Goal: Task Accomplishment & Management: Use online tool/utility

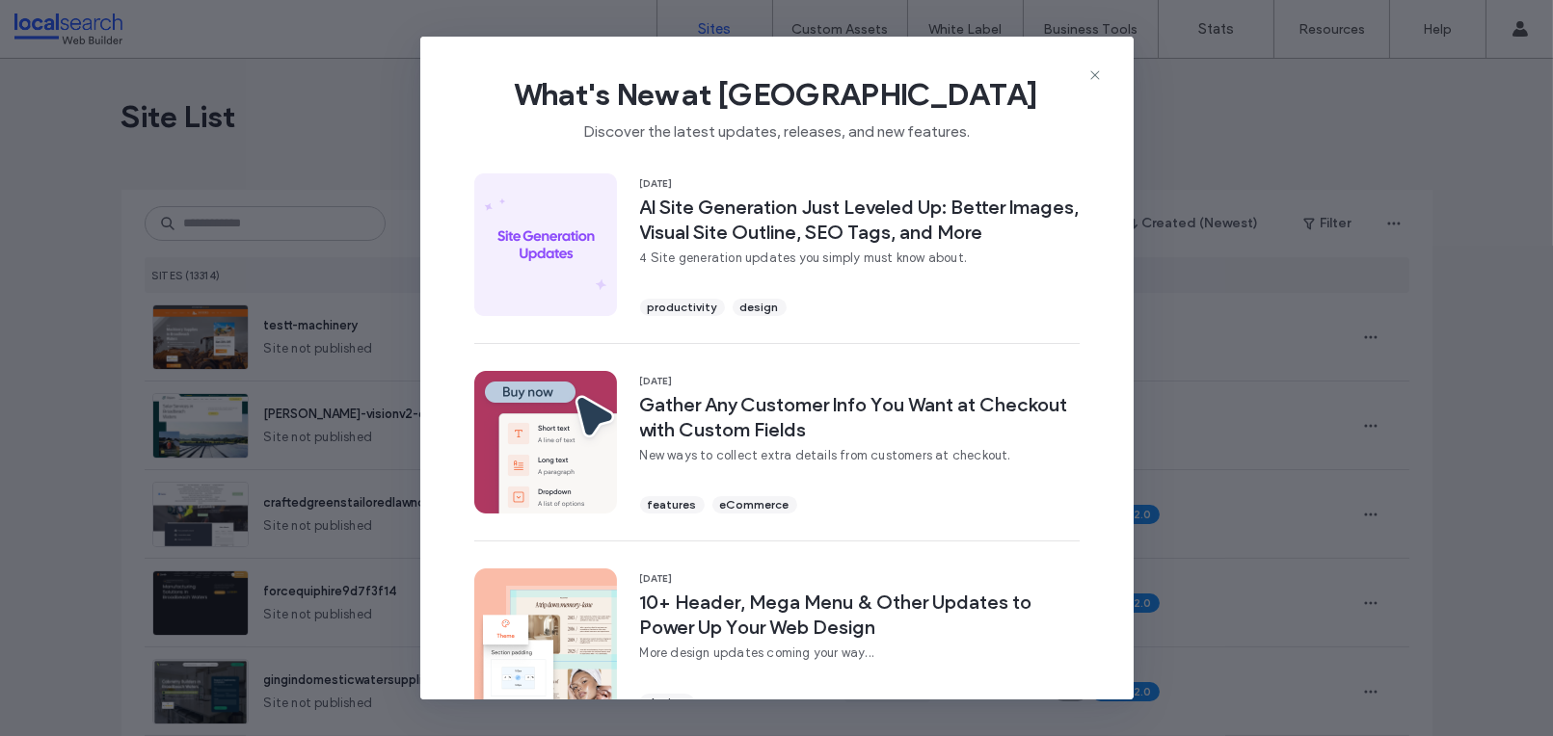
click at [1092, 79] on icon at bounding box center [1094, 74] width 15 height 15
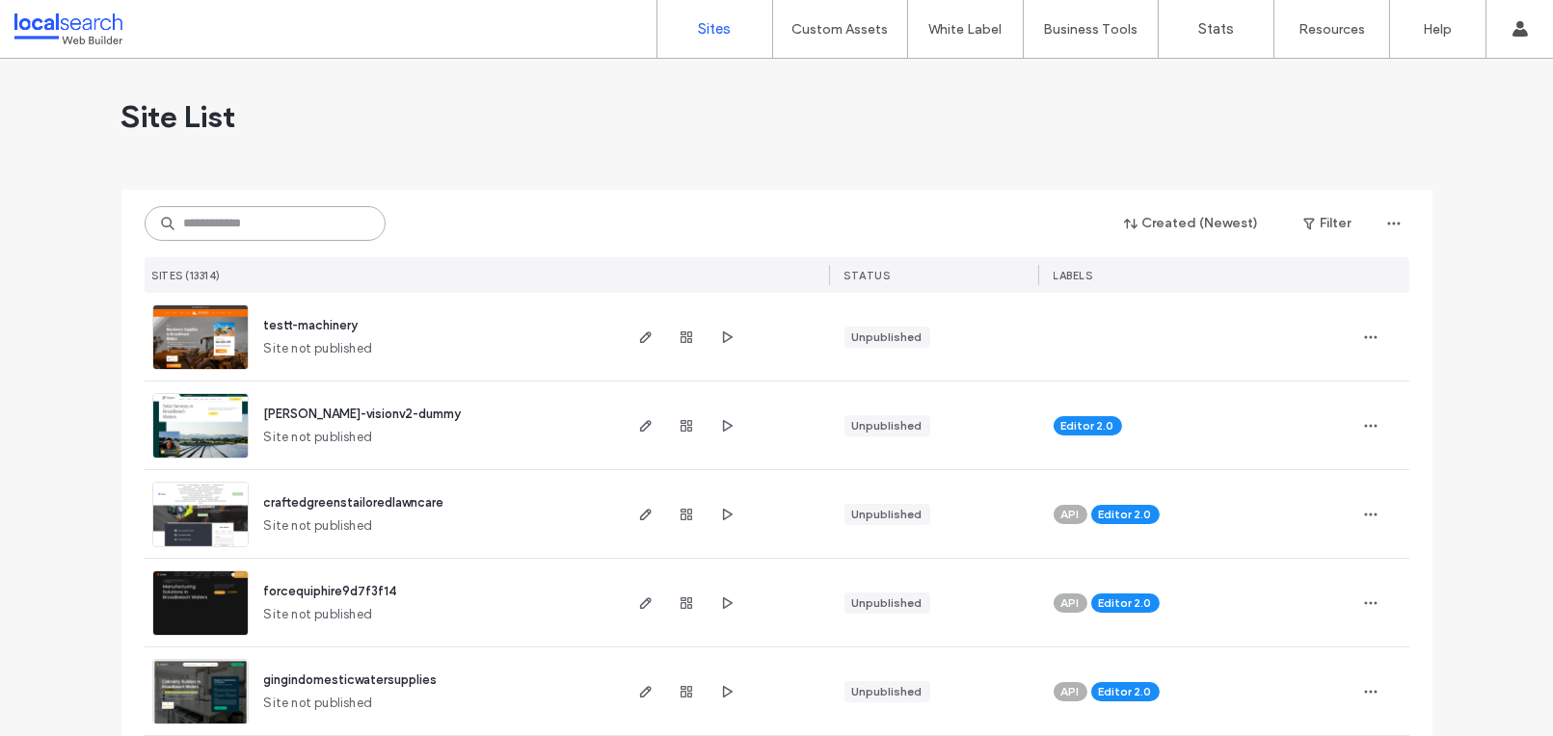
click at [253, 220] on input at bounding box center [265, 223] width 241 height 35
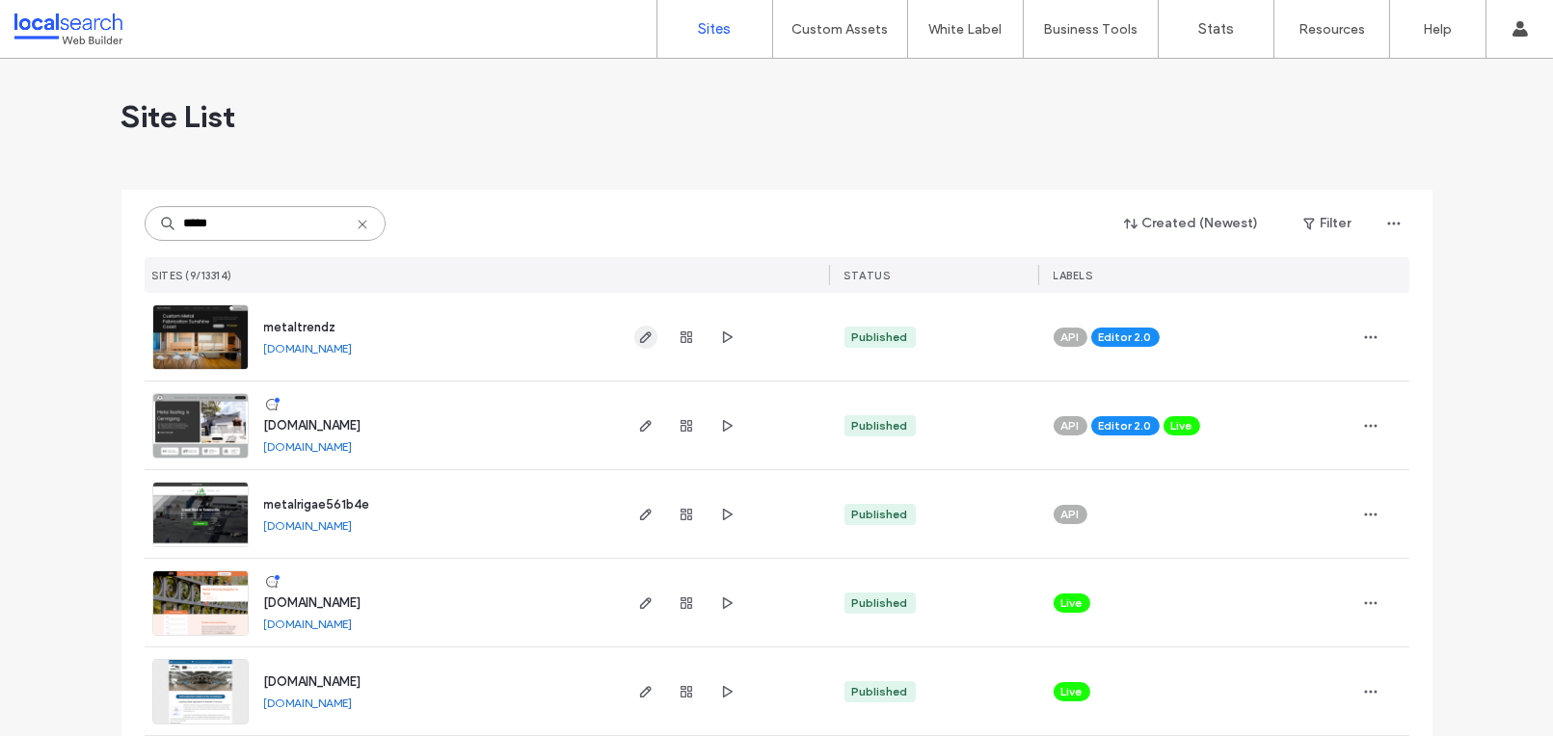
type input "*****"
click at [638, 333] on icon "button" at bounding box center [645, 337] width 15 height 15
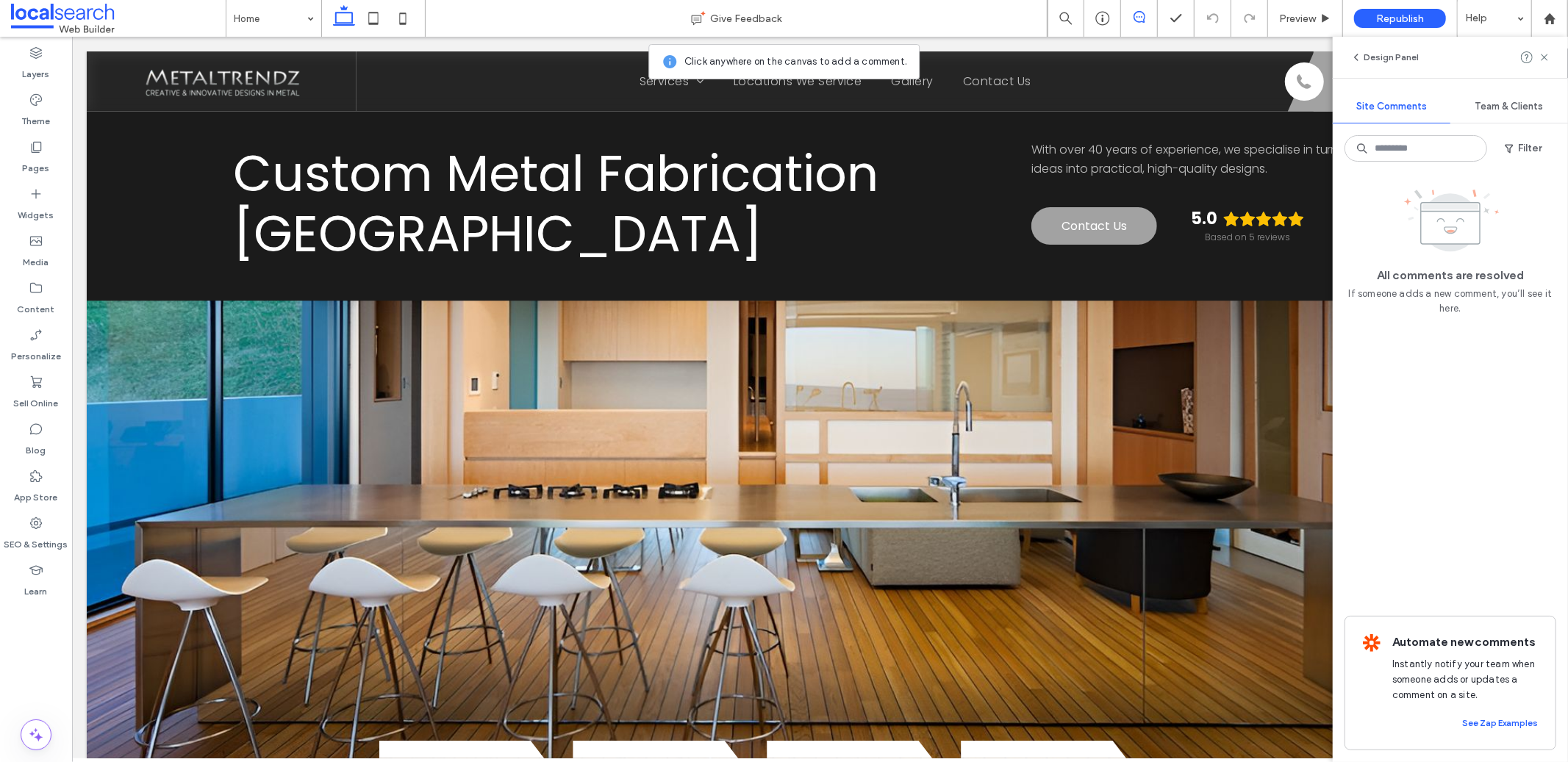
click at [1139, 21] on icon at bounding box center [1139, 16] width 11 height 11
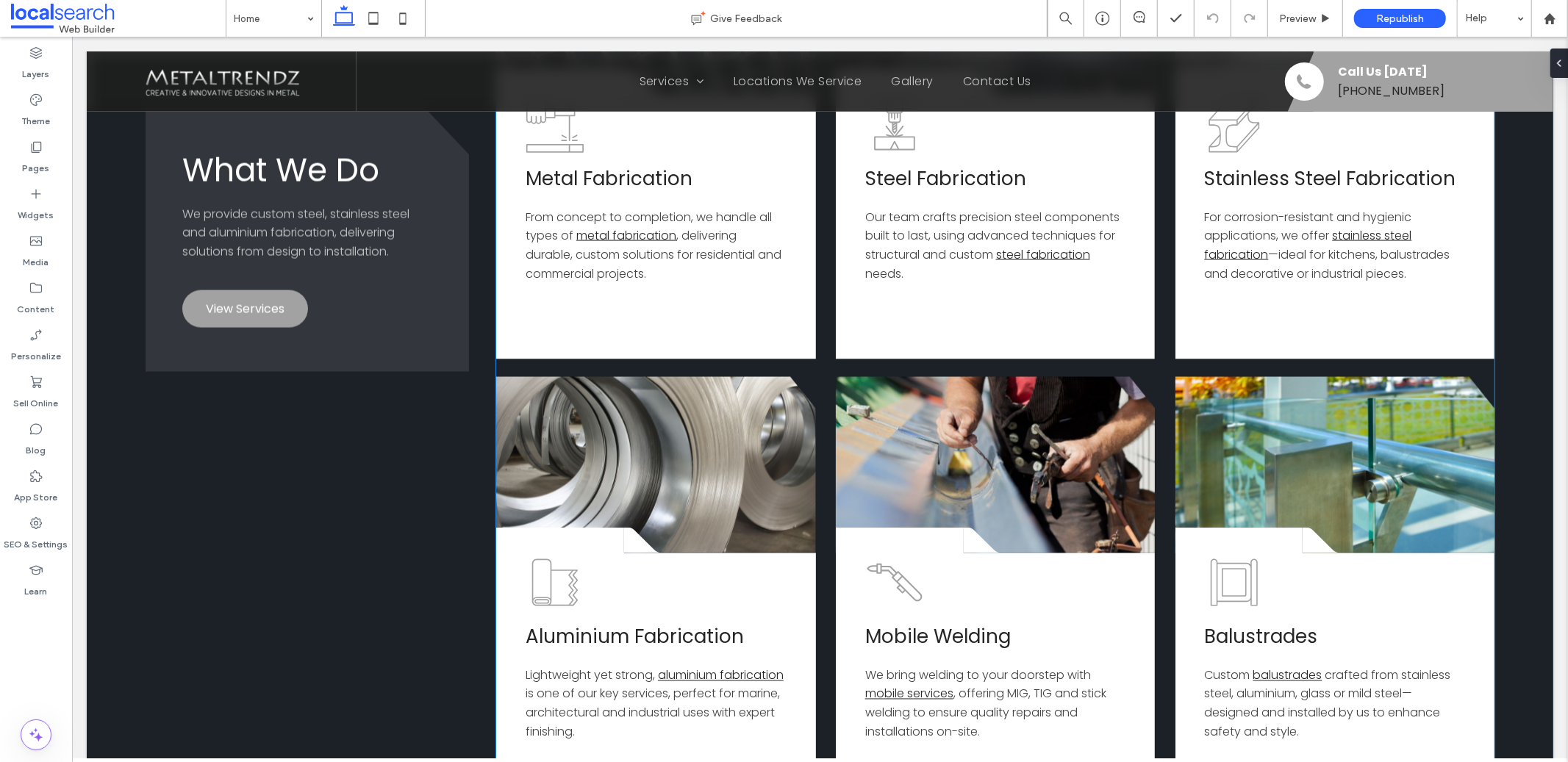
scroll to position [1921, 0]
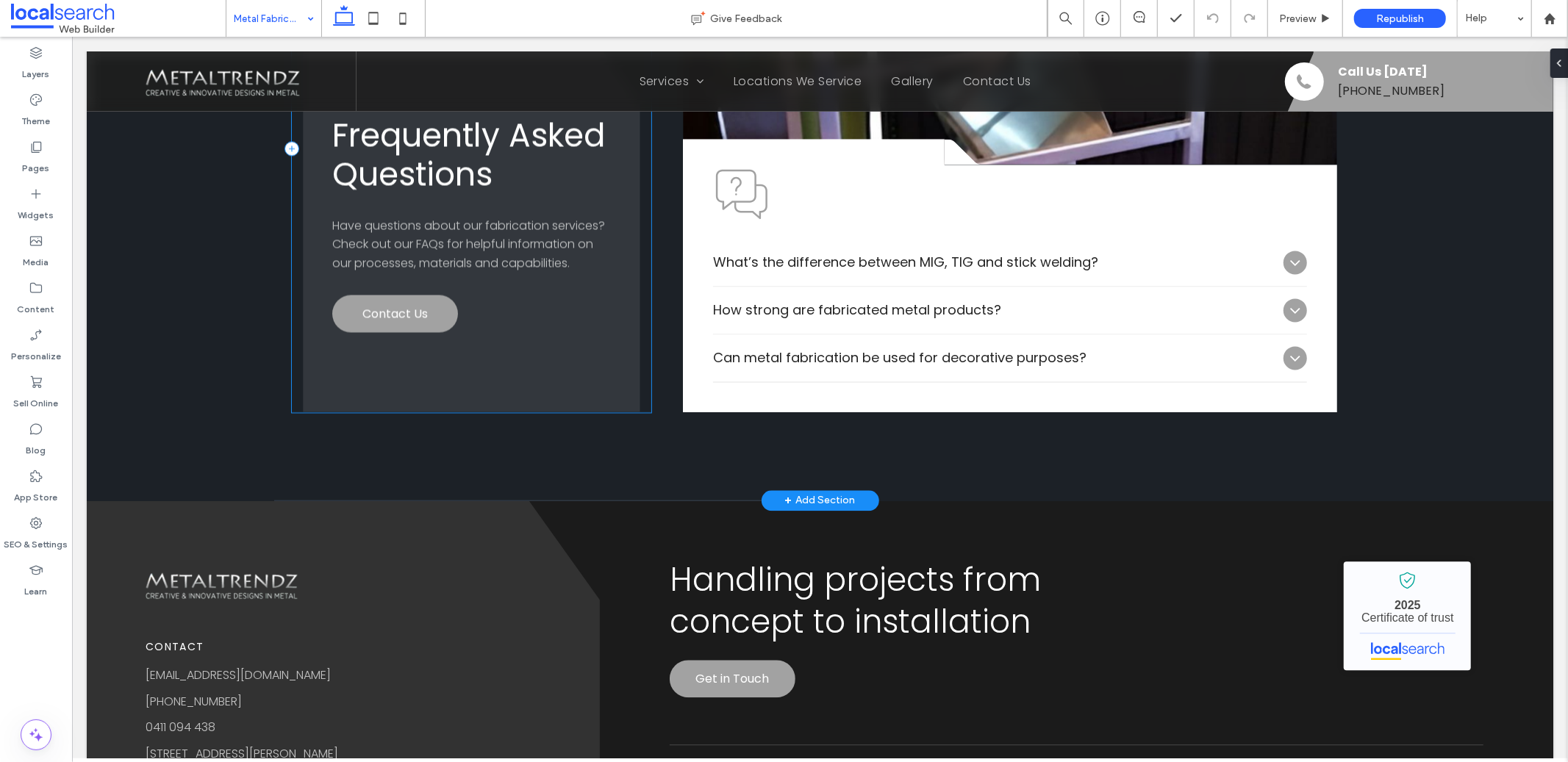
scroll to position [2590, 0]
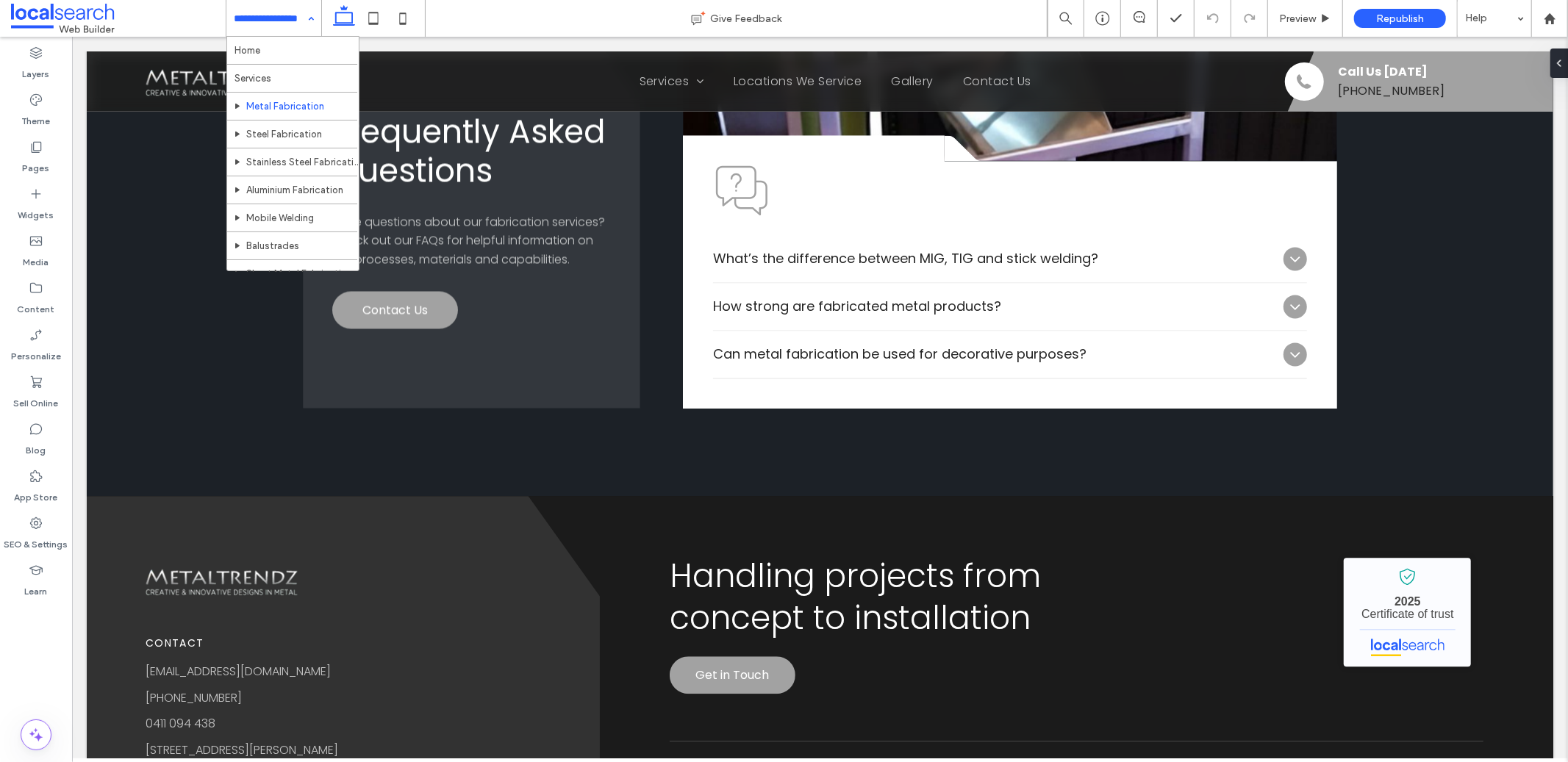
click at [285, 10] on input at bounding box center [269, 18] width 72 height 37
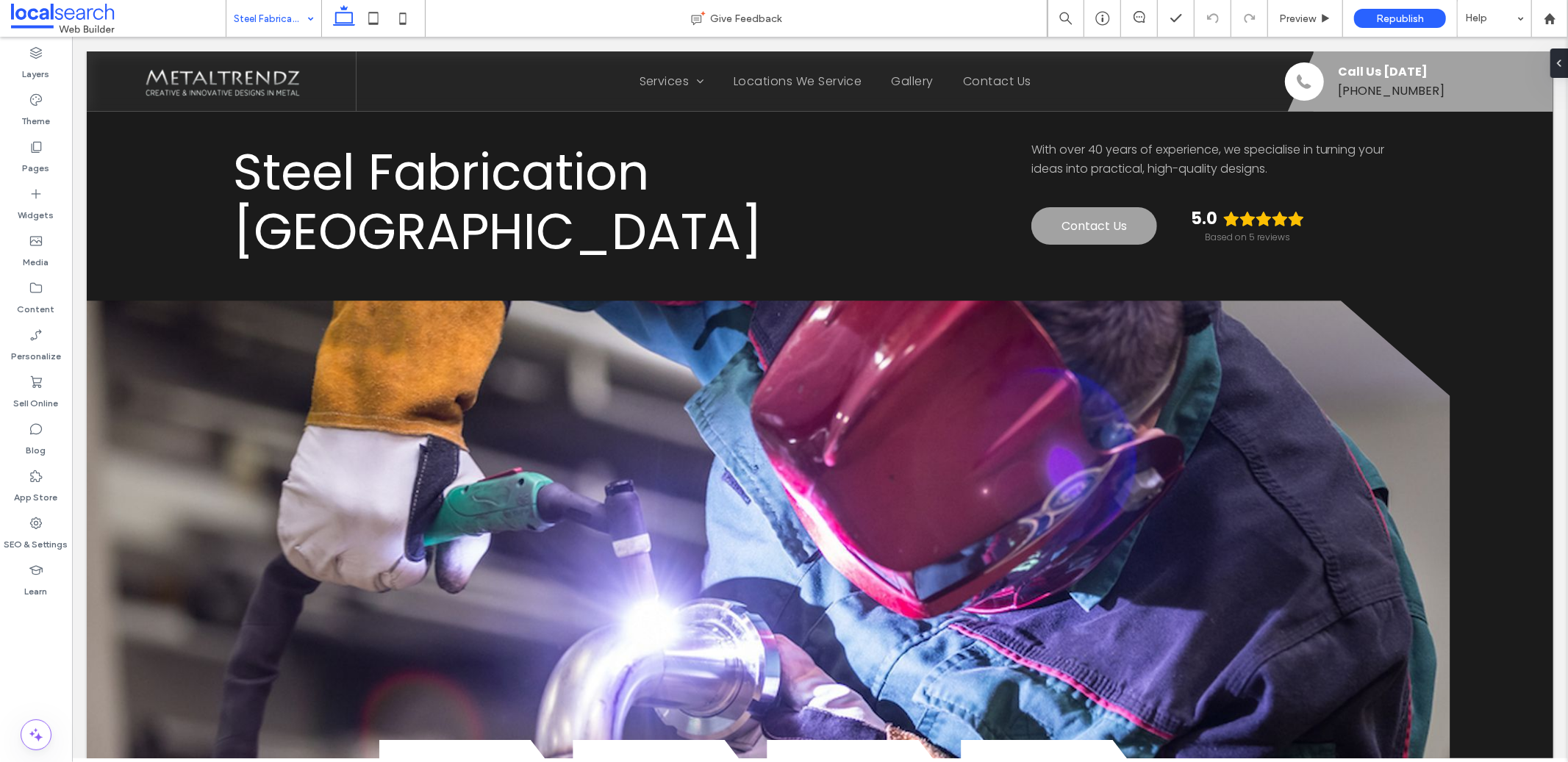
click at [290, 20] on input at bounding box center [269, 18] width 72 height 37
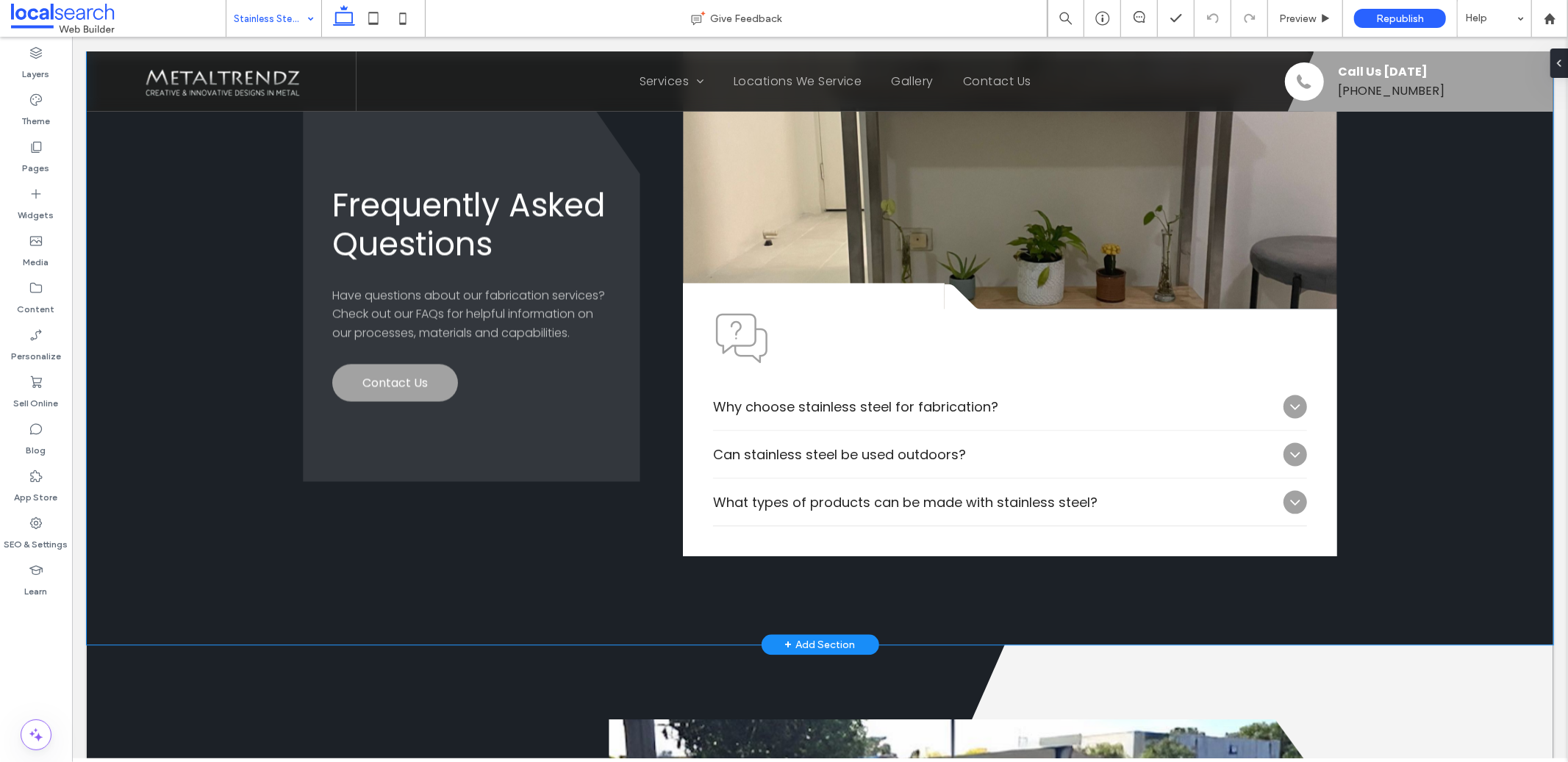
scroll to position [2490, 0]
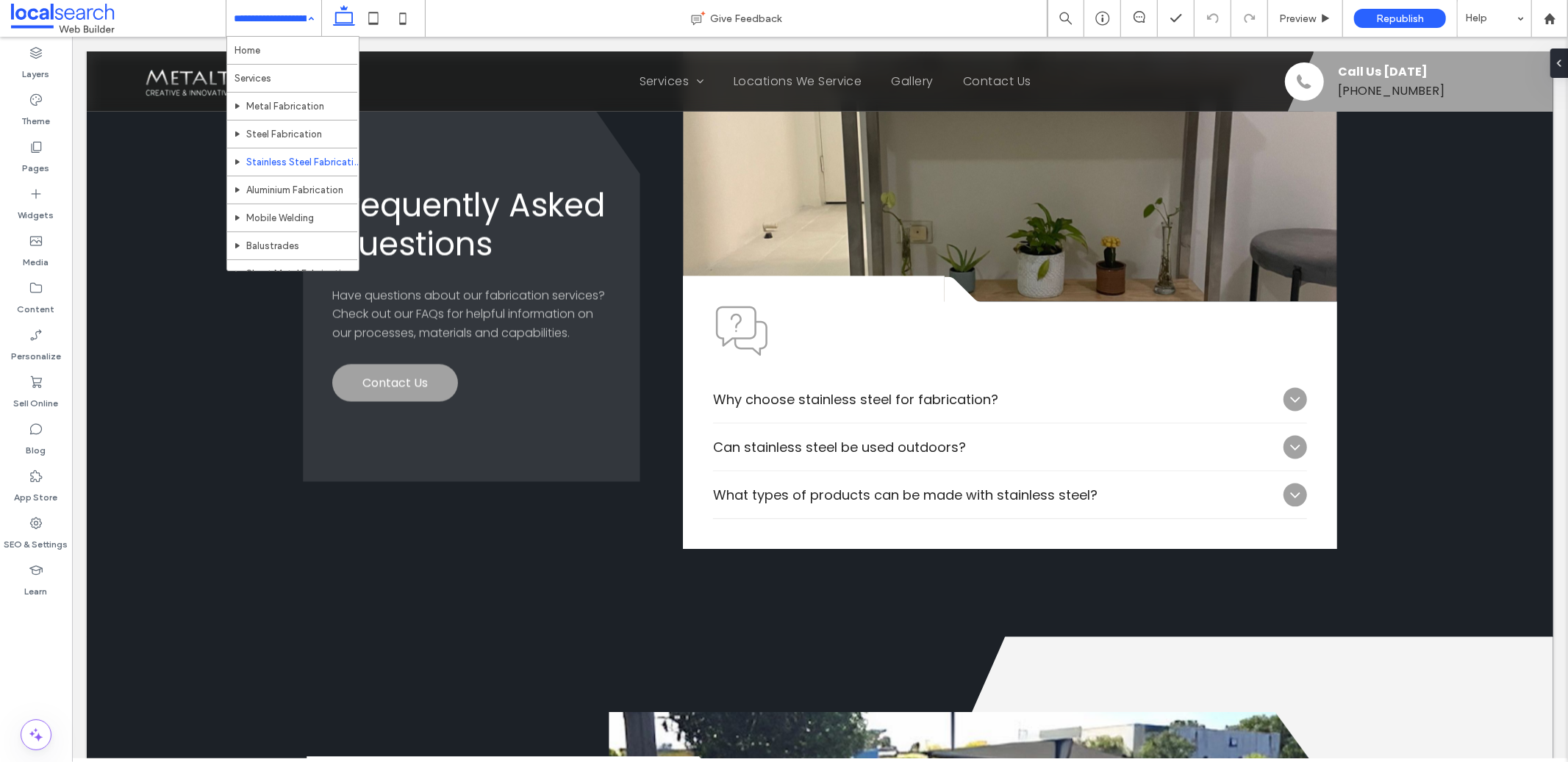
click at [268, 20] on input at bounding box center [269, 18] width 72 height 37
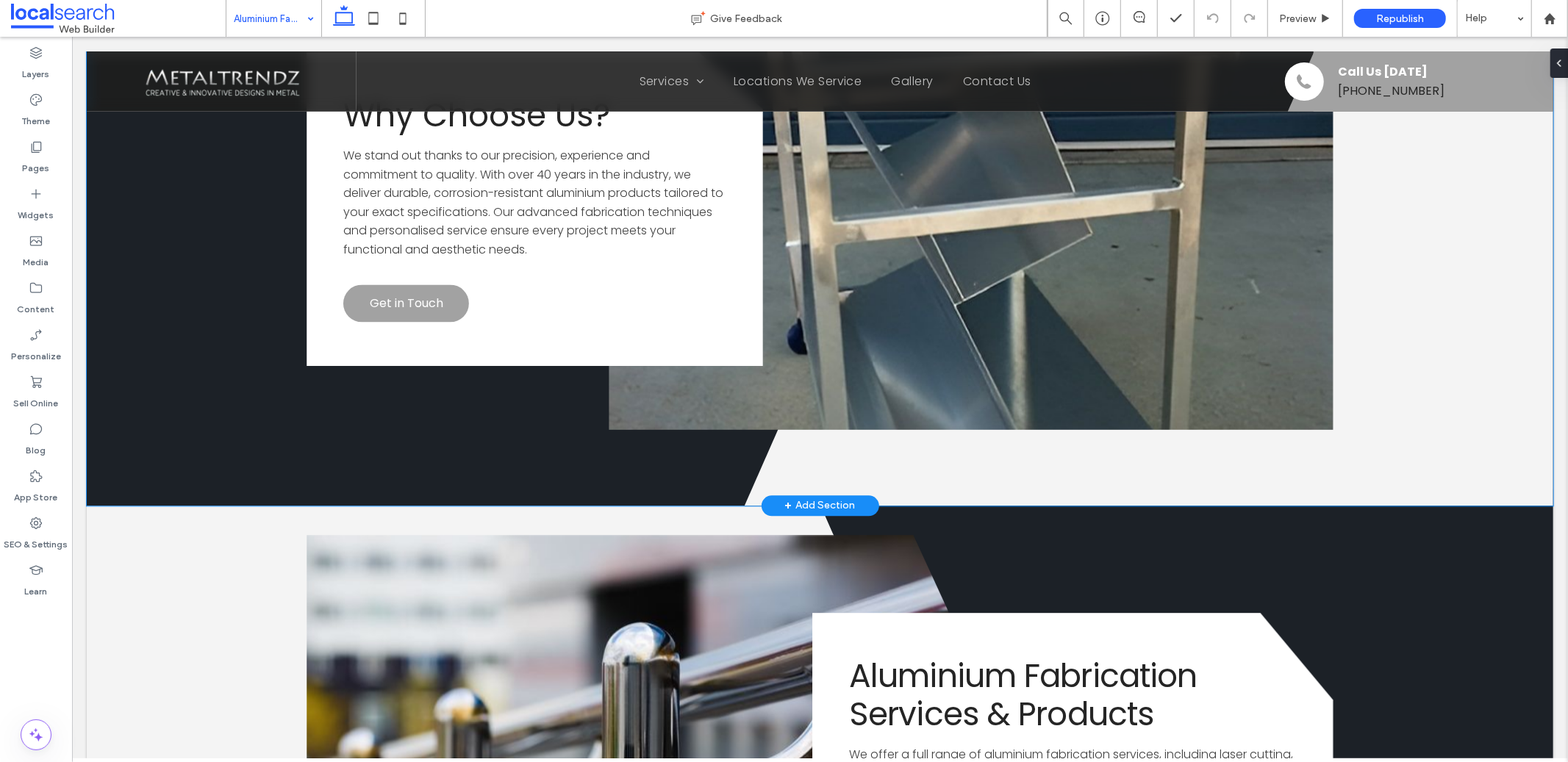
scroll to position [2644, 0]
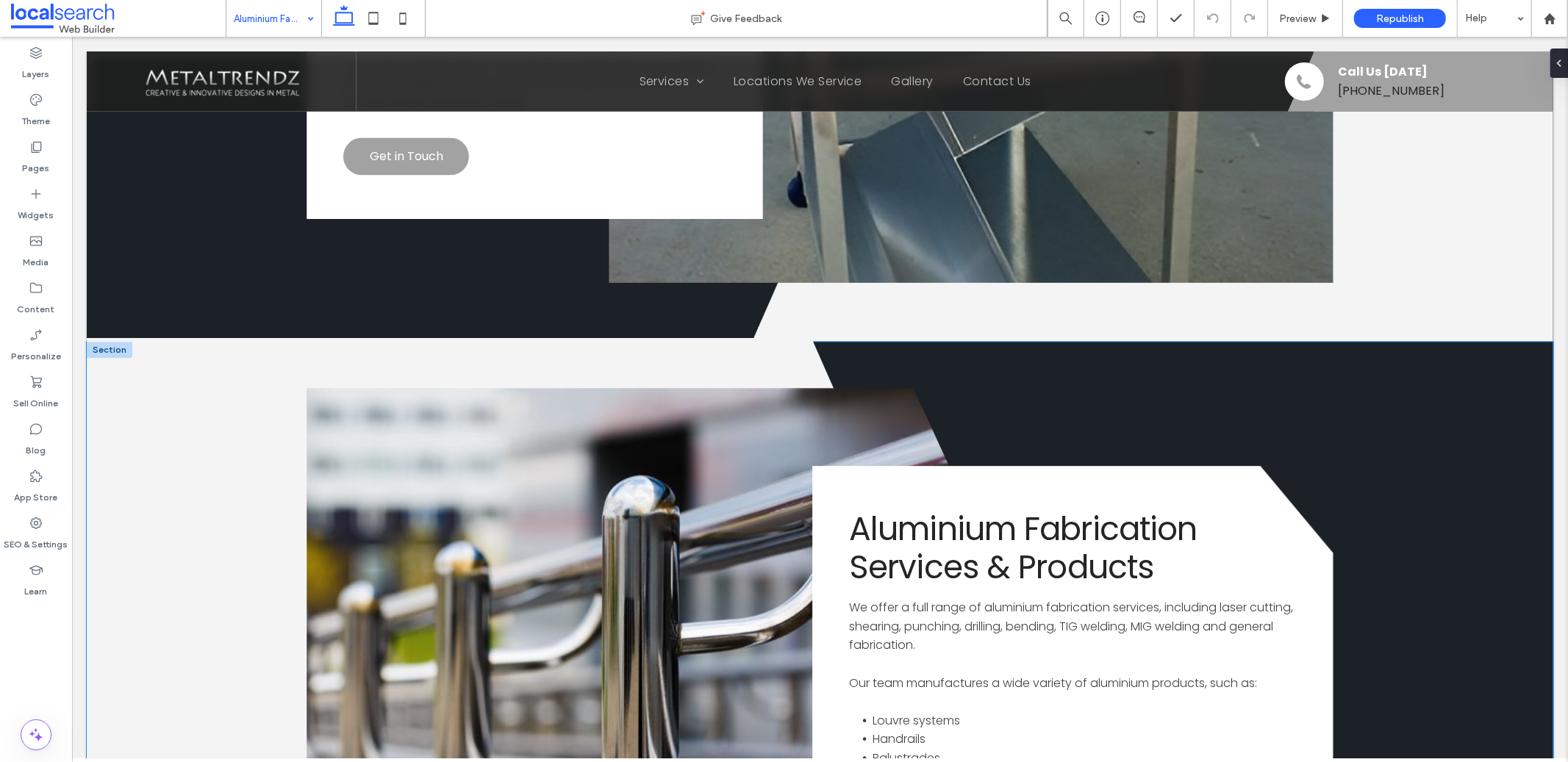
click at [201, 438] on icon at bounding box center [617, 720] width 1062 height 766
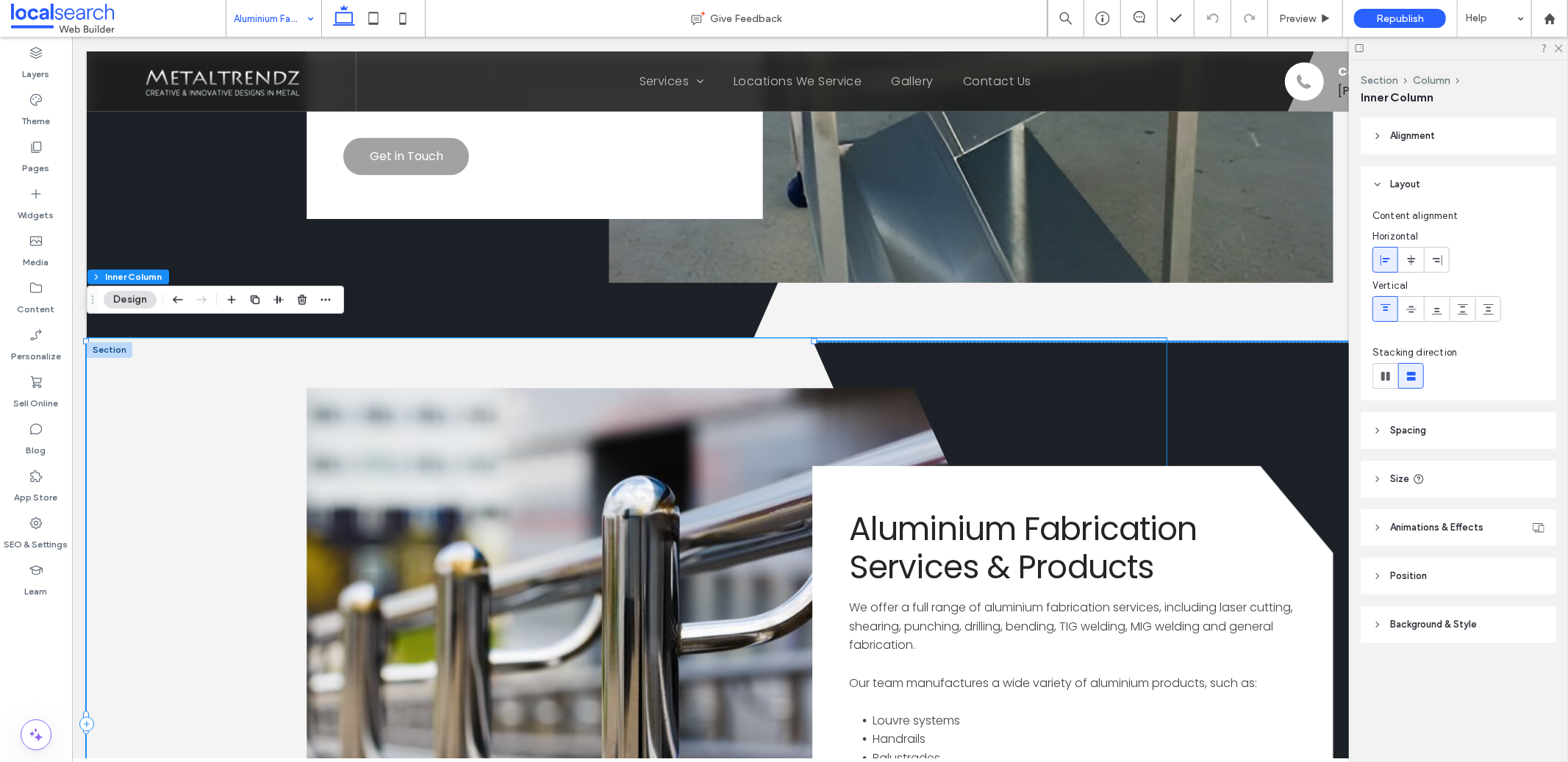
click at [124, 339] on icon at bounding box center [617, 720] width 1062 height 766
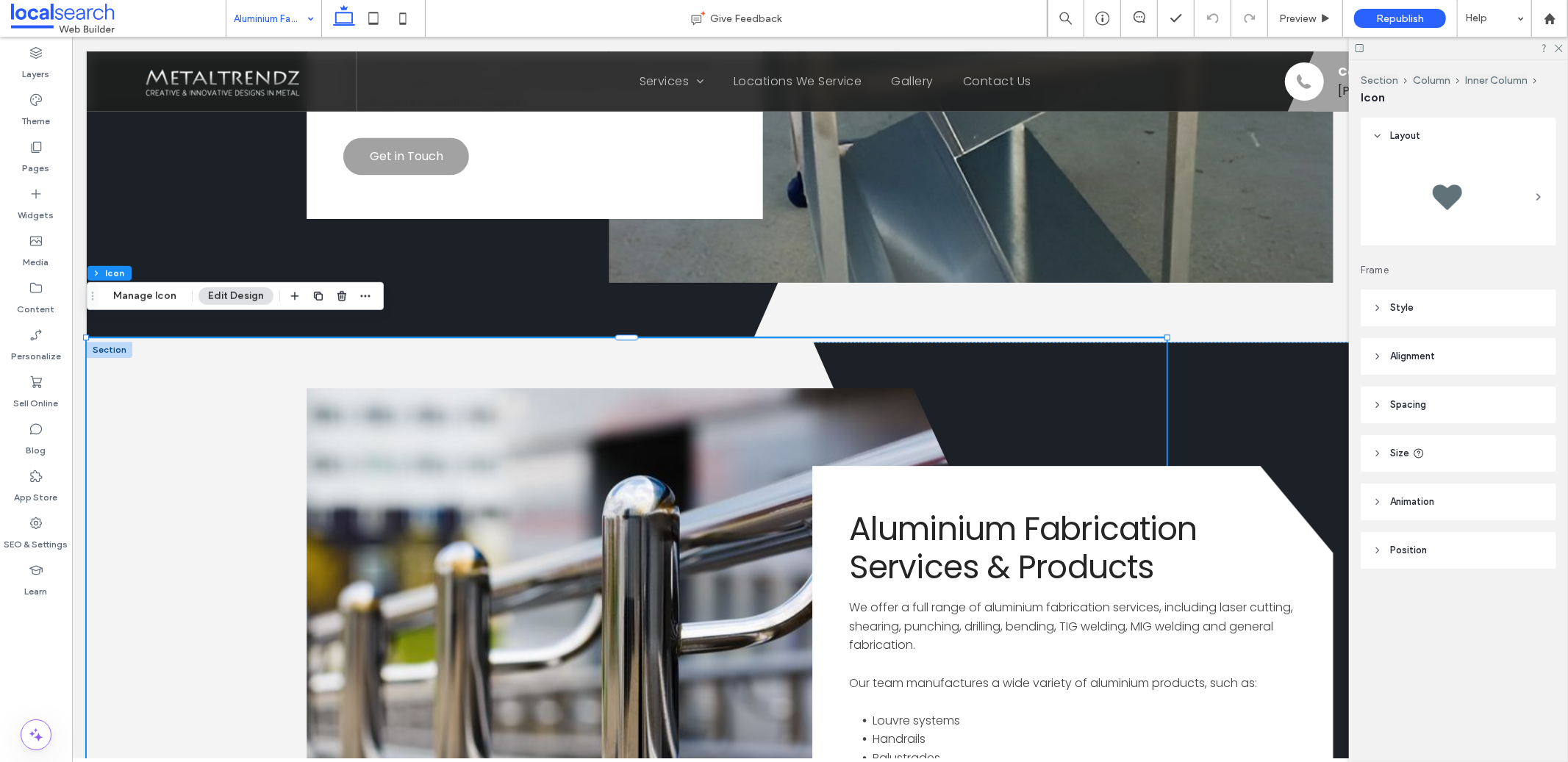
click at [118, 341] on div at bounding box center [109, 349] width 46 height 16
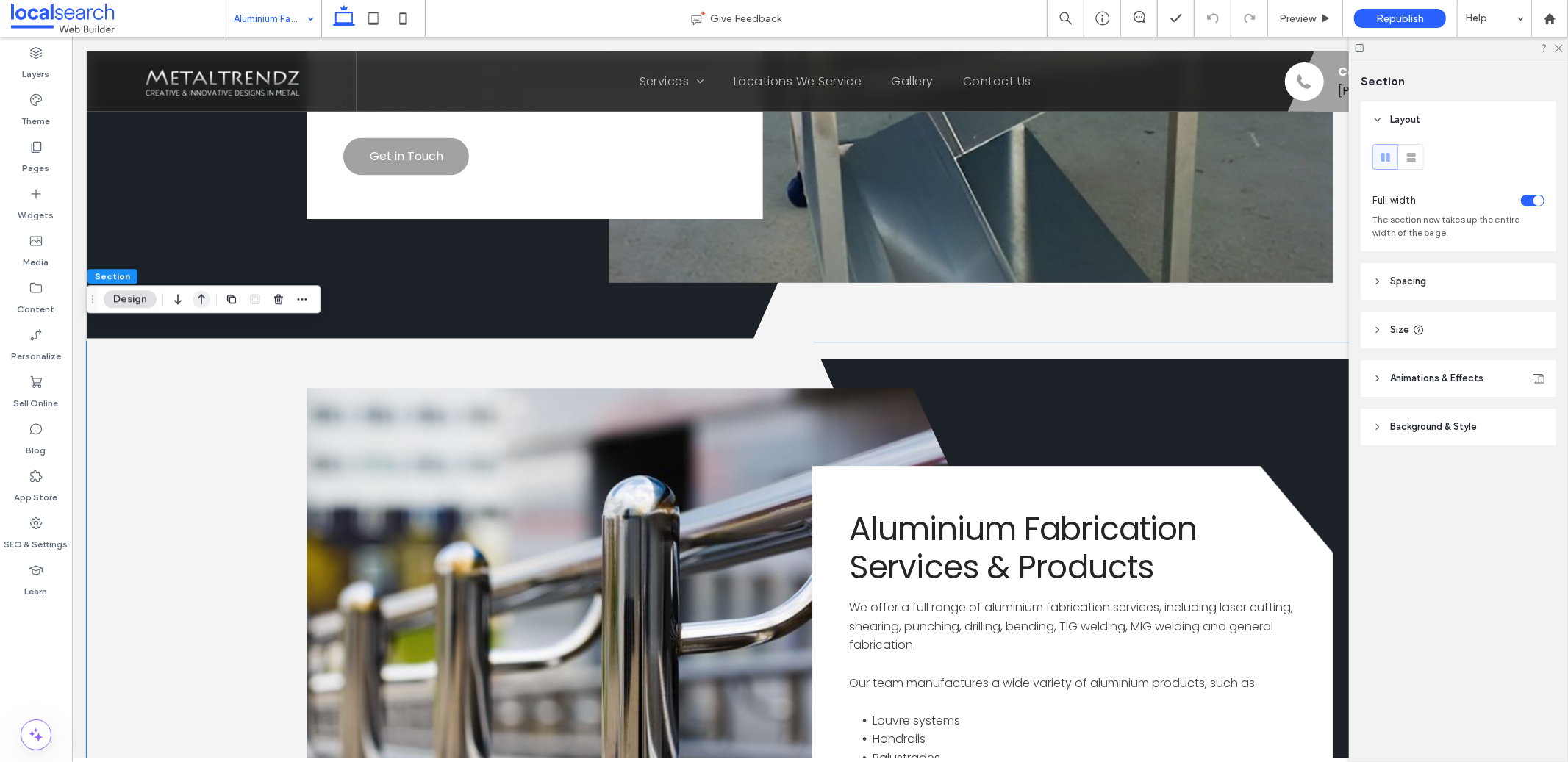
click at [207, 301] on icon "button" at bounding box center [201, 299] width 18 height 27
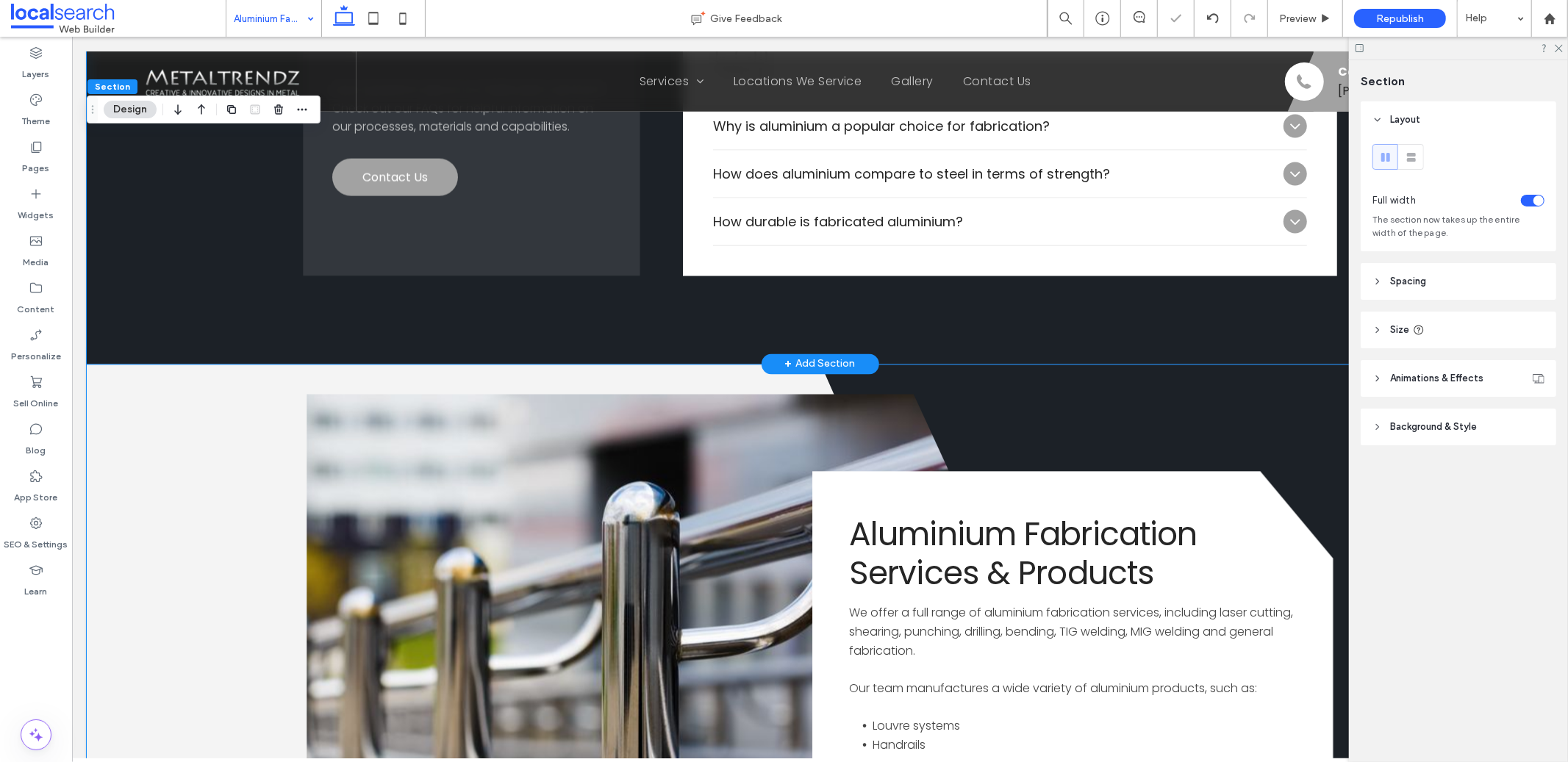
scroll to position [1965, 0]
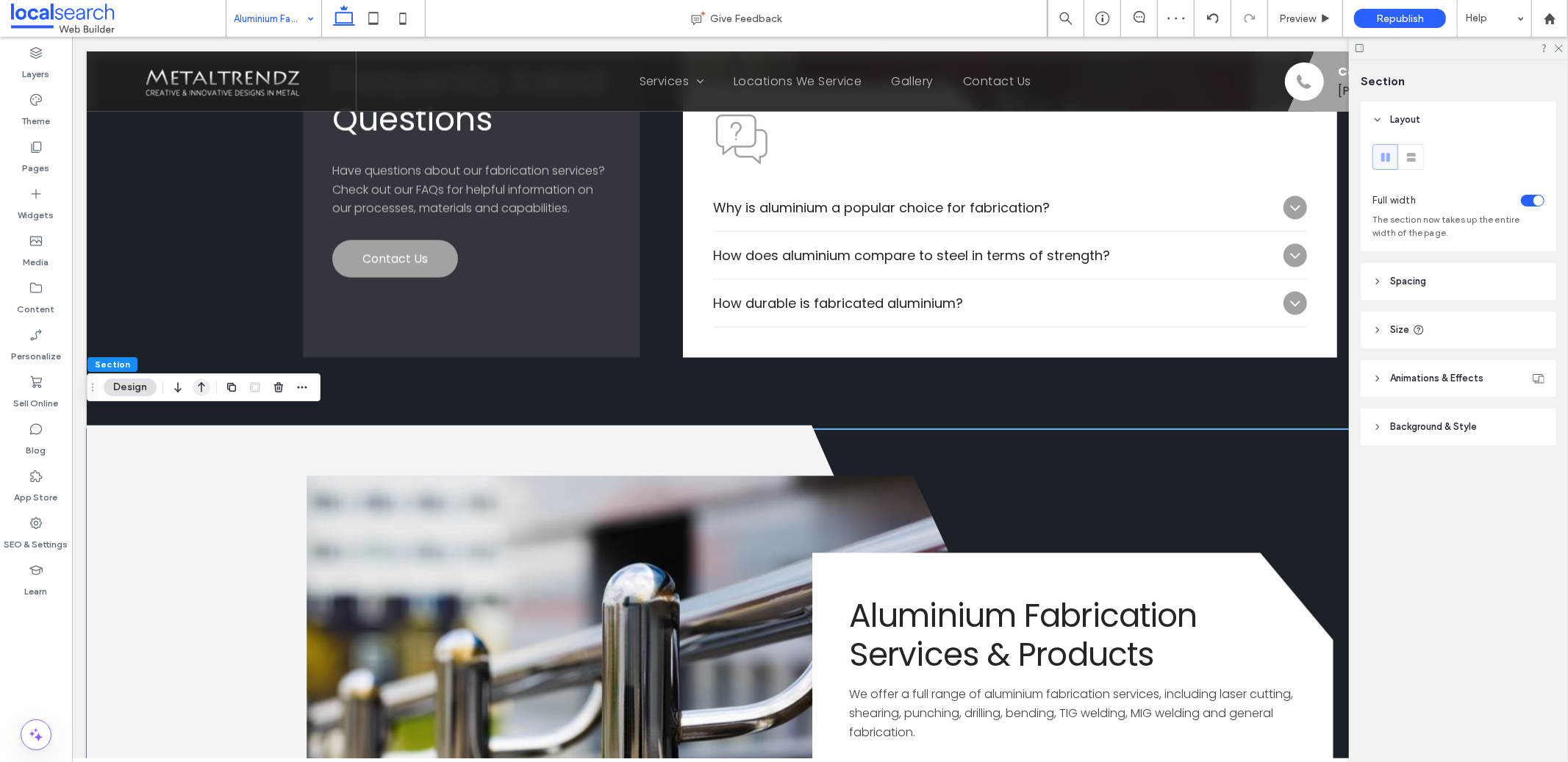
click at [202, 386] on icon "button" at bounding box center [201, 387] width 18 height 27
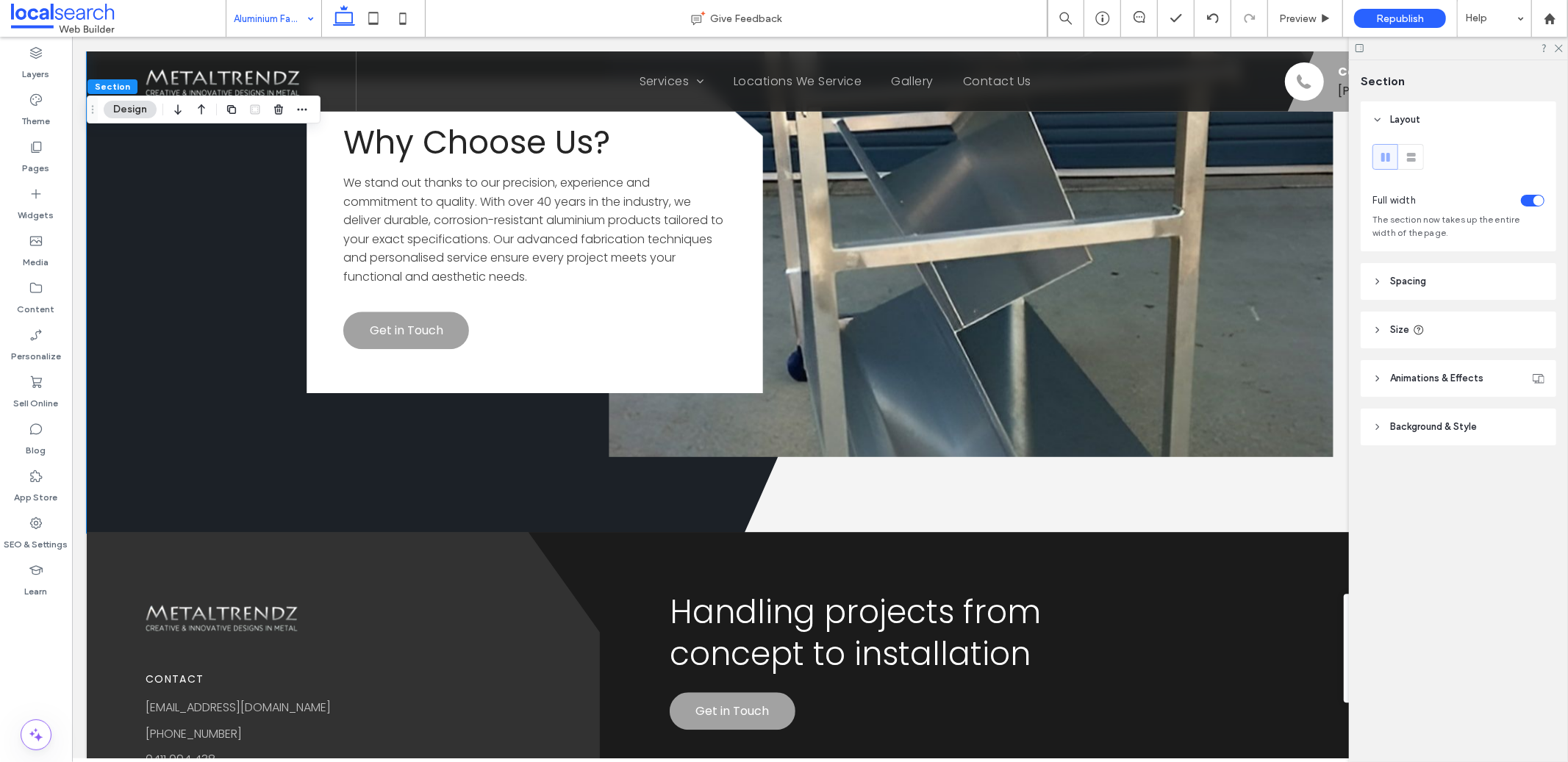
scroll to position [3210, 0]
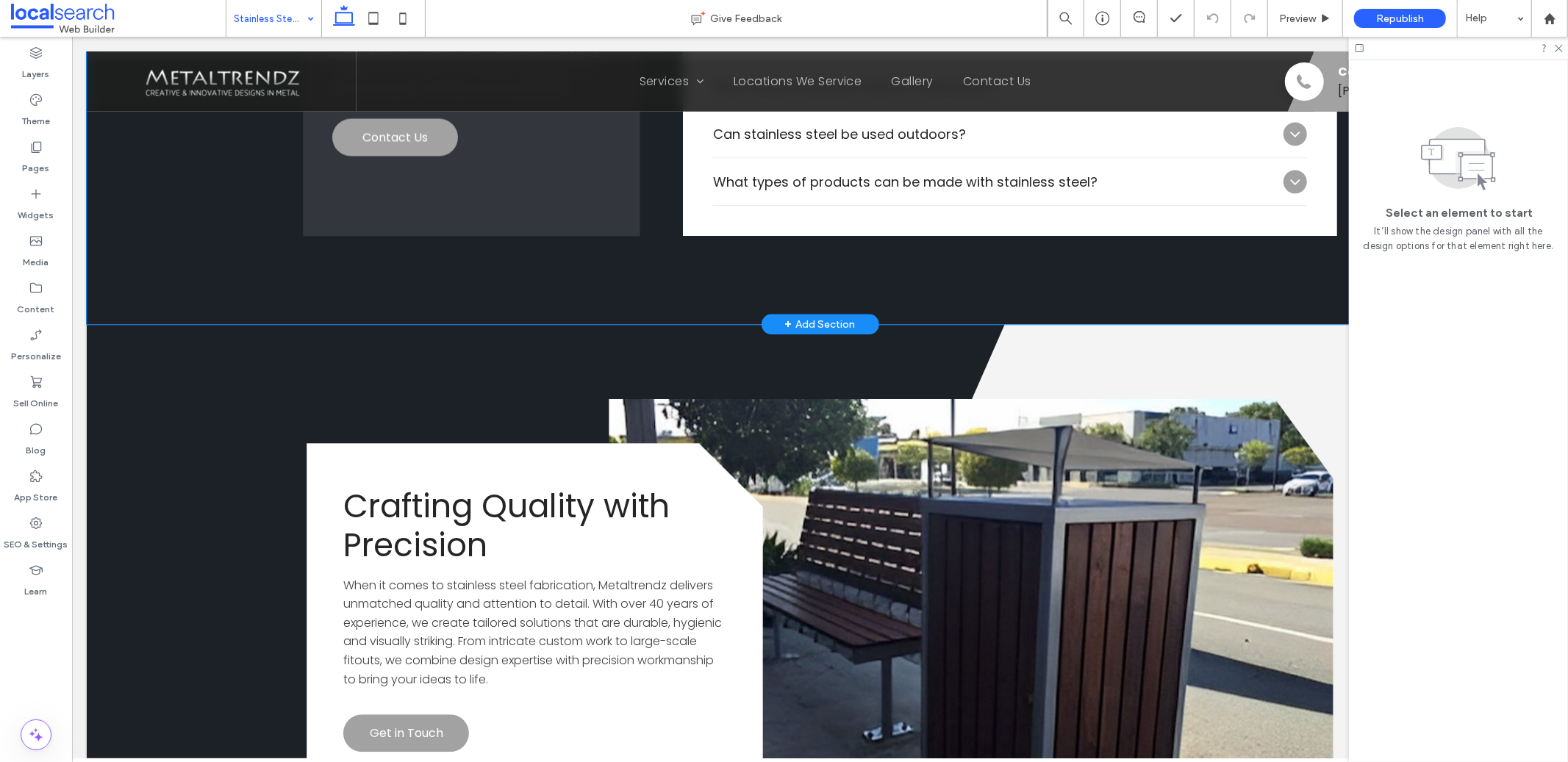
scroll to position [2696, 0]
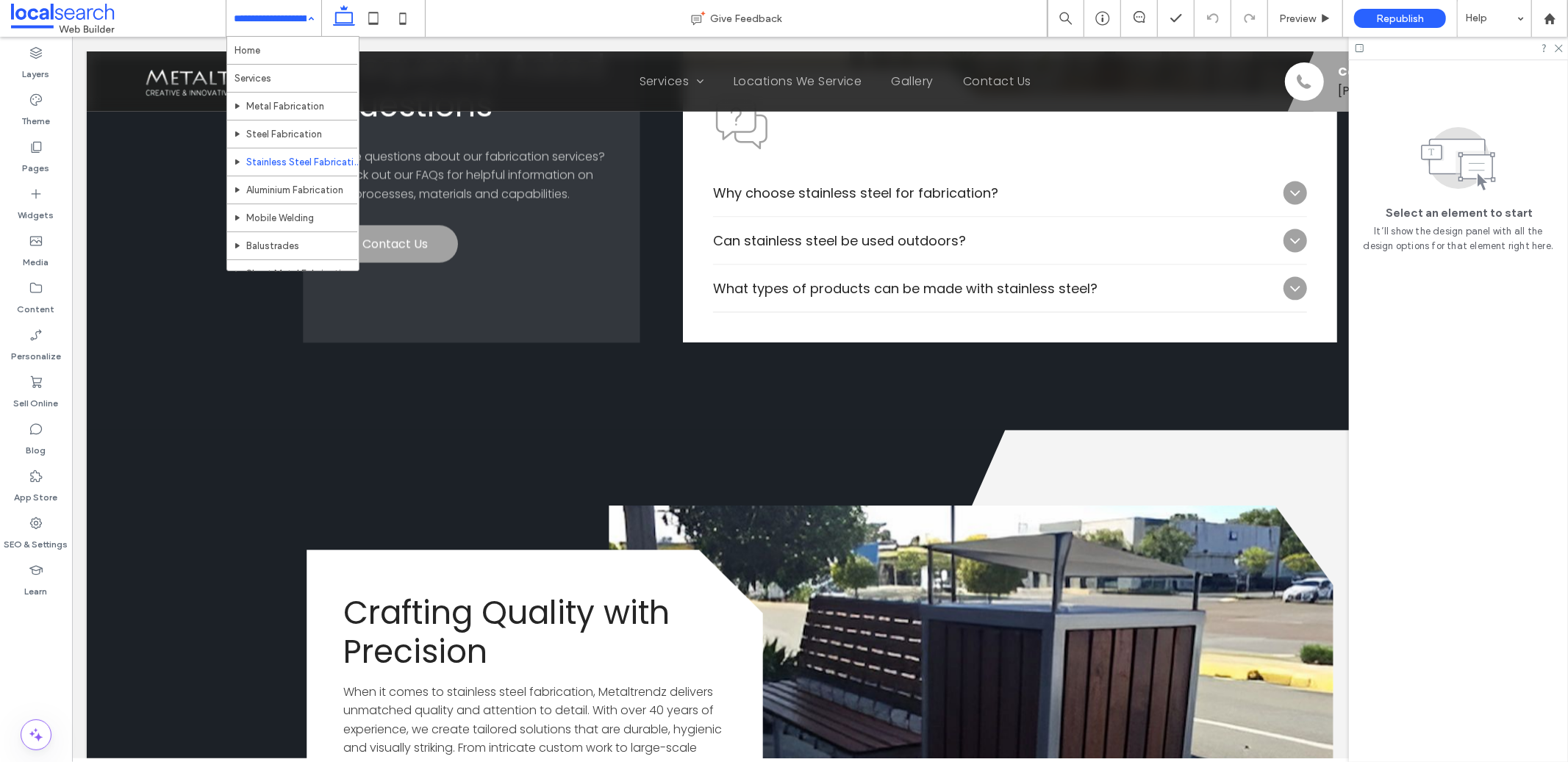
click at [281, 12] on input at bounding box center [269, 18] width 72 height 37
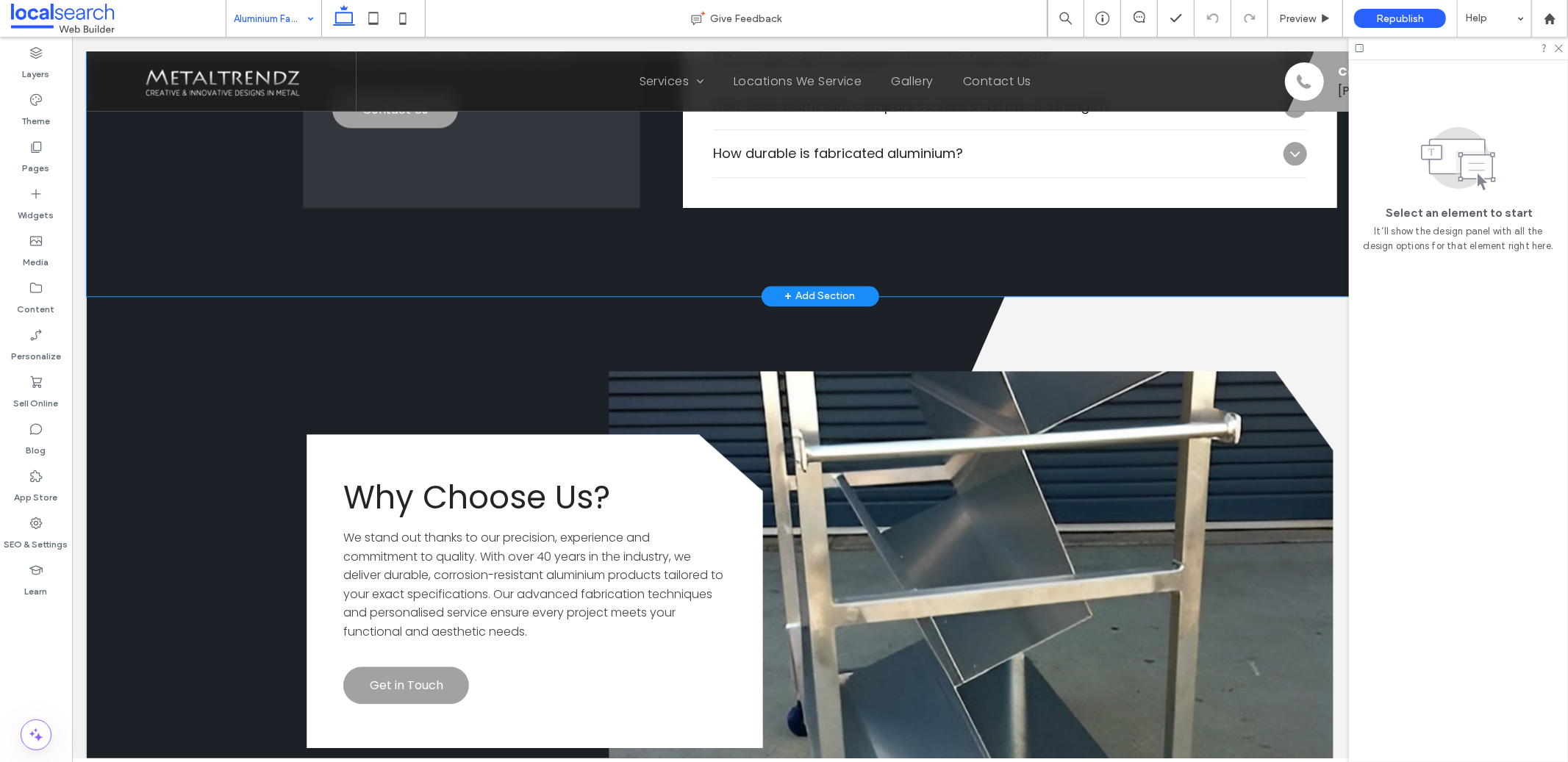
scroll to position [3022, 0]
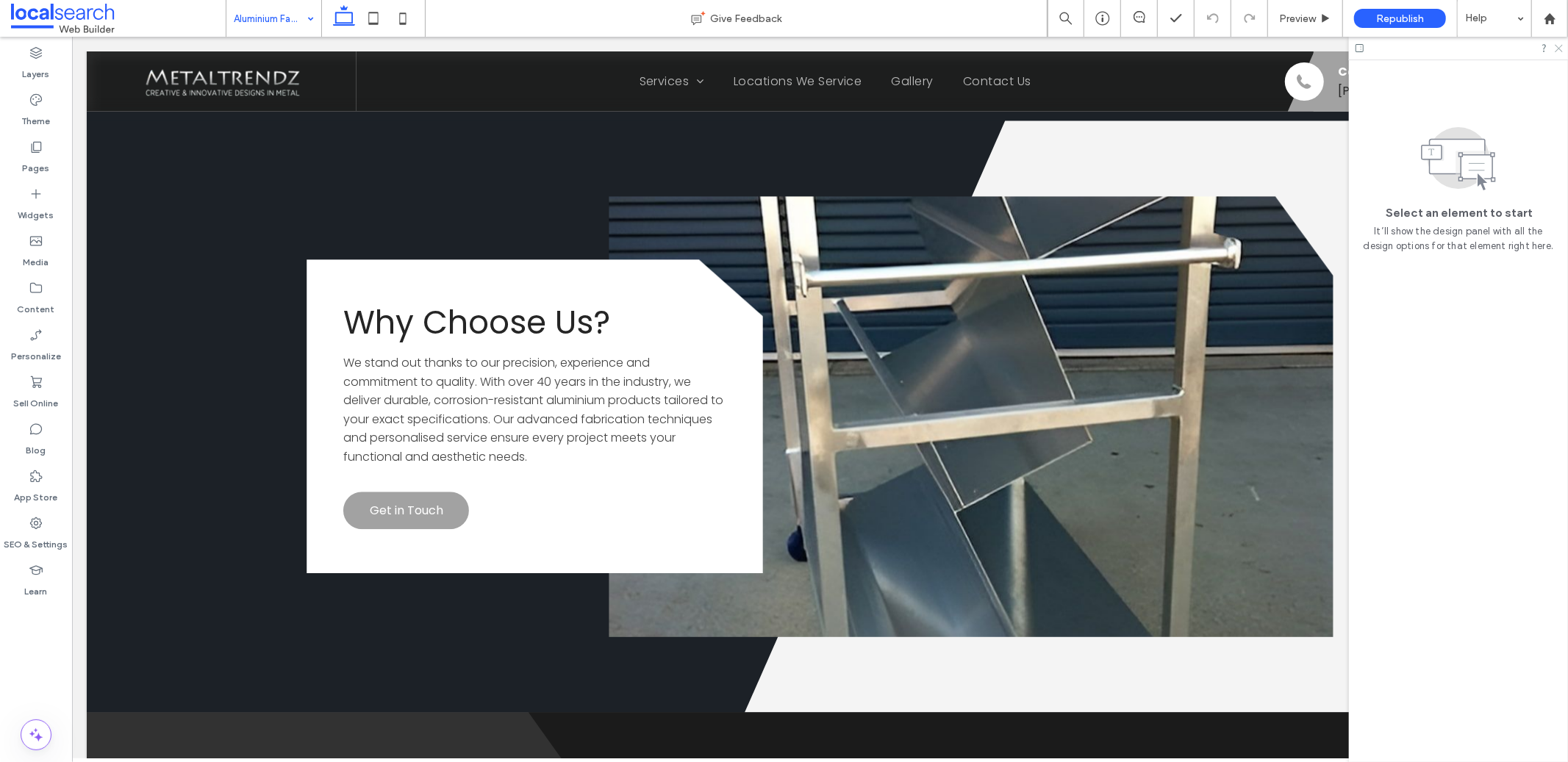
drag, startPoint x: 1557, startPoint y: 50, endPoint x: 1202, endPoint y: 59, distance: 355.1
click at [1557, 50] on use at bounding box center [1559, 49] width 8 height 8
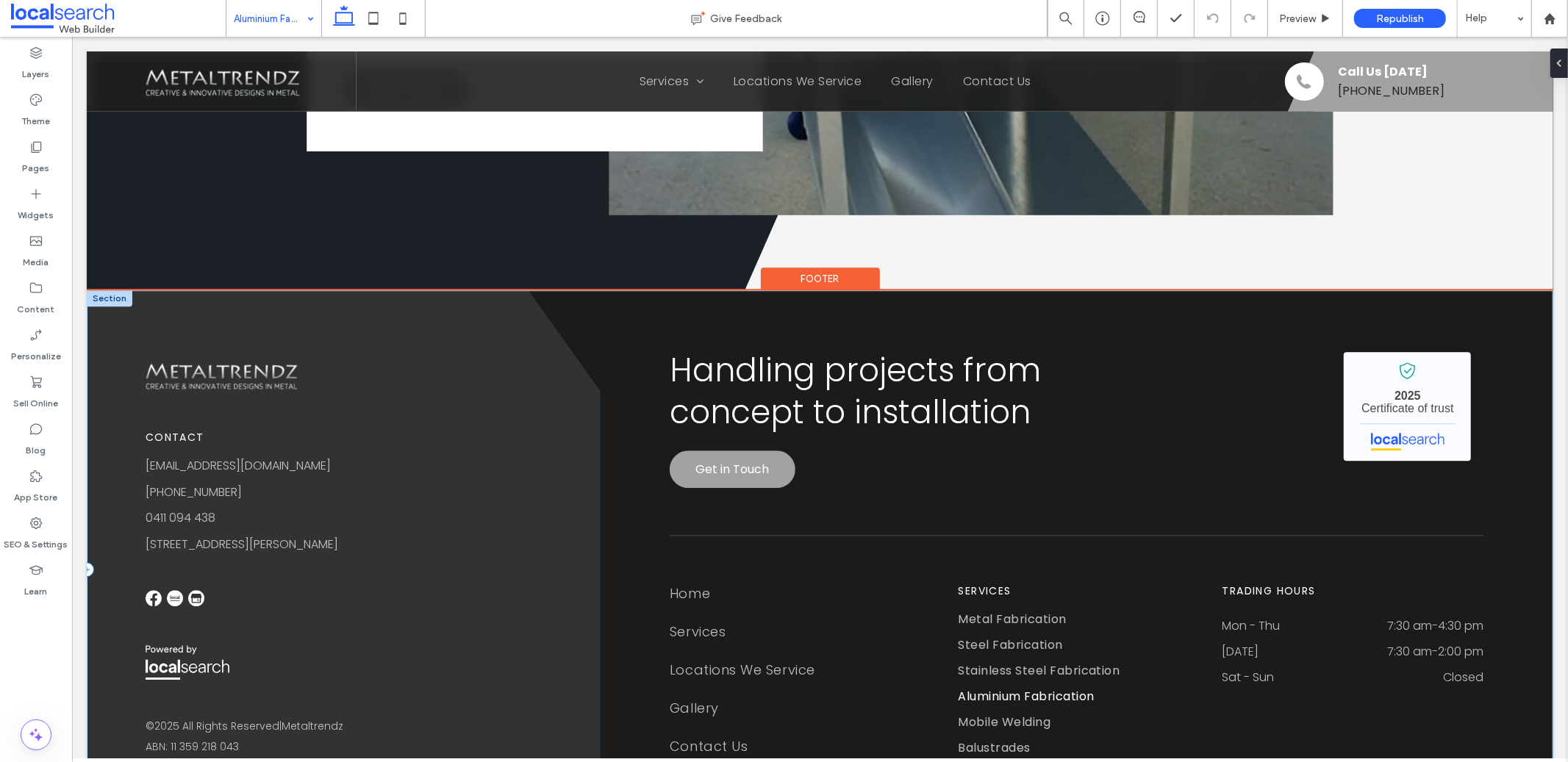
scroll to position [3368, 0]
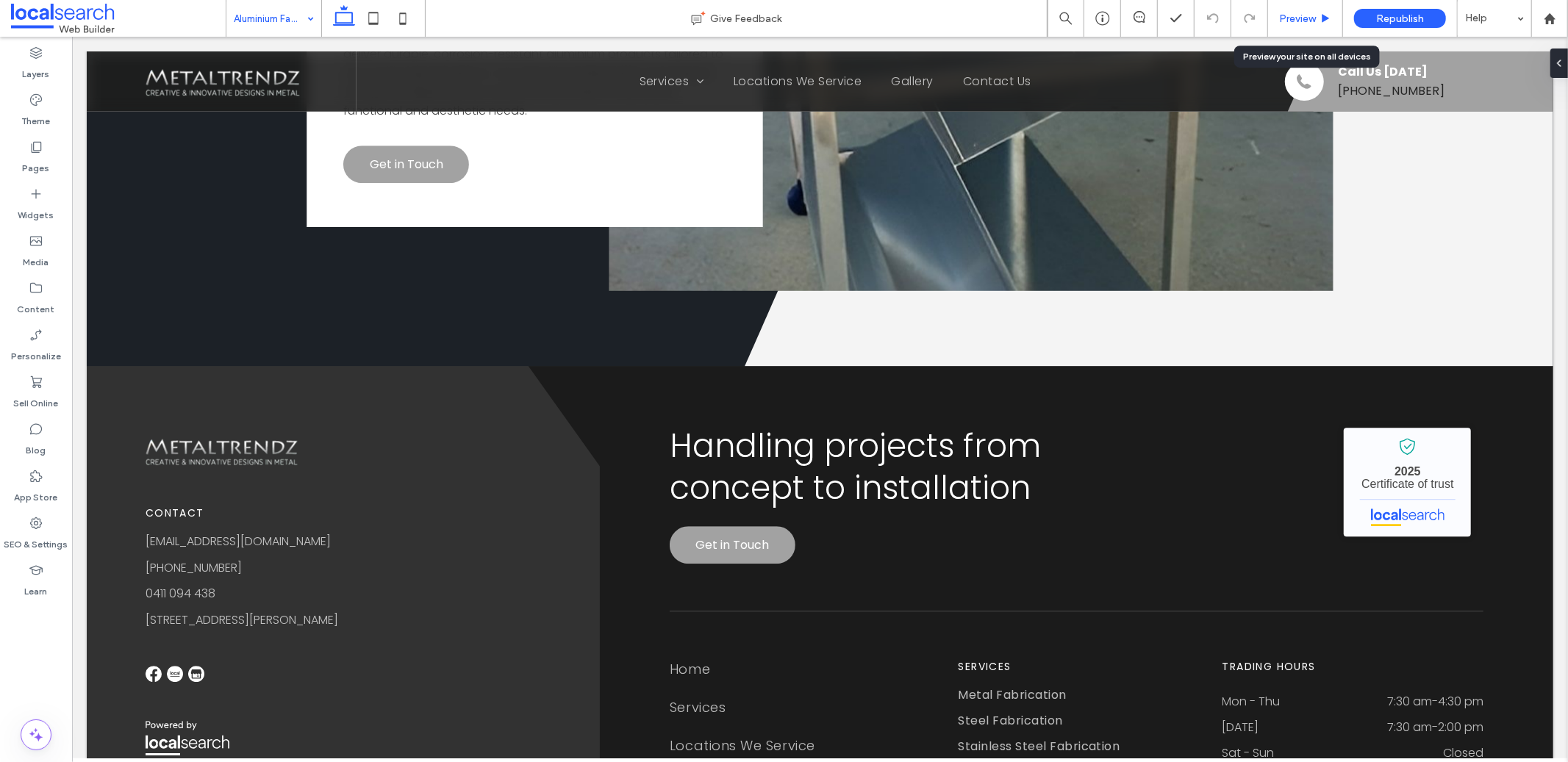
click at [1296, 16] on span "Preview" at bounding box center [1297, 18] width 37 height 12
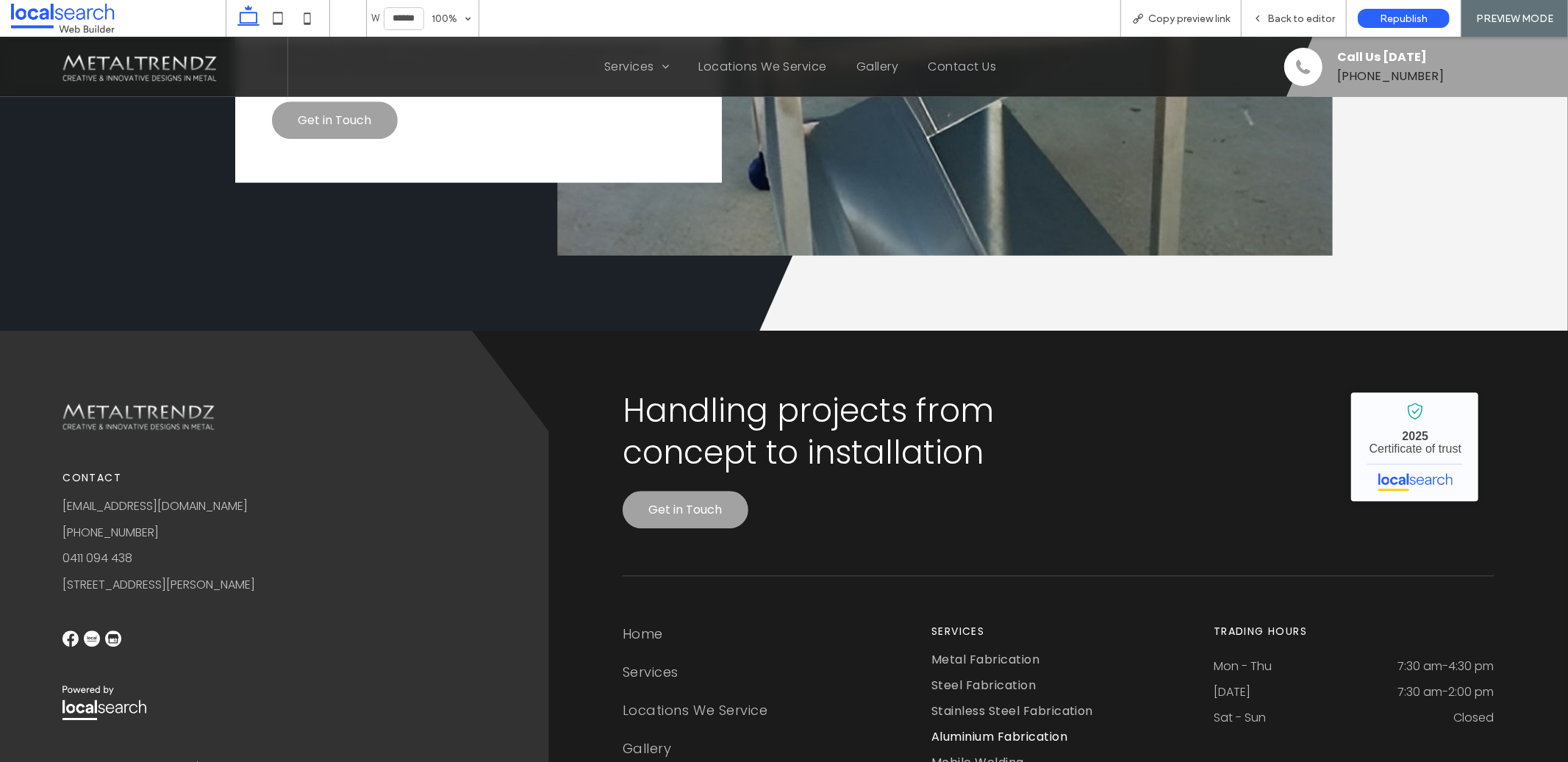
scroll to position [3487, 0]
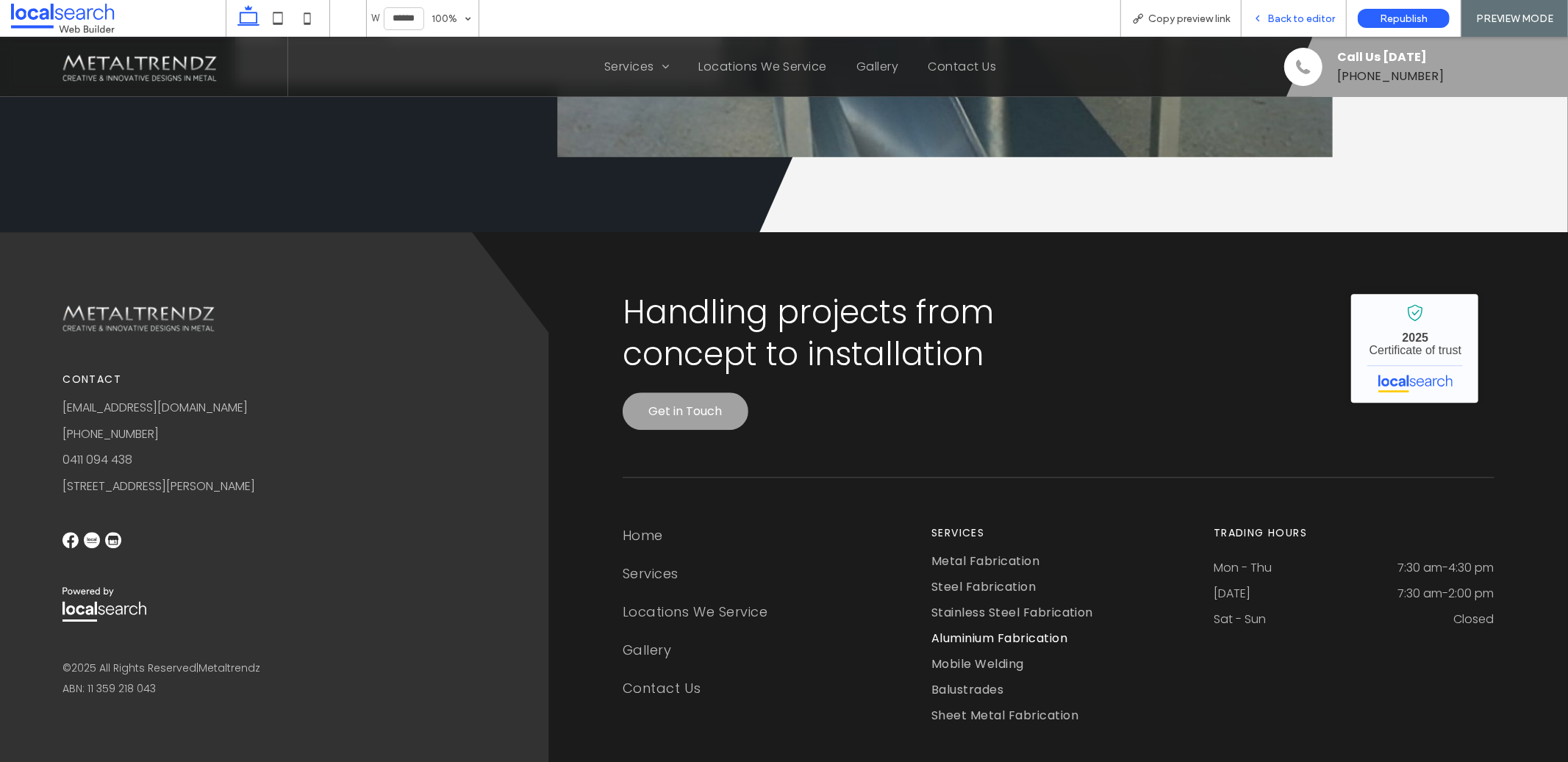
click at [1270, 6] on div "Back to editor" at bounding box center [1294, 18] width 105 height 37
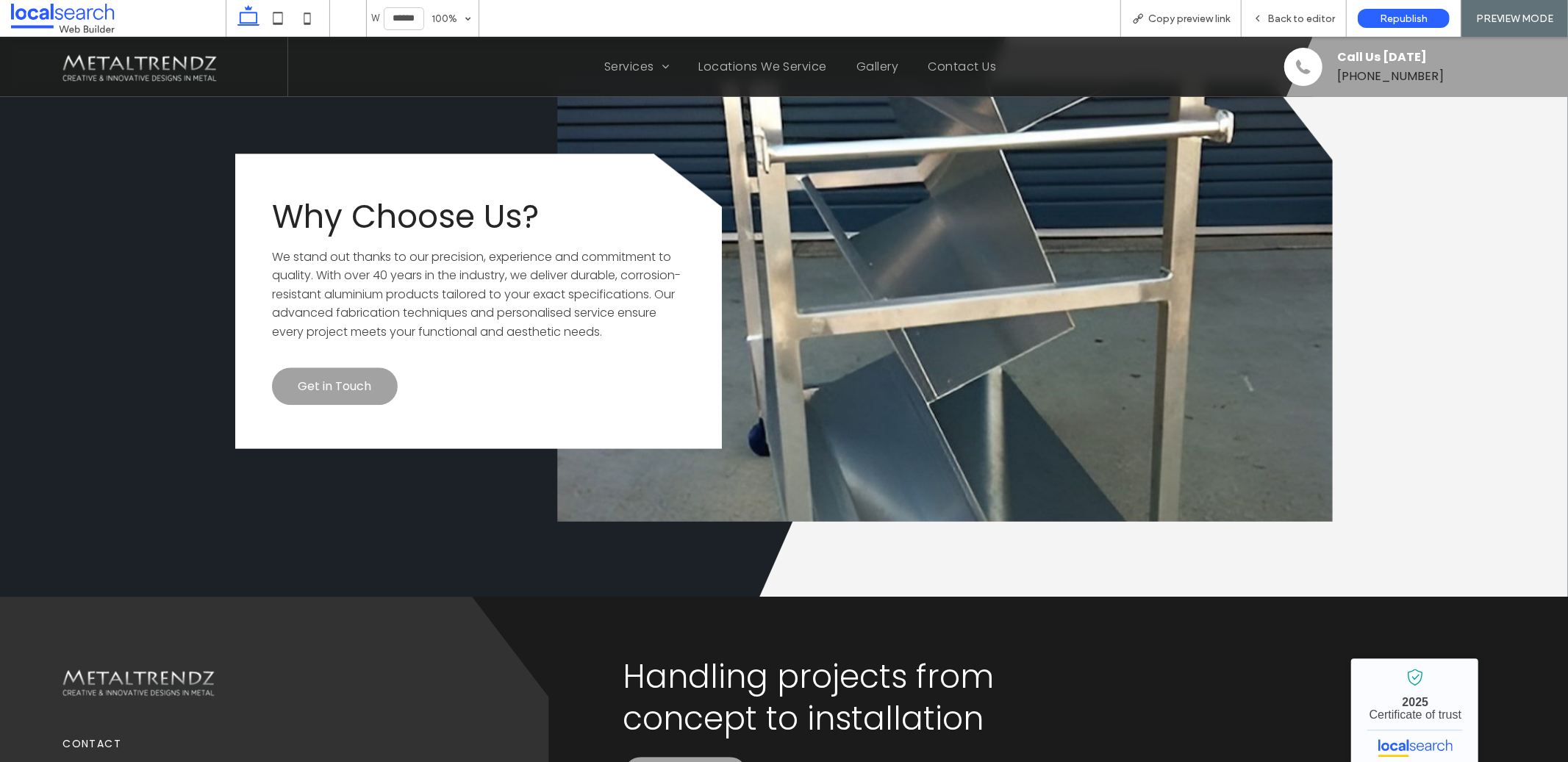
scroll to position [3020, 0]
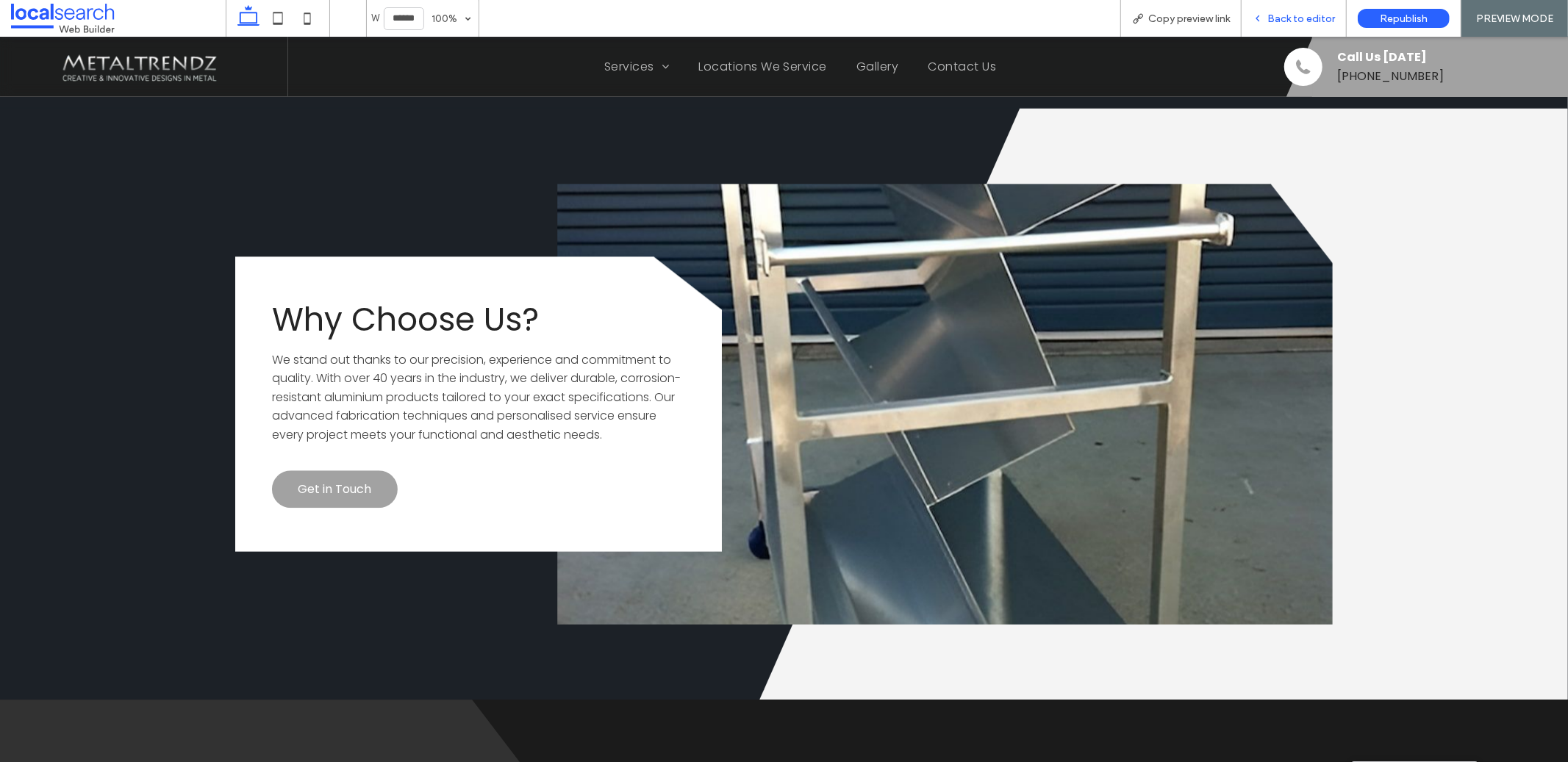
click at [1268, 9] on div "Back to editor" at bounding box center [1294, 18] width 105 height 37
click at [1255, 14] on icon at bounding box center [1257, 18] width 10 height 10
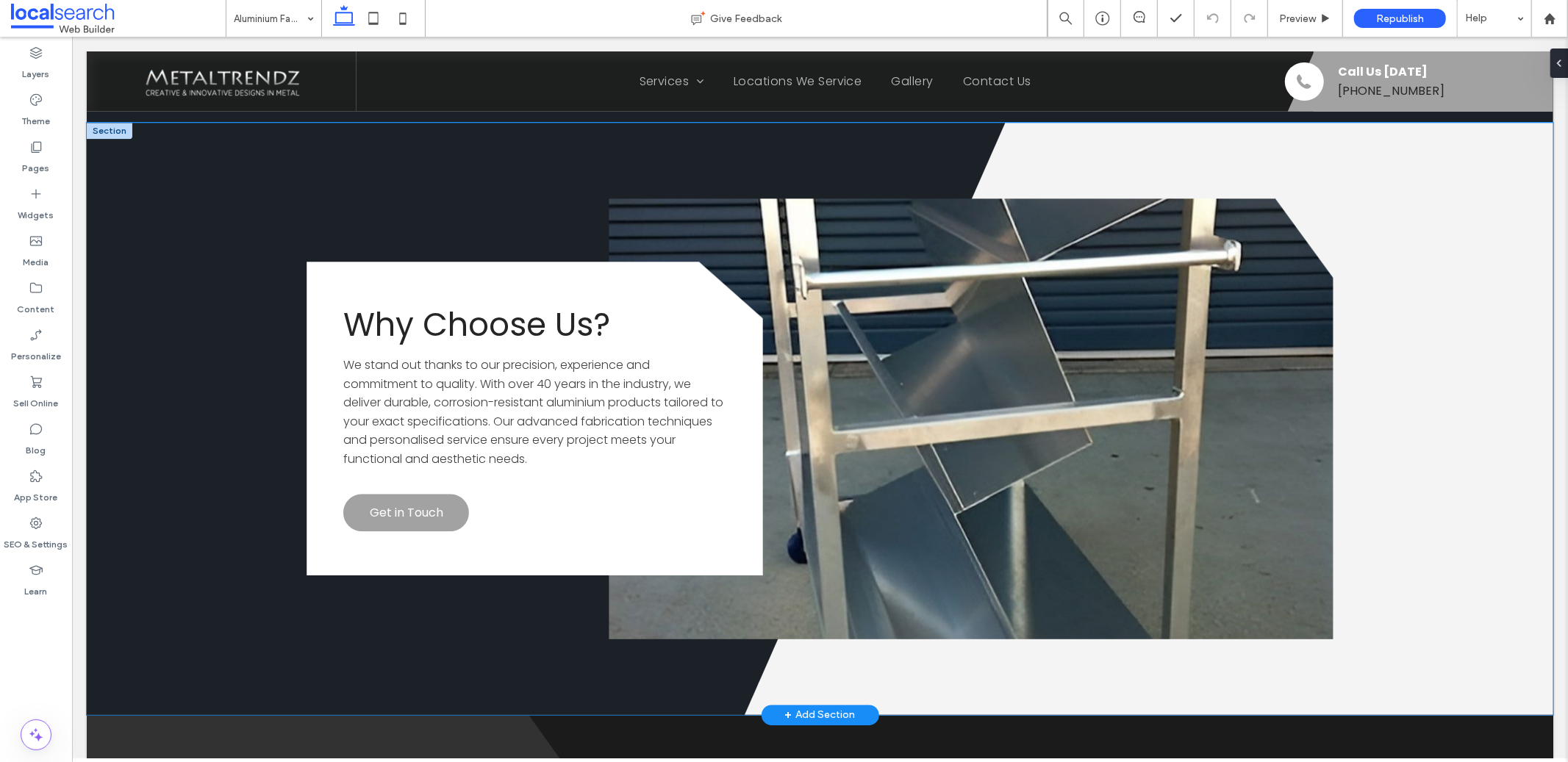
click at [240, 420] on div "Divider Icon" at bounding box center [819, 418] width 1467 height 593
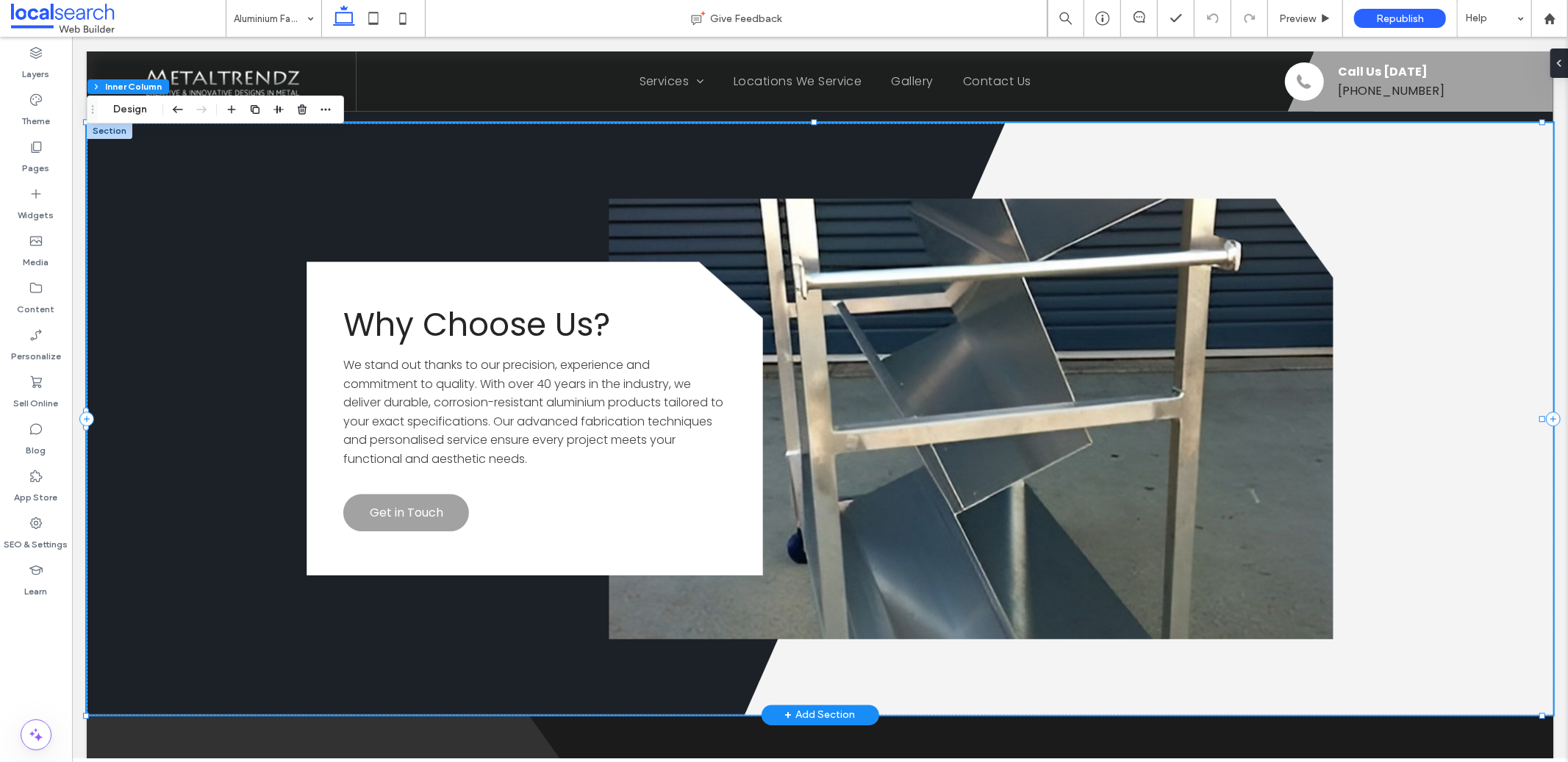
click at [171, 221] on div "Divider Icon" at bounding box center [819, 418] width 1467 height 593
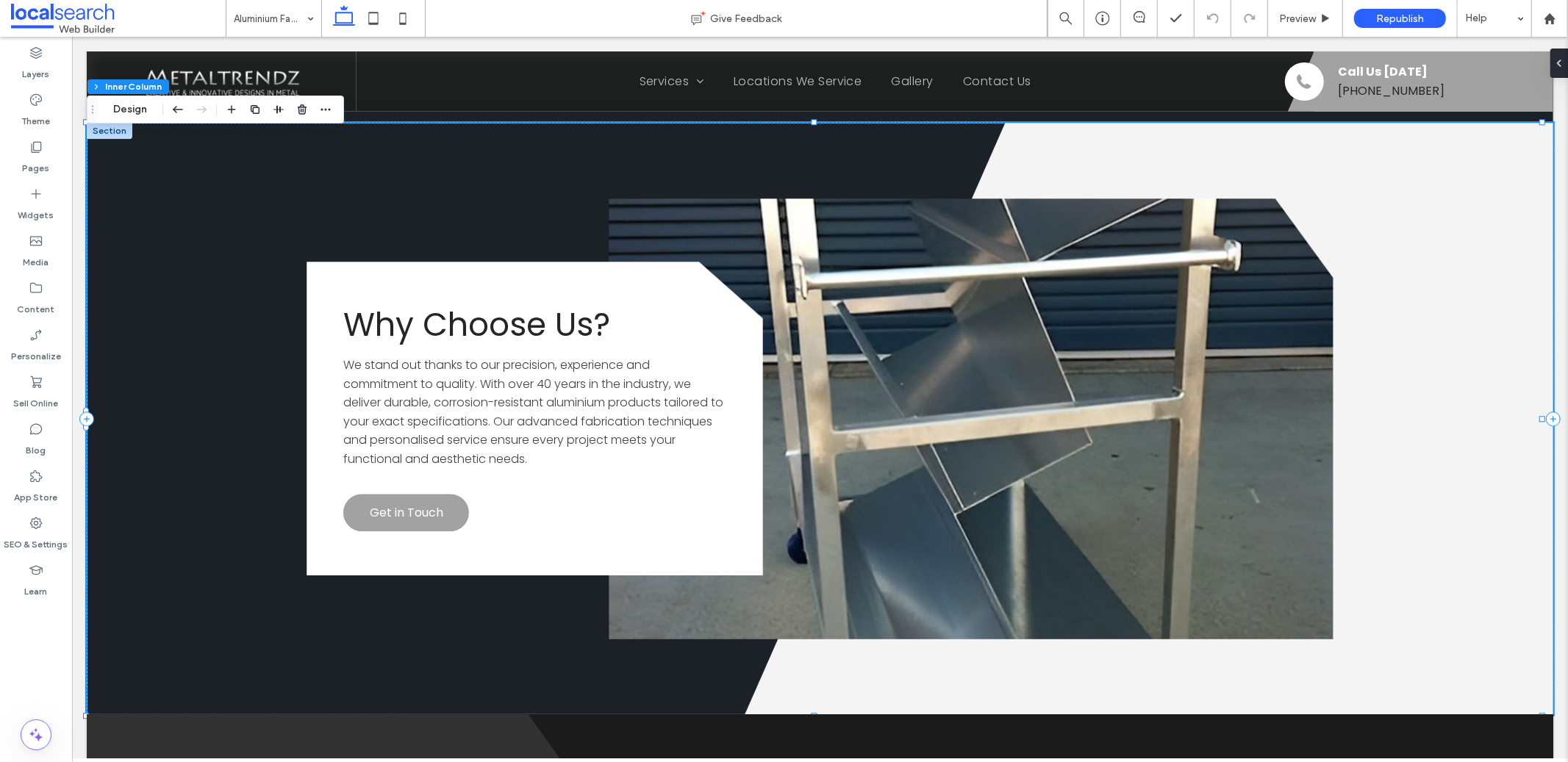
click at [141, 120] on div "Section Column Inner Column Design" at bounding box center [215, 109] width 257 height 28
click at [131, 109] on button "Design" at bounding box center [130, 109] width 53 height 18
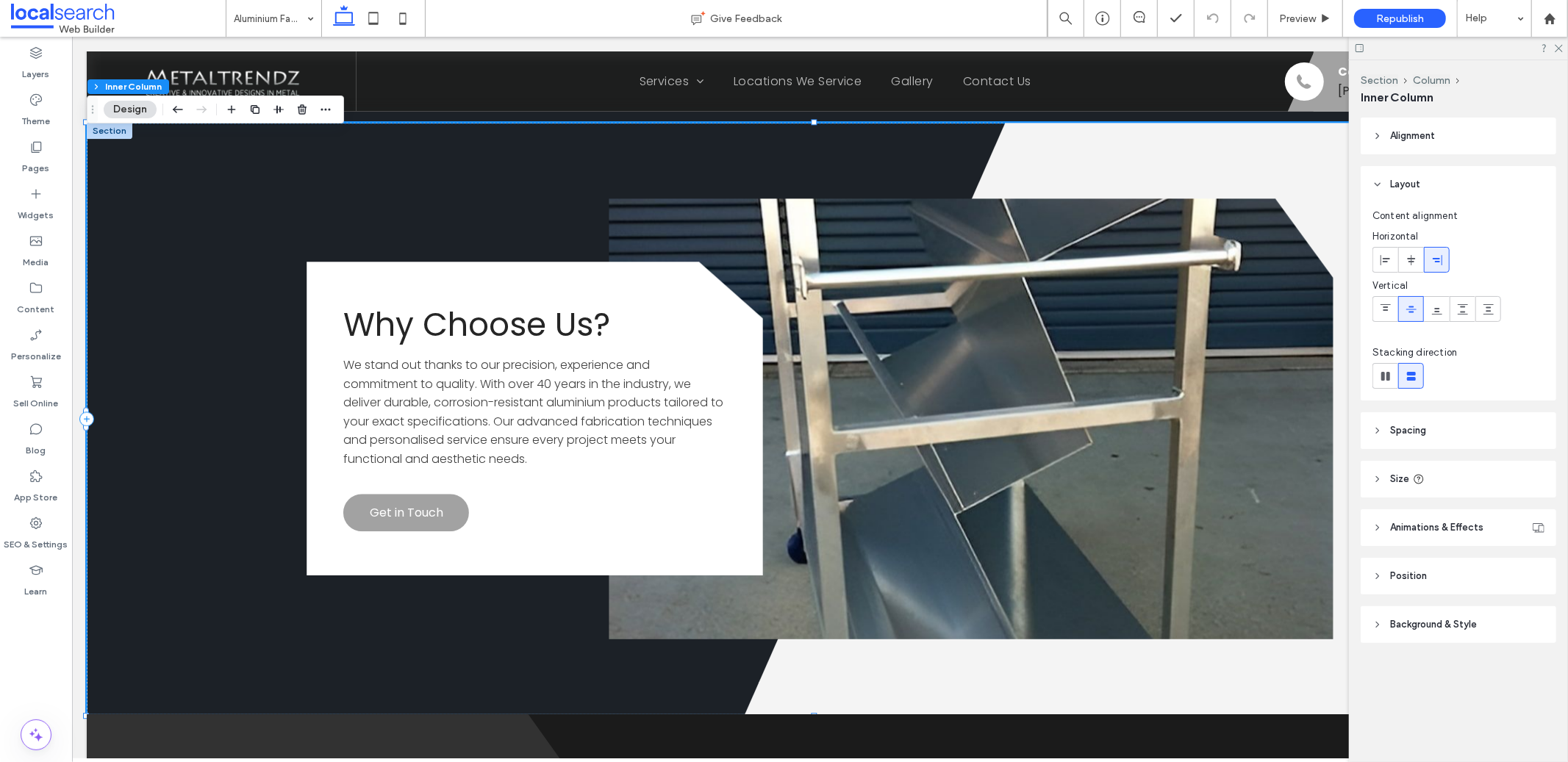
click at [1445, 623] on span "Background & Style" at bounding box center [1434, 625] width 87 height 14
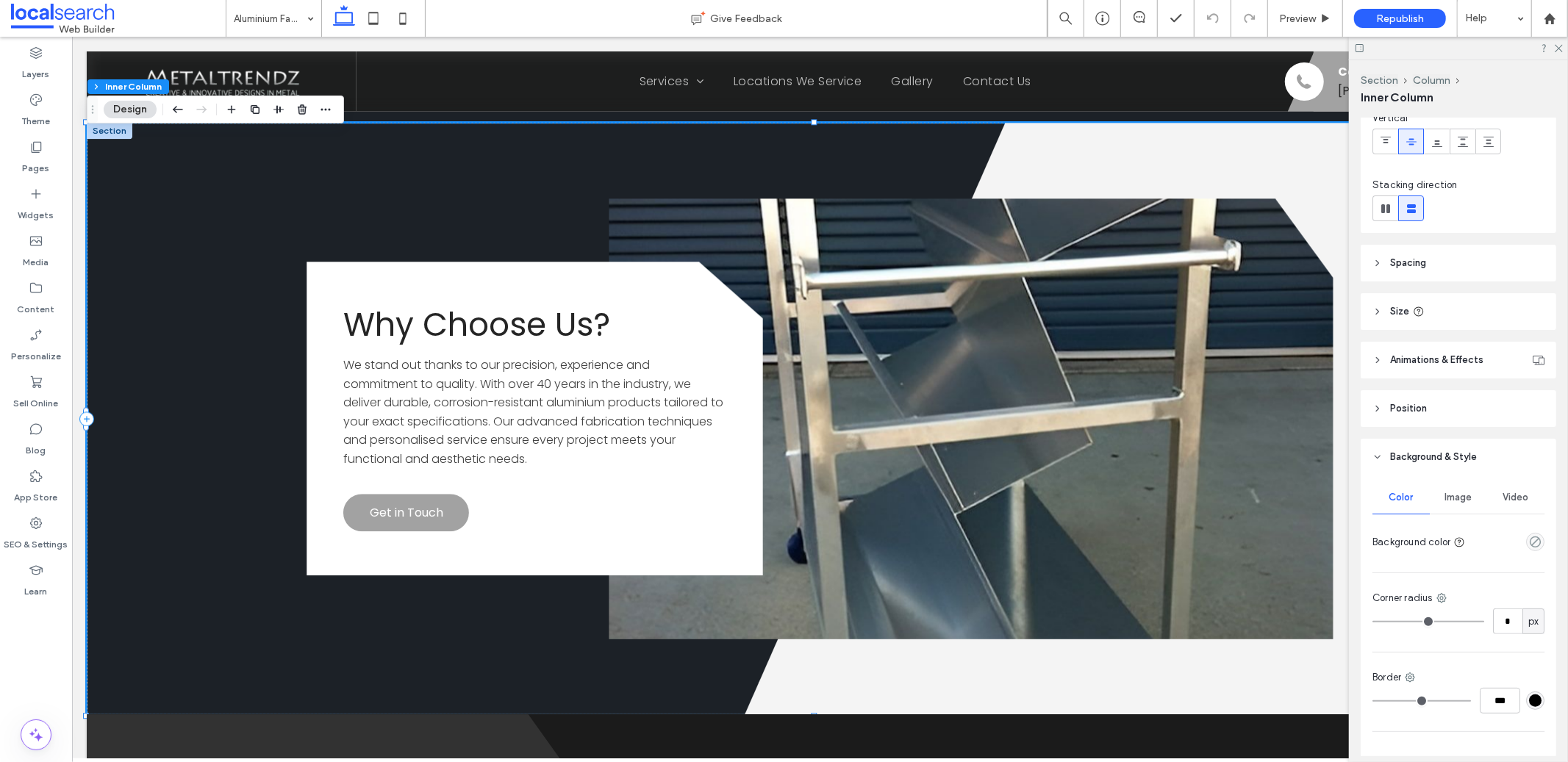
scroll to position [256, 0]
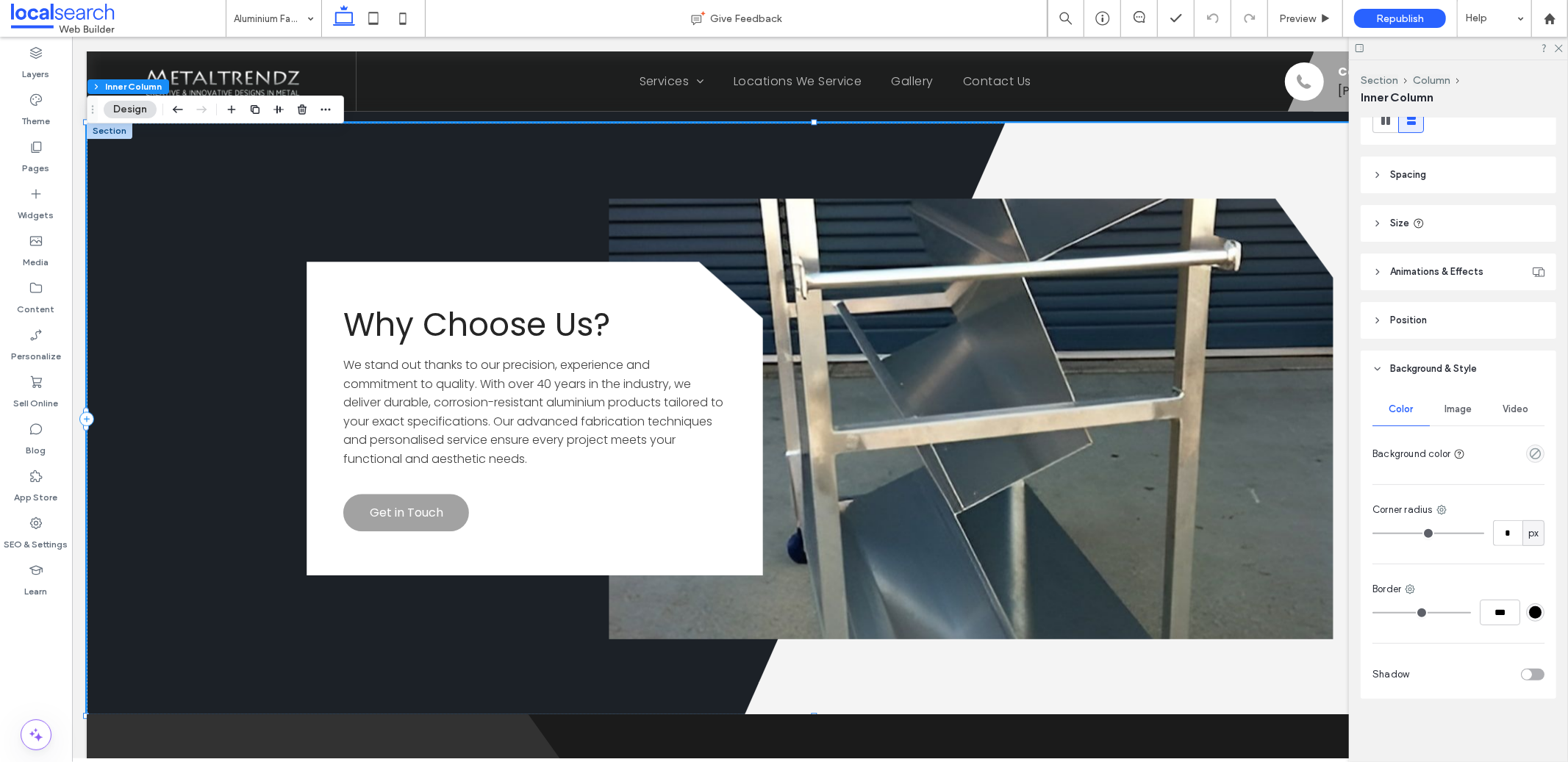
click at [1529, 611] on div "#000000" at bounding box center [1535, 612] width 12 height 12
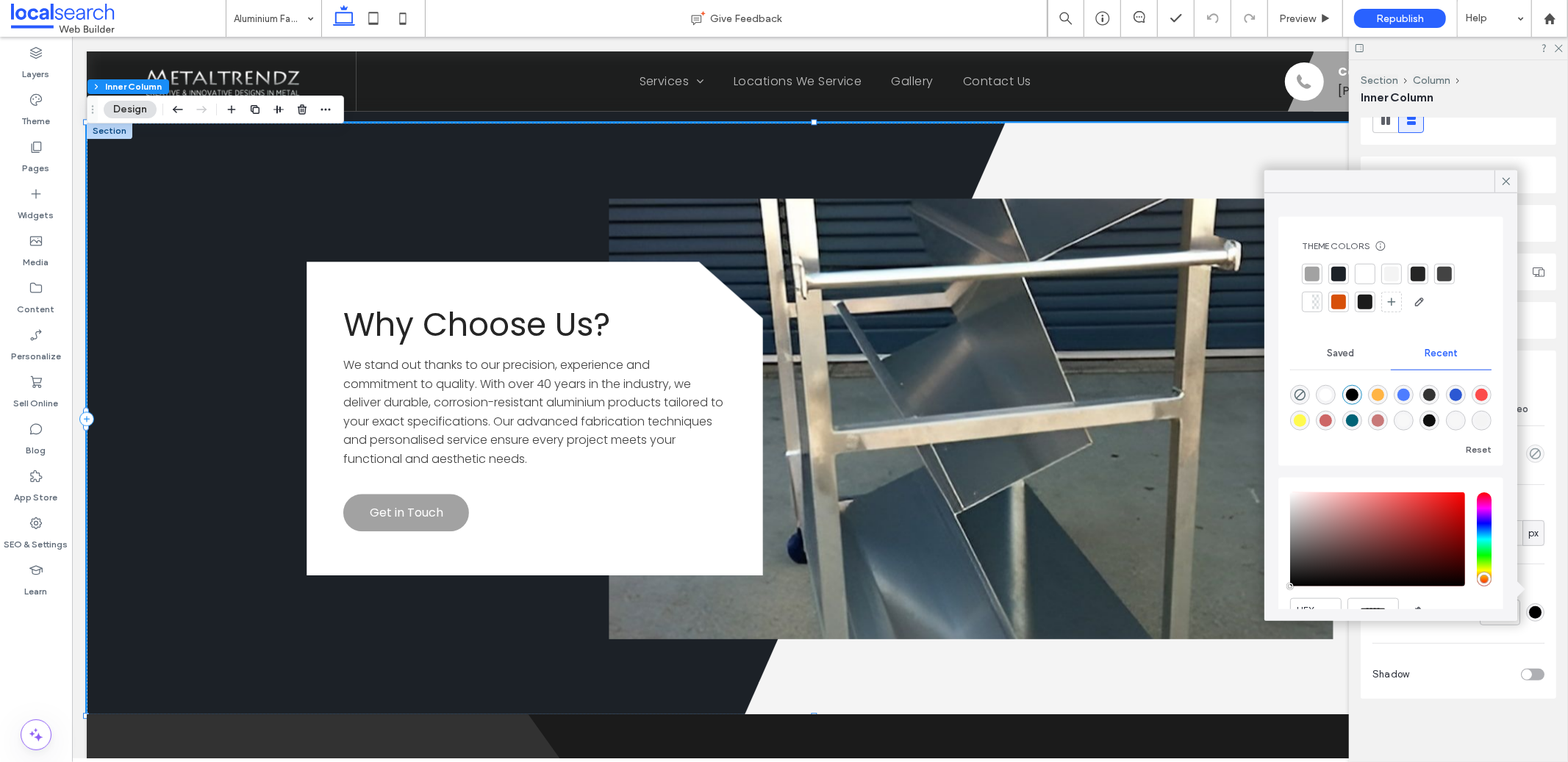
click at [1539, 227] on header "Size" at bounding box center [1458, 223] width 195 height 37
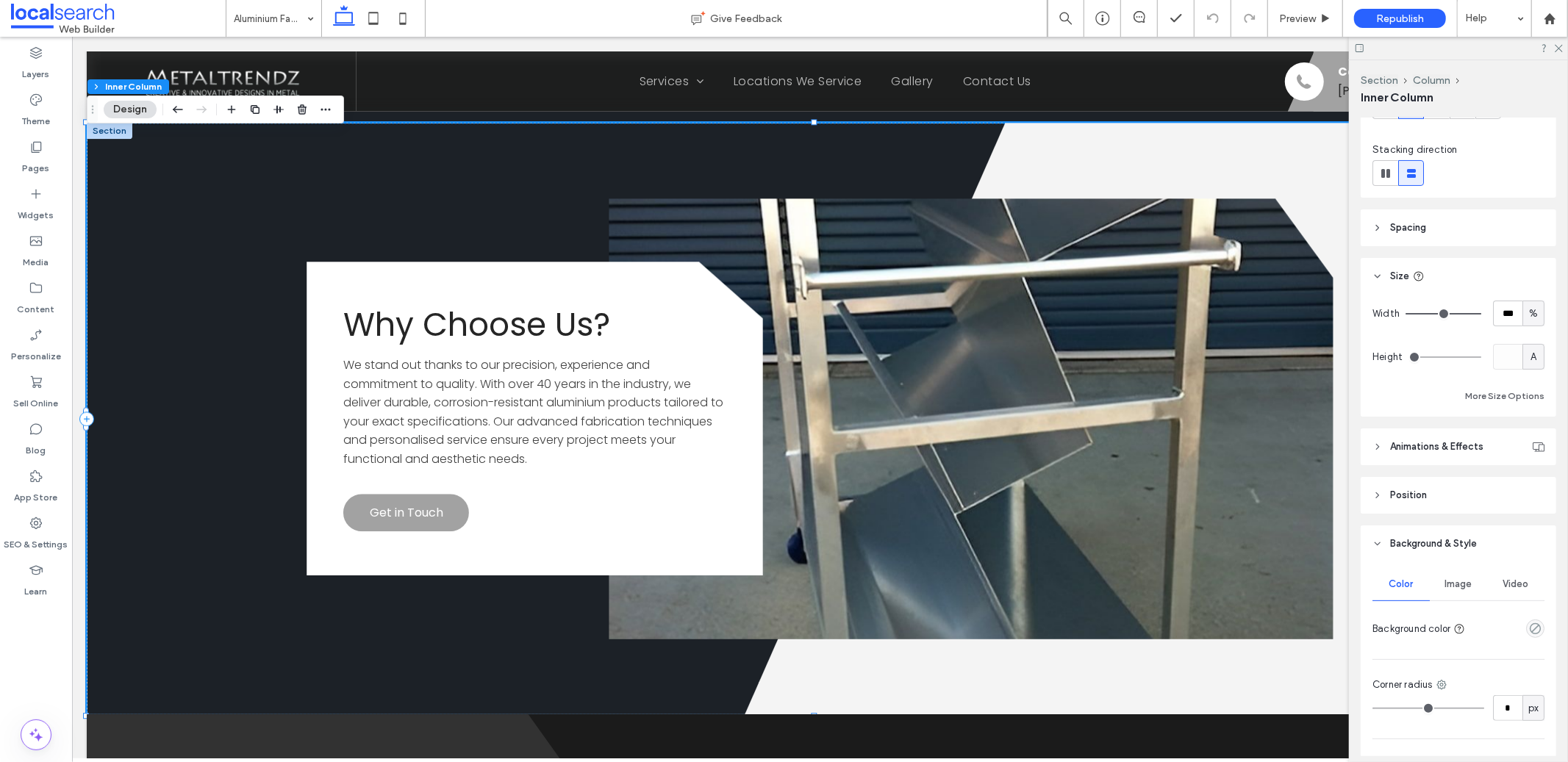
scroll to position [288, 0]
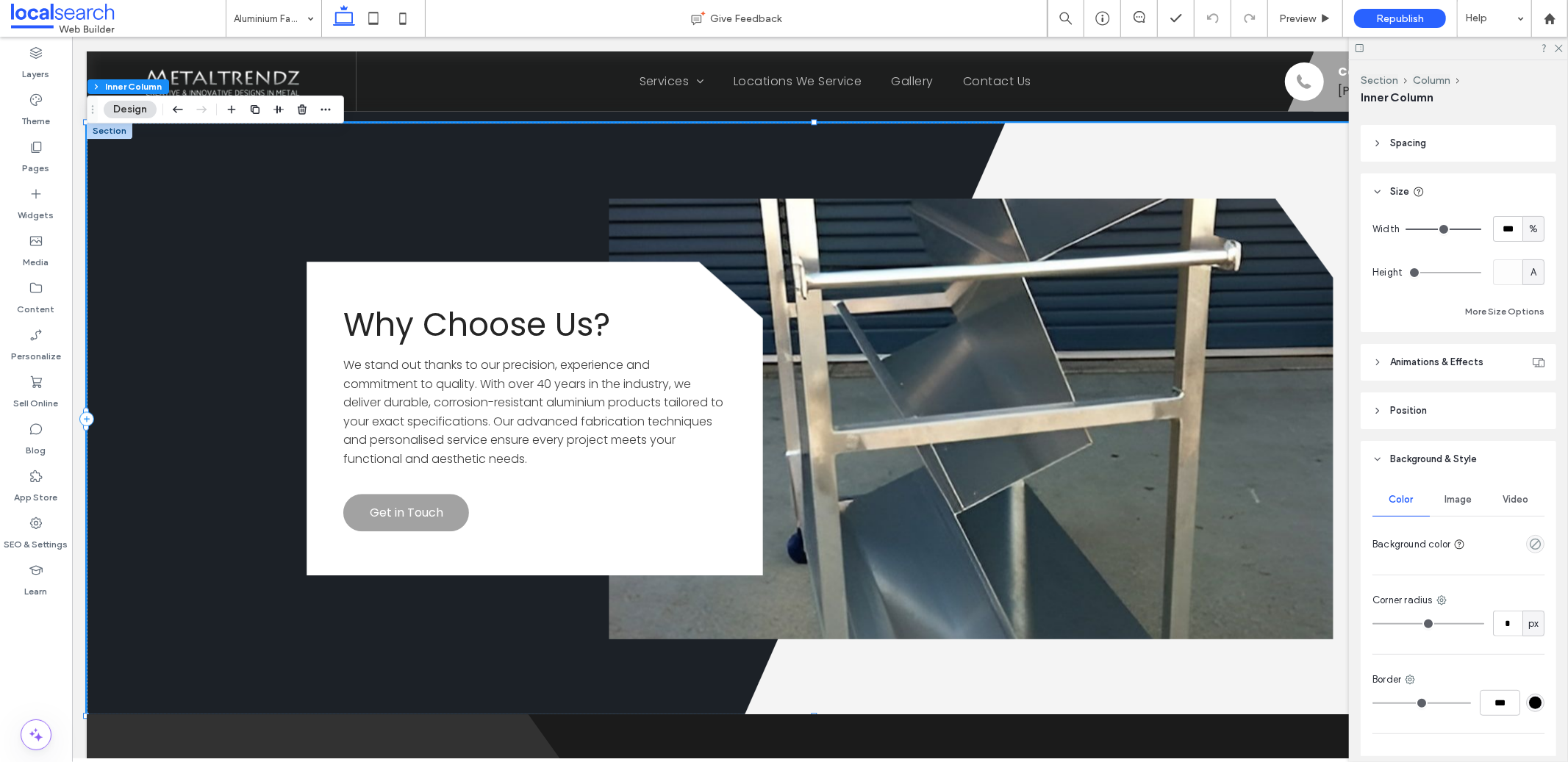
click at [1458, 510] on div "Image" at bounding box center [1458, 500] width 57 height 32
click at [1406, 497] on span "Color" at bounding box center [1402, 500] width 24 height 11
click at [1386, 458] on header "Background & Style" at bounding box center [1458, 459] width 195 height 37
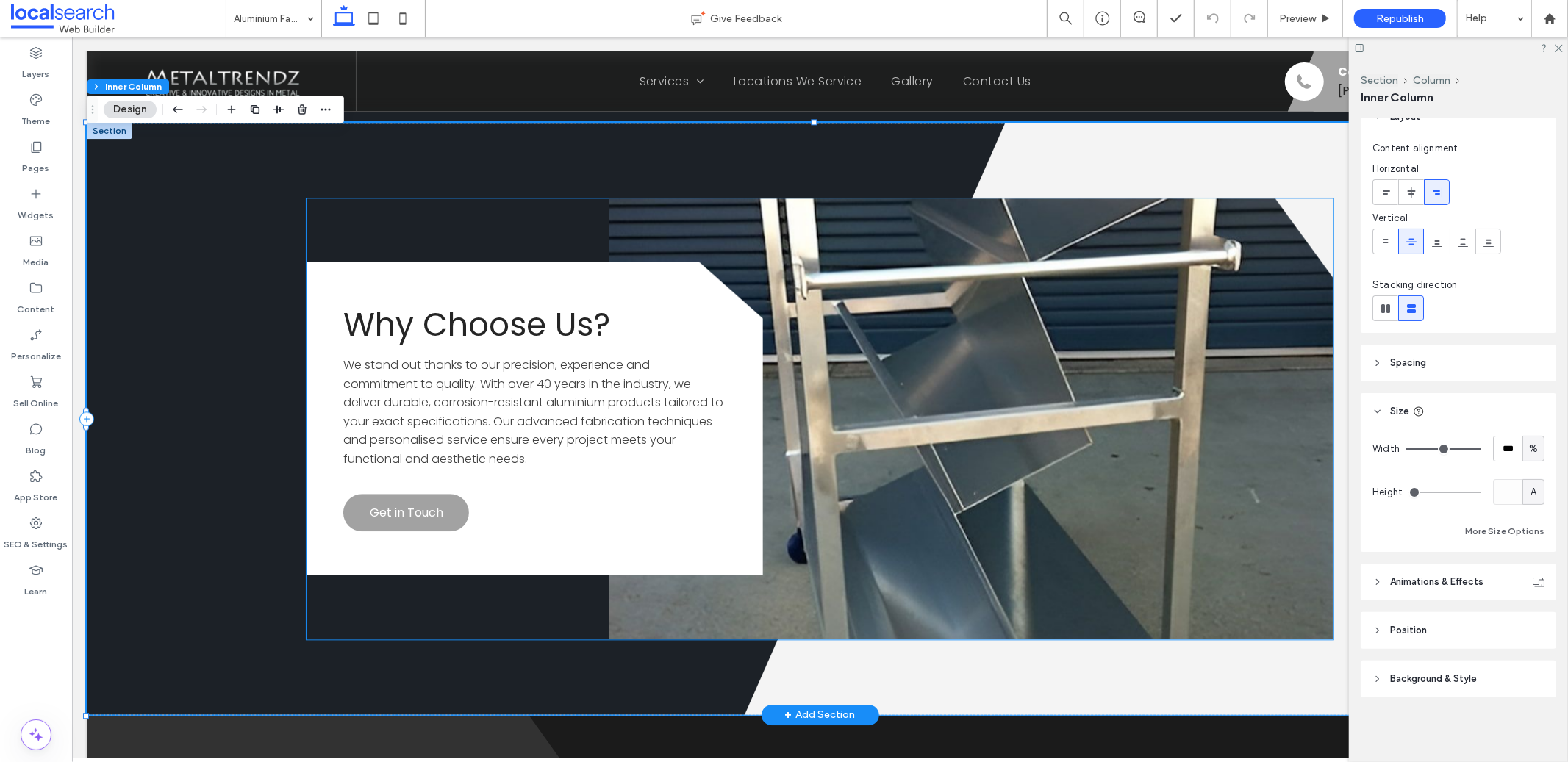
scroll to position [67, 0]
click at [248, 273] on div "Divider Icon" at bounding box center [819, 418] width 1467 height 593
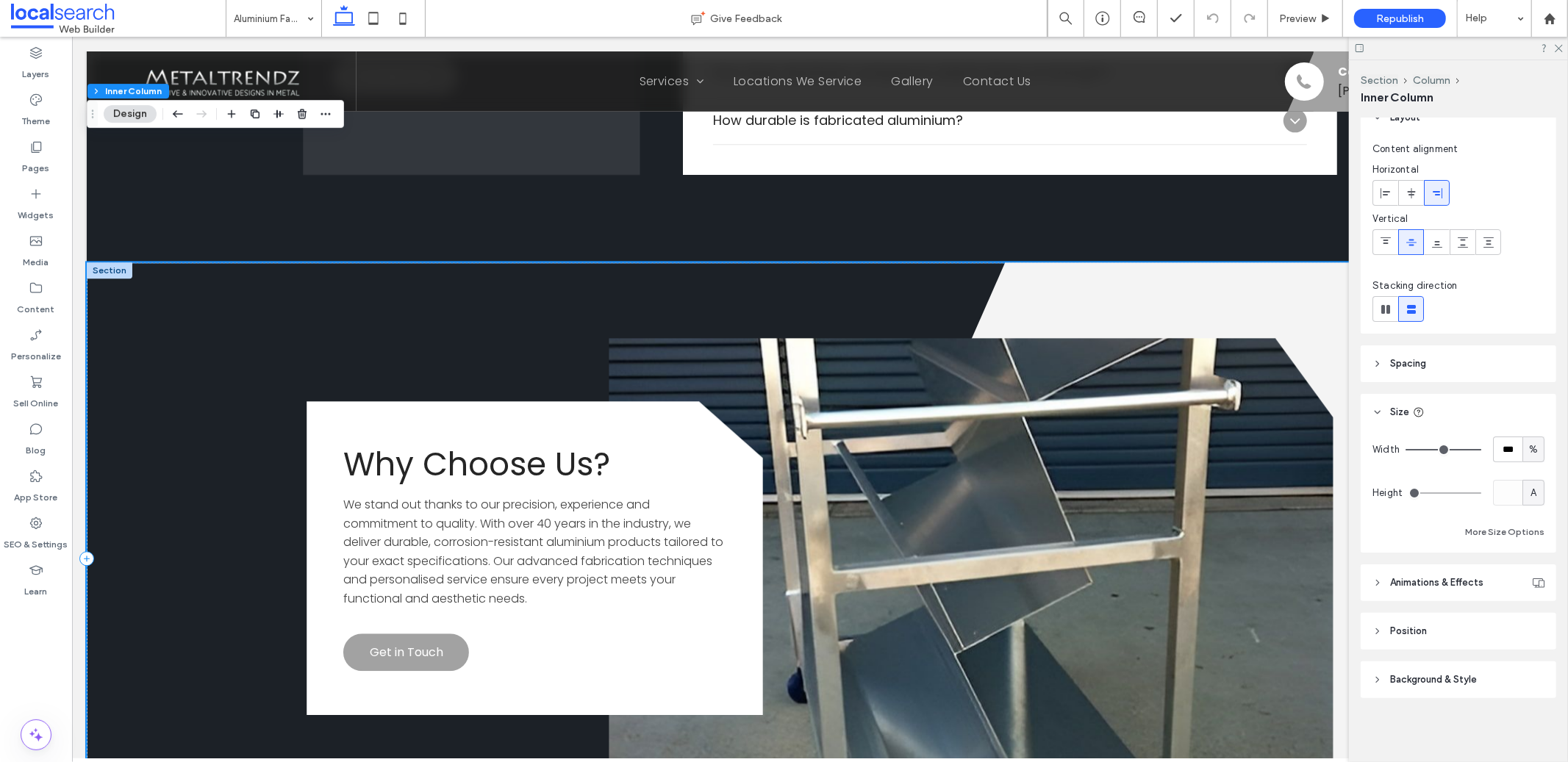
scroll to position [2863, 0]
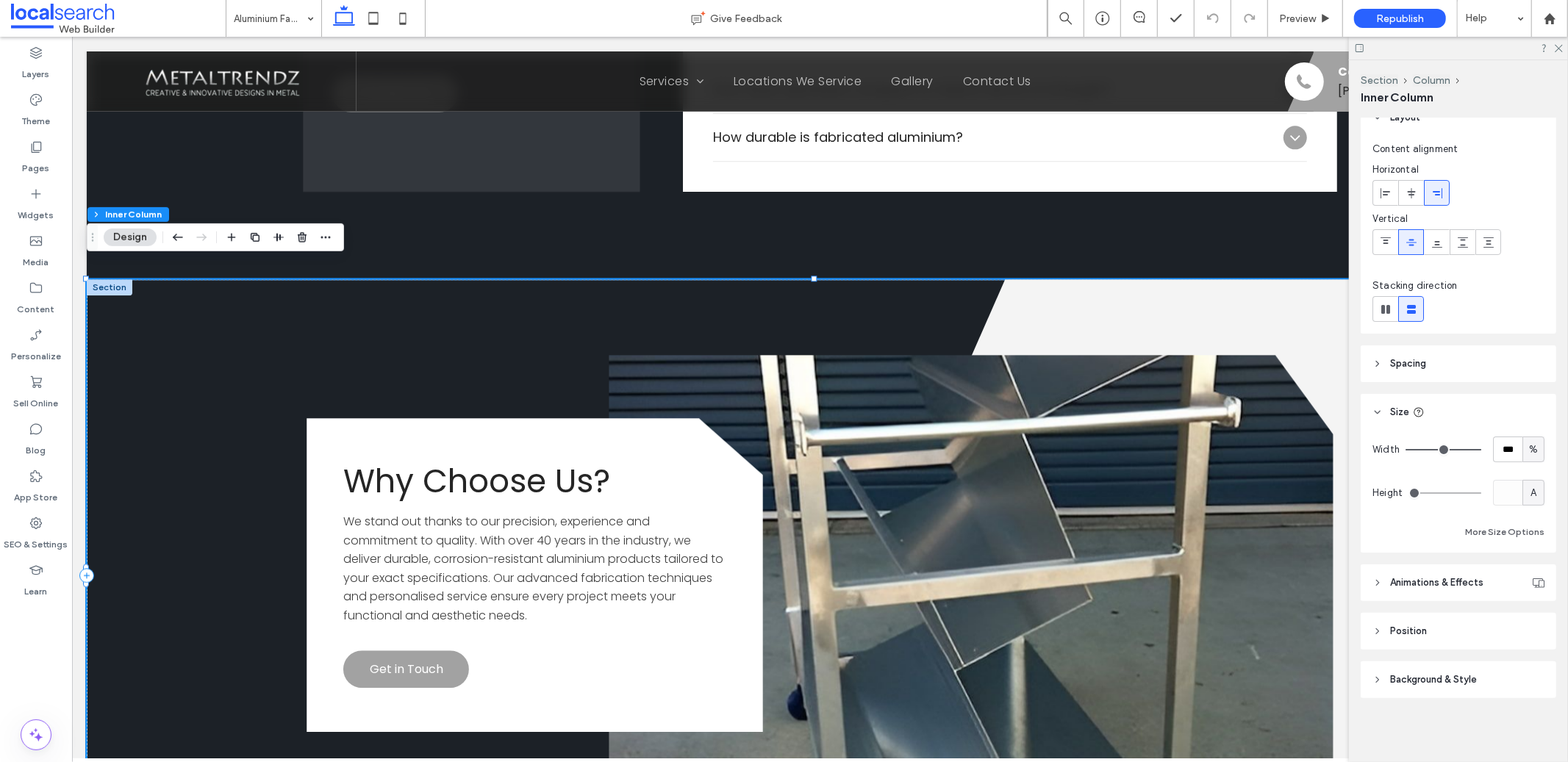
click at [177, 303] on div "Divider Icon" at bounding box center [819, 574] width 1467 height 593
click at [111, 278] on div at bounding box center [109, 286] width 46 height 16
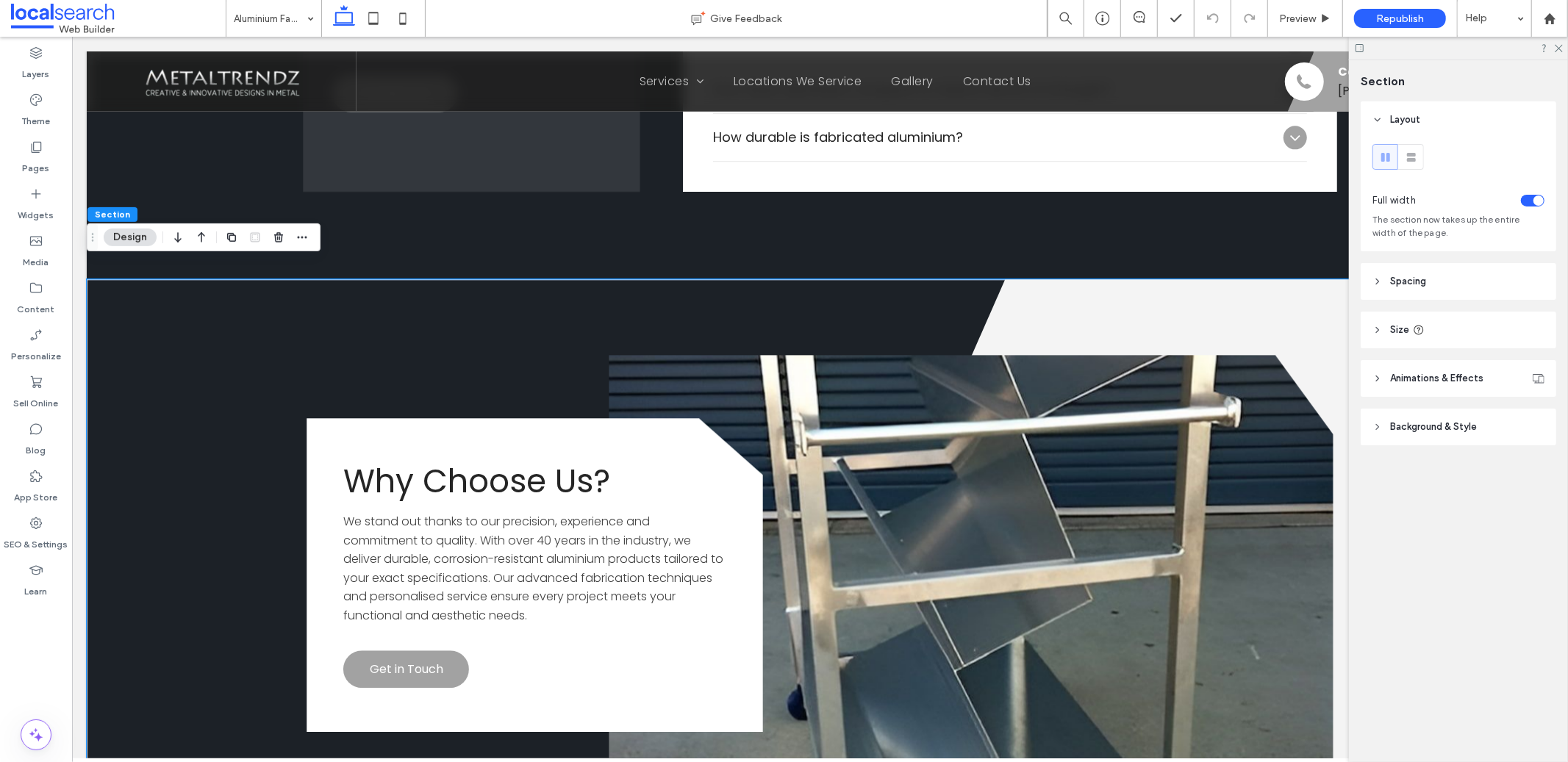
click at [1447, 448] on div "Layout Full width The section now takes up the entire width of the page. Spacin…" at bounding box center [1463, 303] width 205 height 403
click at [1443, 430] on span "Background & Style" at bounding box center [1434, 426] width 87 height 14
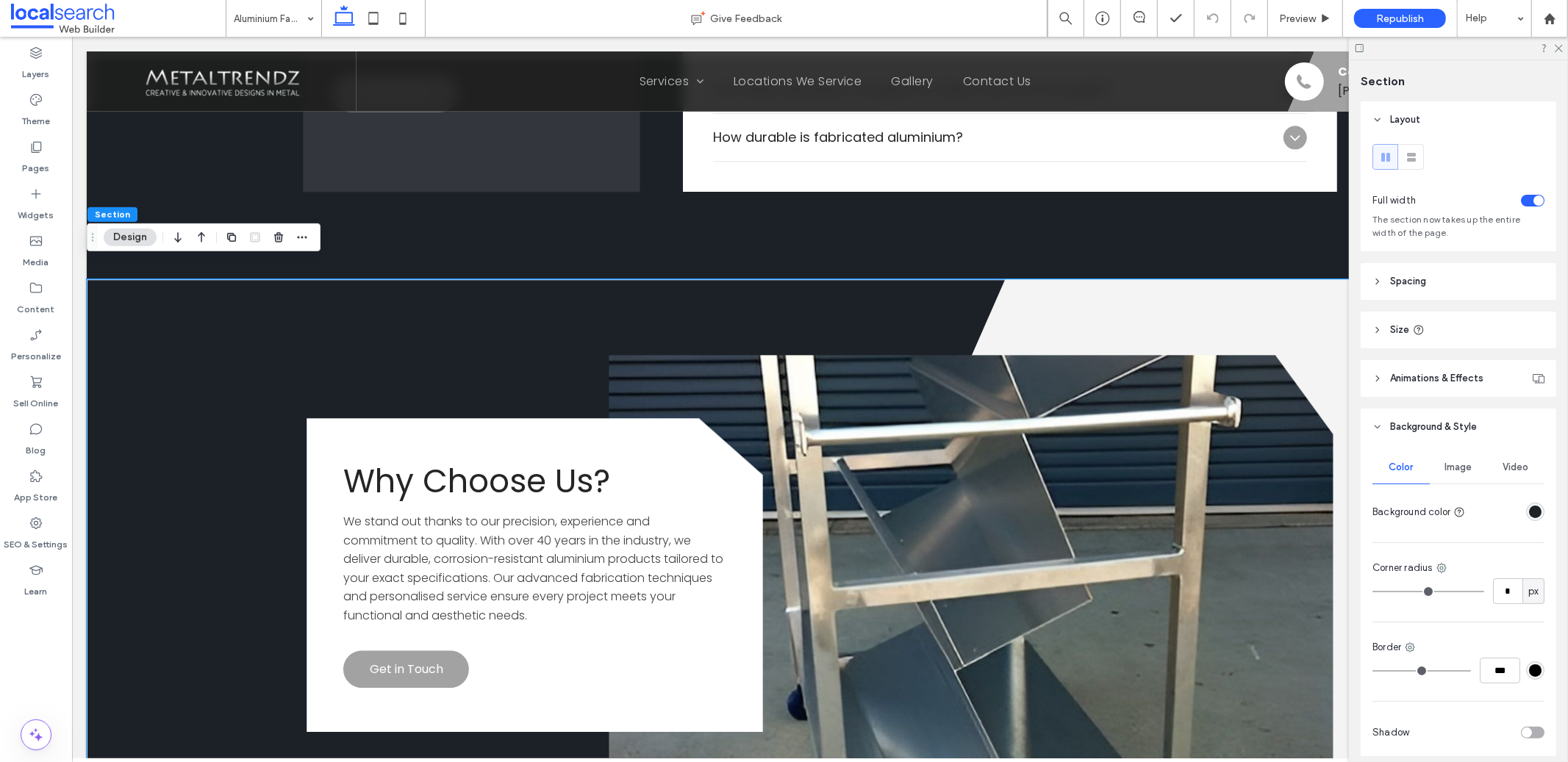
click at [1445, 474] on span "Image" at bounding box center [1459, 467] width 27 height 11
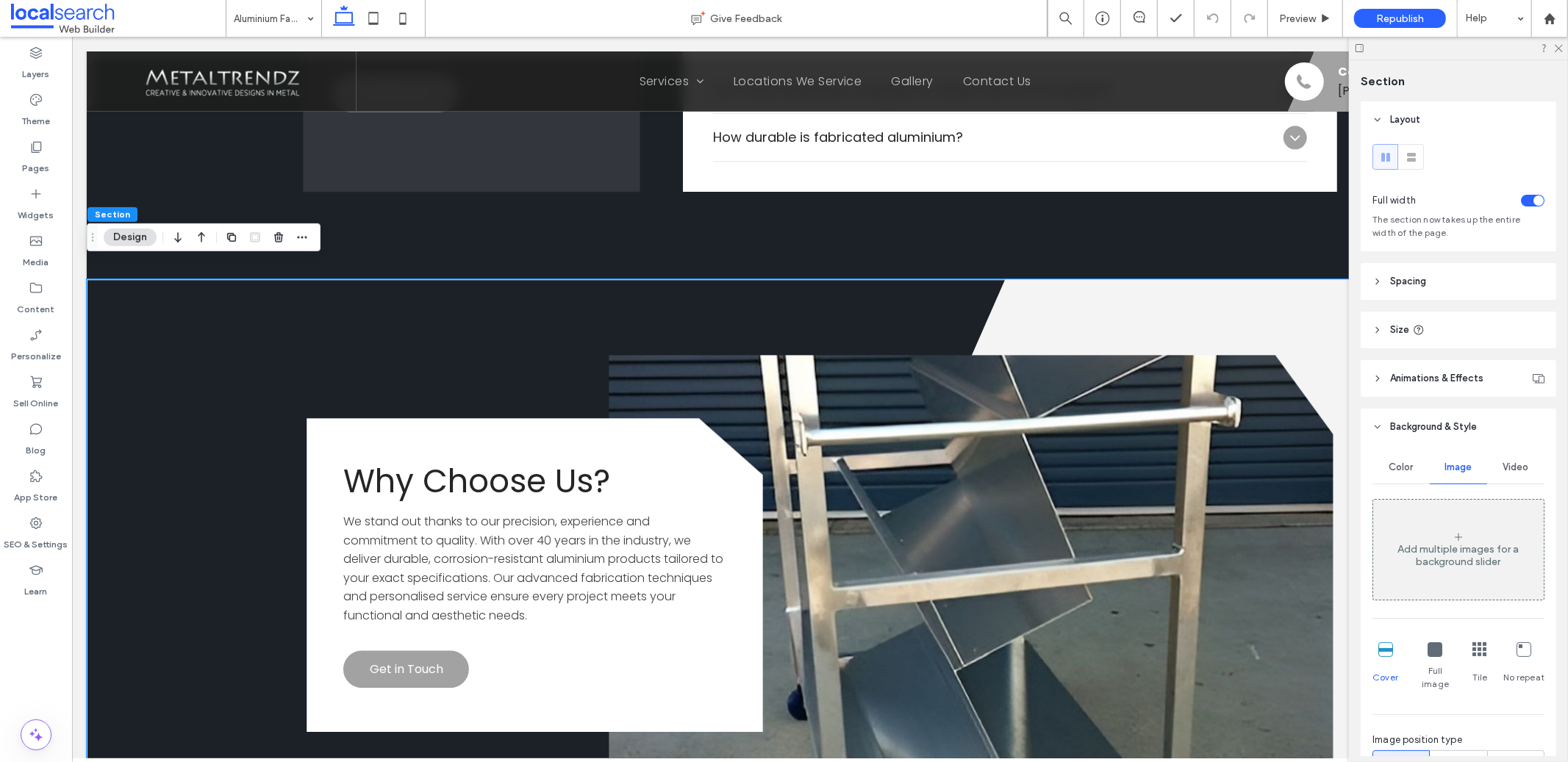
click at [1404, 471] on span "Color" at bounding box center [1402, 467] width 24 height 11
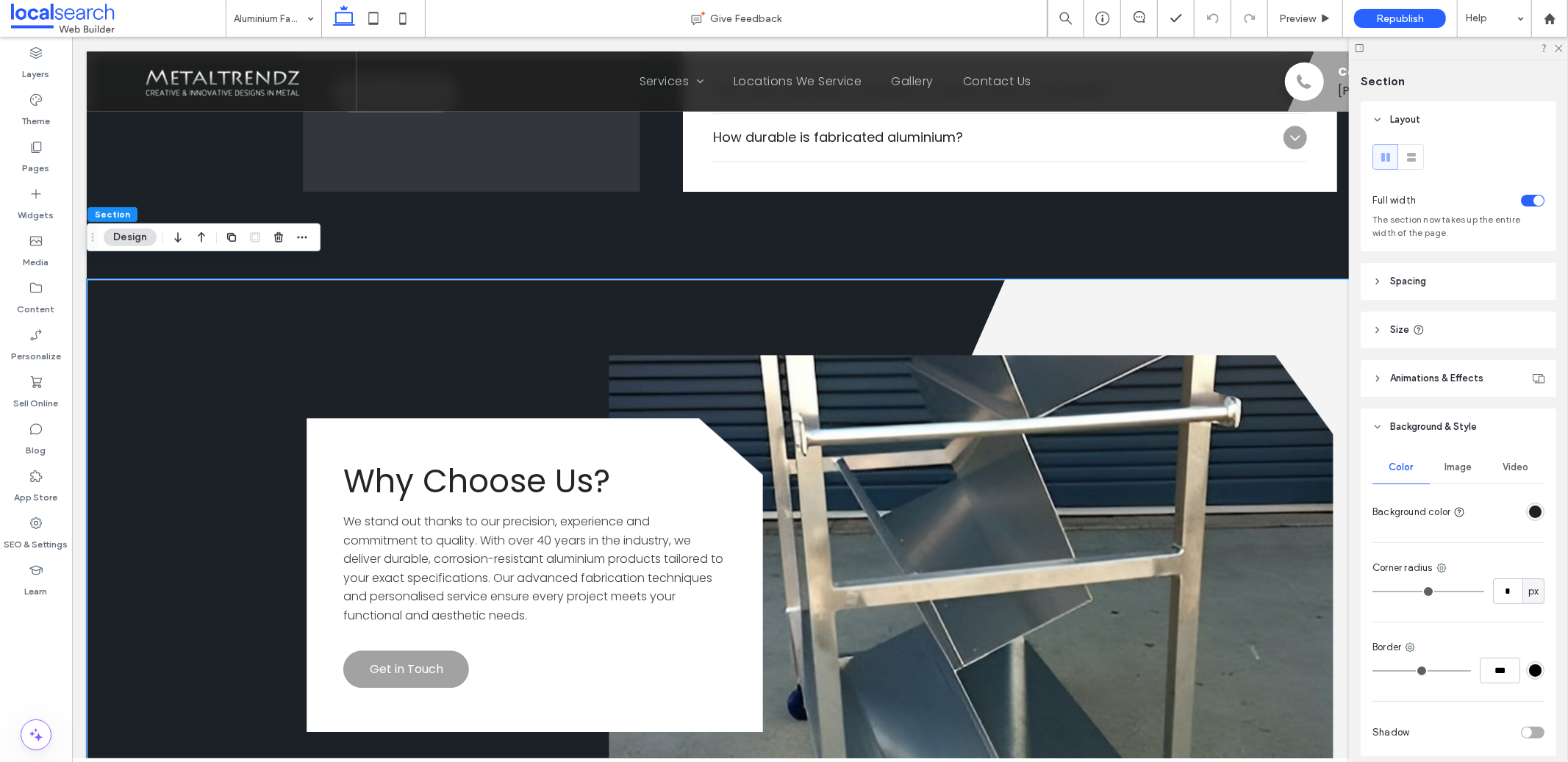
click at [1529, 513] on div "rgba(28,33,39,1)" at bounding box center [1535, 512] width 12 height 12
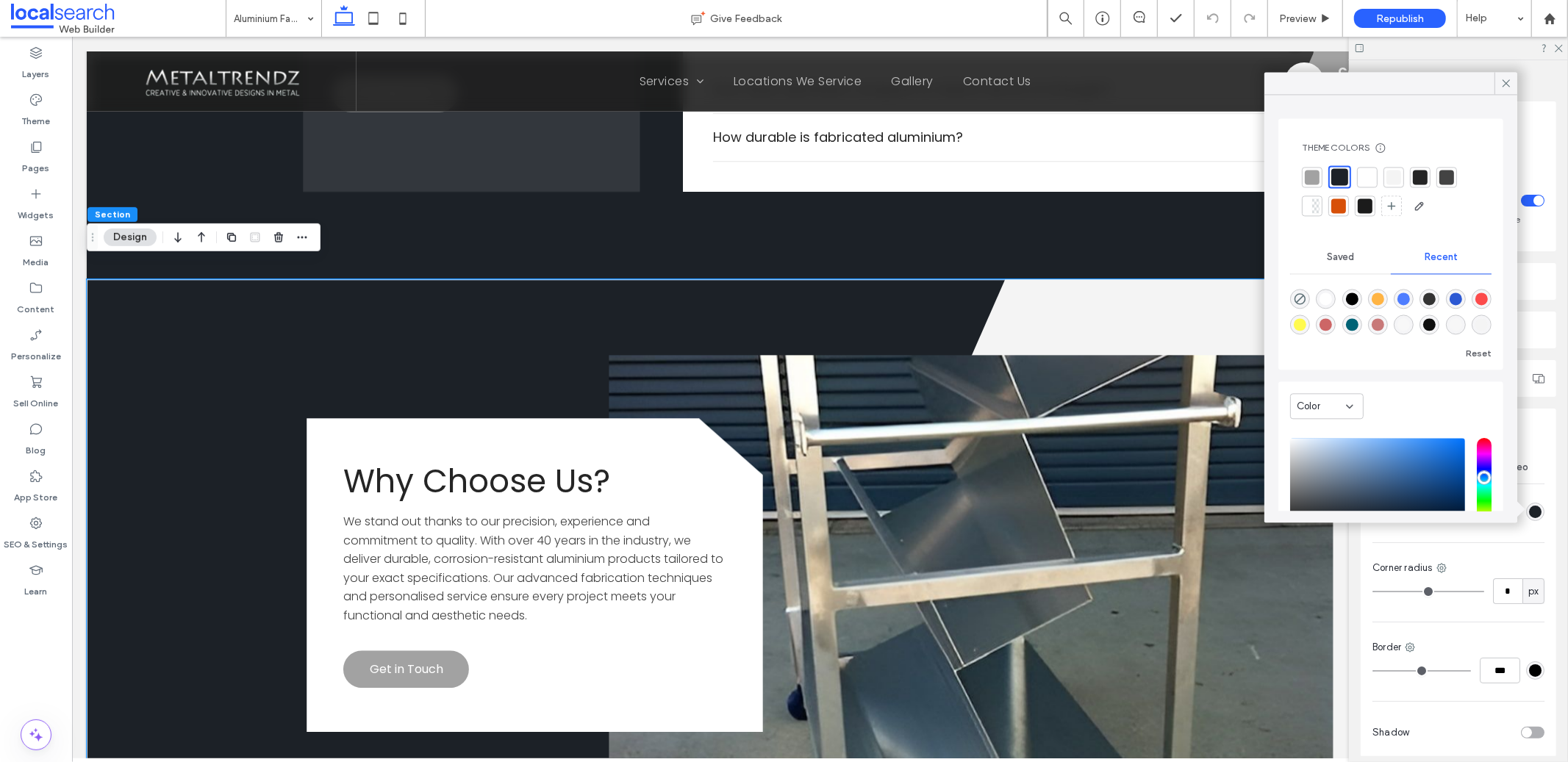
click at [1368, 173] on div at bounding box center [1367, 177] width 14 height 14
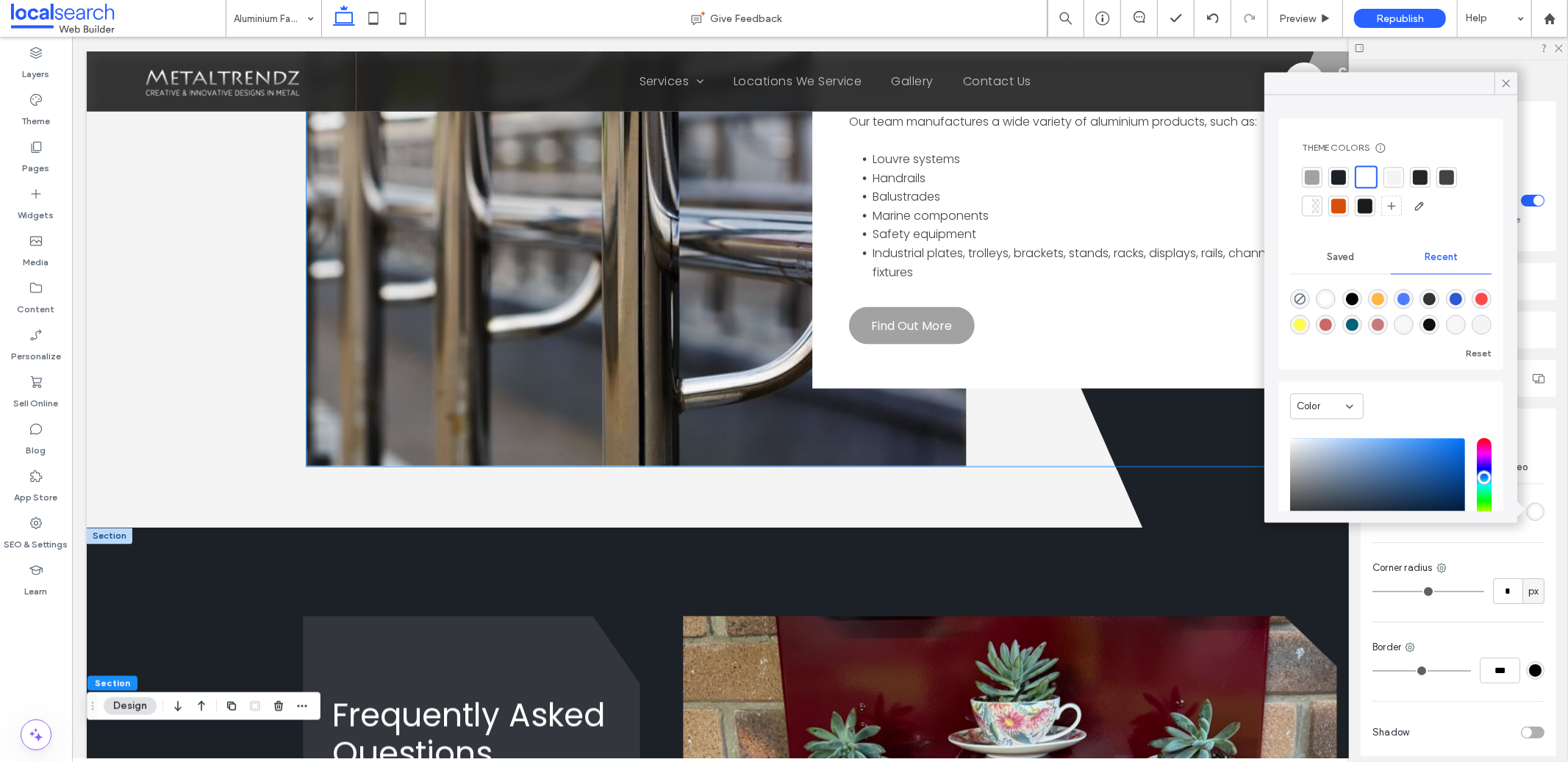
scroll to position [2178, 0]
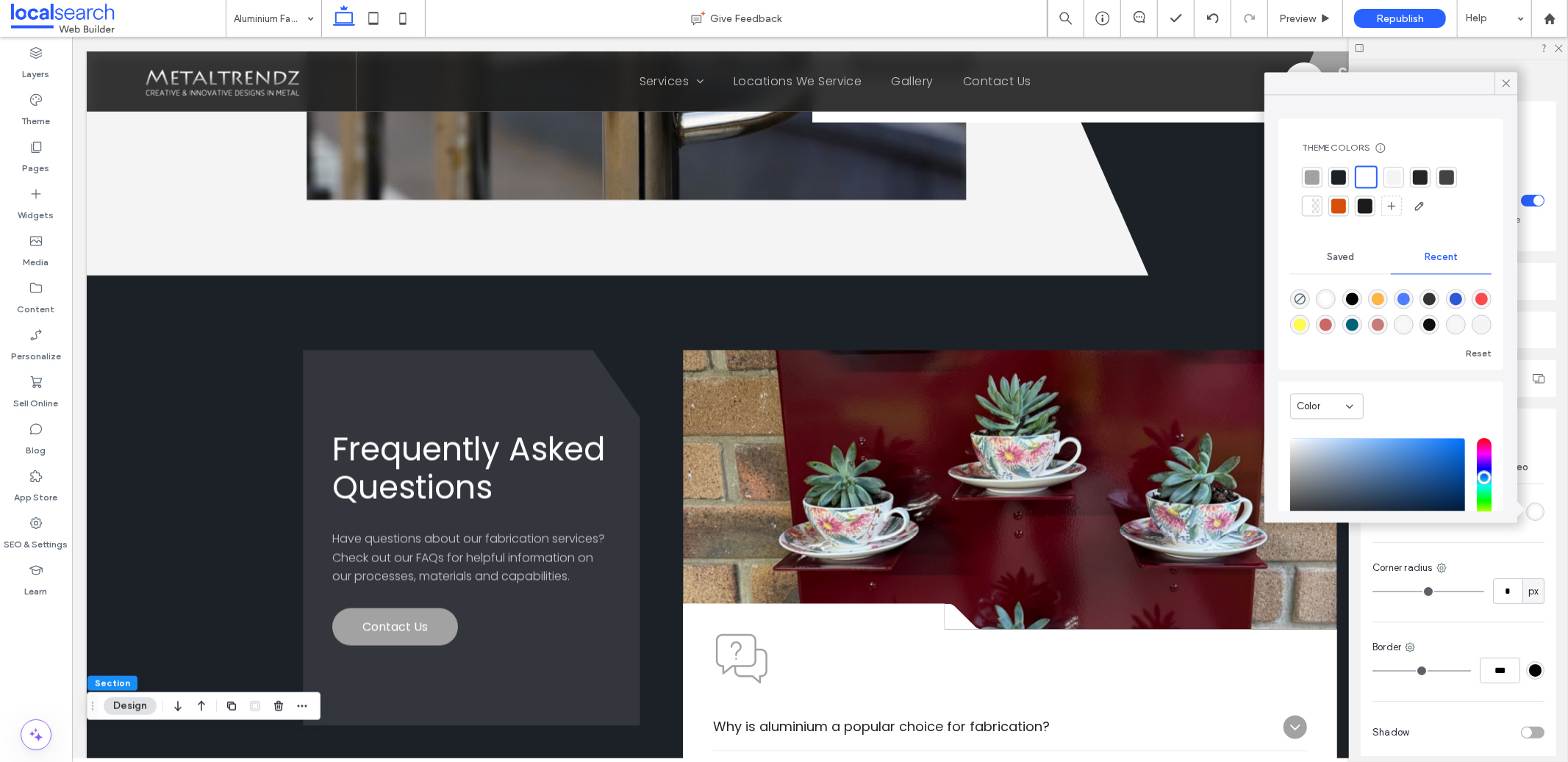
click at [1400, 173] on div at bounding box center [1393, 177] width 14 height 14
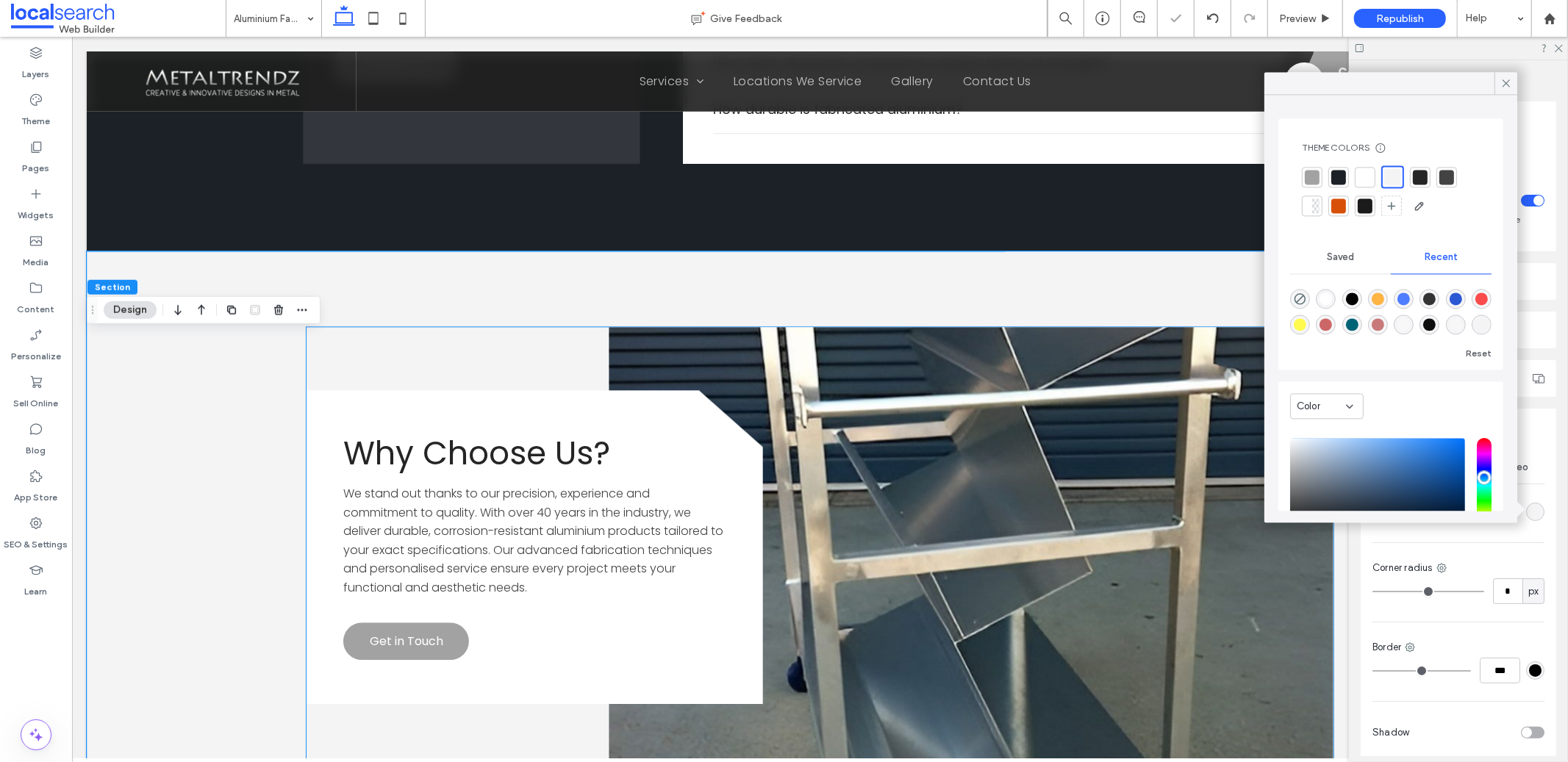
scroll to position [3064, 0]
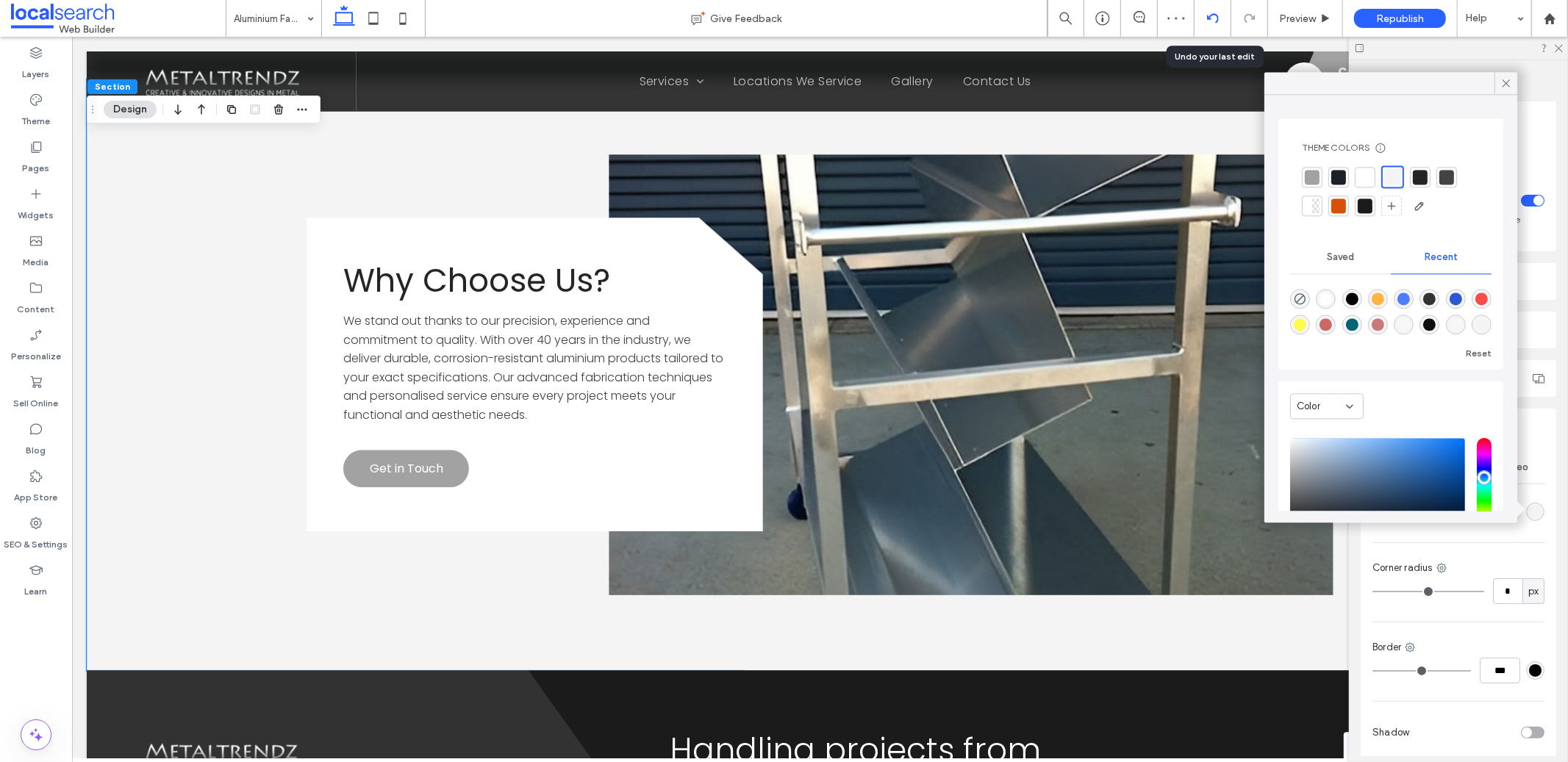
click at [1210, 14] on use at bounding box center [1212, 18] width 11 height 10
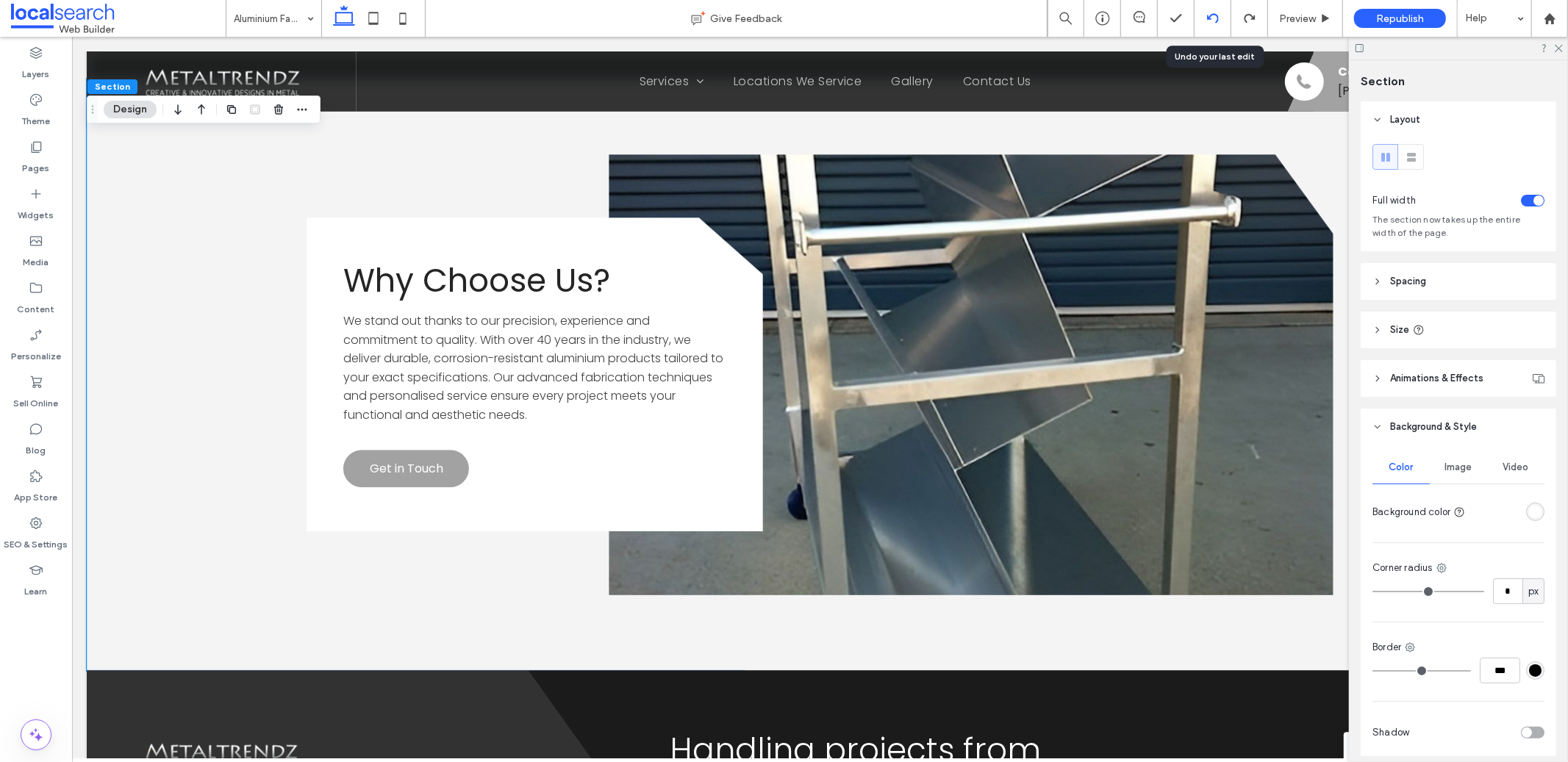
click at [1216, 17] on icon at bounding box center [1213, 18] width 11 height 11
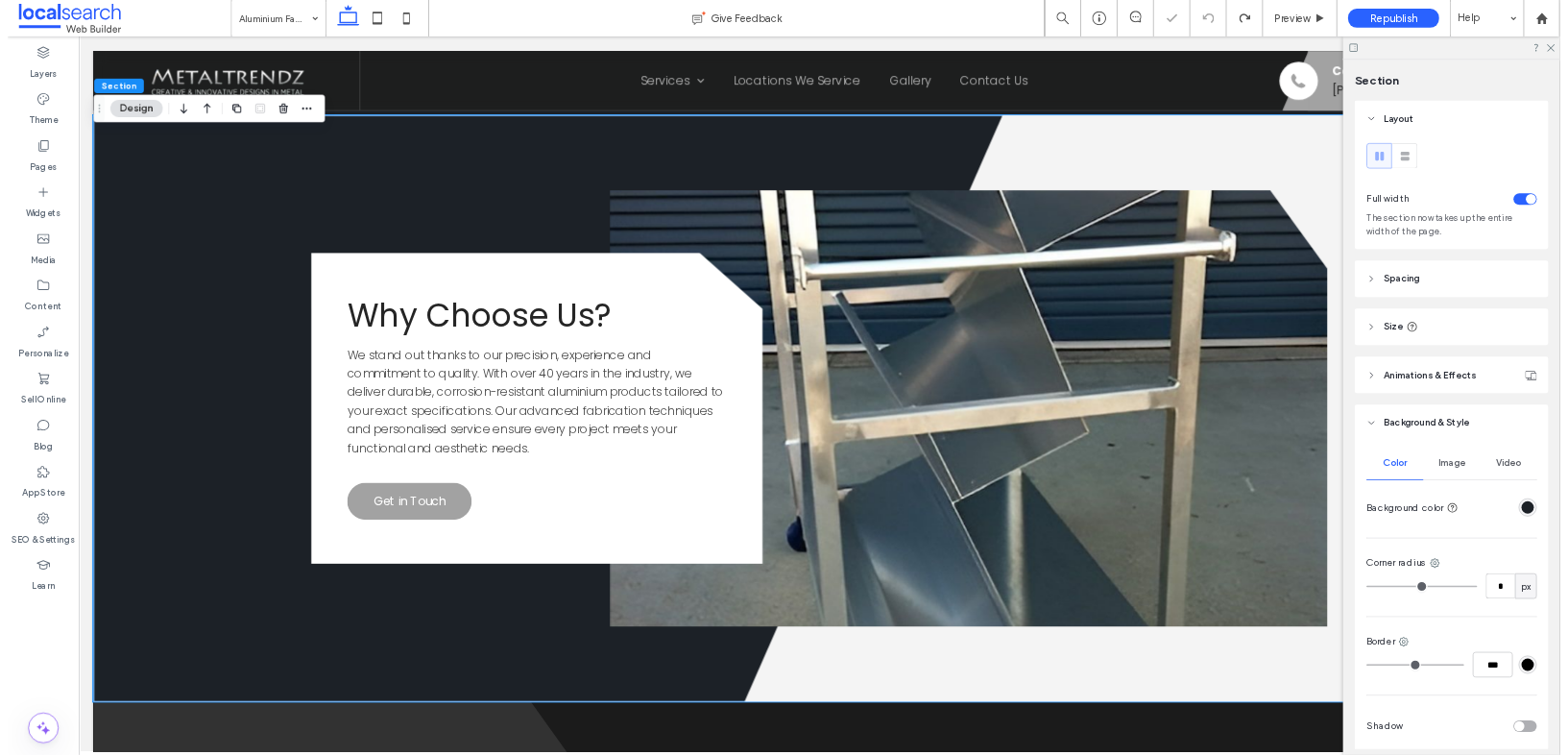
scroll to position [3956, 0]
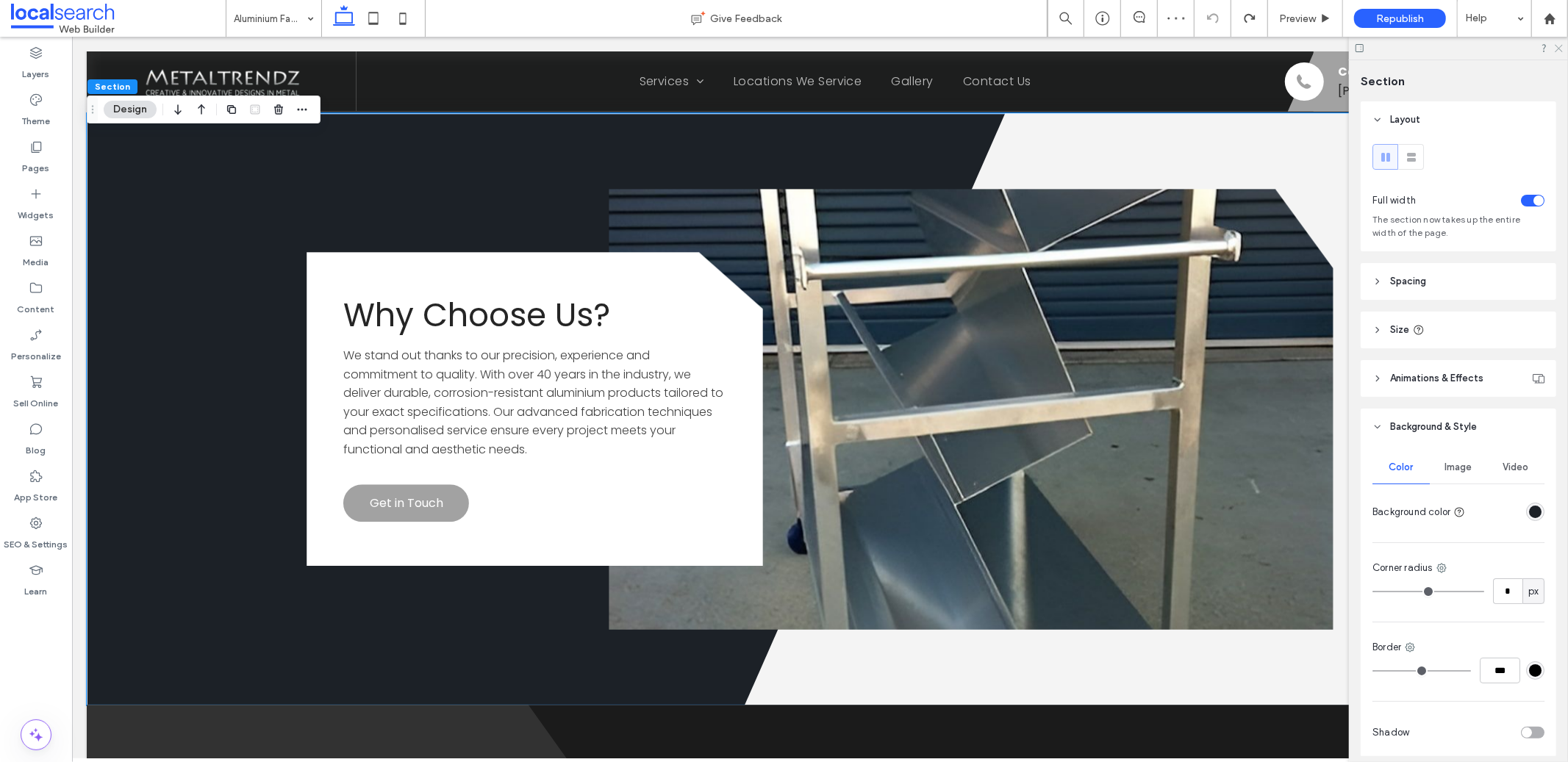
click at [1559, 51] on icon at bounding box center [1558, 47] width 10 height 10
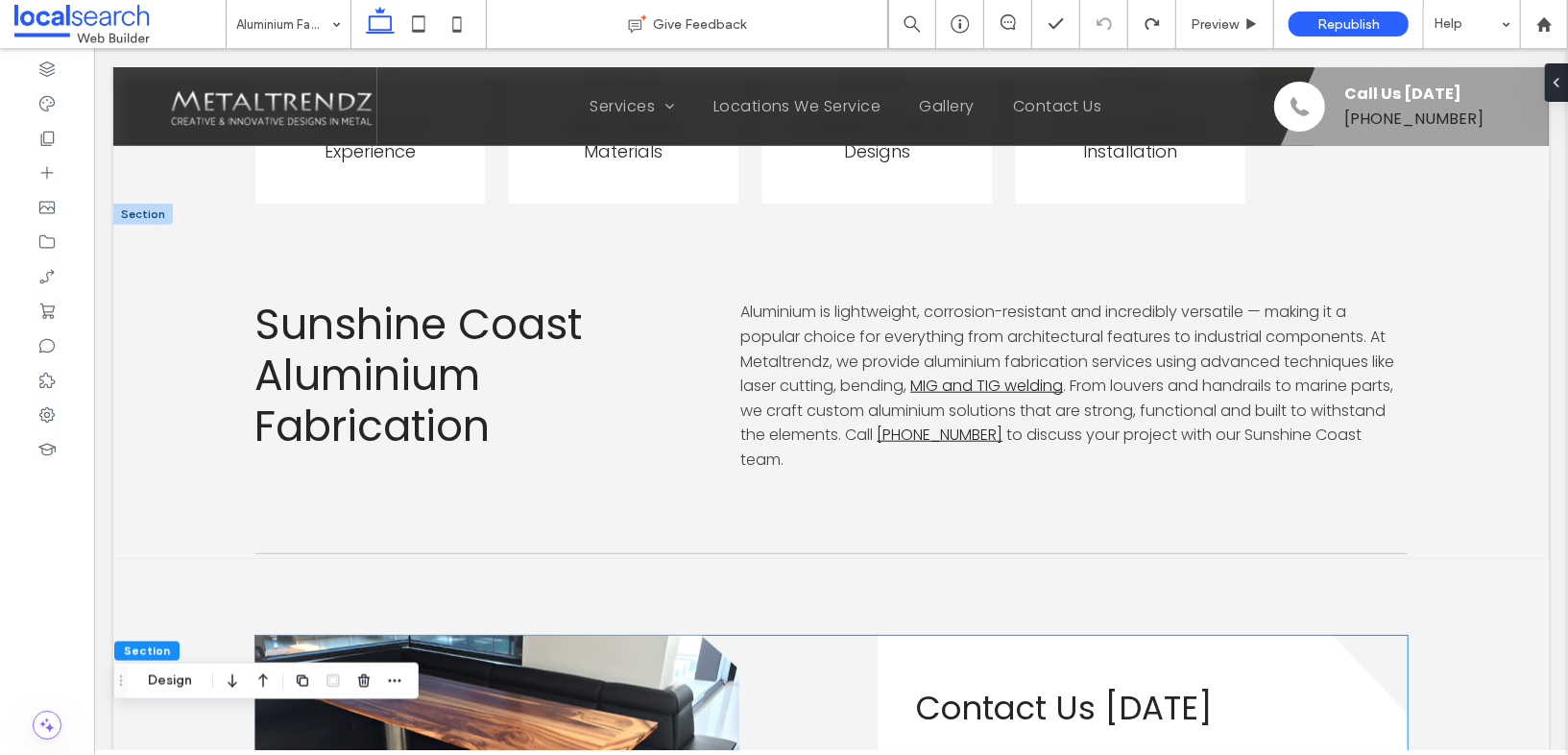
scroll to position [955, 0]
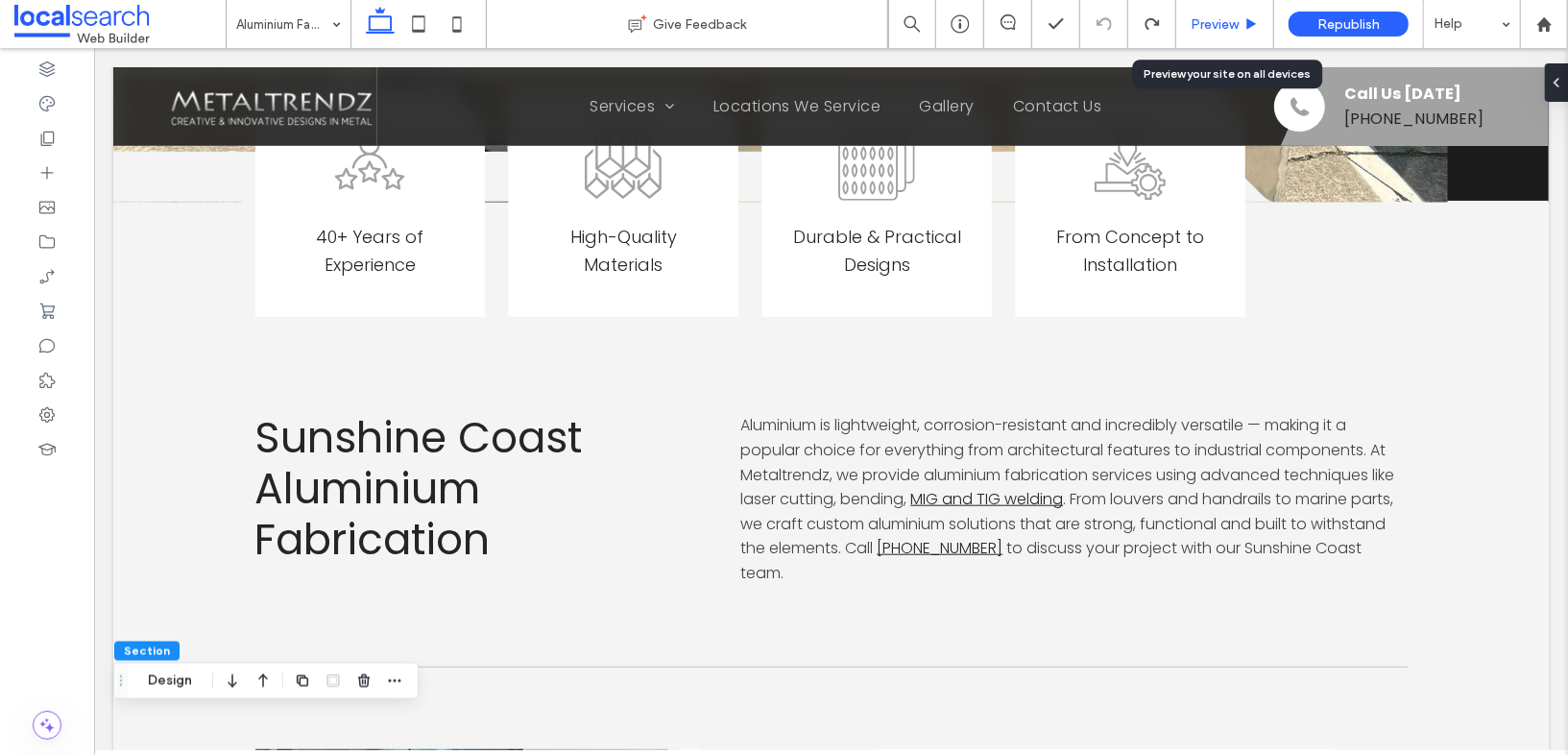
click at [1221, 32] on div "Preview" at bounding box center [1225, 24] width 98 height 48
click at [1211, 16] on div "Preview" at bounding box center [1225, 24] width 98 height 48
click at [1233, 25] on span "Preview" at bounding box center [1214, 24] width 48 height 16
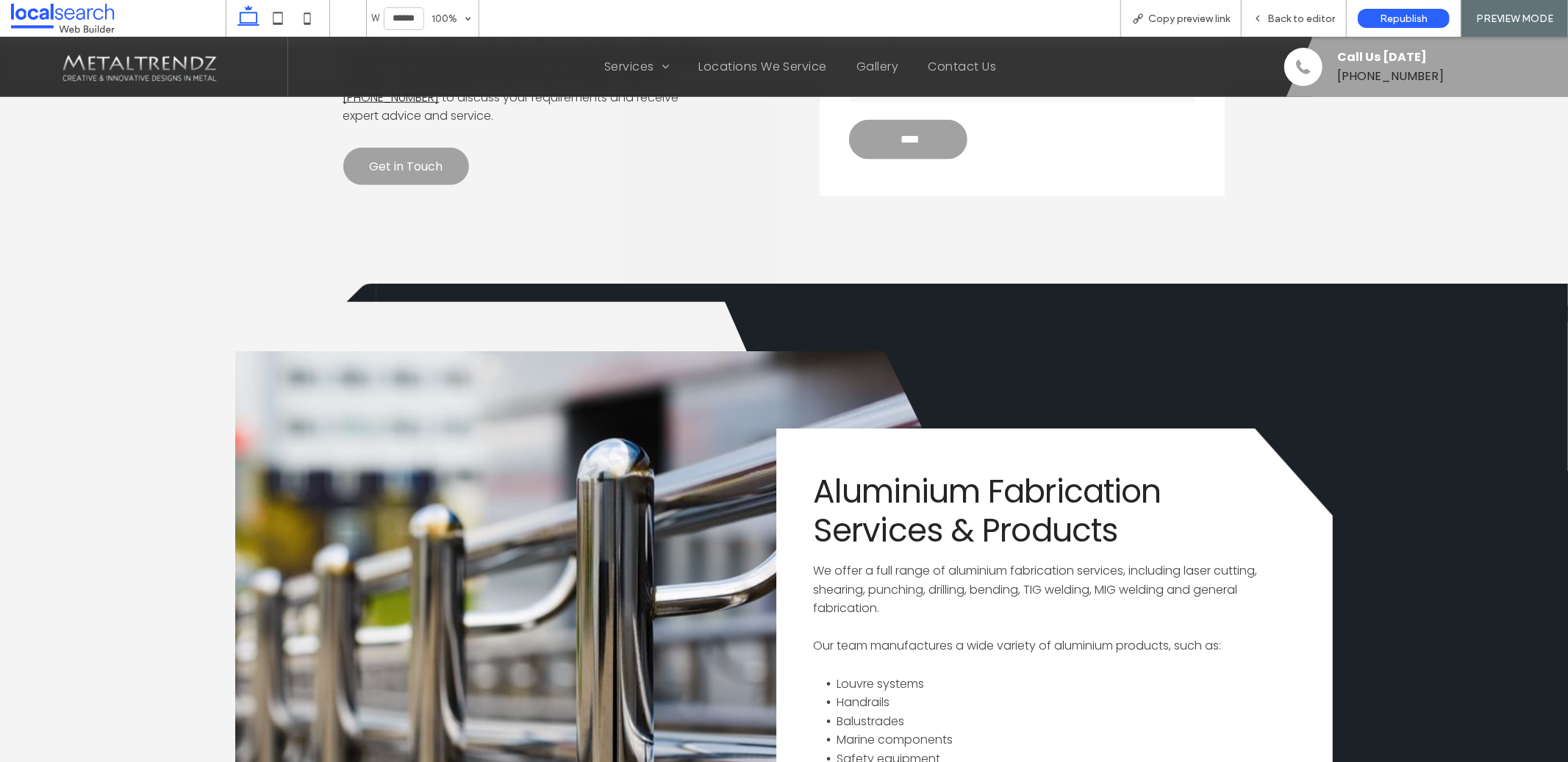
scroll to position [1296, 0]
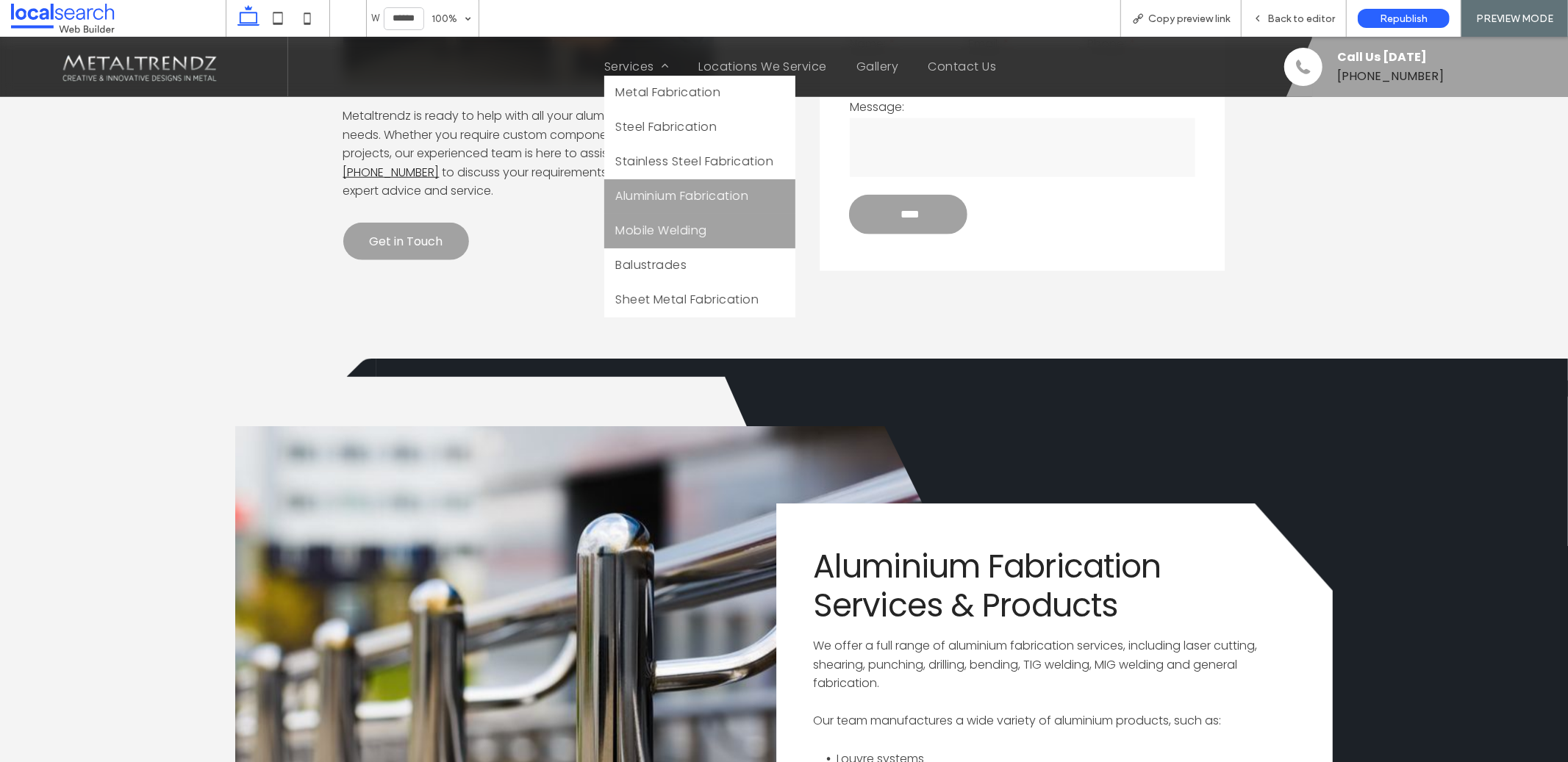
drag, startPoint x: 681, startPoint y: 232, endPoint x: 681, endPoint y: 269, distance: 37.0
click at [681, 232] on span "Mobile Welding" at bounding box center [661, 230] width 92 height 18
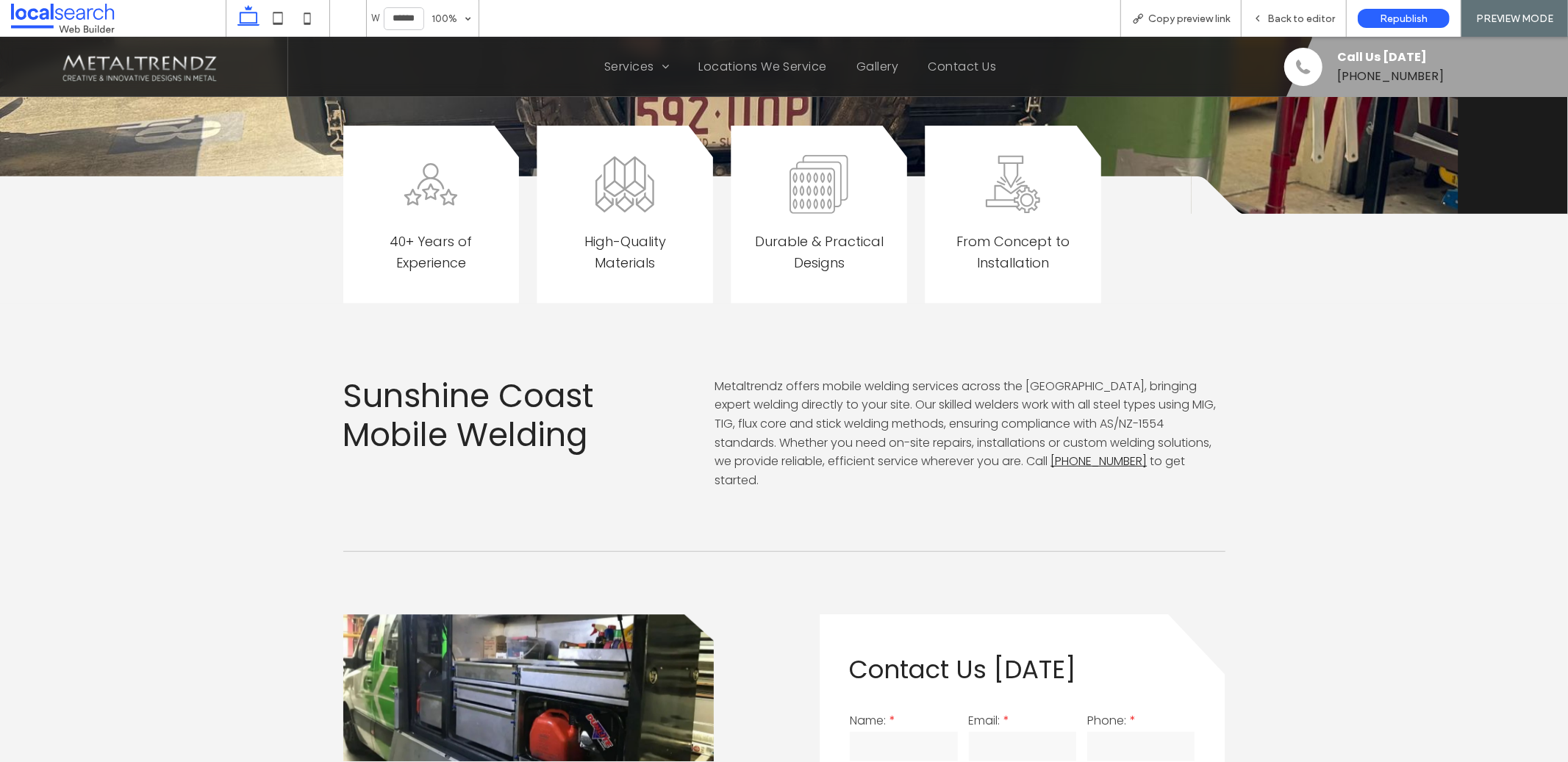
scroll to position [587, 0]
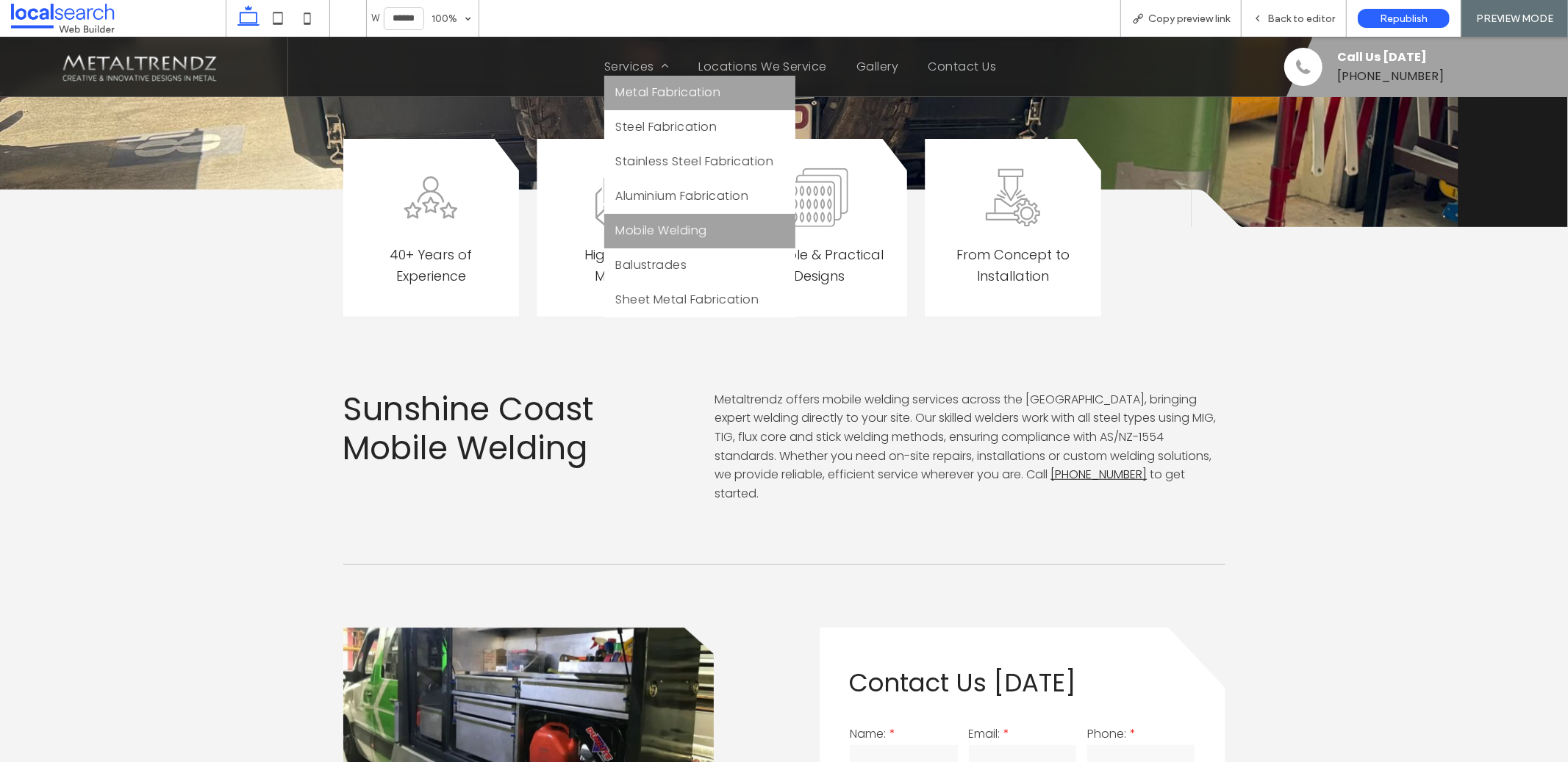
click at [628, 103] on link "Metal Fabrication" at bounding box center [699, 92] width 191 height 34
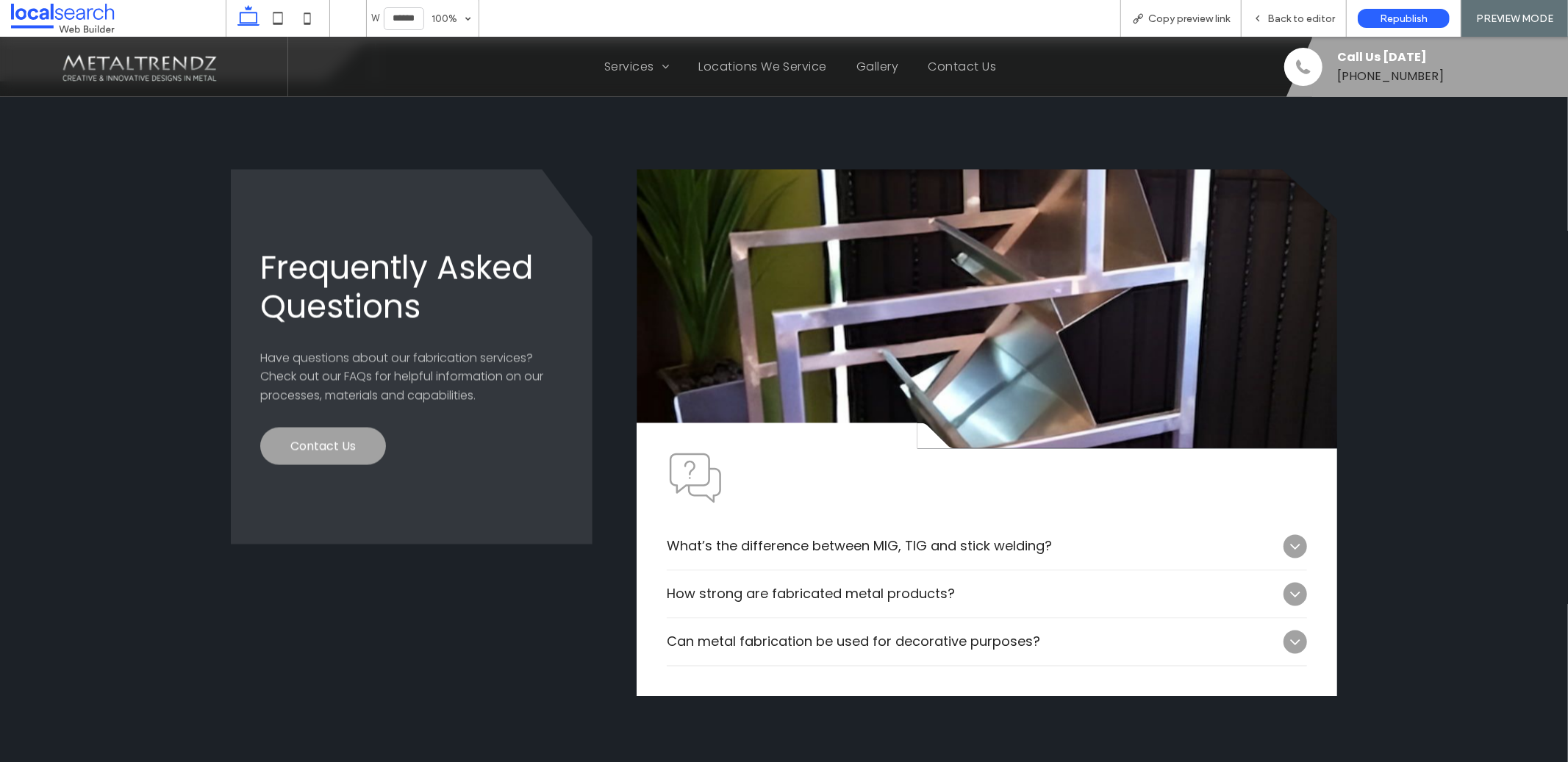
scroll to position [2518, 0]
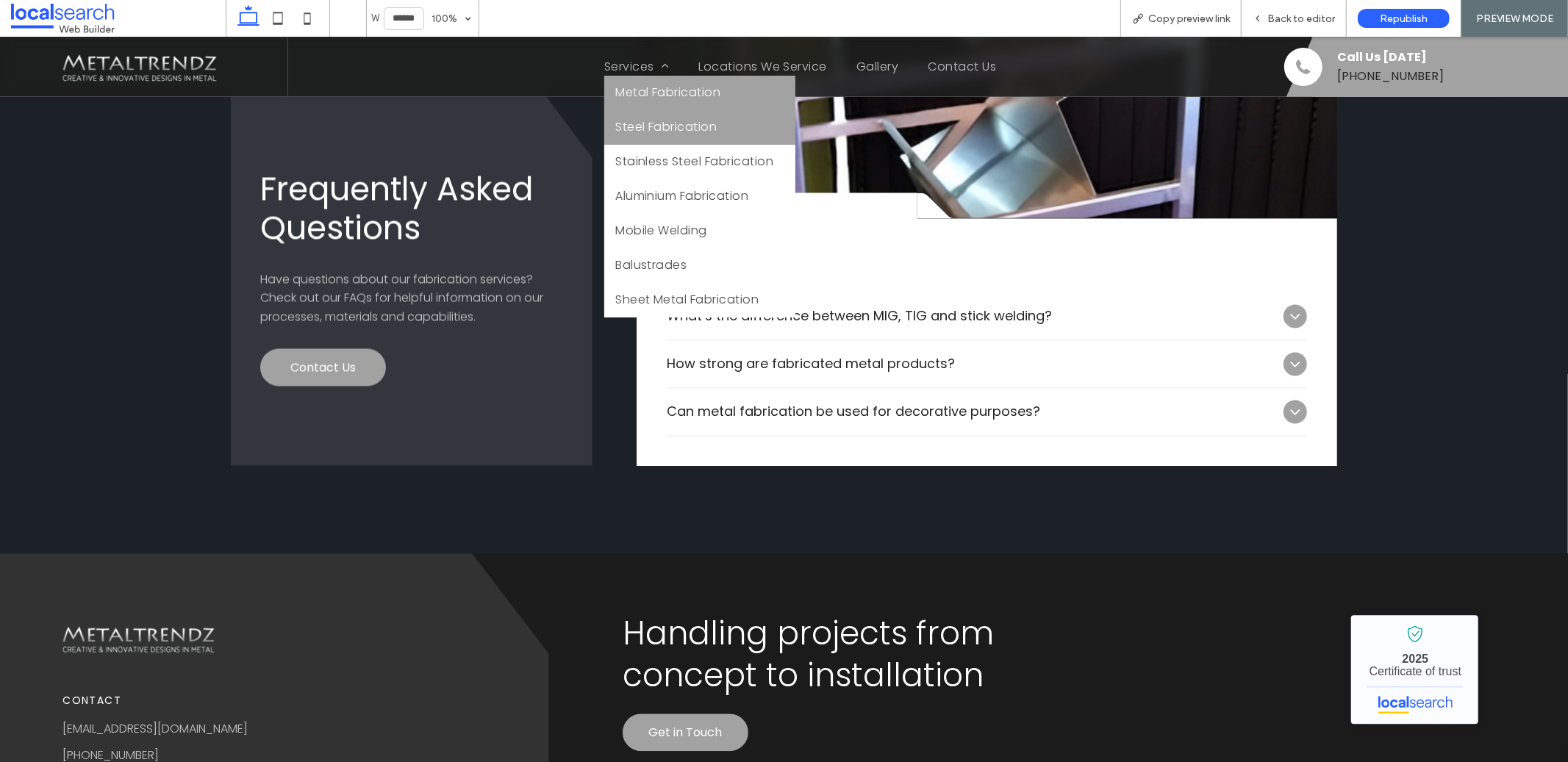
click at [641, 130] on span "Steel Fabrication" at bounding box center [666, 126] width 101 height 18
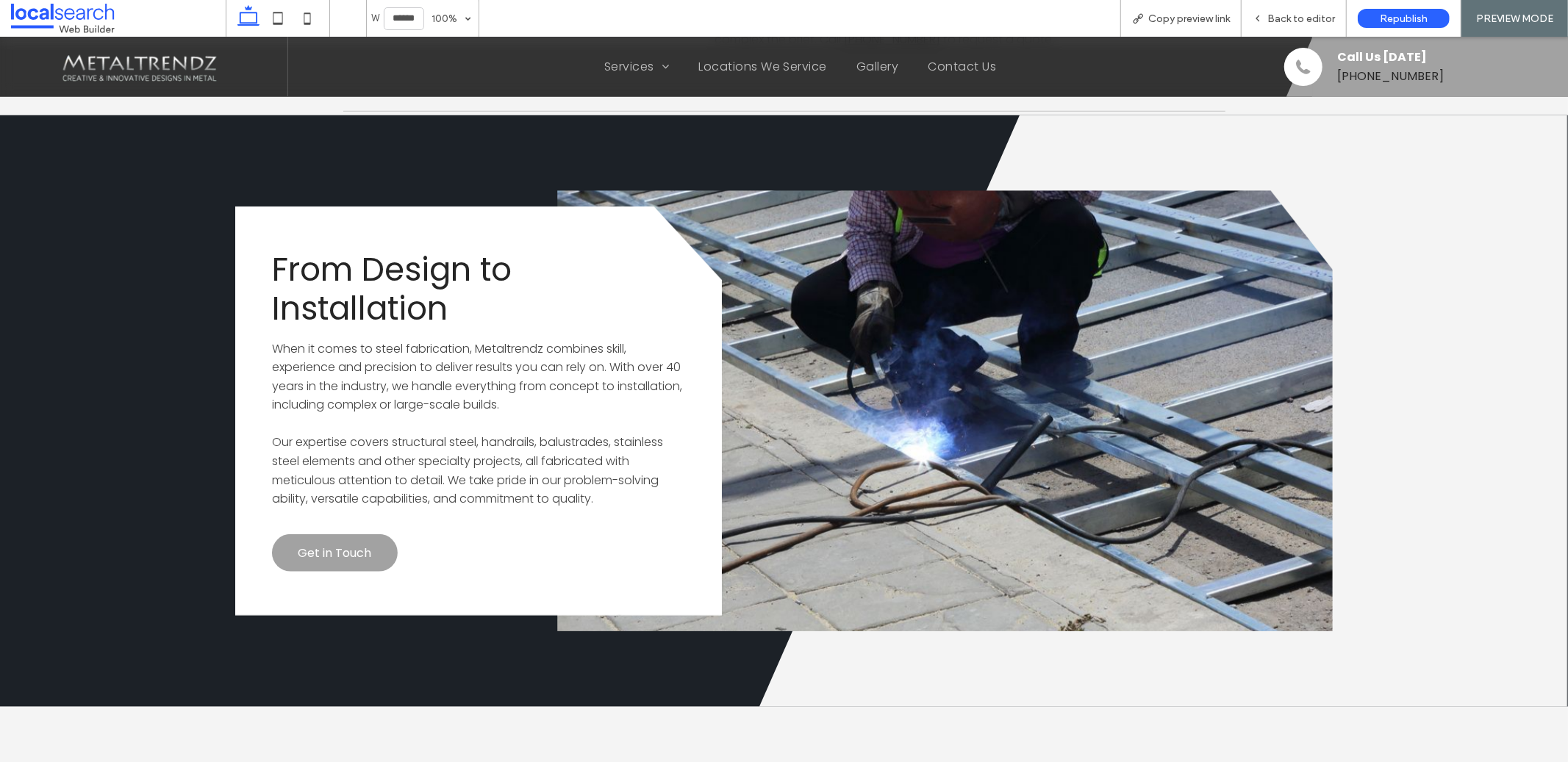
scroll to position [1025, 0]
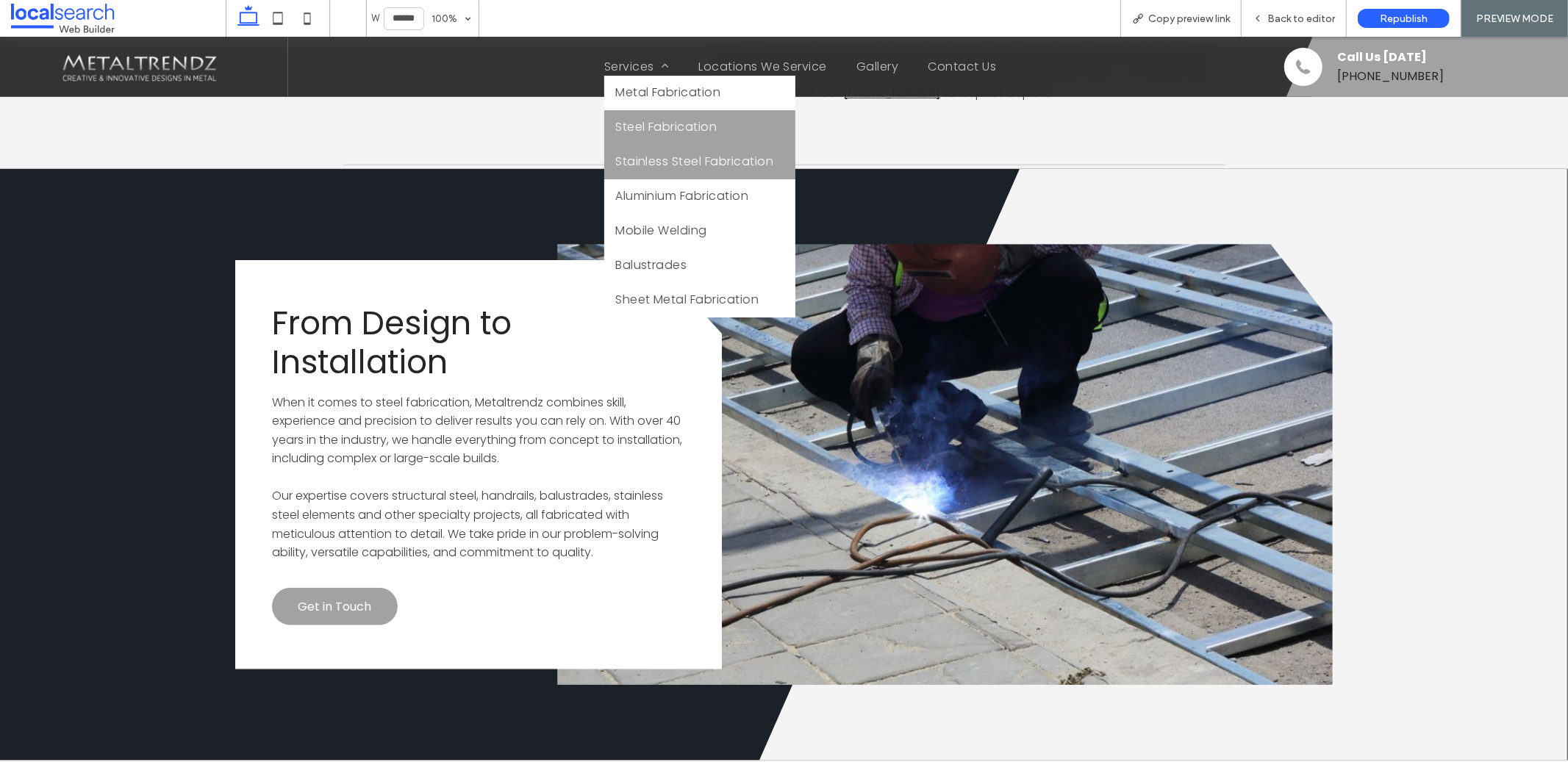
click at [644, 152] on span "Stainless Steel Fabrication" at bounding box center [694, 161] width 158 height 18
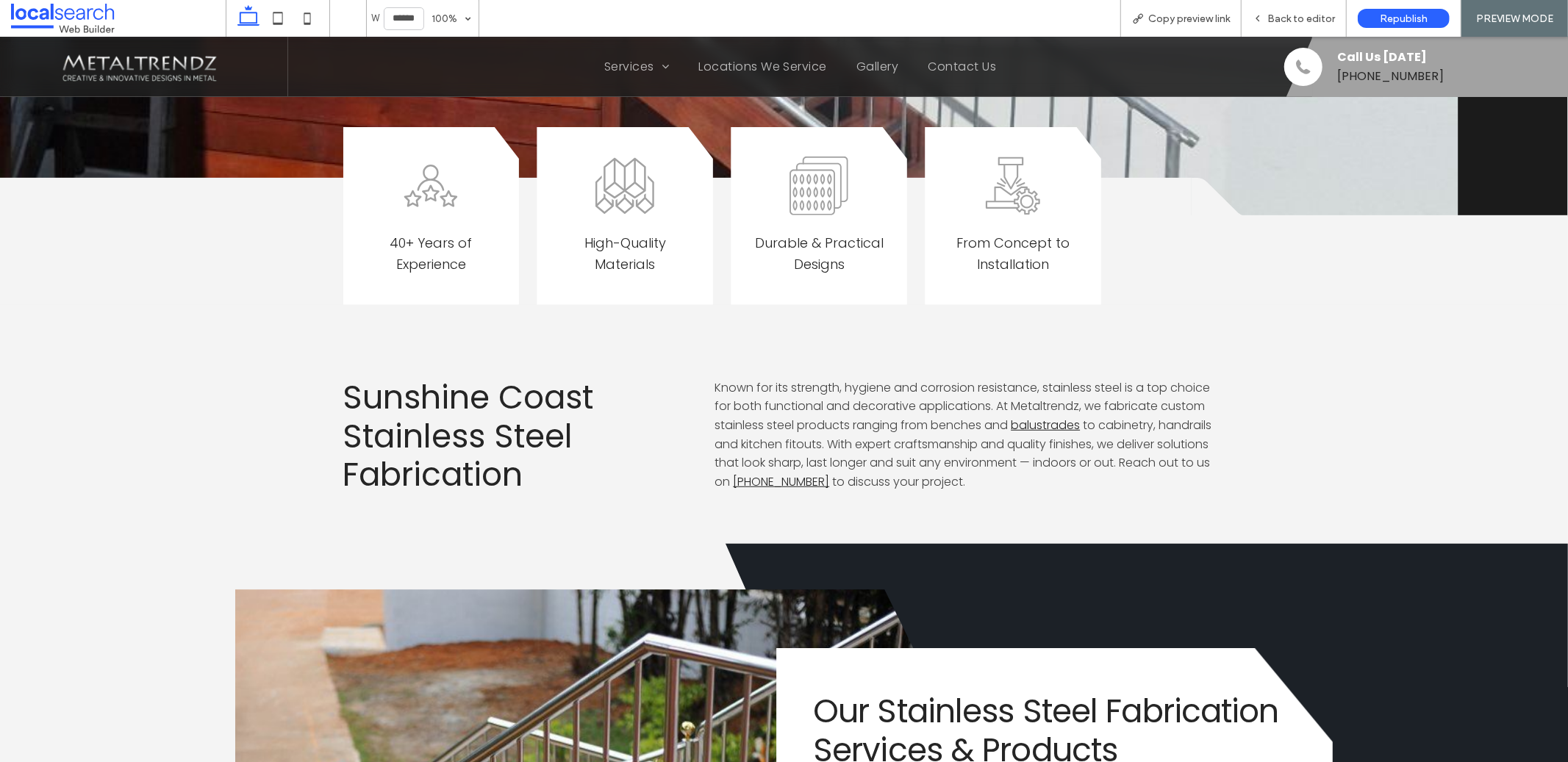
scroll to position [294, 0]
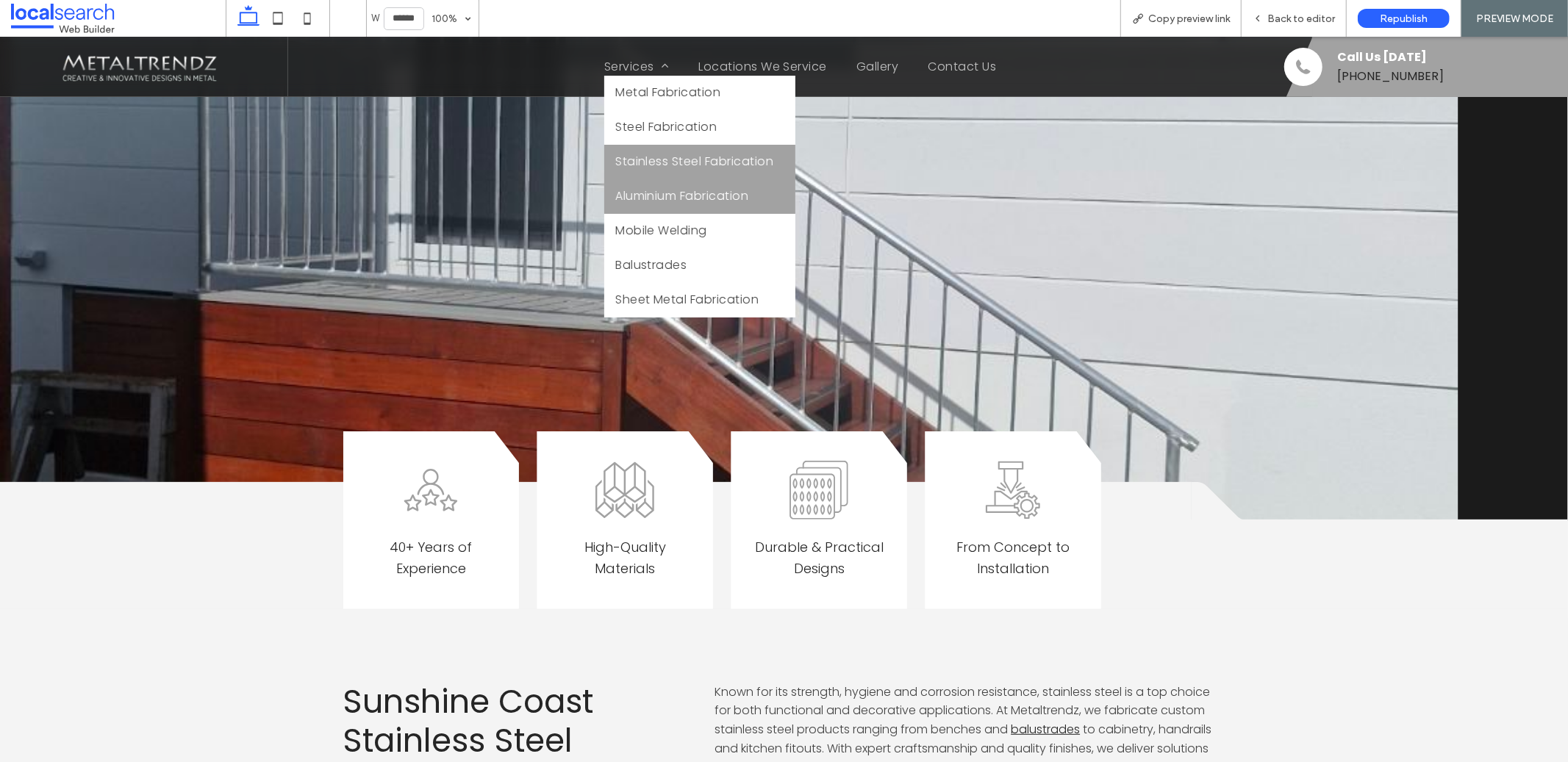
click at [654, 178] on link "Aluminium Fabrication" at bounding box center [699, 195] width 191 height 34
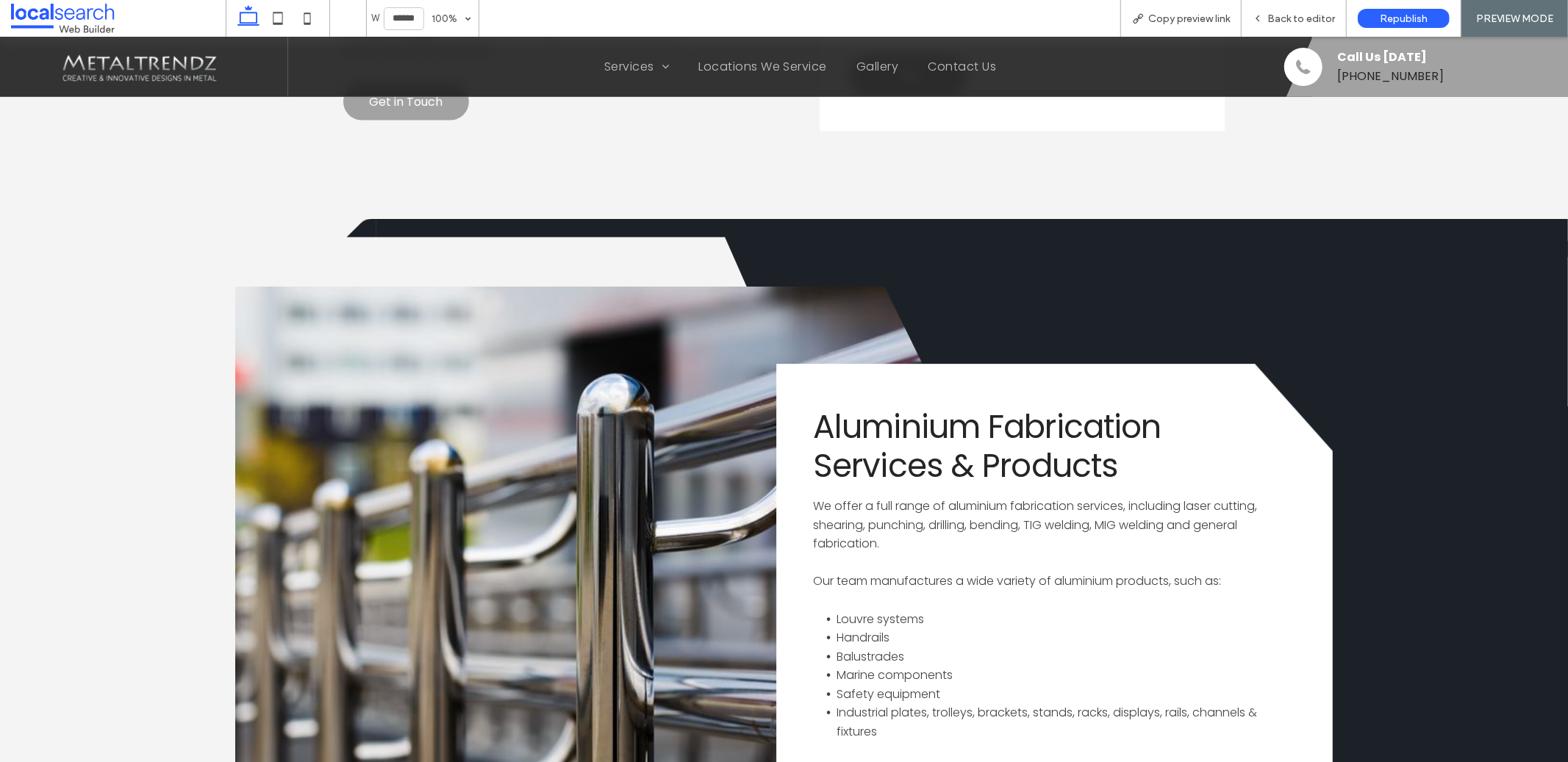
scroll to position [1400, 0]
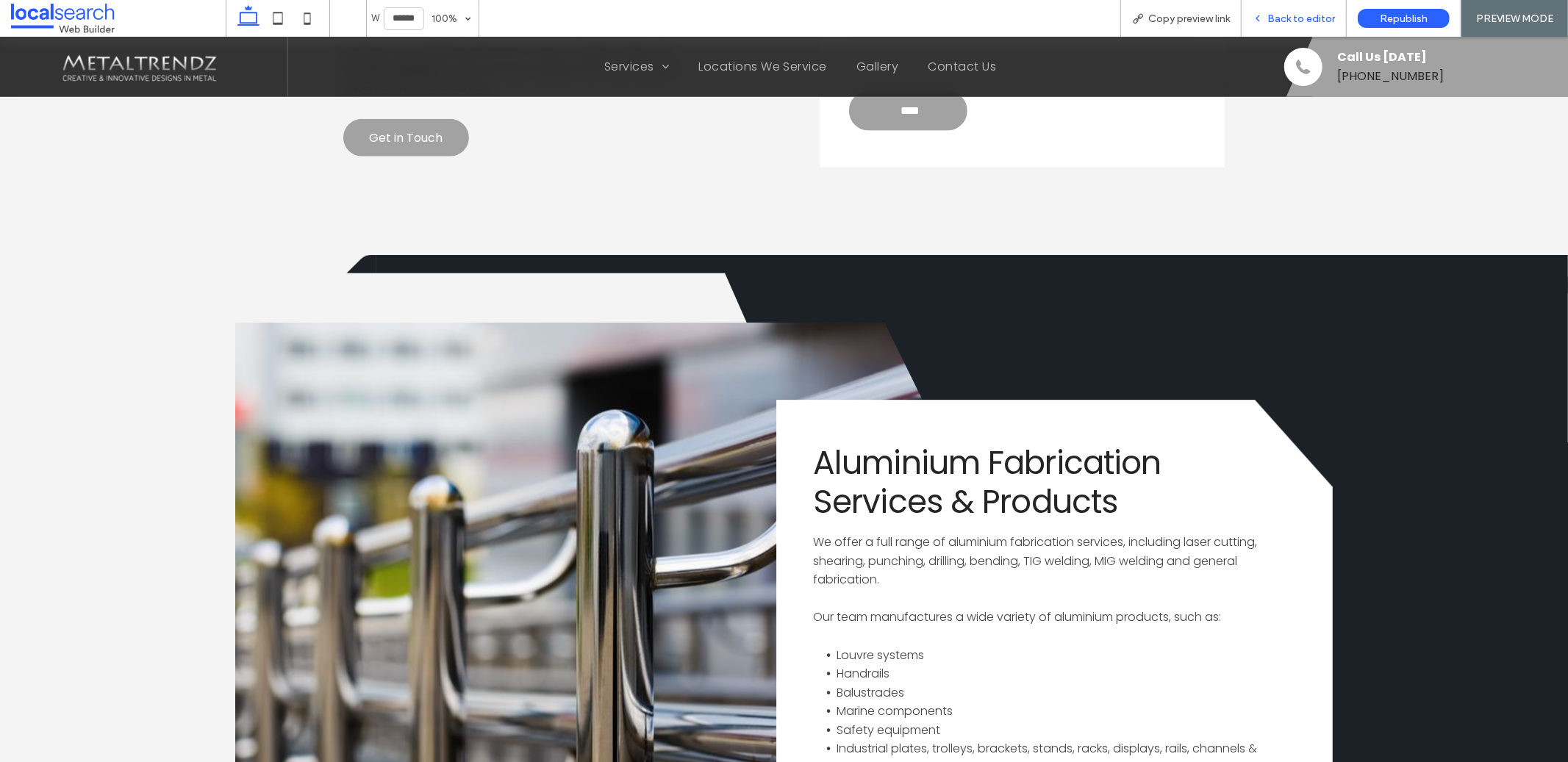
click at [1277, 10] on div "Back to editor" at bounding box center [1294, 18] width 105 height 37
click at [1281, 13] on span "Back to editor" at bounding box center [1301, 18] width 68 height 12
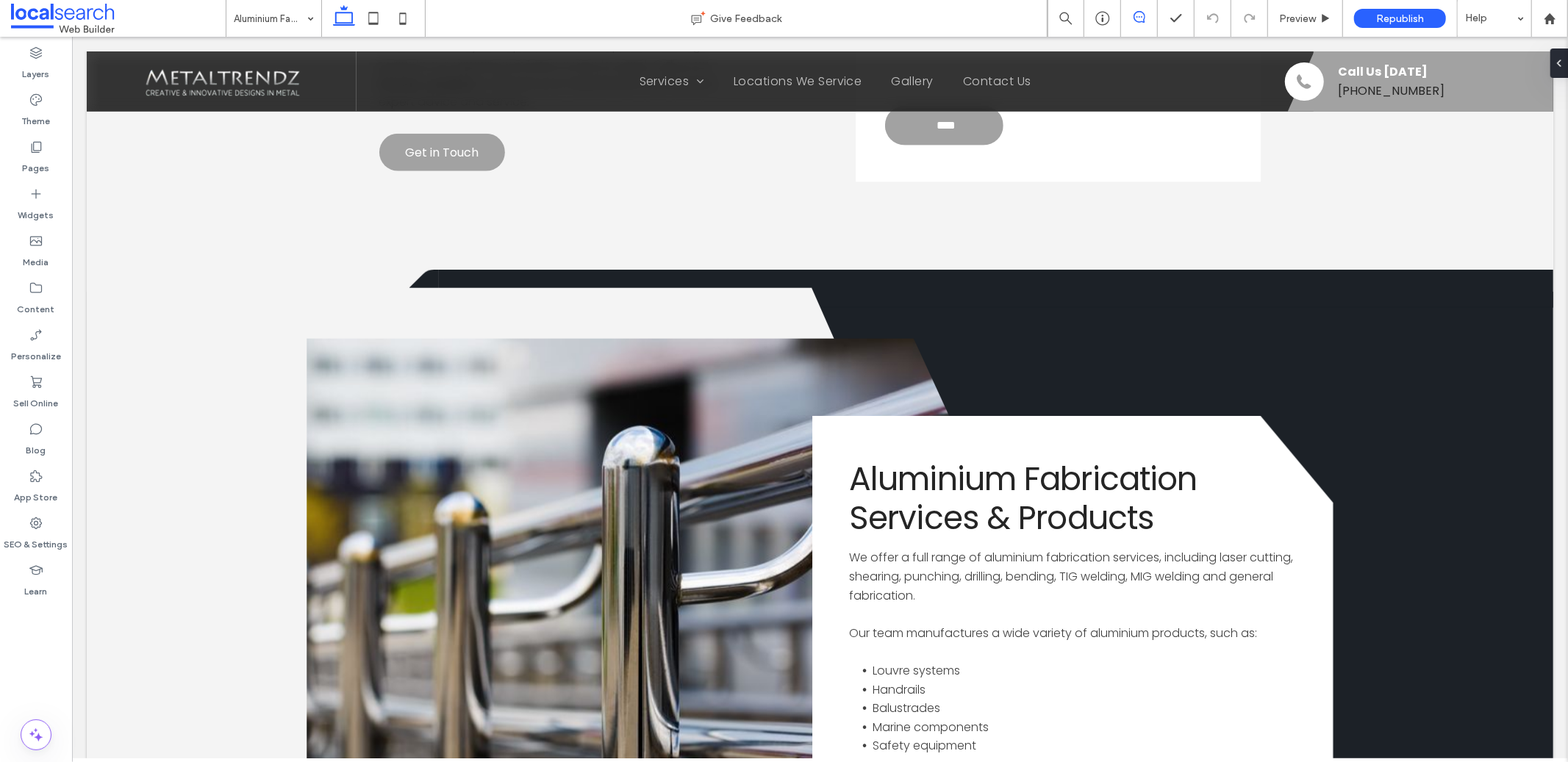
click at [1142, 18] on icon at bounding box center [1139, 16] width 11 height 11
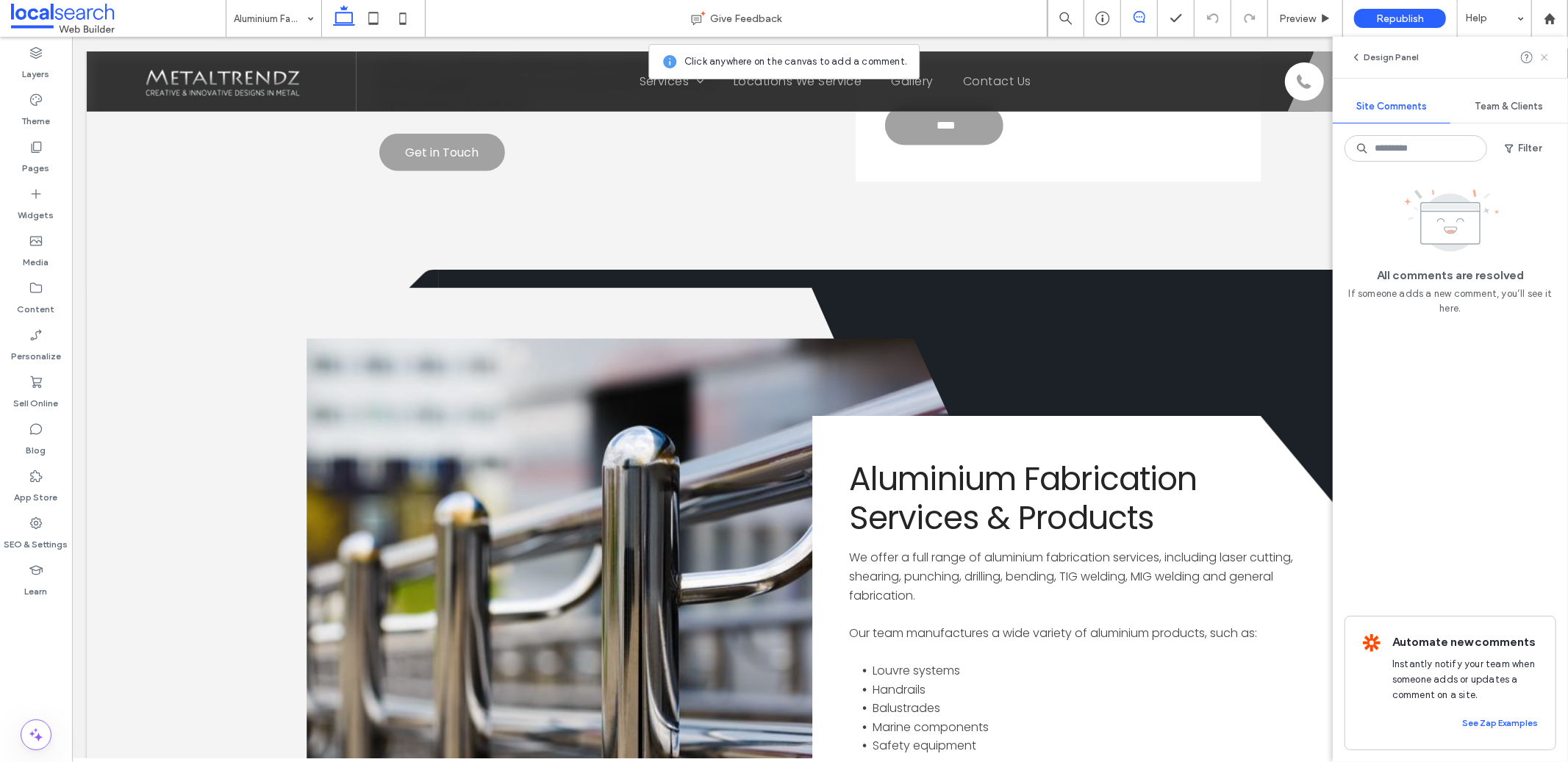
click at [1544, 56] on icon at bounding box center [1544, 56] width 11 height 11
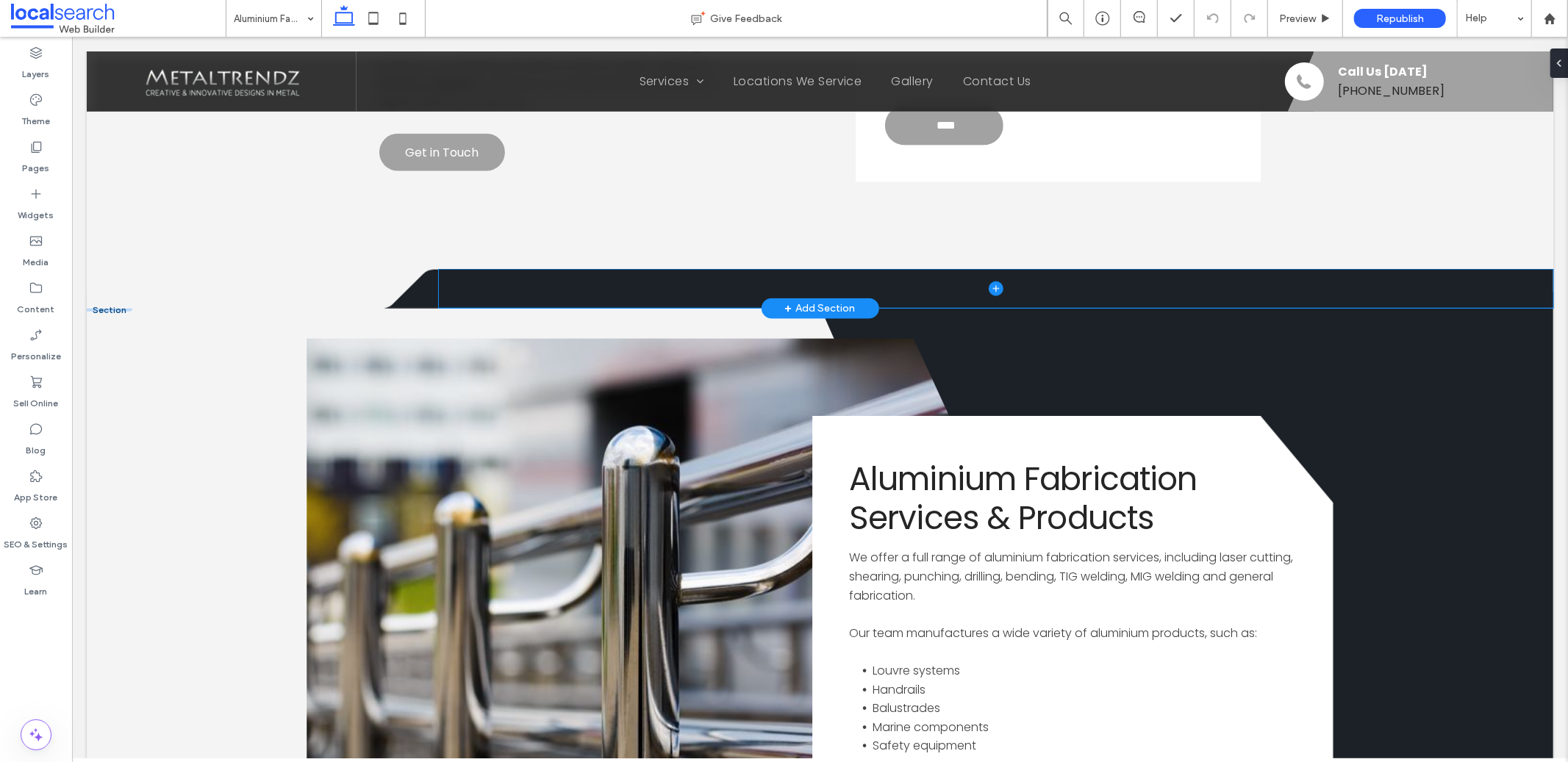
click at [665, 269] on span at bounding box center [994, 288] width 1114 height 38
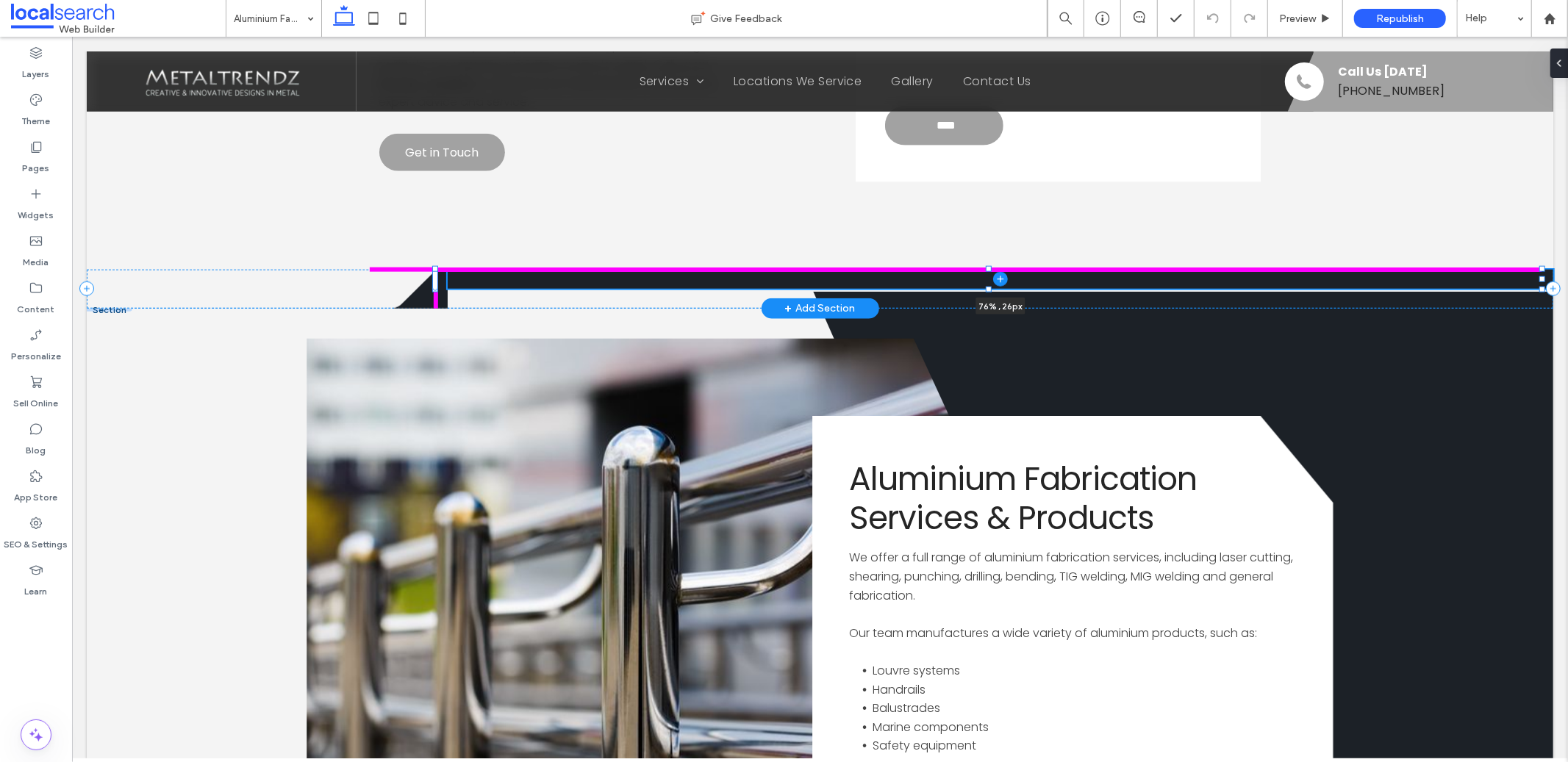
drag, startPoint x: 987, startPoint y: 250, endPoint x: 987, endPoint y: 270, distance: 20.0
click at [436, 270] on div at bounding box center [435, 269] width 1 height 1
type input "**"
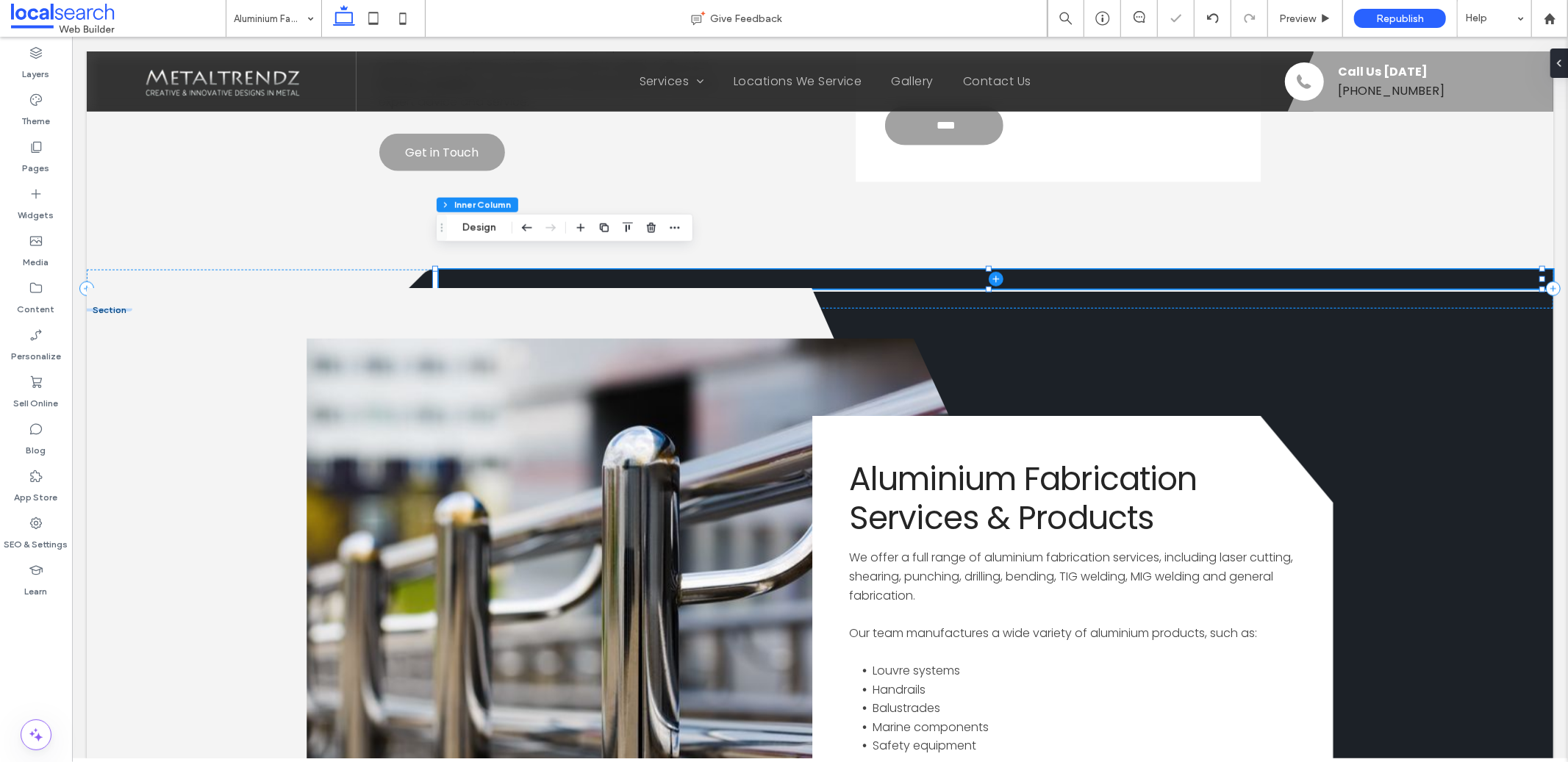
click at [587, 269] on span at bounding box center [994, 278] width 1114 height 19
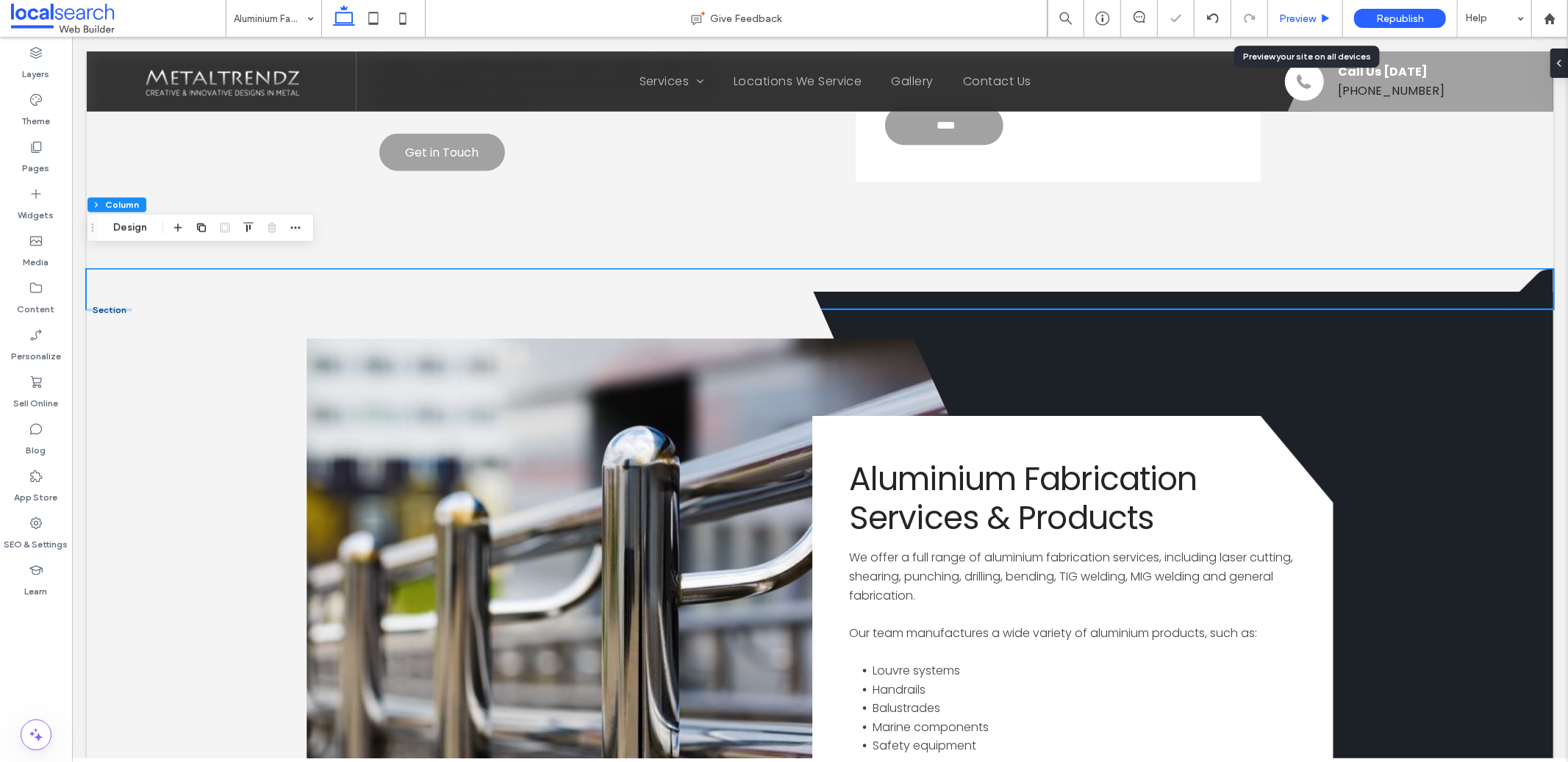
click at [1295, 7] on div "Preview" at bounding box center [1306, 18] width 75 height 37
click at [1531, 269] on icon at bounding box center [1519, 288] width 66 height 39
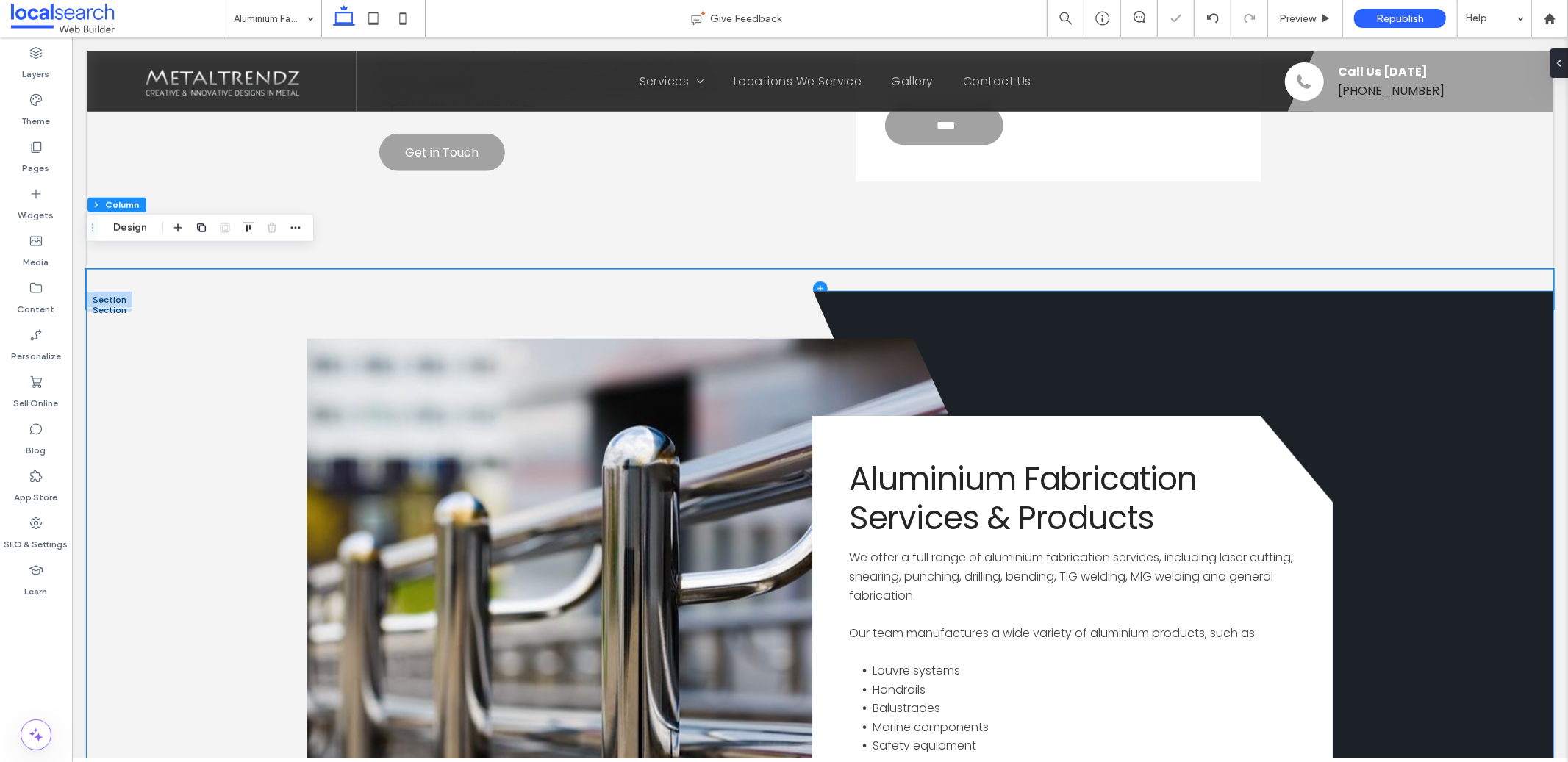
click at [228, 358] on icon at bounding box center [617, 670] width 1062 height 766
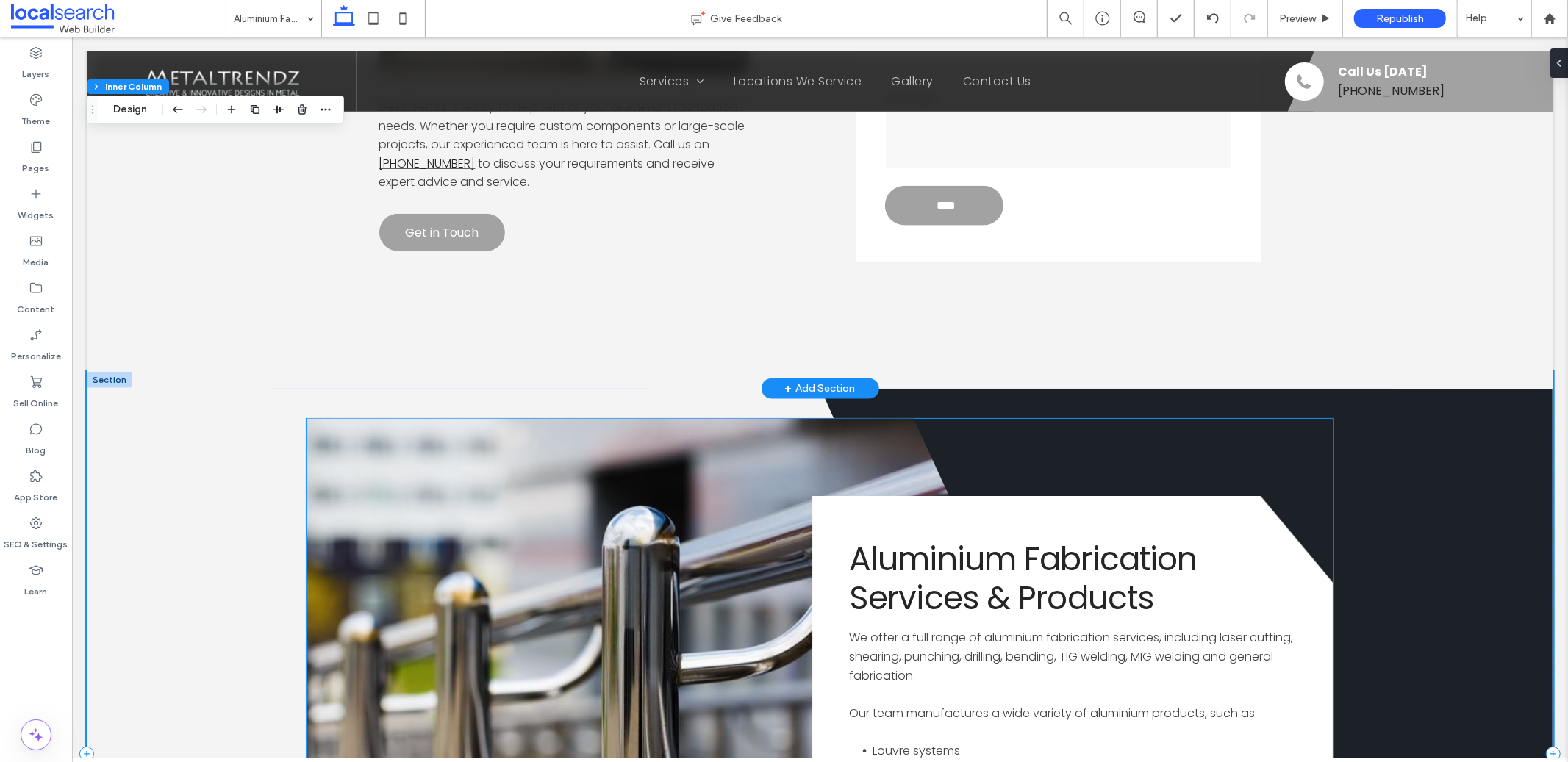
scroll to position [1108, 0]
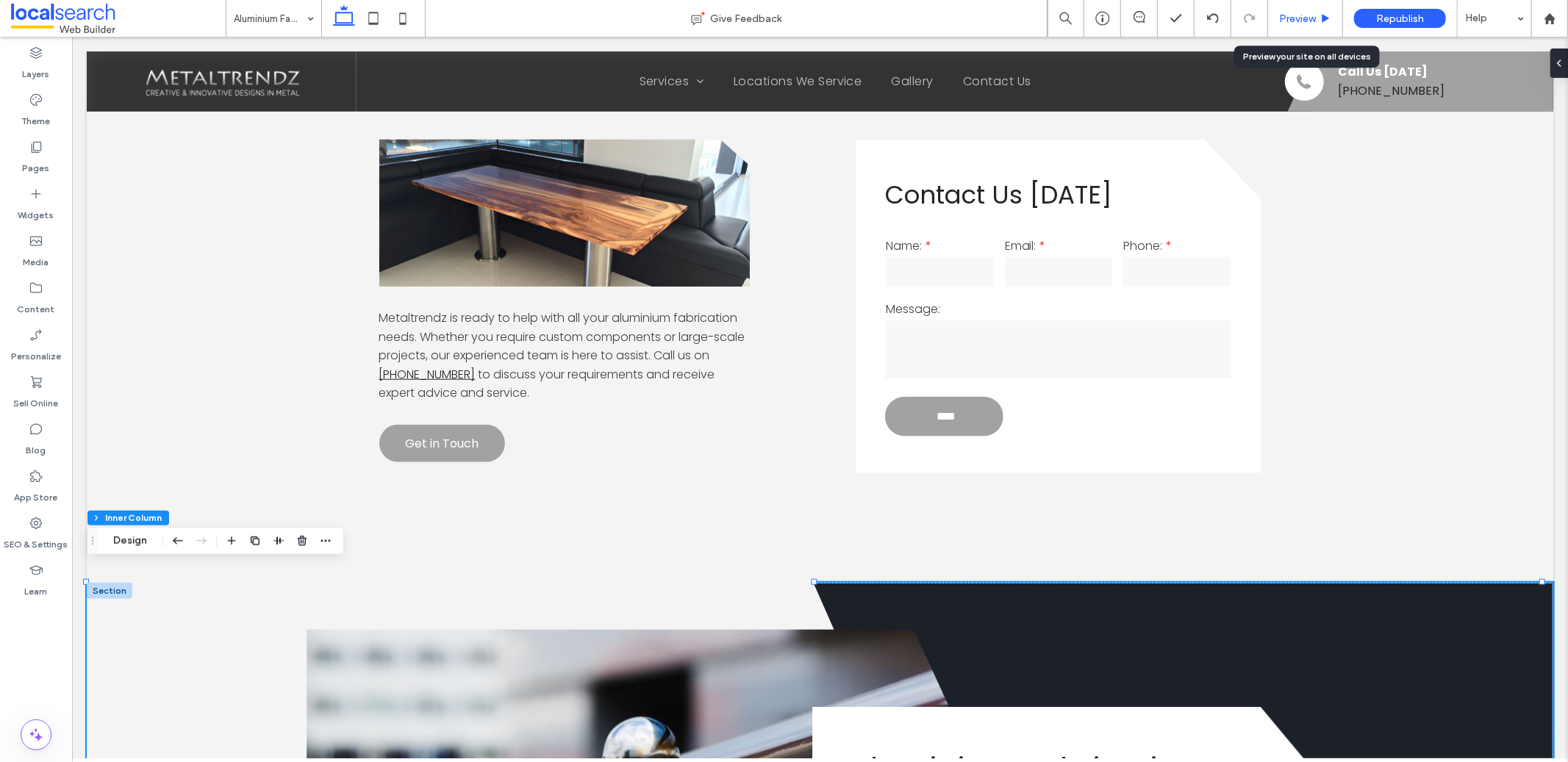
click at [1288, 8] on div "Preview" at bounding box center [1306, 18] width 75 height 37
click at [1290, 12] on span "Preview" at bounding box center [1297, 18] width 37 height 12
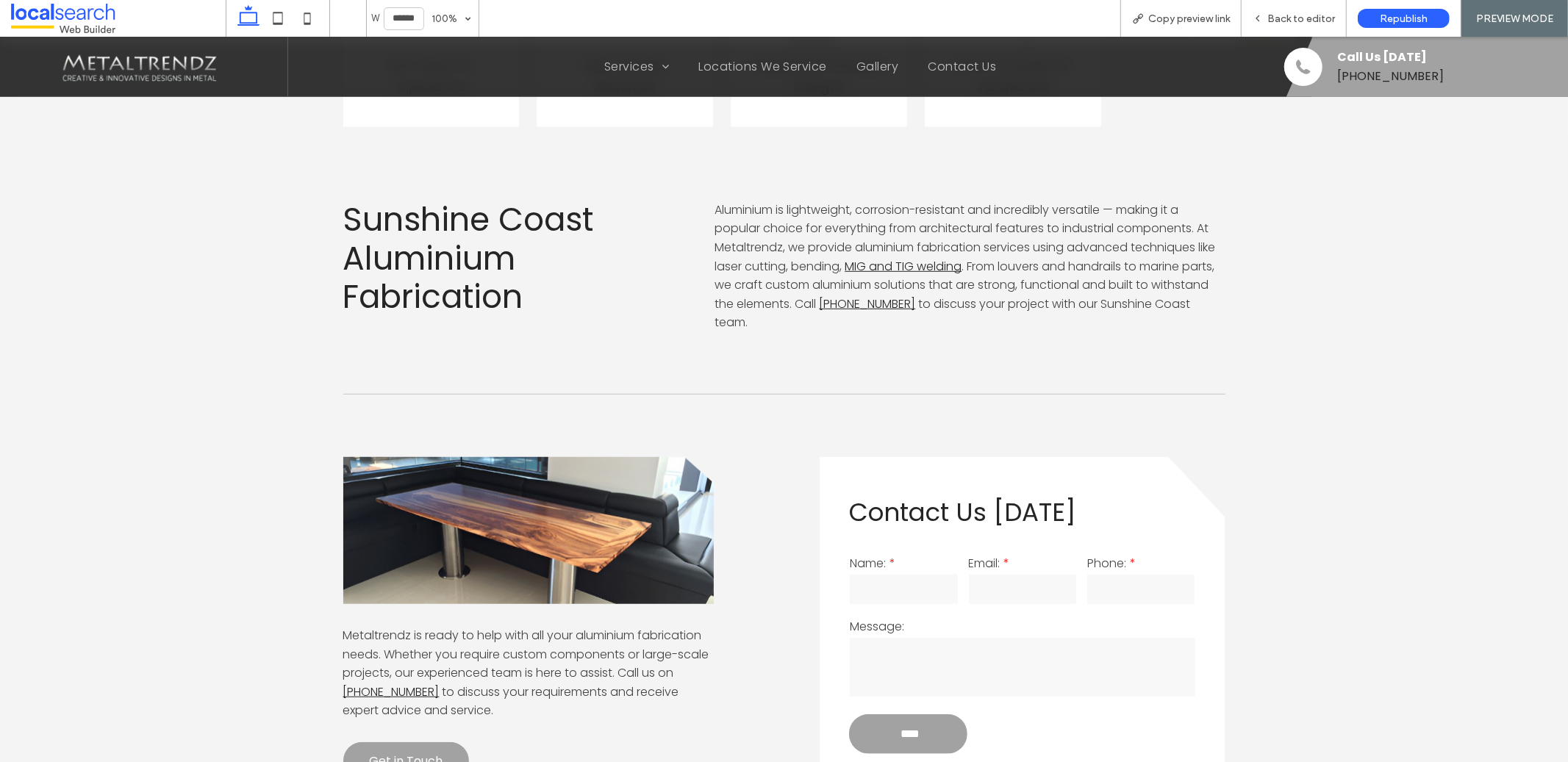
scroll to position [770, 0]
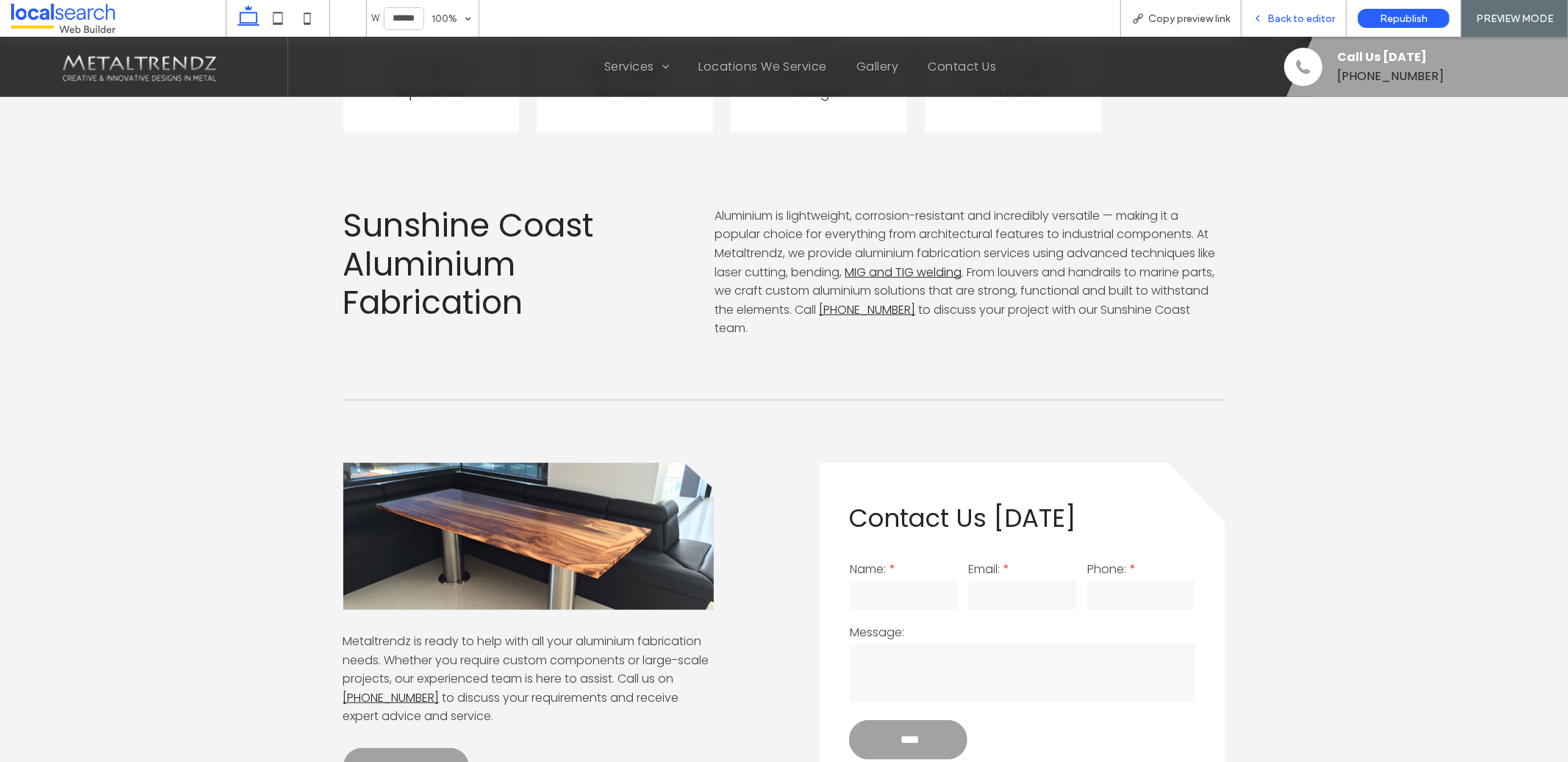
click at [1265, 24] on div "Back to editor" at bounding box center [1293, 18] width 104 height 12
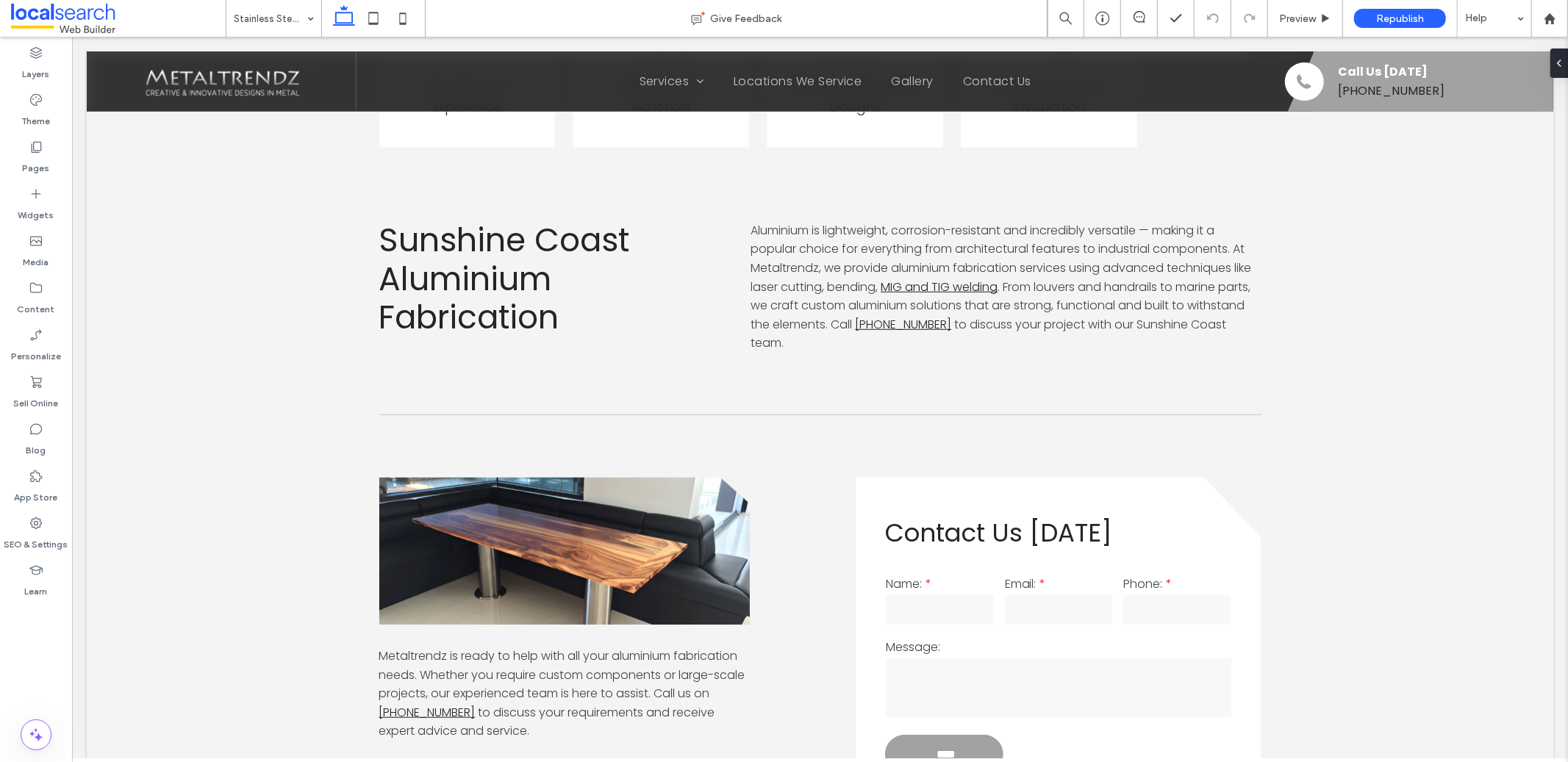
click at [265, 10] on input at bounding box center [269, 18] width 72 height 37
click at [203, 140] on icon "button" at bounding box center [201, 140] width 18 height 27
click at [205, 414] on icon "button" at bounding box center [201, 418] width 18 height 27
click at [282, 22] on input at bounding box center [269, 18] width 72 height 37
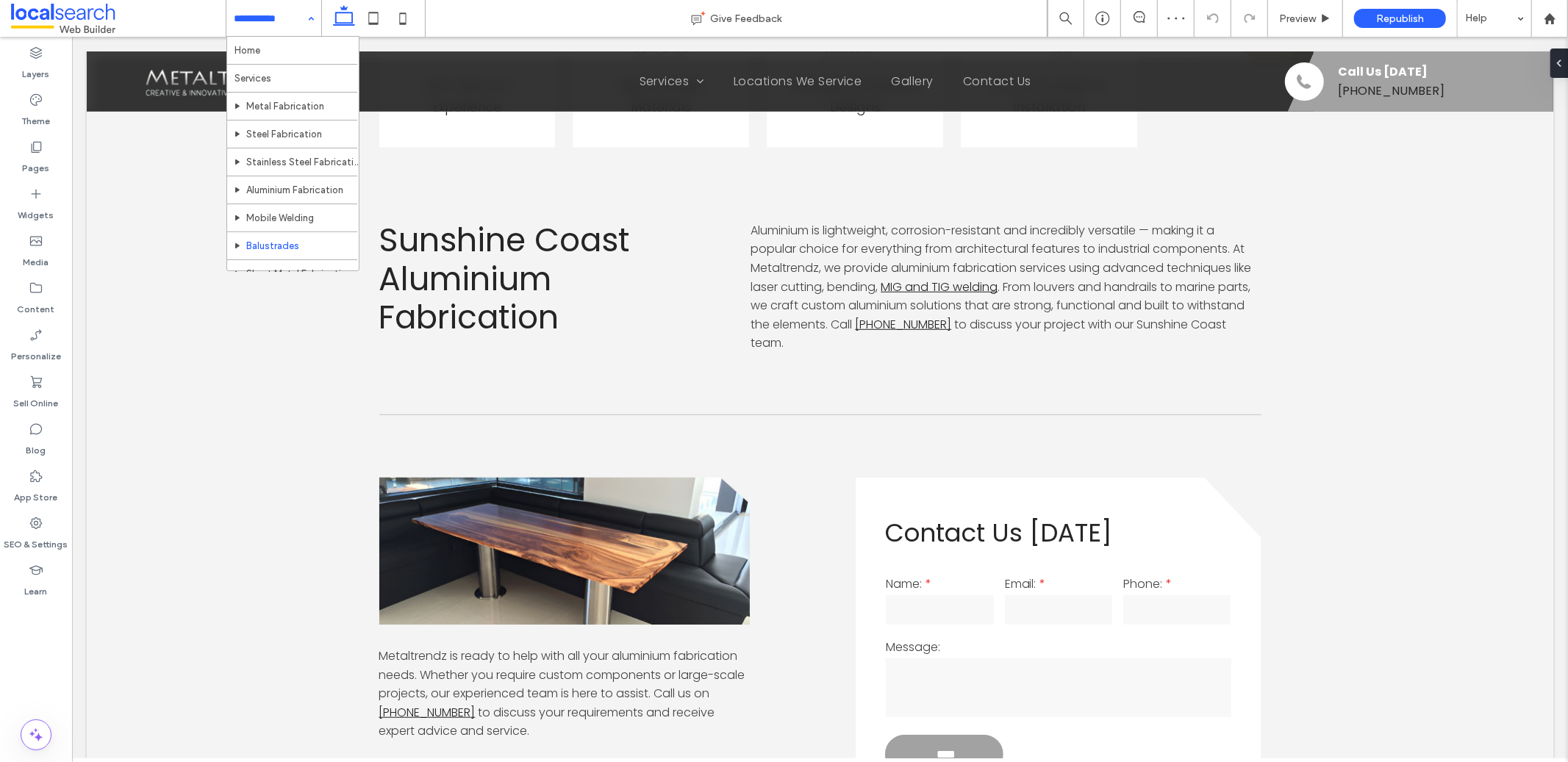
click at [275, 10] on input at bounding box center [269, 18] width 72 height 37
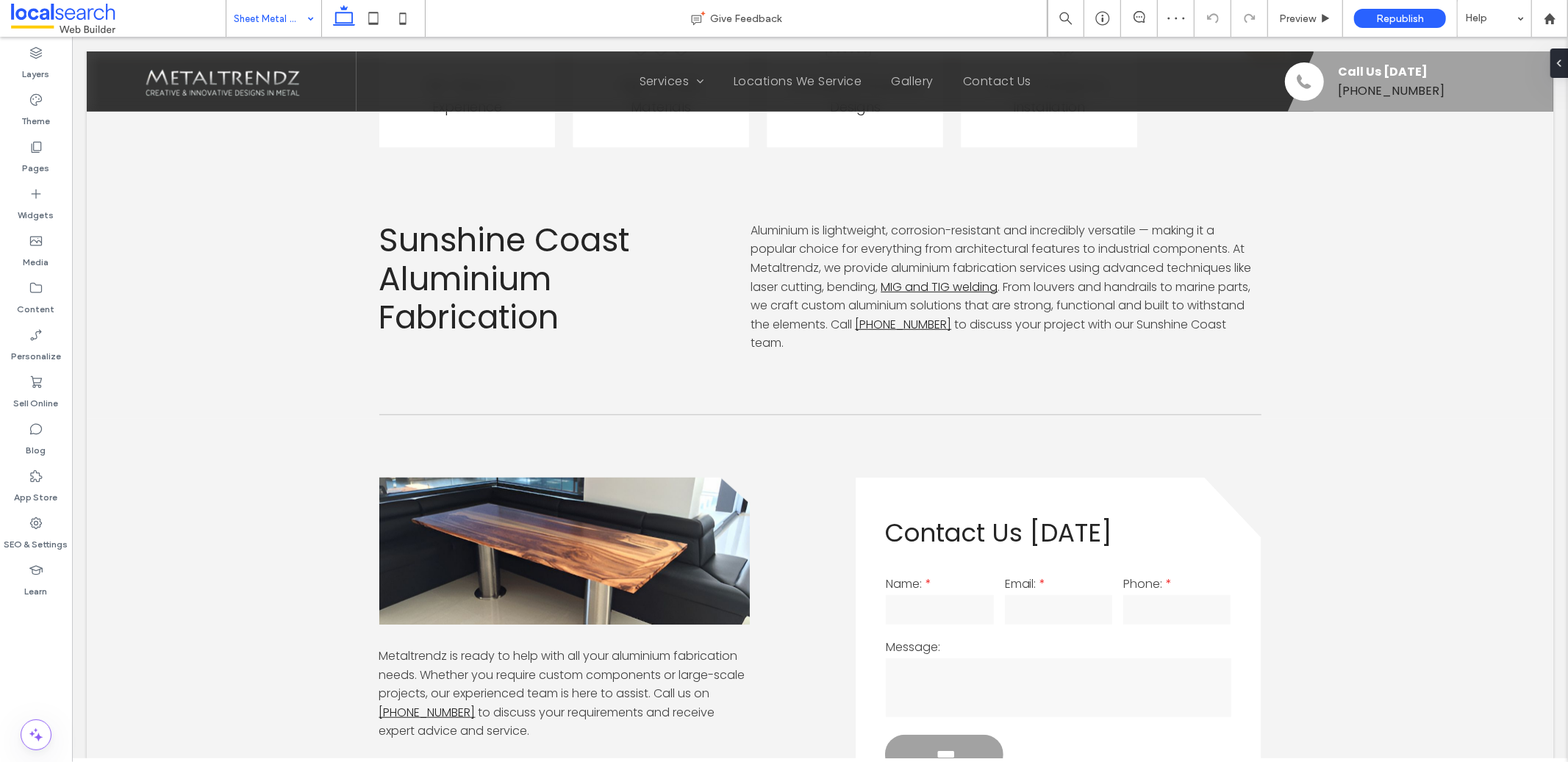
click at [277, 7] on input at bounding box center [269, 18] width 72 height 37
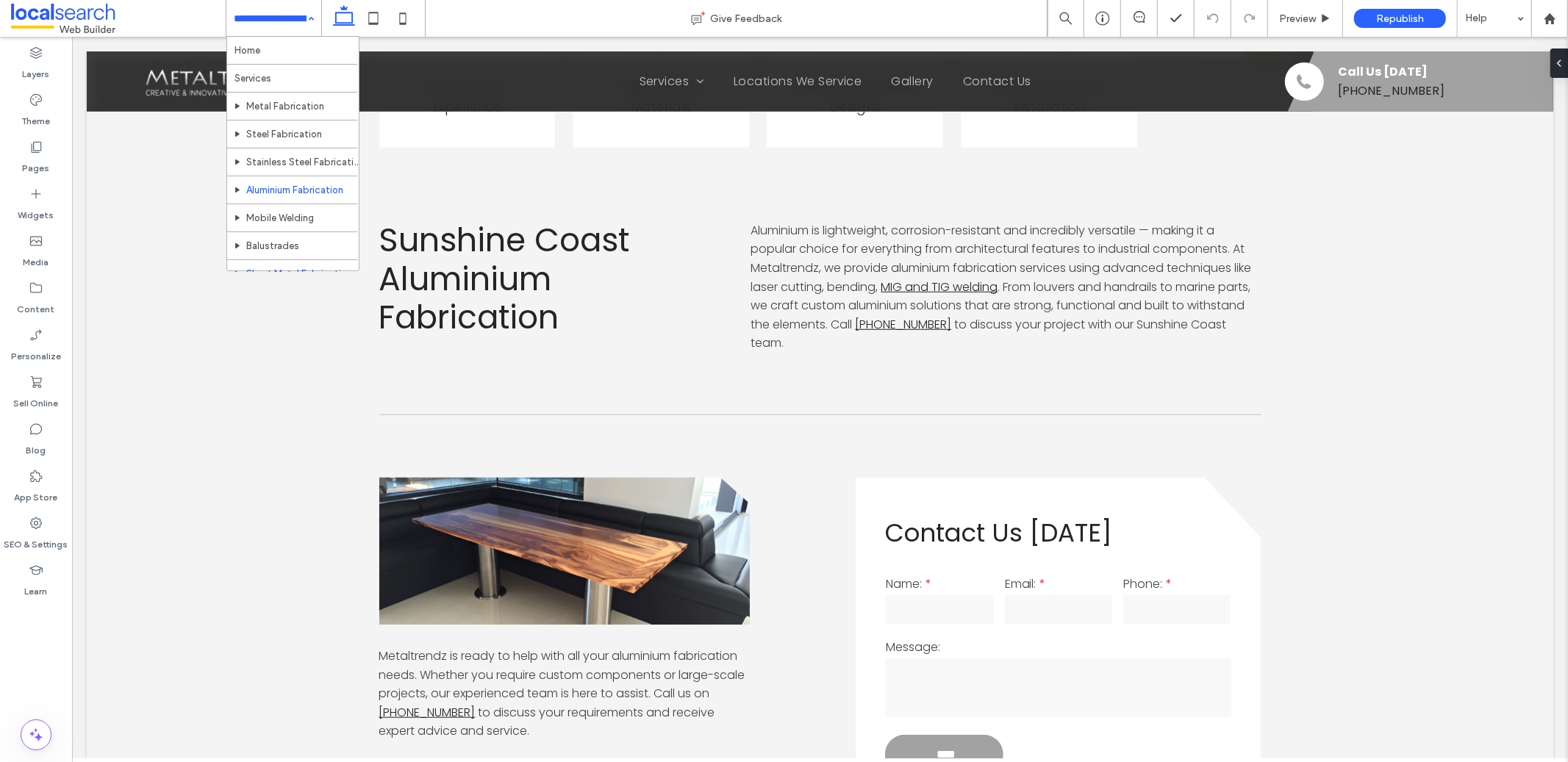
scroll to position [143, 0]
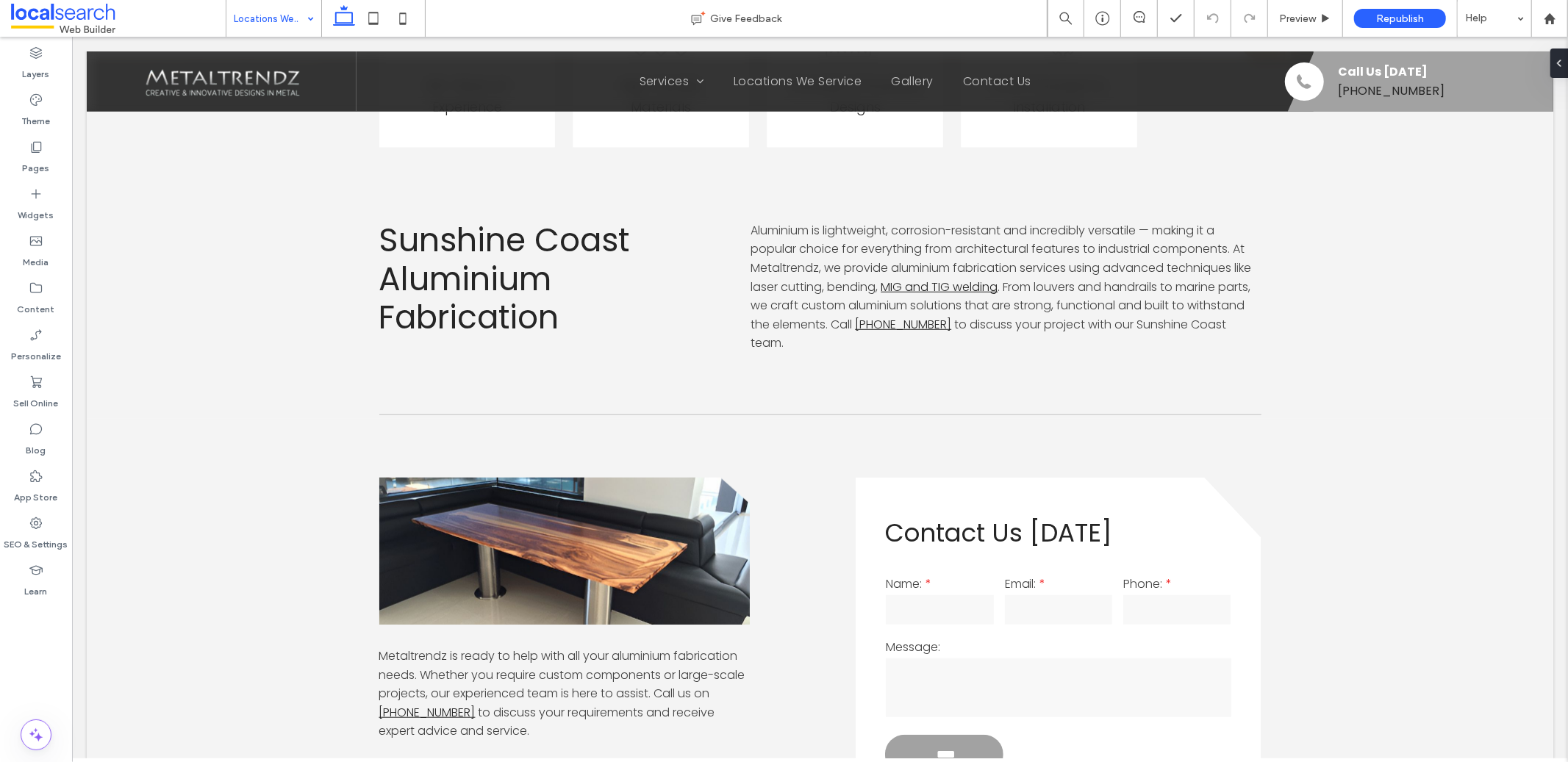
click at [254, 31] on input at bounding box center [269, 18] width 72 height 37
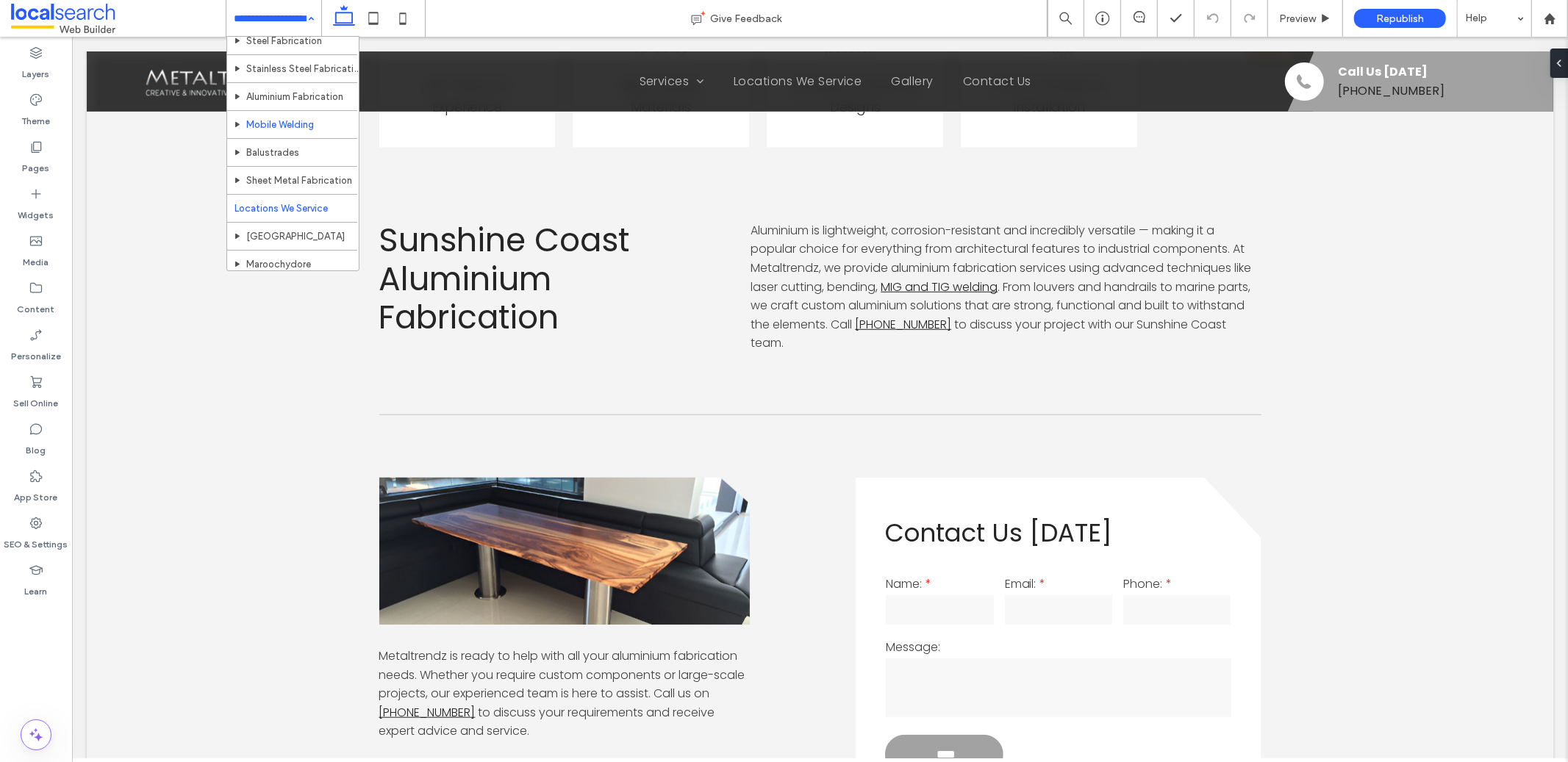
scroll to position [246, 0]
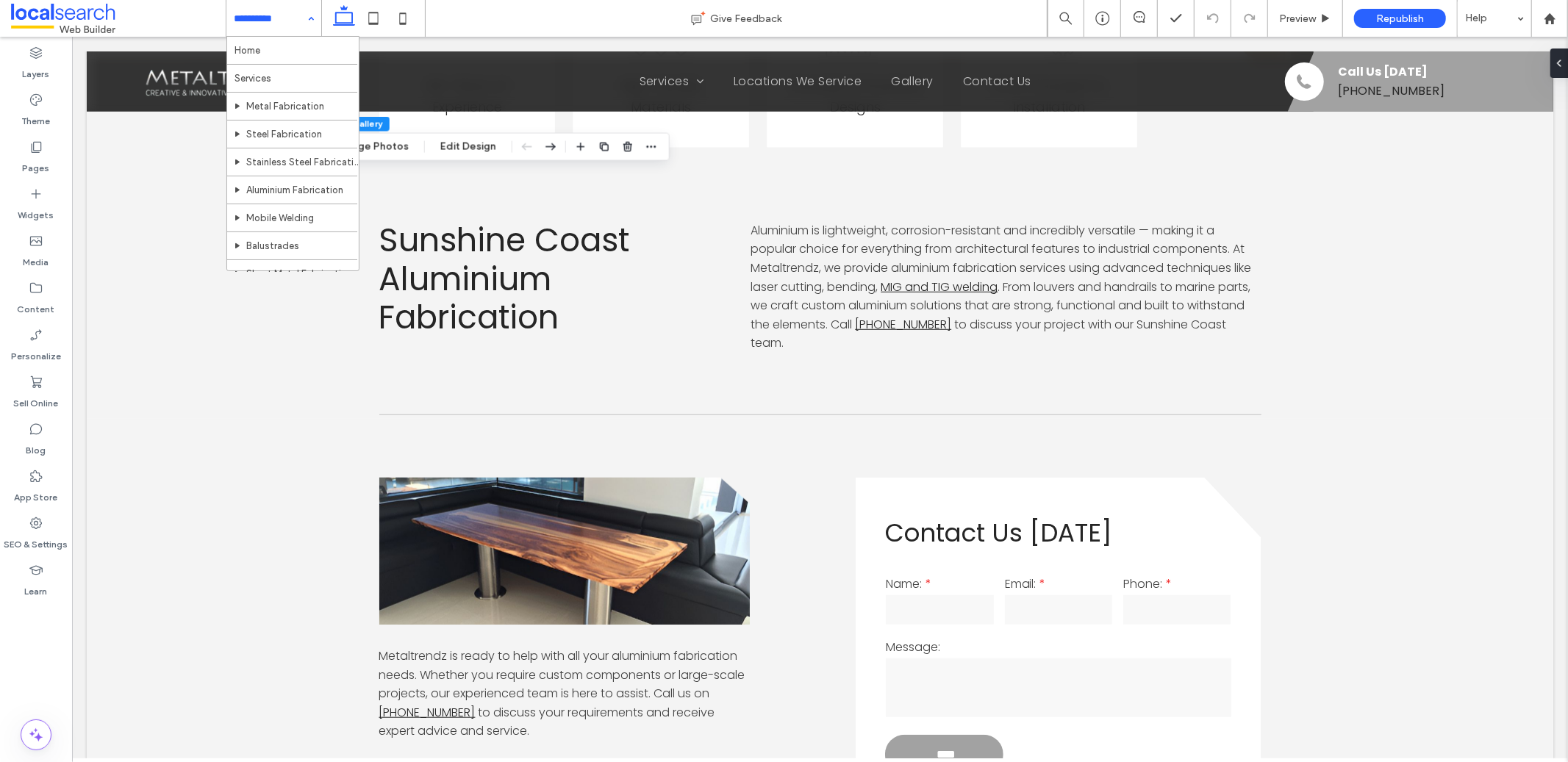
click at [307, 17] on div "Home Services Metal Fabrication Steel Fabrication Stainless Steel Fabrication A…" at bounding box center [274, 18] width 95 height 37
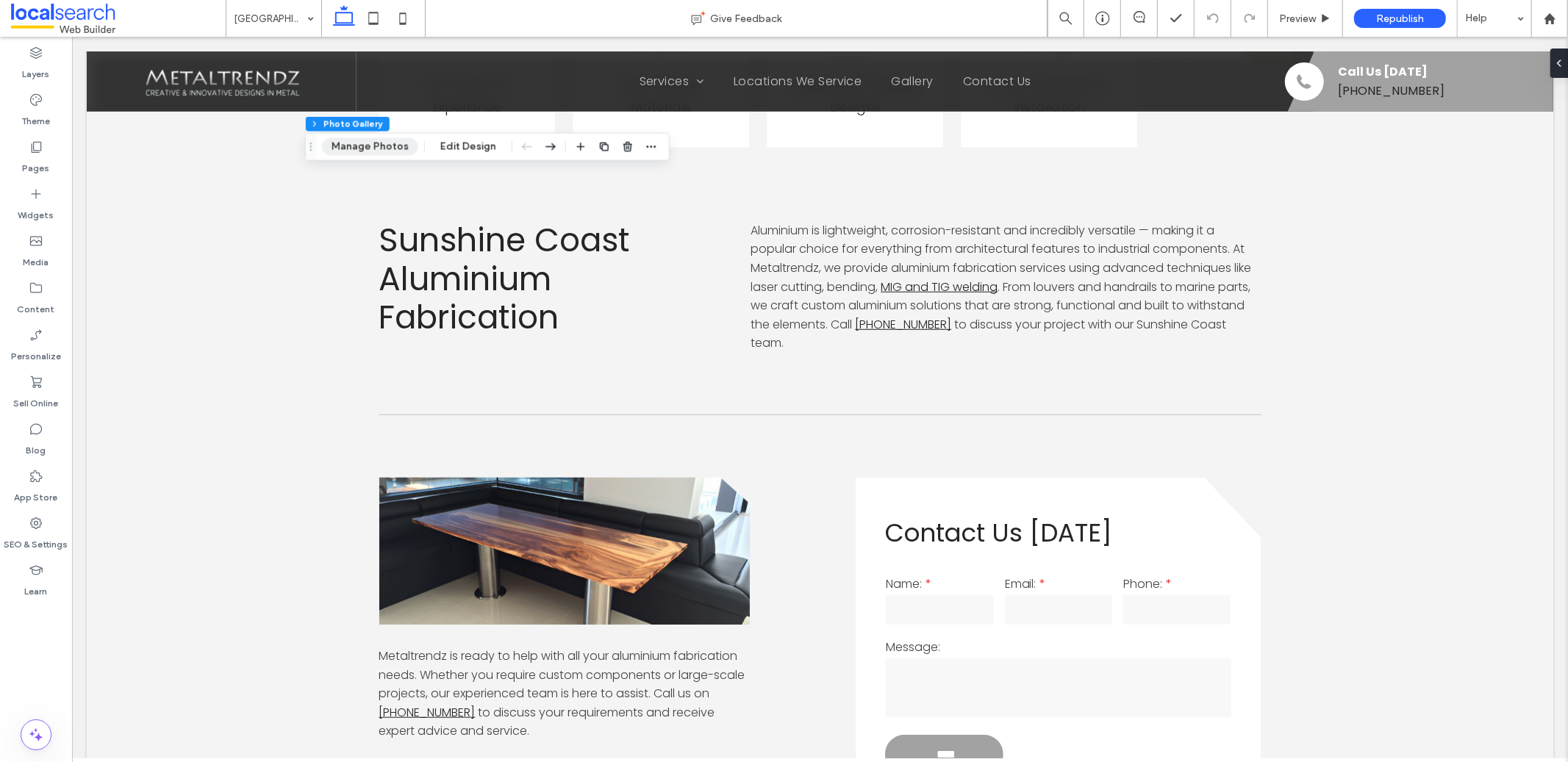
click at [363, 140] on button "Manage Photos" at bounding box center [370, 146] width 96 height 18
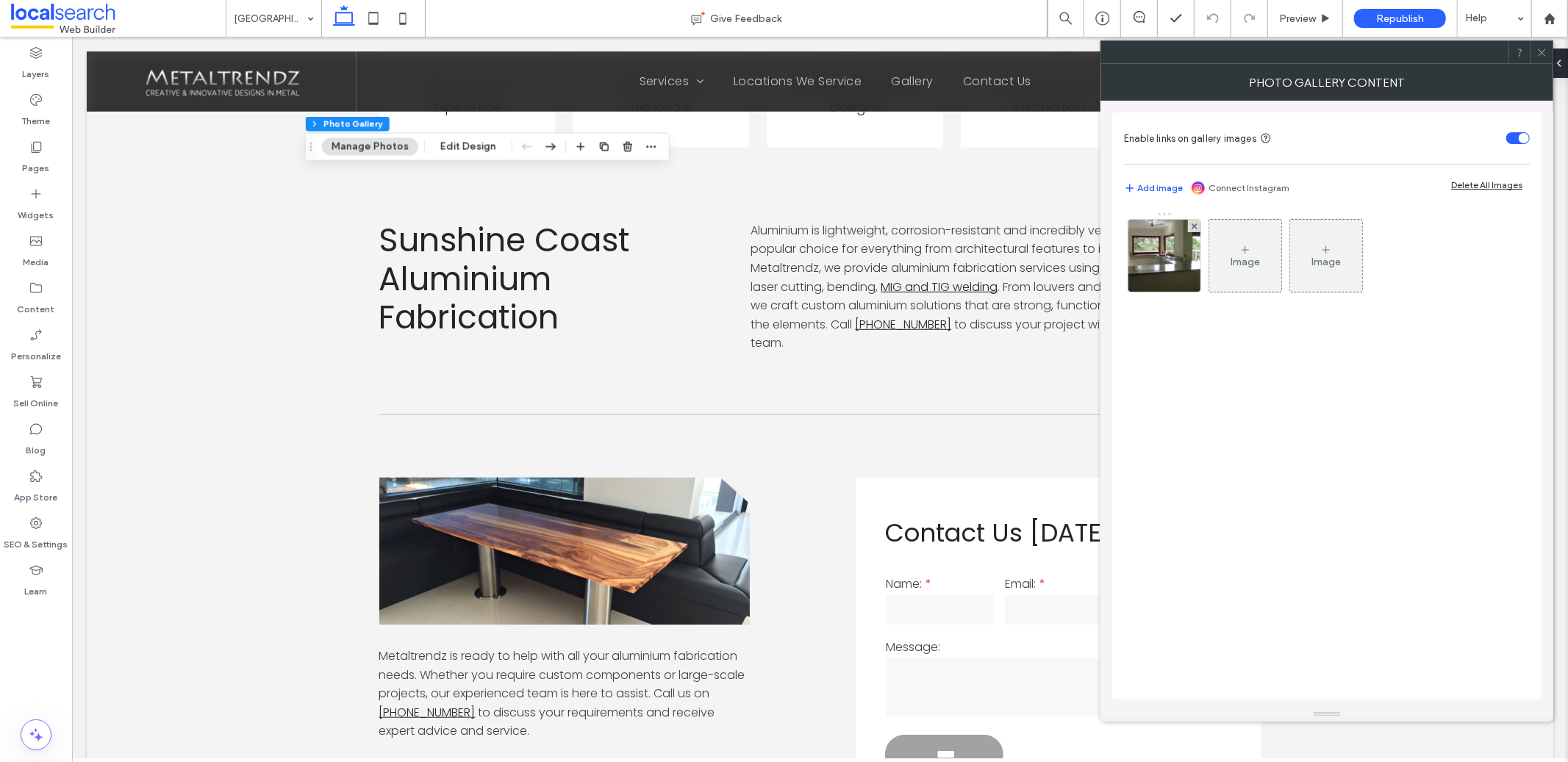
drag, startPoint x: 1163, startPoint y: 254, endPoint x: 1183, endPoint y: 263, distance: 21.9
click at [1163, 253] on img at bounding box center [1165, 256] width 96 height 72
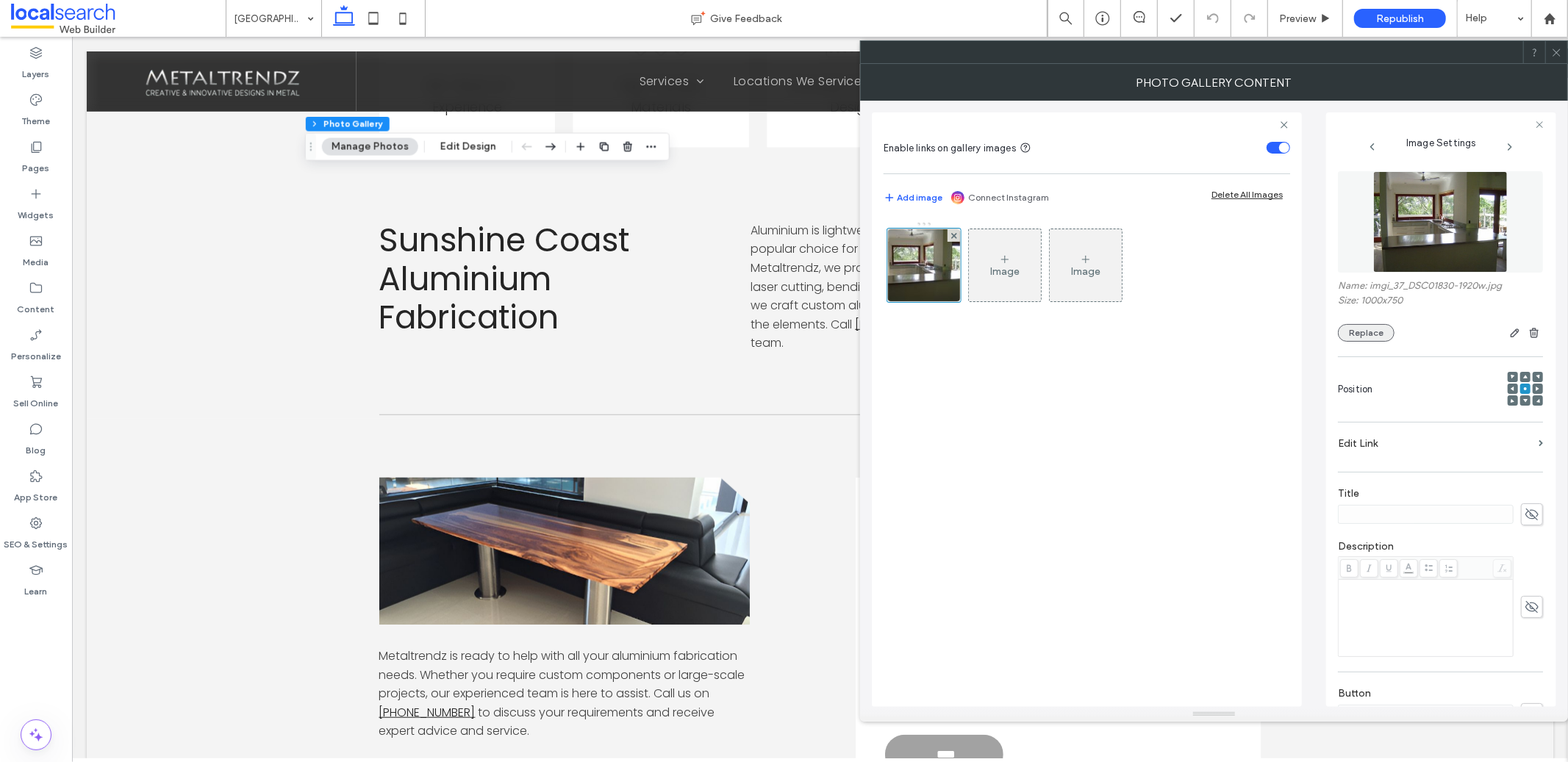
click at [1365, 332] on button "Replace" at bounding box center [1366, 333] width 56 height 18
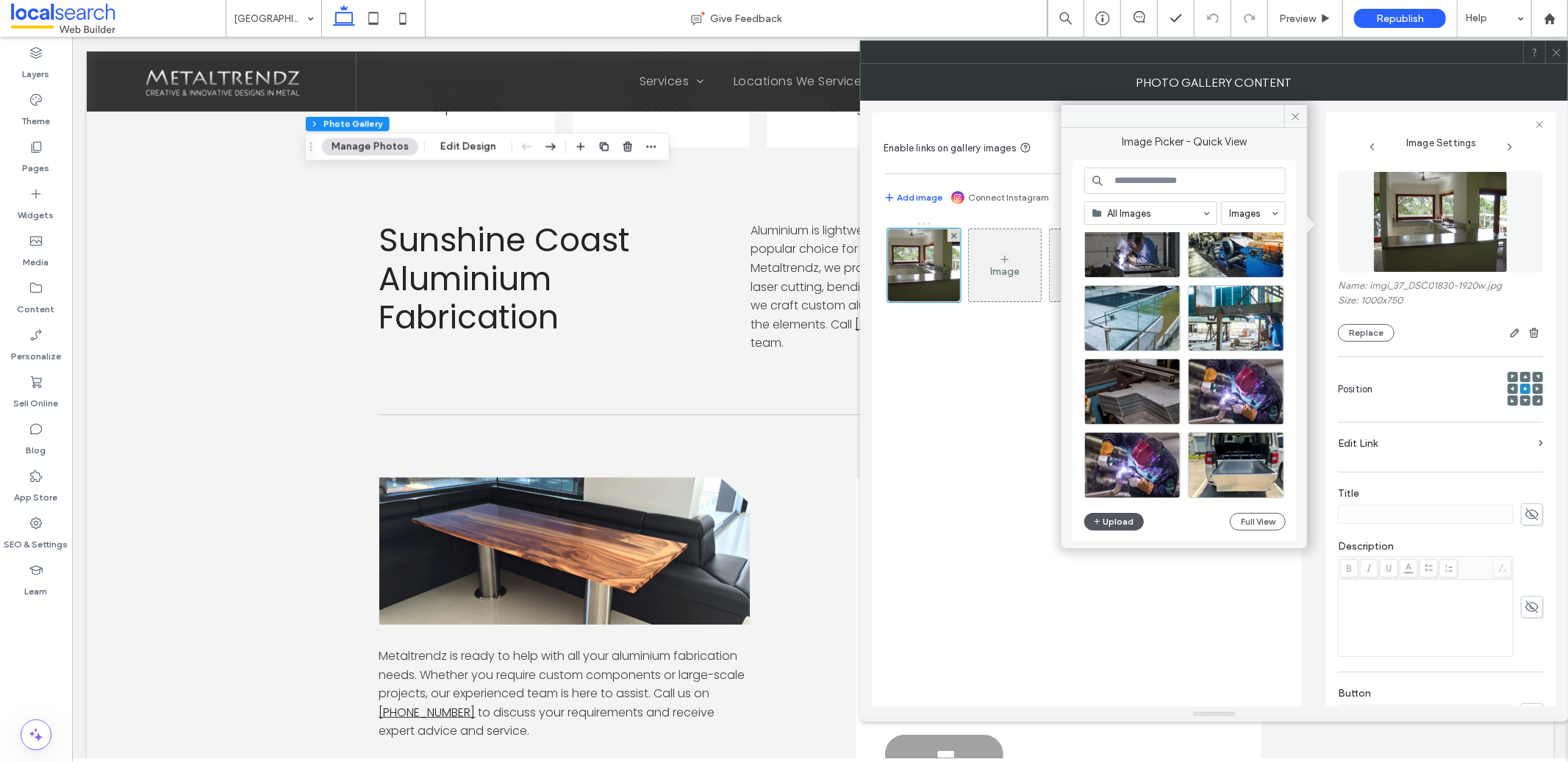
scroll to position [631, 0]
click at [1123, 517] on button "Upload" at bounding box center [1114, 522] width 60 height 18
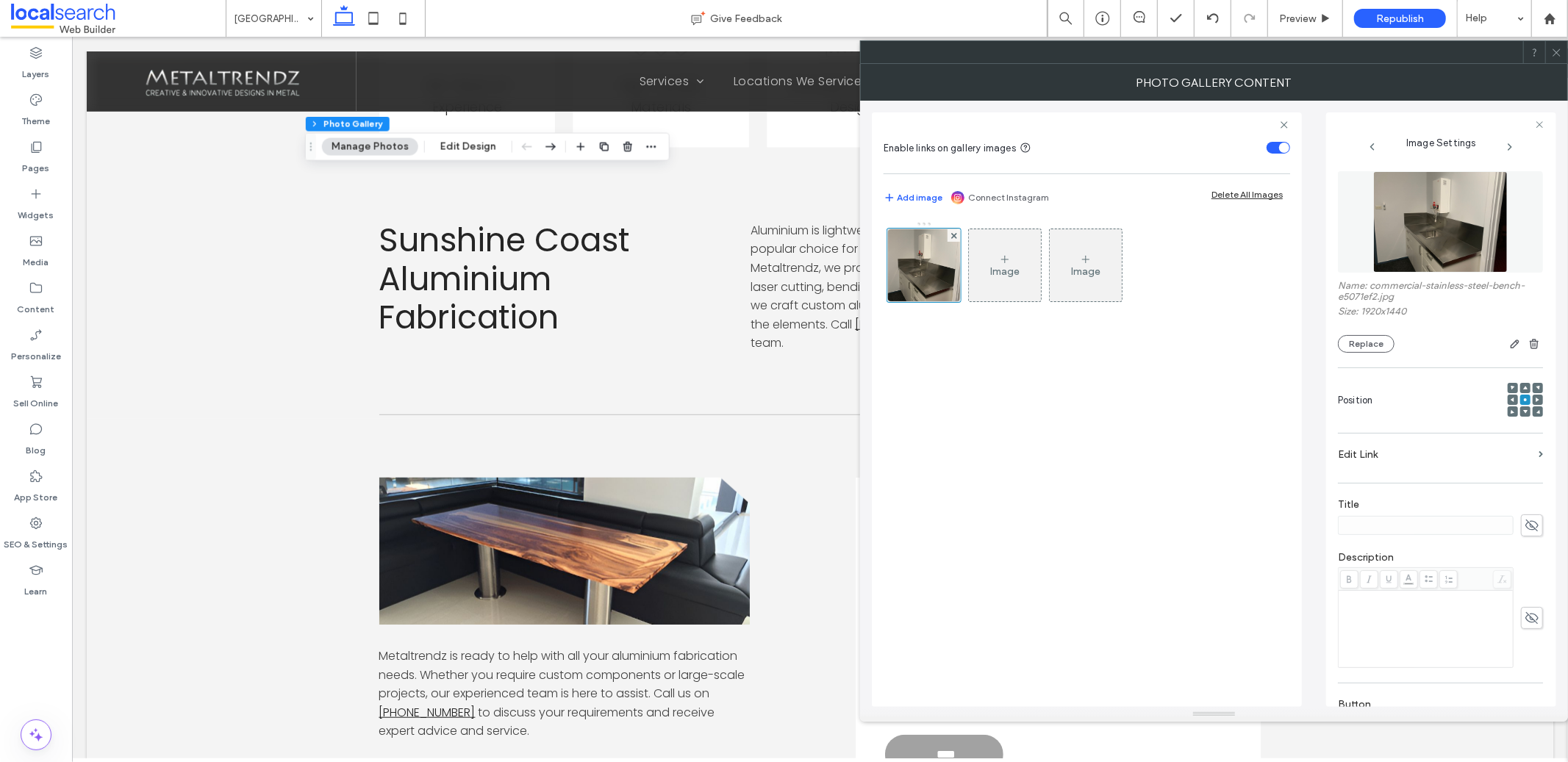
scroll to position [164, 0]
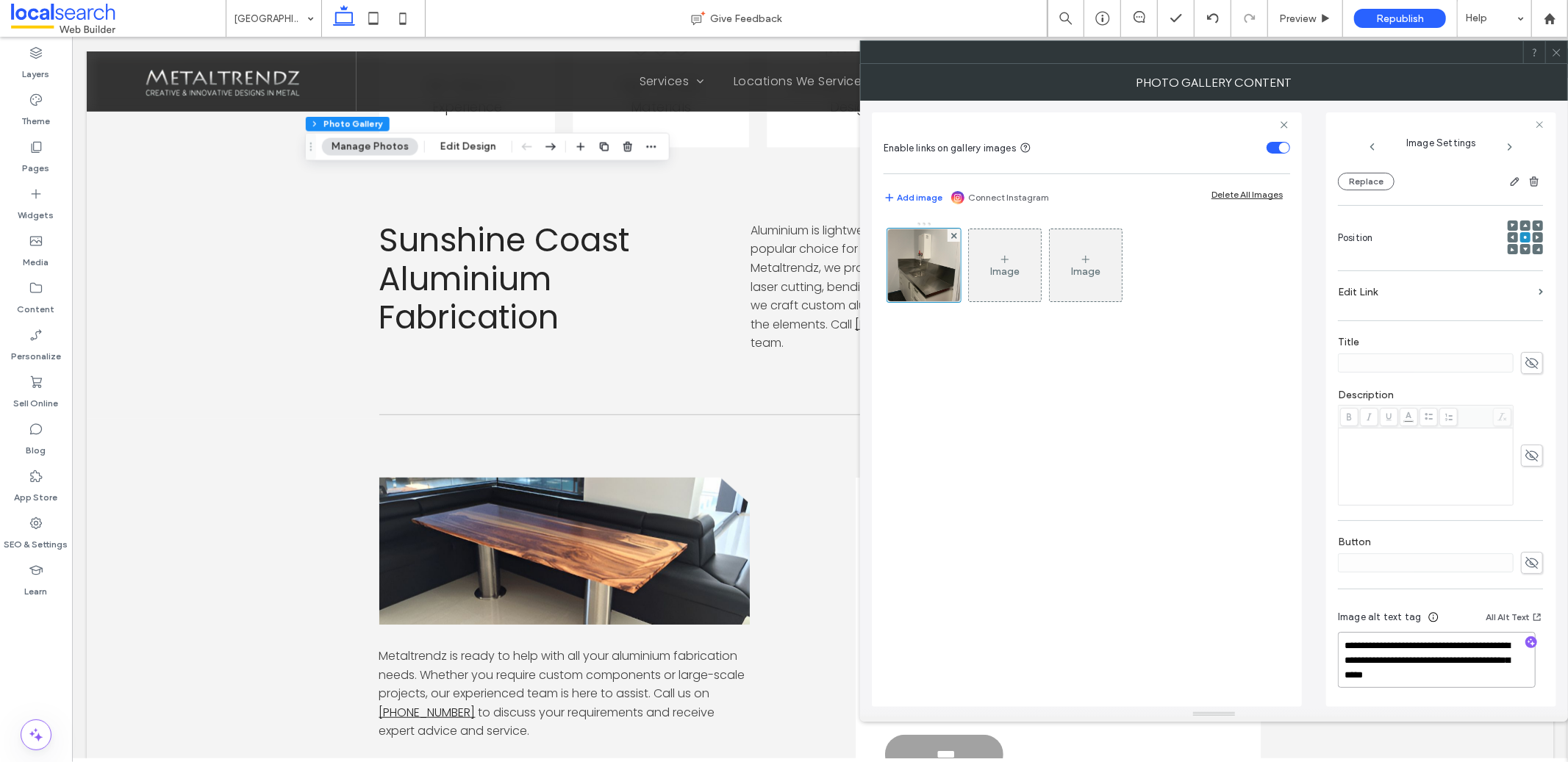
drag, startPoint x: 1494, startPoint y: 664, endPoint x: 1406, endPoint y: 666, distance: 88.0
click at [1406, 666] on textarea "**********" at bounding box center [1436, 660] width 198 height 56
type textarea "**********"
click at [1554, 45] on span at bounding box center [1557, 52] width 11 height 22
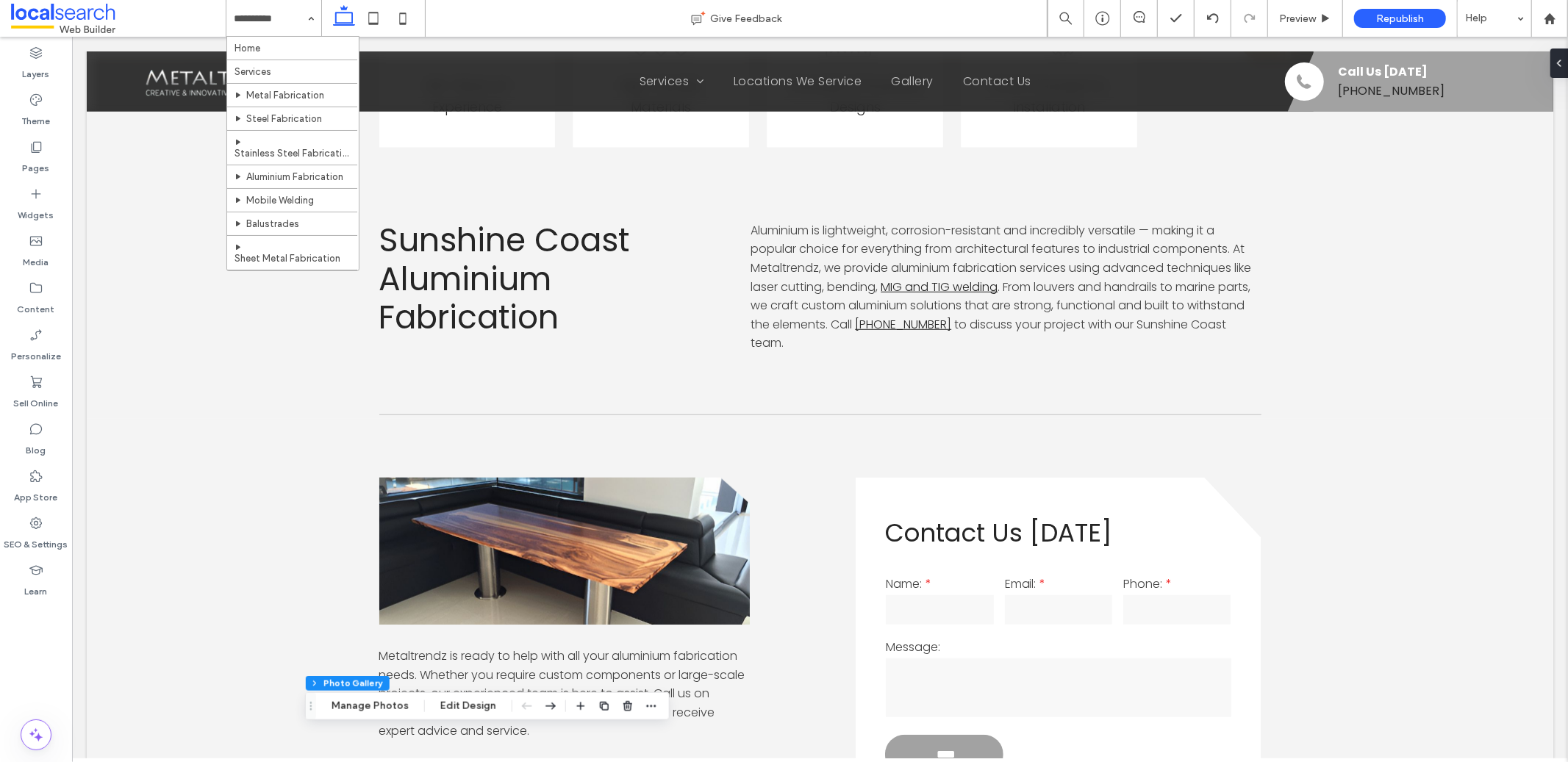
scroll to position [206, 0]
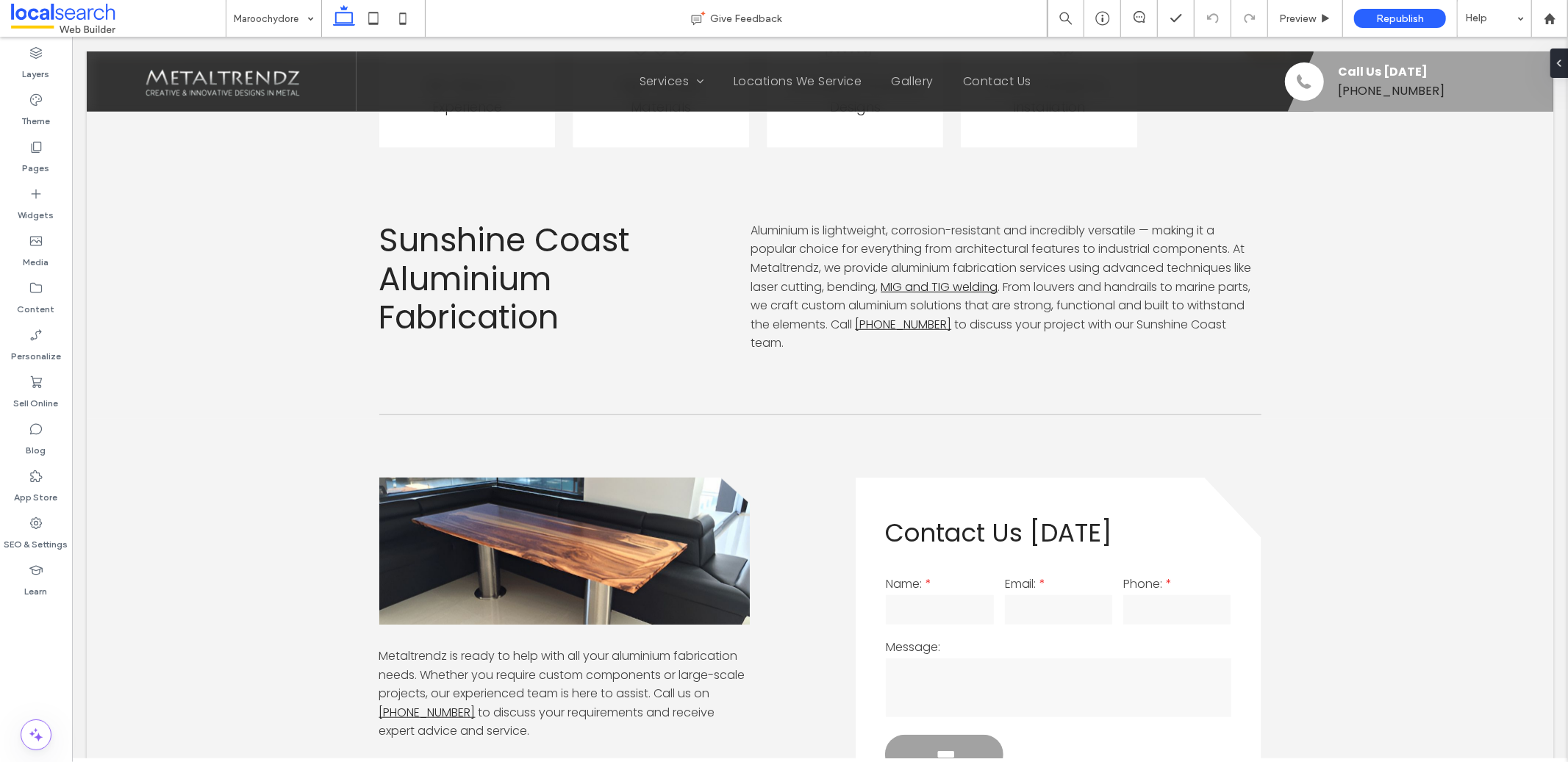
click at [283, 30] on input at bounding box center [269, 18] width 72 height 37
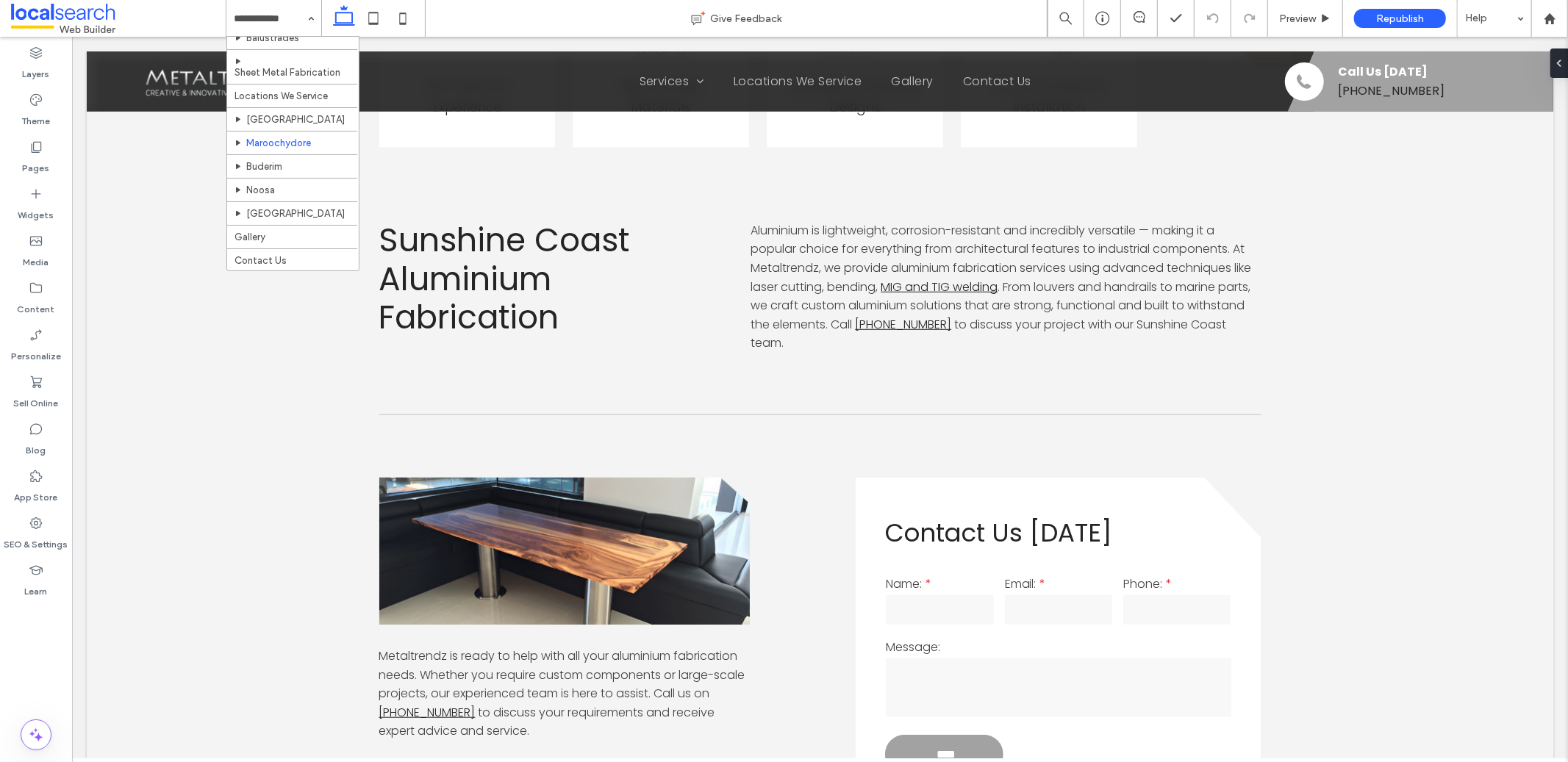
scroll to position [206, 0]
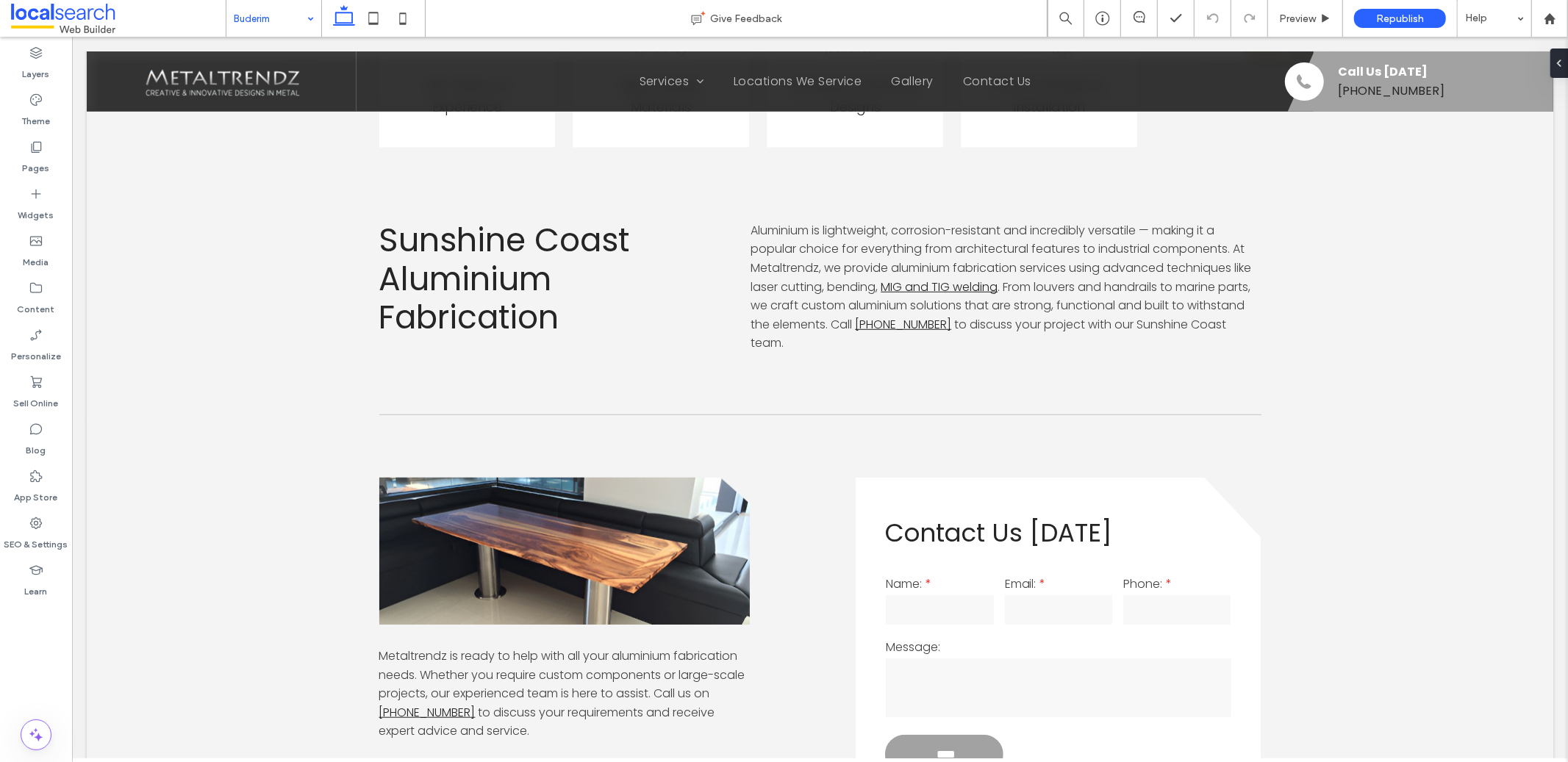
click at [259, 16] on input at bounding box center [269, 18] width 72 height 37
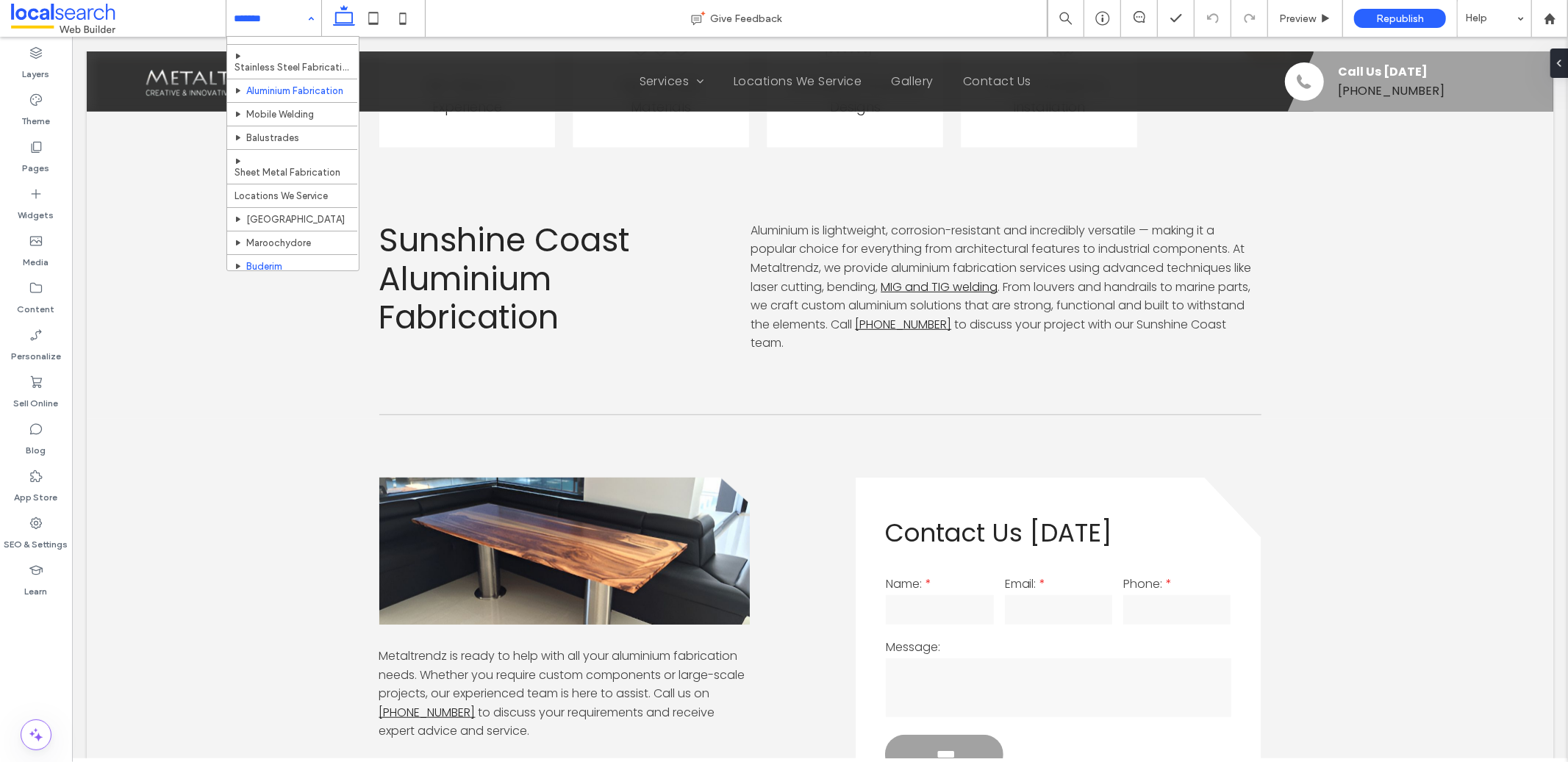
scroll to position [206, 0]
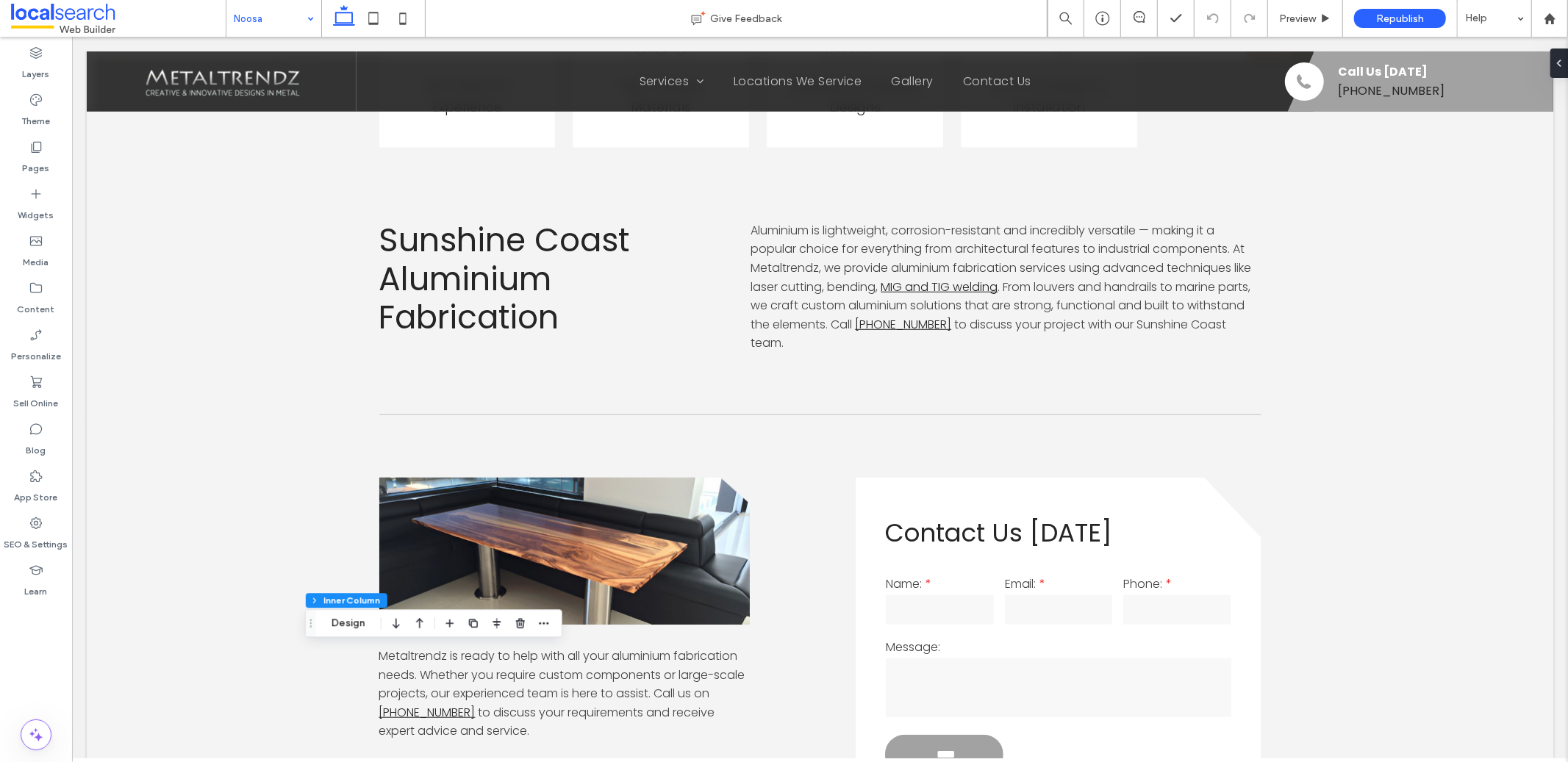
click at [294, 24] on input at bounding box center [269, 18] width 72 height 37
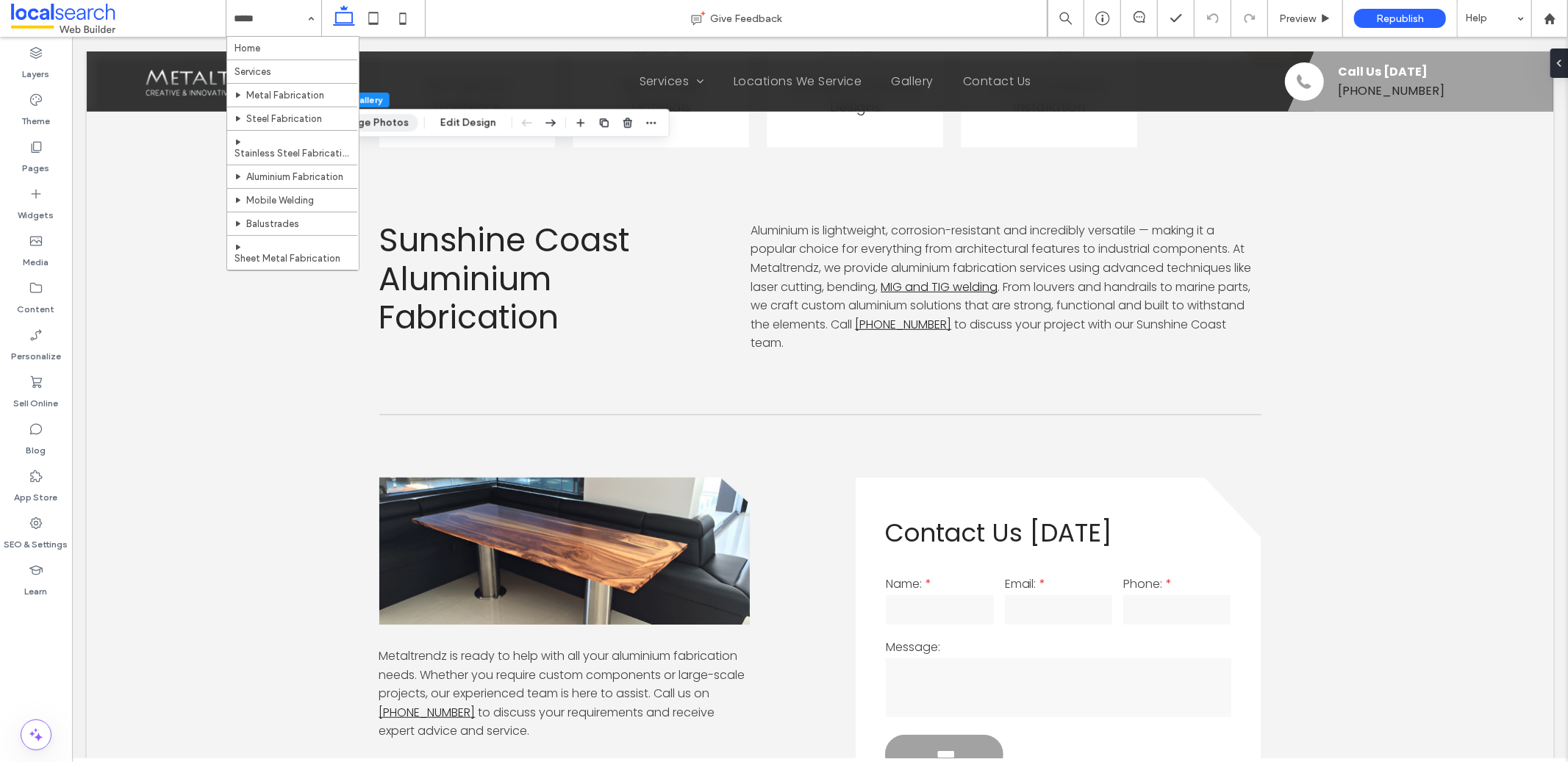
click at [385, 120] on button "Manage Photos" at bounding box center [370, 122] width 96 height 18
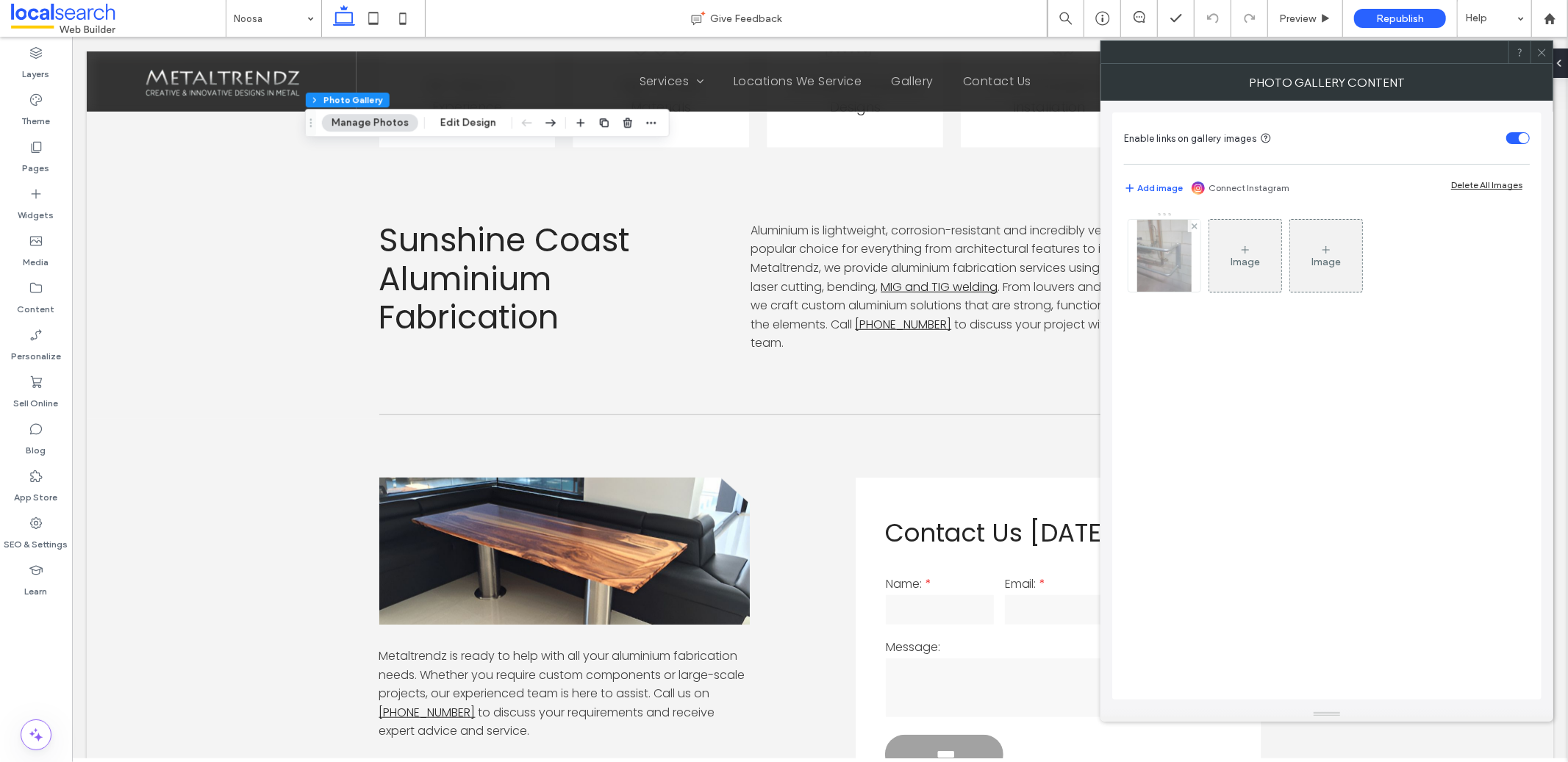
click at [1145, 268] on img at bounding box center [1164, 256] width 54 height 72
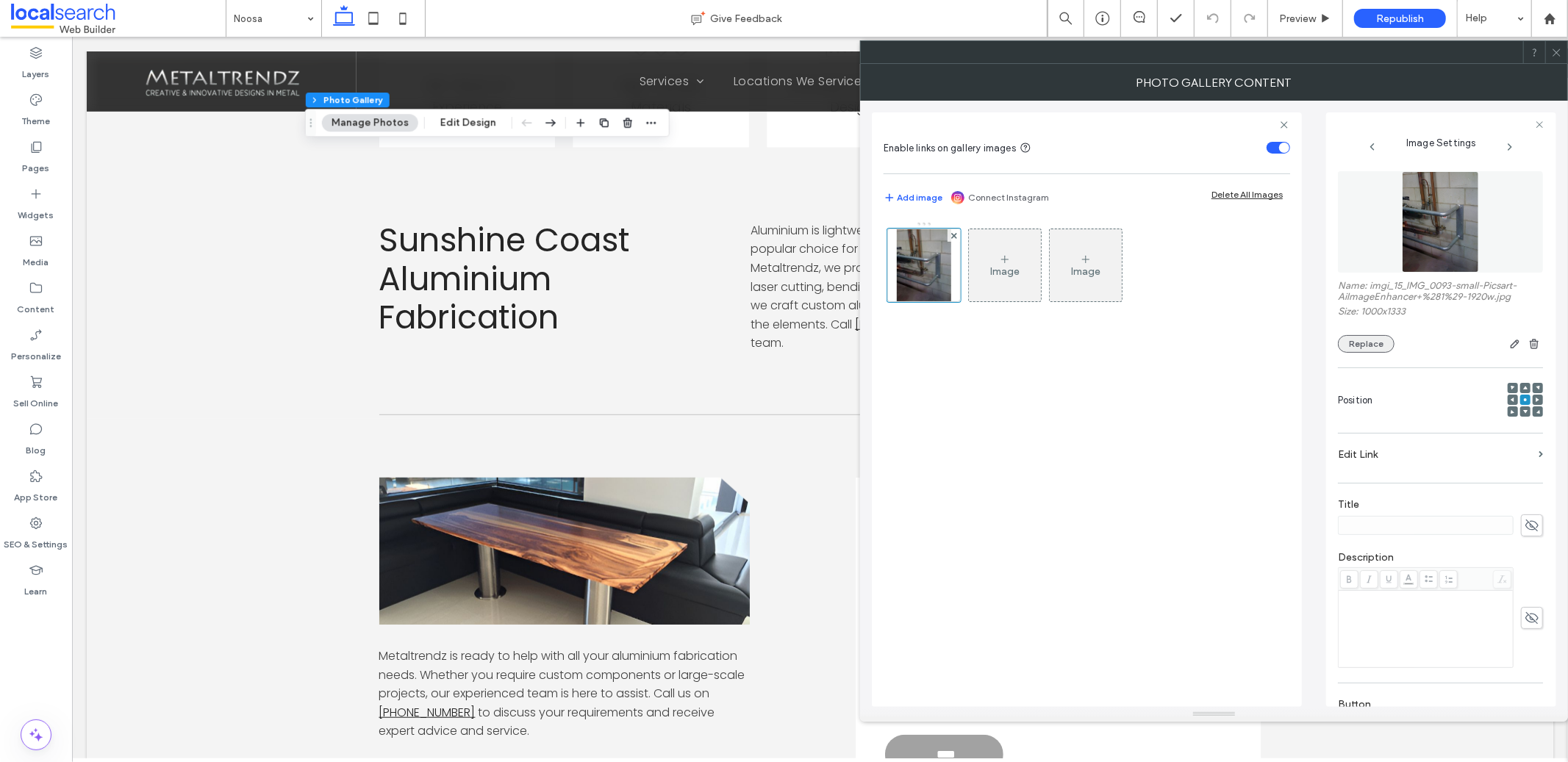
click at [1386, 349] on button "Replace" at bounding box center [1366, 344] width 56 height 18
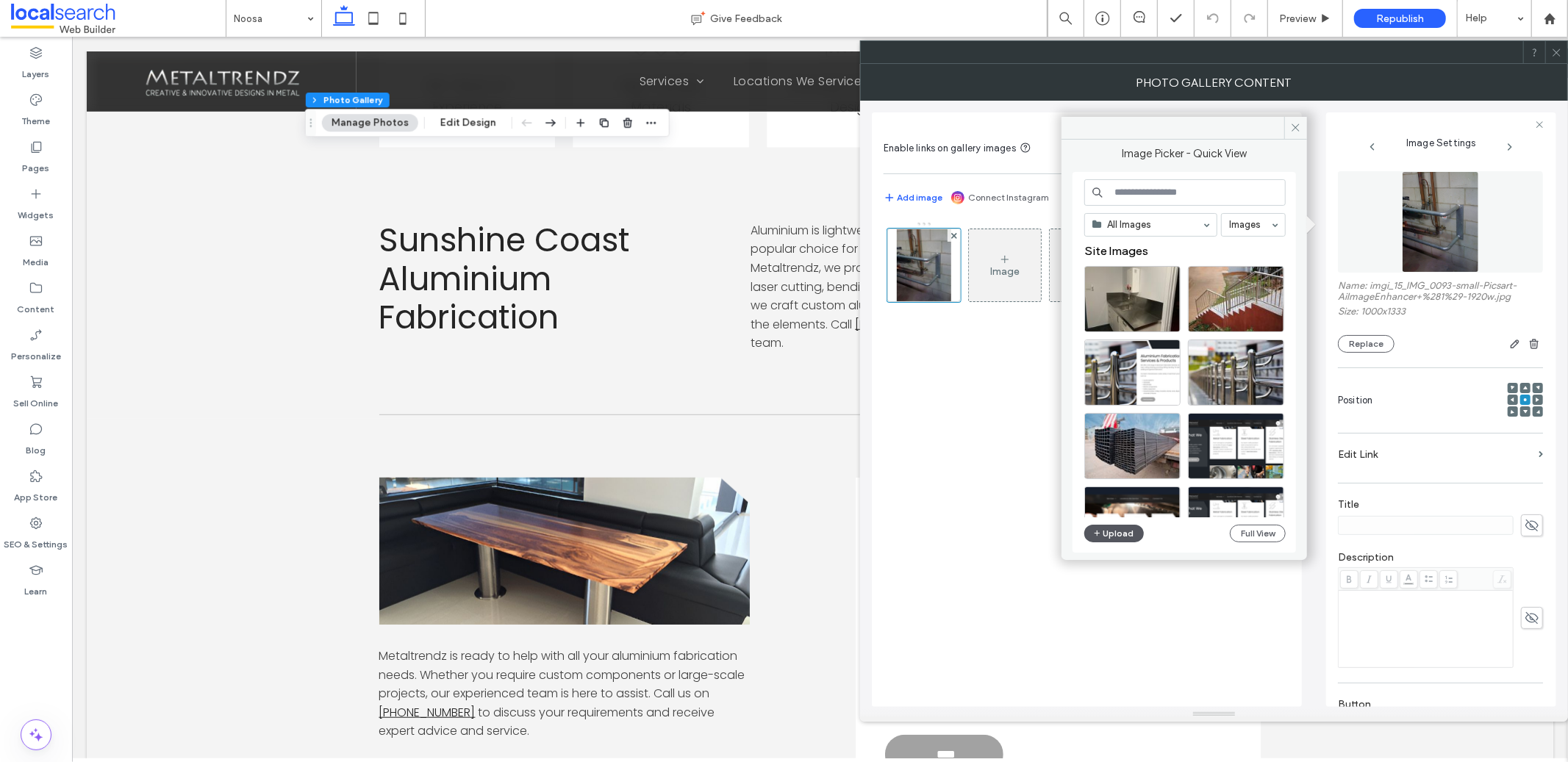
click at [1133, 538] on button "Upload" at bounding box center [1114, 533] width 60 height 18
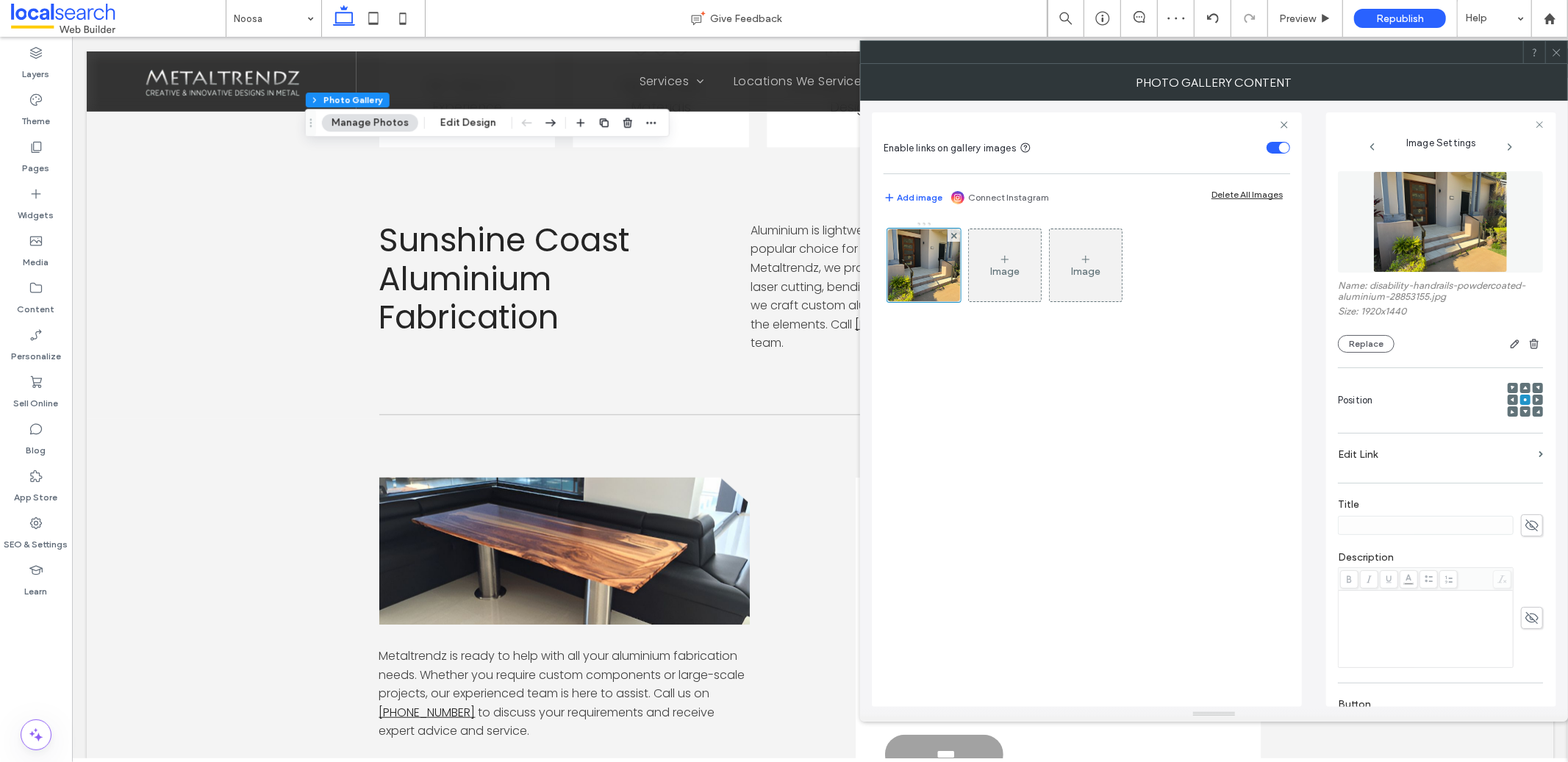
click at [1555, 56] on icon at bounding box center [1557, 53] width 11 height 11
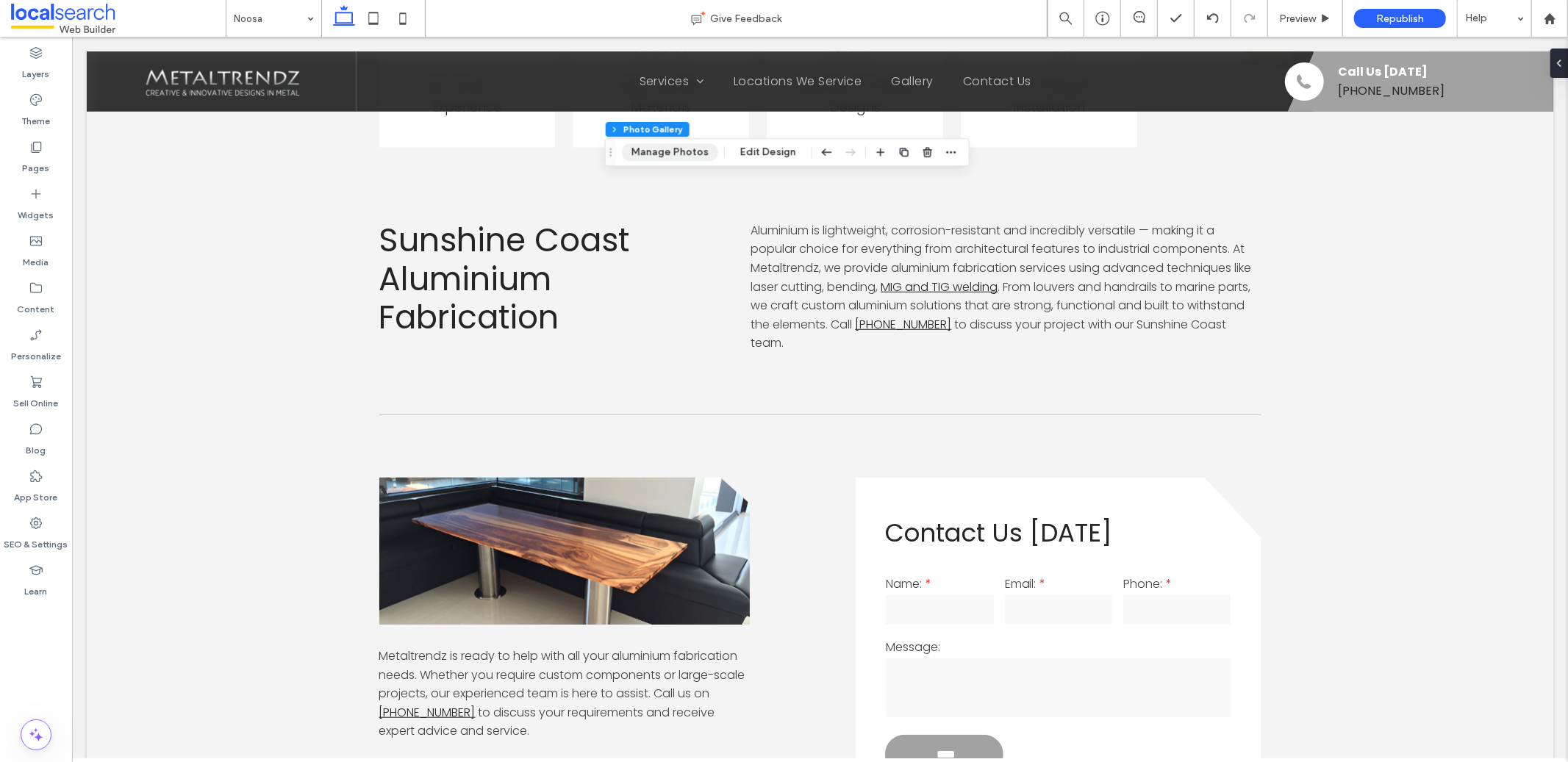
click at [671, 156] on button "Manage Photos" at bounding box center [670, 152] width 96 height 18
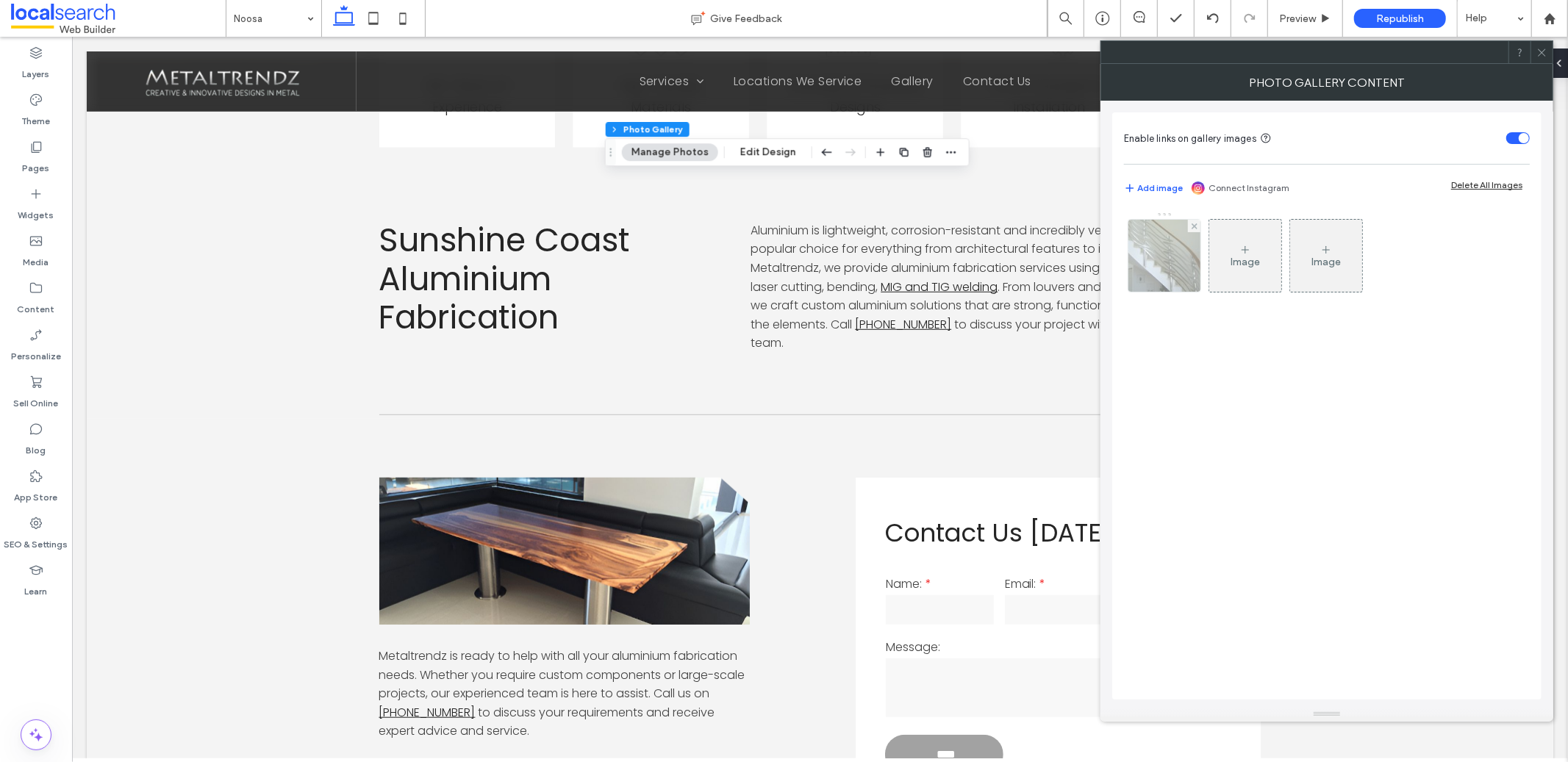
click at [1131, 268] on img at bounding box center [1165, 256] width 96 height 72
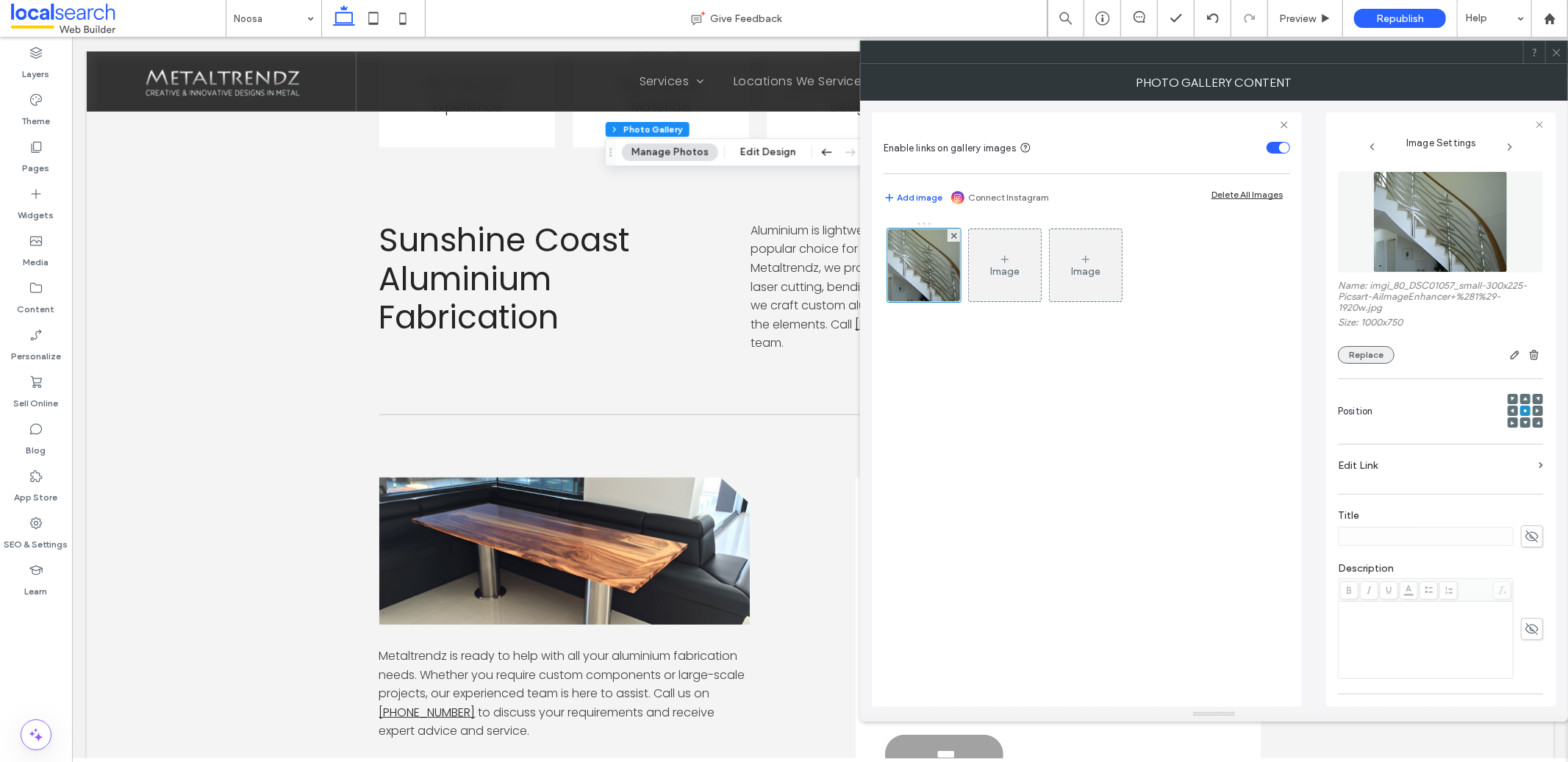
click at [1355, 354] on button "Replace" at bounding box center [1366, 355] width 56 height 18
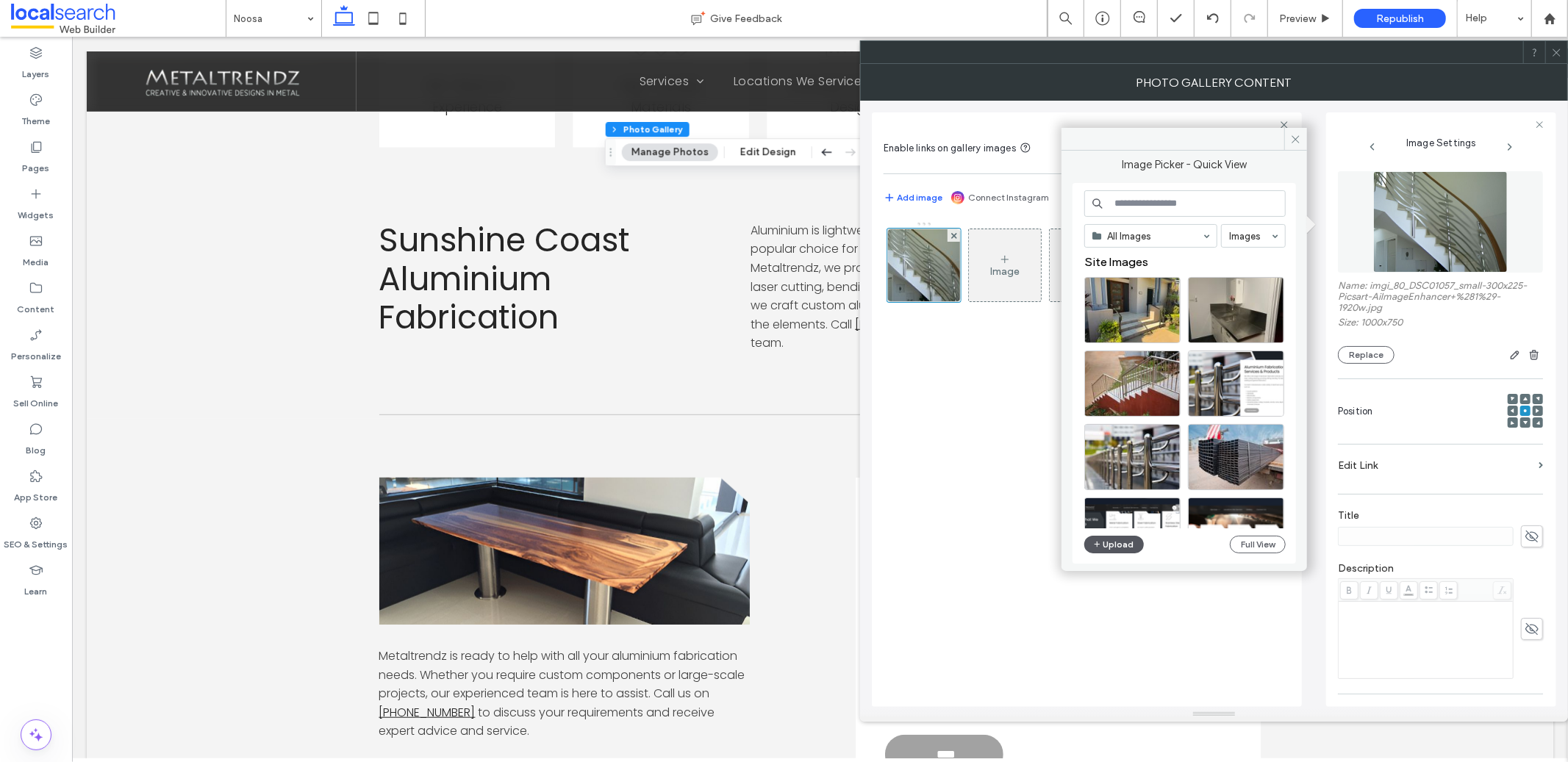
click at [1109, 542] on button "Upload" at bounding box center [1114, 545] width 60 height 18
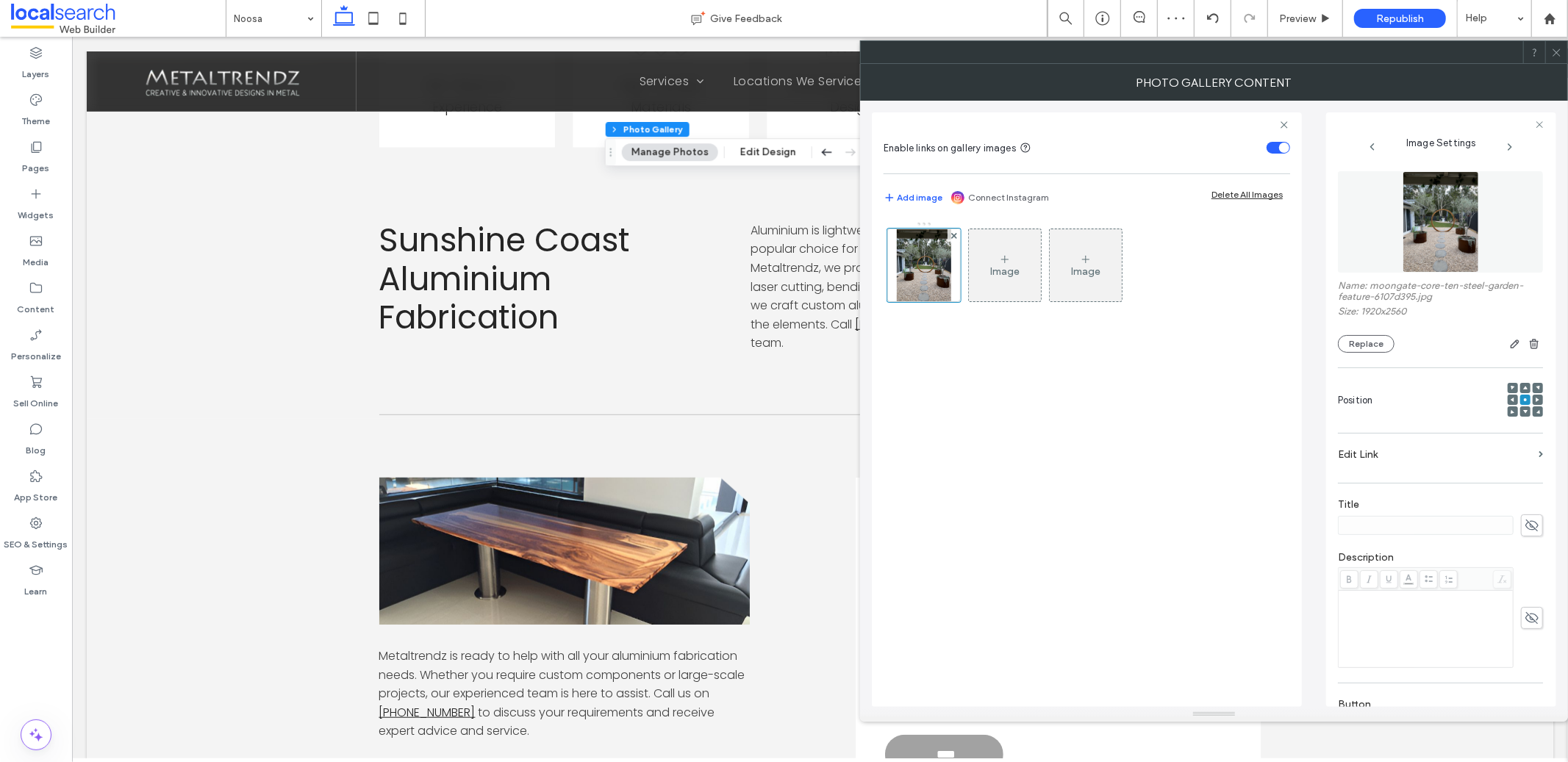
click at [1556, 55] on icon at bounding box center [1557, 53] width 11 height 11
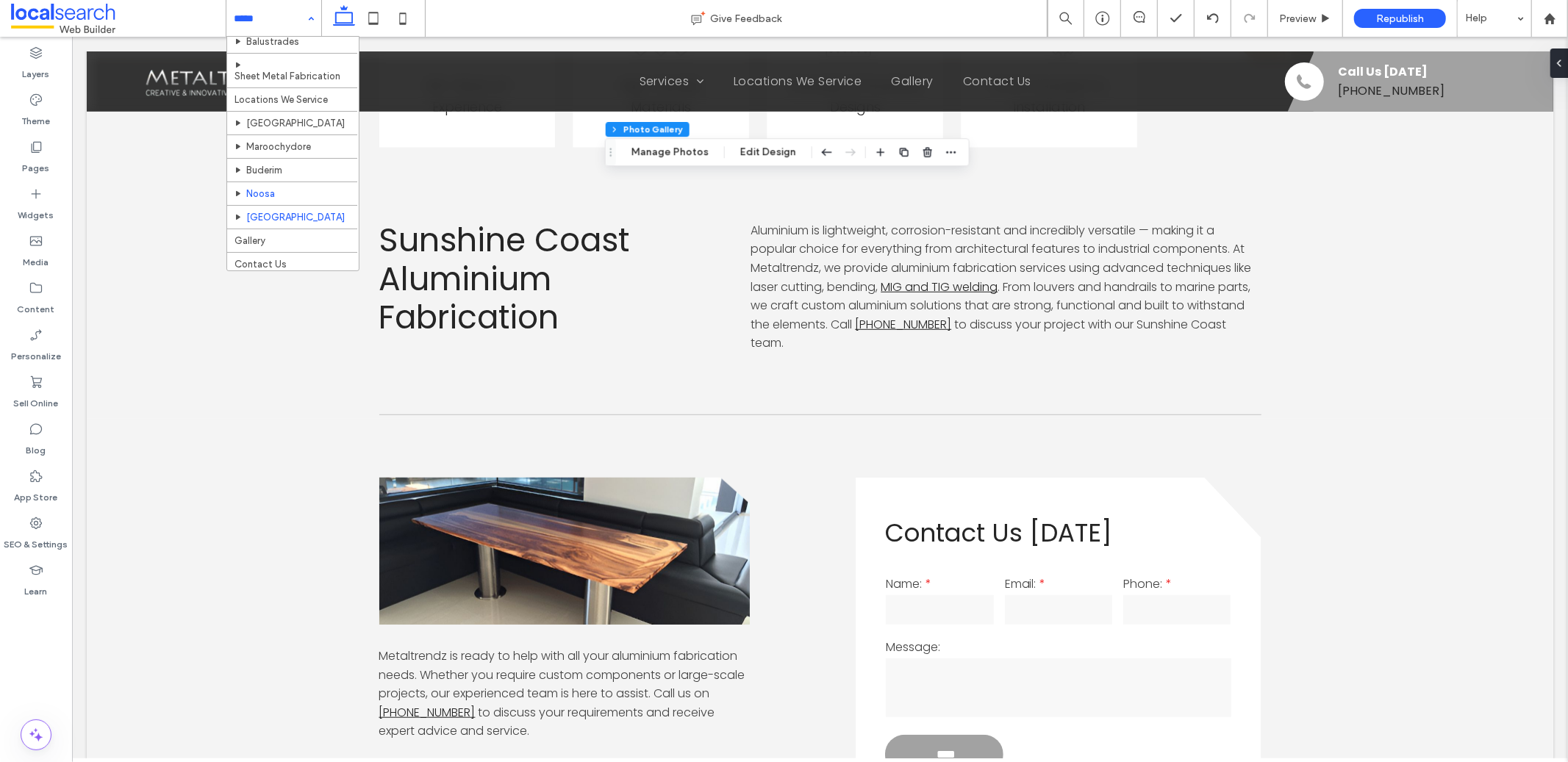
scroll to position [206, 0]
click at [280, 14] on input at bounding box center [269, 18] width 72 height 37
click at [253, 11] on input at bounding box center [269, 18] width 72 height 37
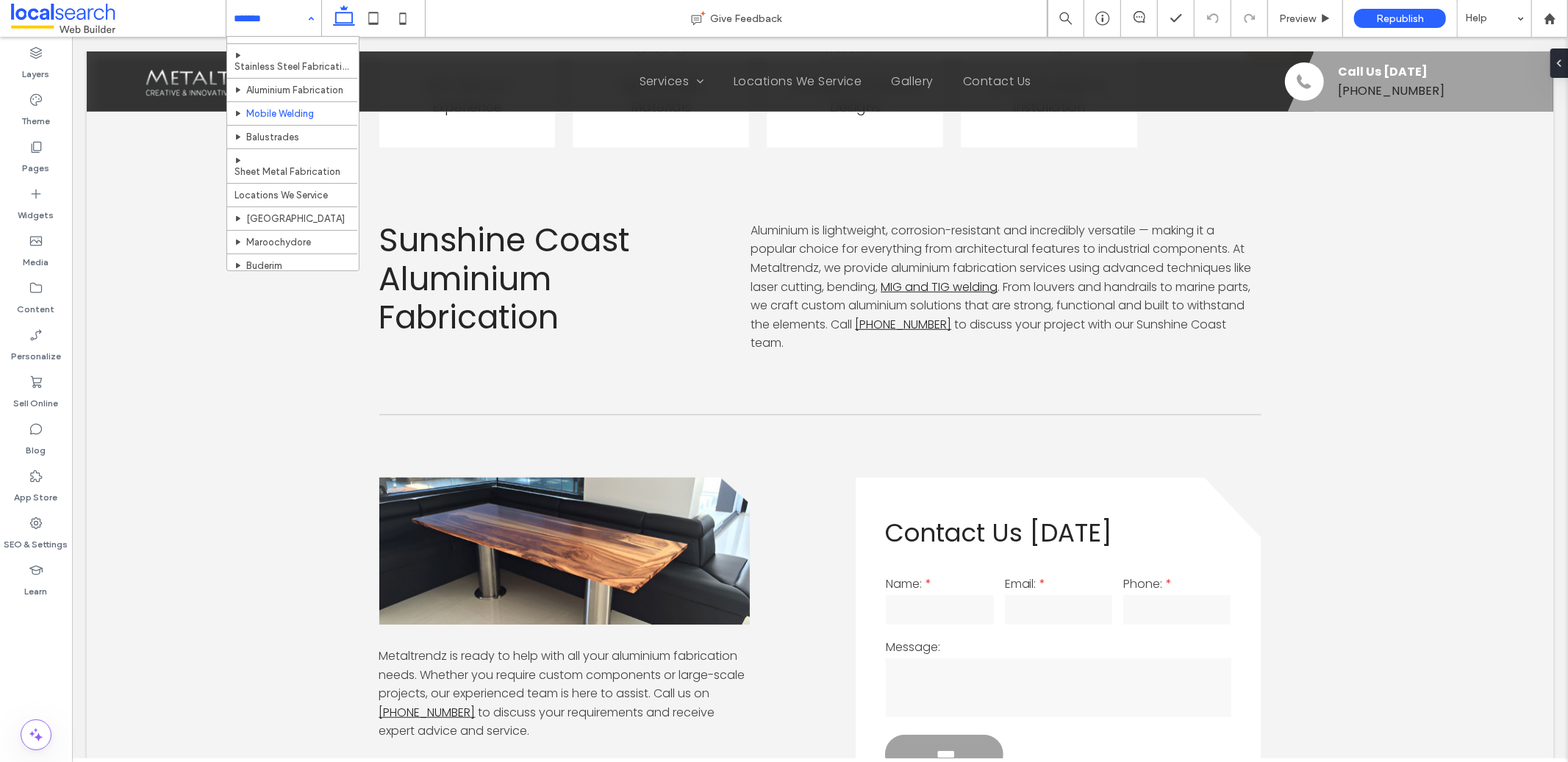
scroll to position [206, 0]
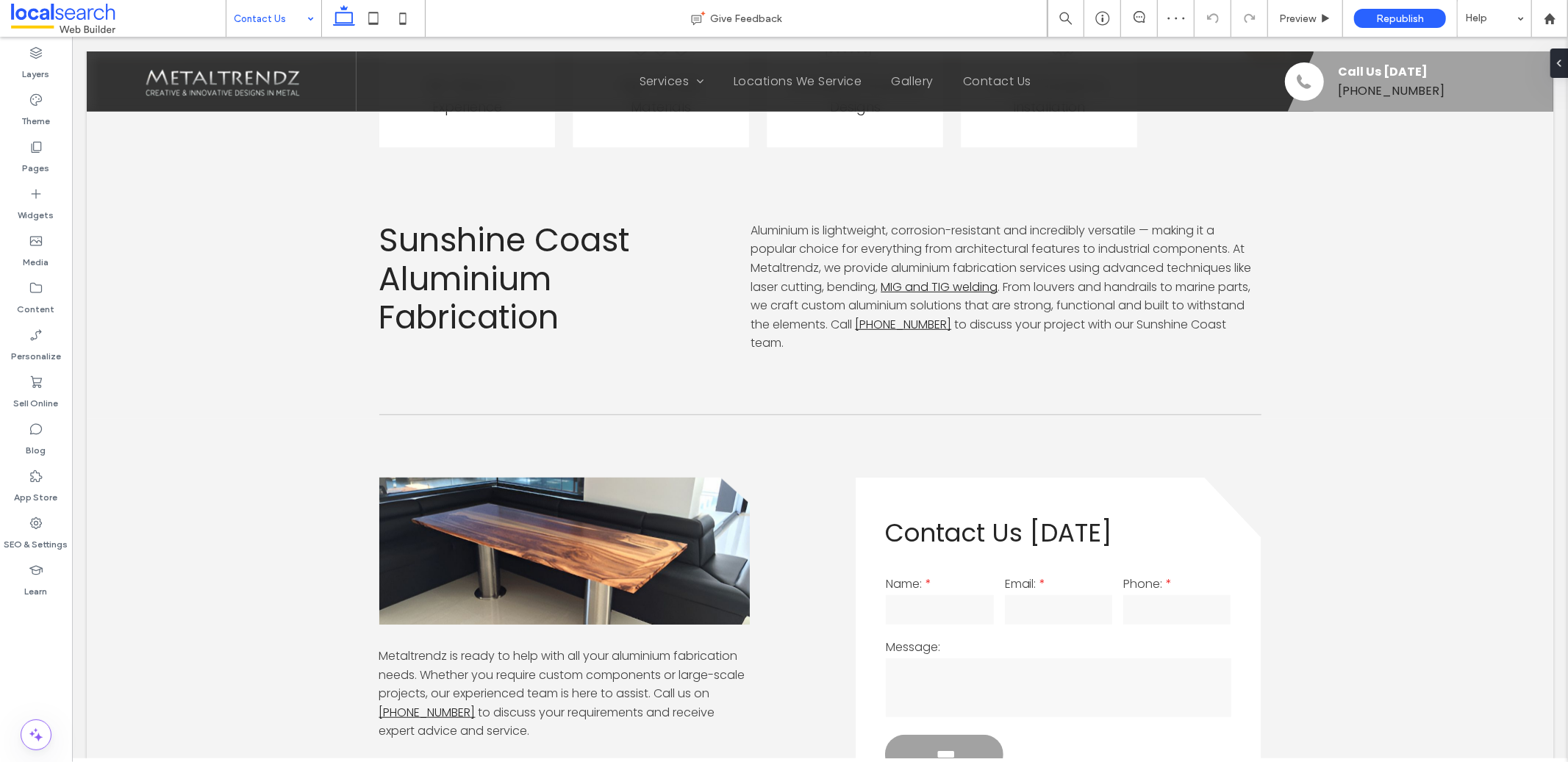
click at [273, 18] on input at bounding box center [269, 18] width 72 height 37
click at [262, 24] on input at bounding box center [269, 18] width 72 height 37
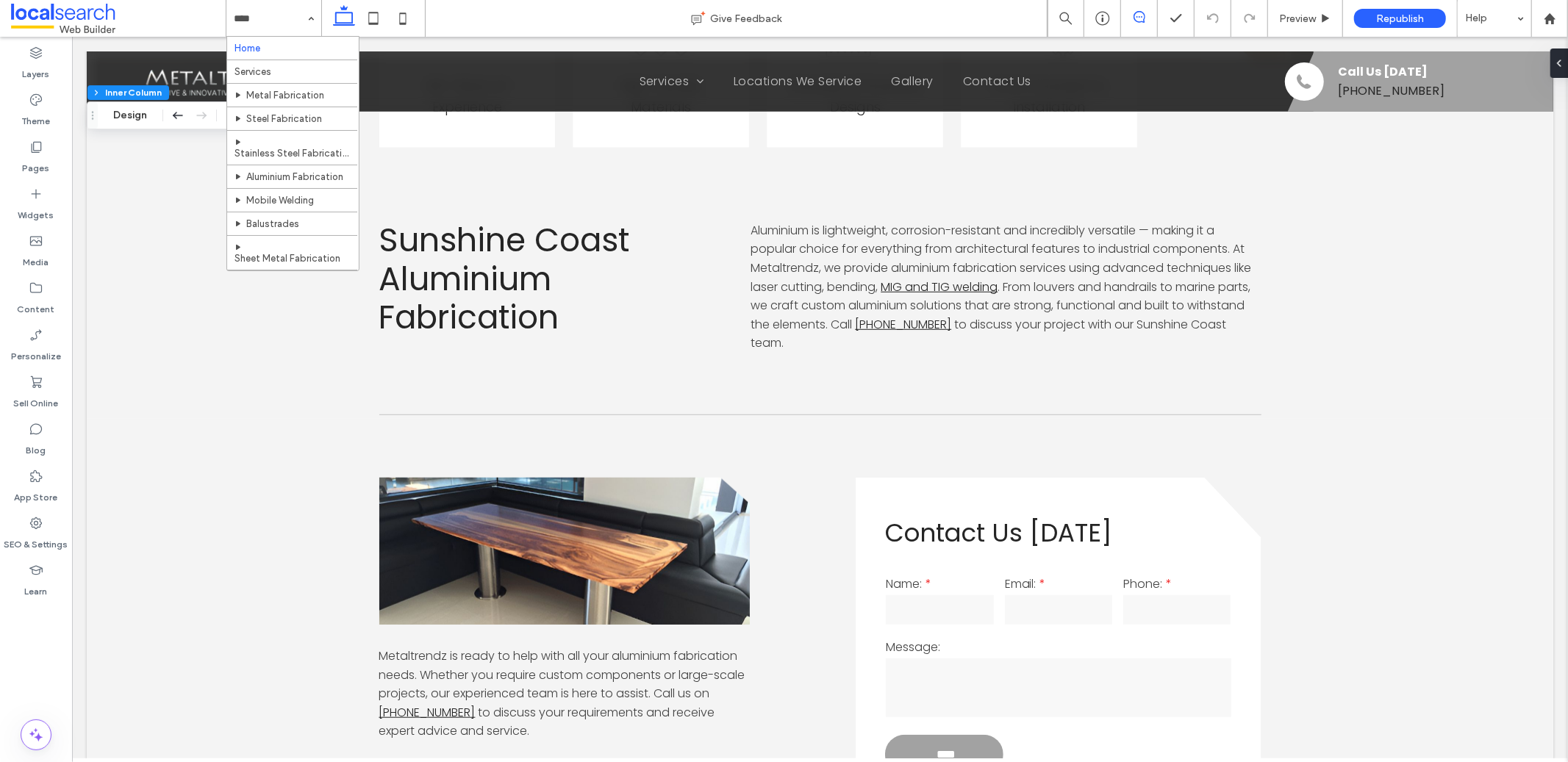
click at [1142, 11] on icon at bounding box center [1139, 16] width 11 height 11
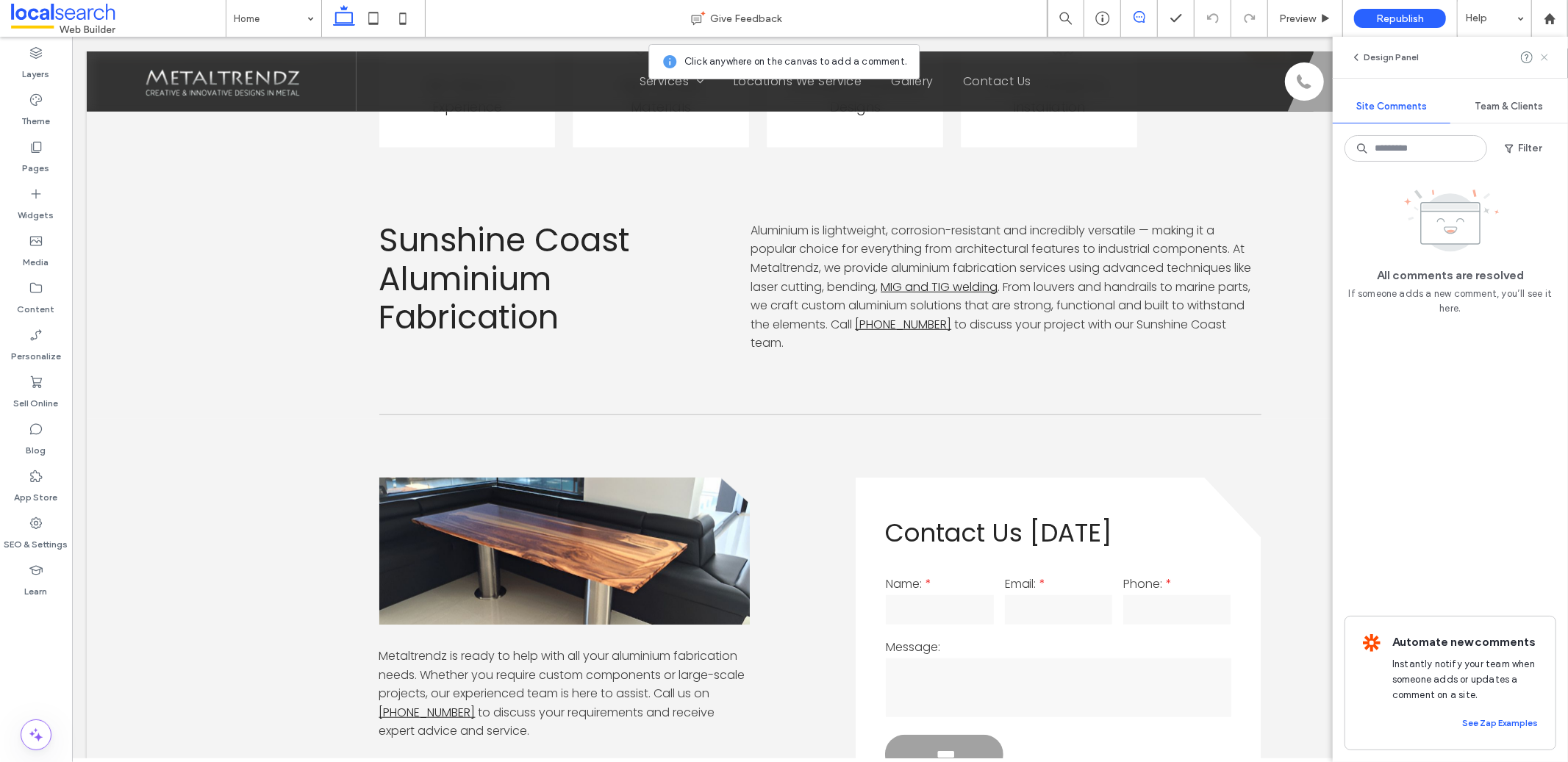
click at [1538, 59] on icon at bounding box center [1544, 56] width 11 height 11
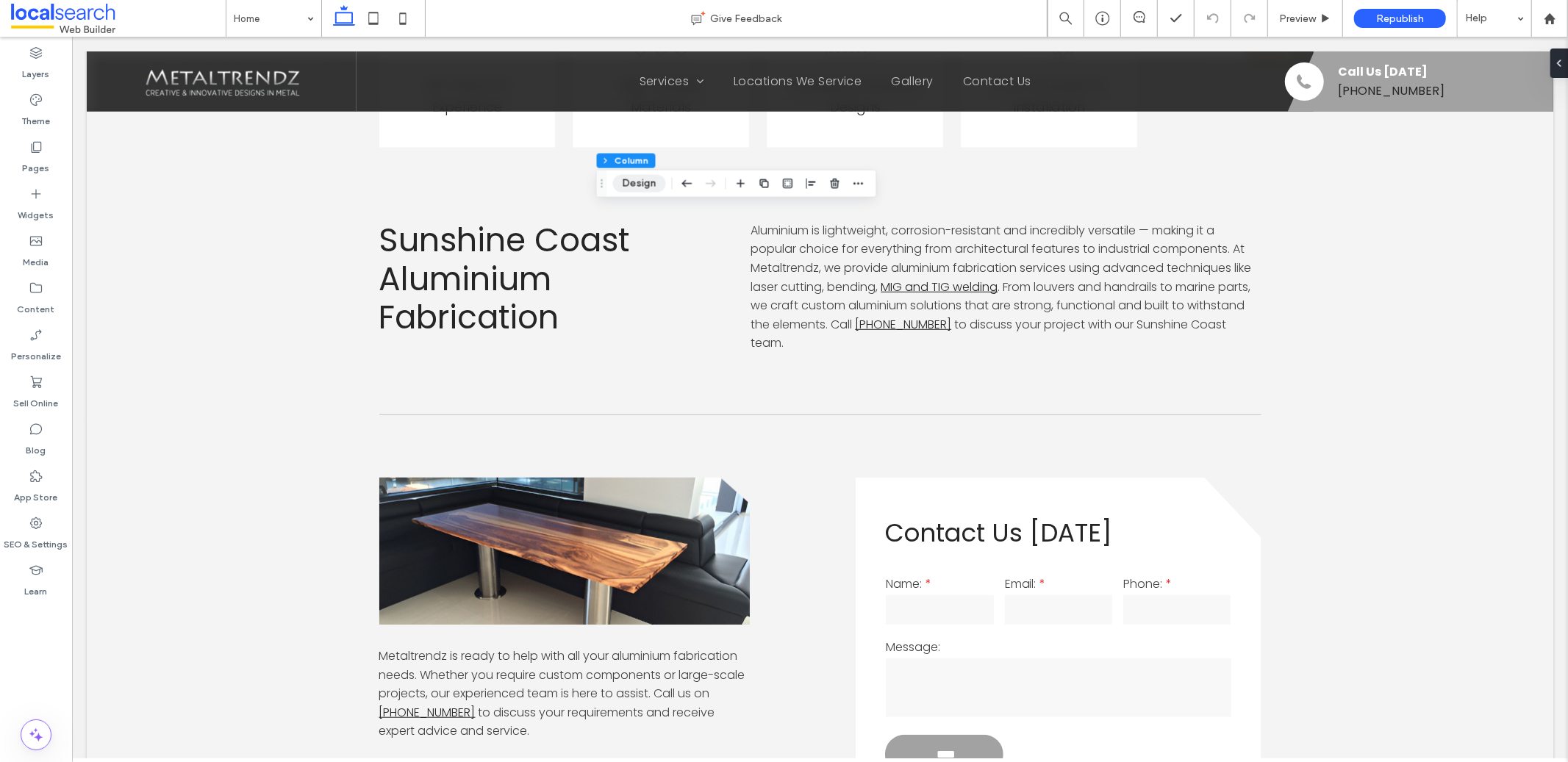
click at [625, 186] on button "Design" at bounding box center [639, 183] width 53 height 18
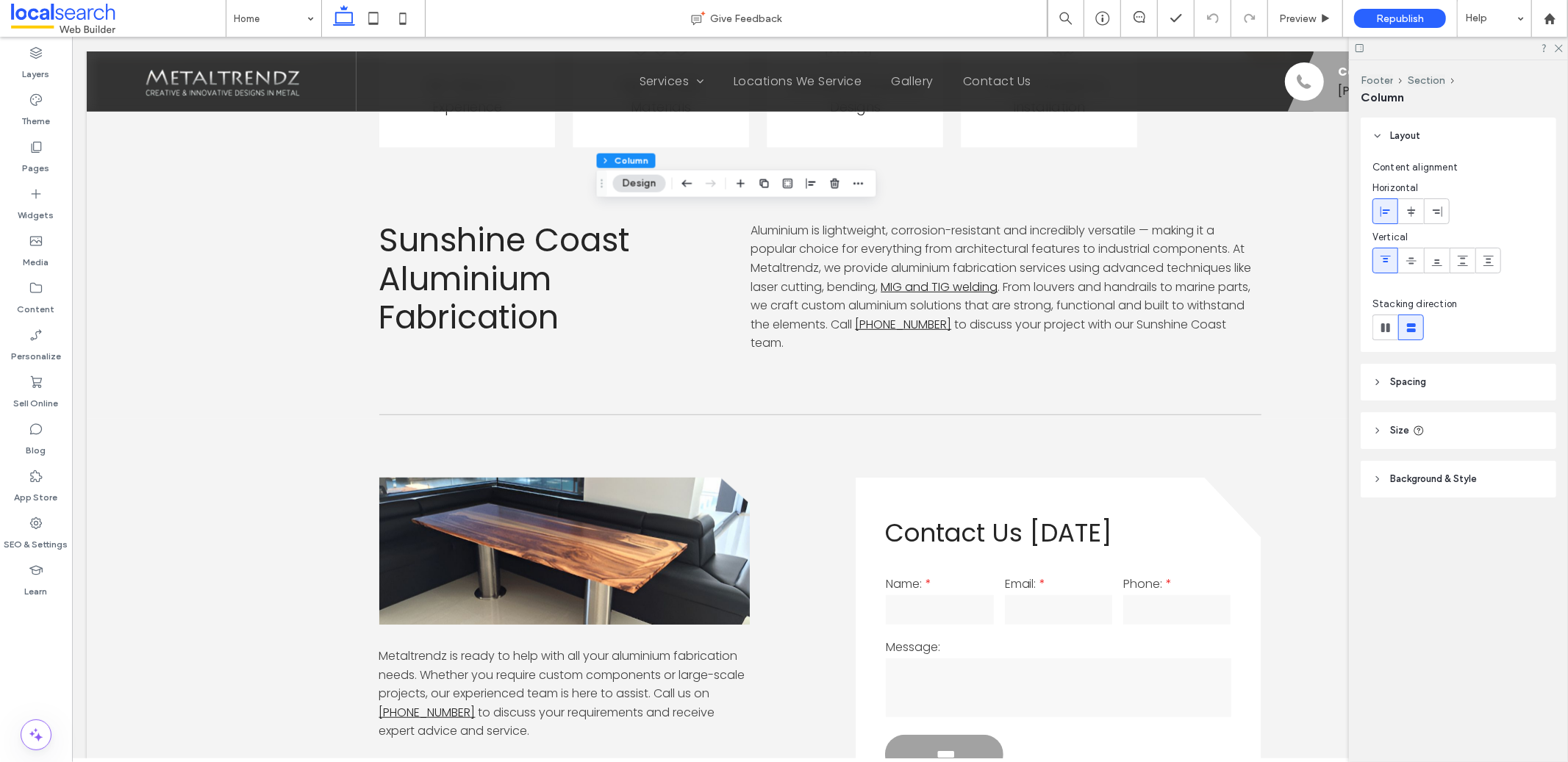
click at [1441, 481] on span "Background & Style" at bounding box center [1434, 479] width 87 height 14
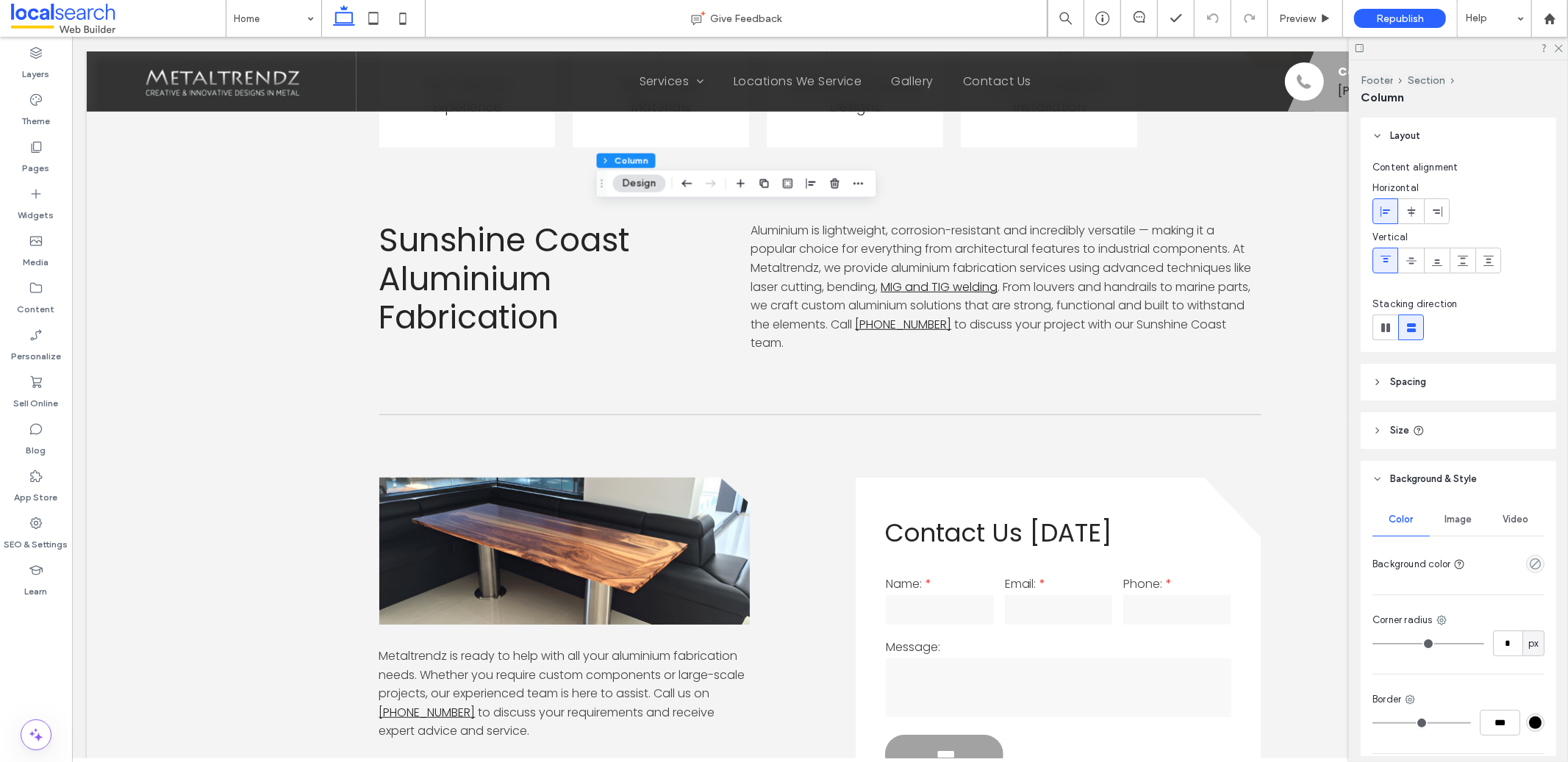
scroll to position [111, 0]
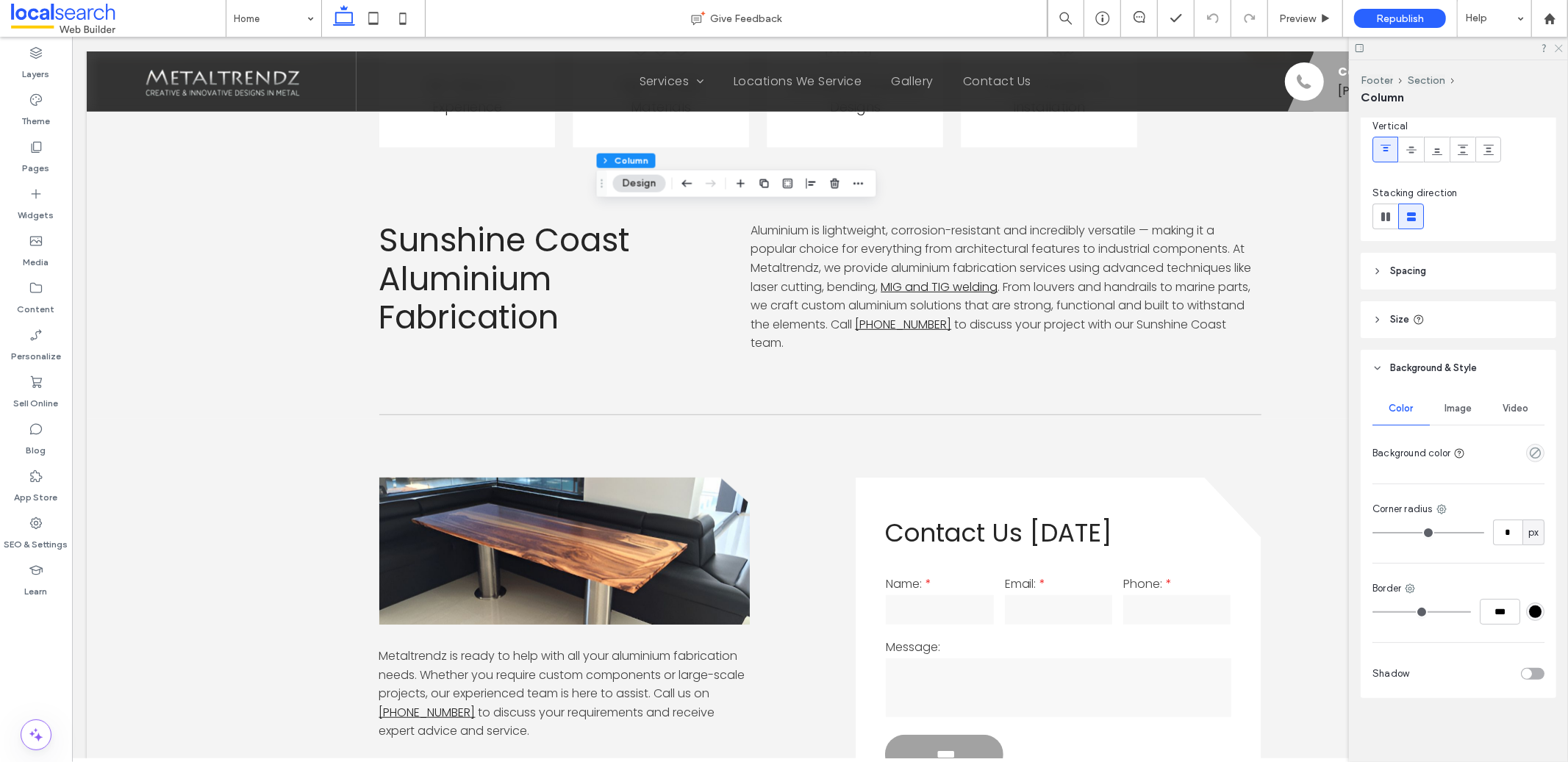
click at [1563, 47] on icon at bounding box center [1558, 47] width 10 height 10
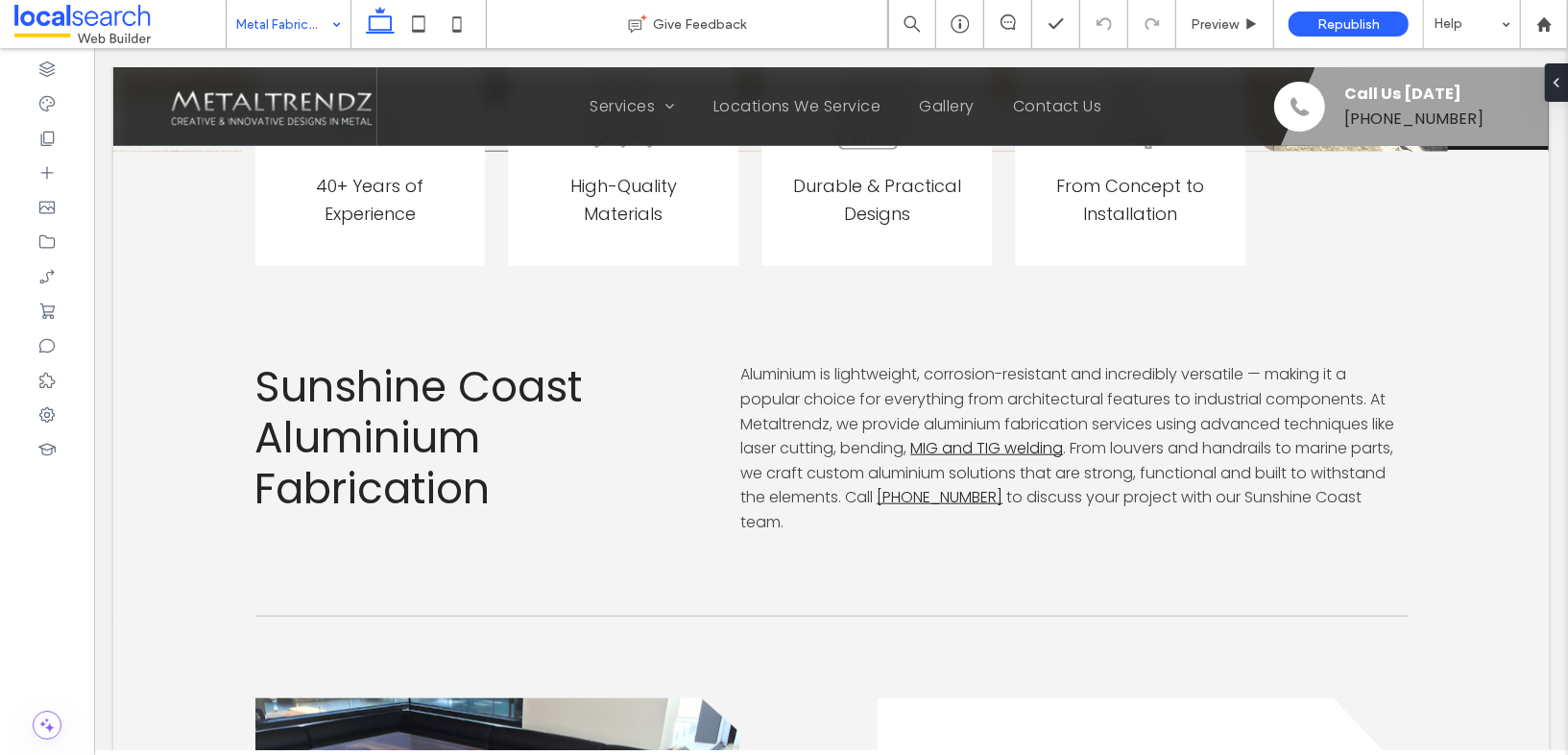
click at [298, 31] on input at bounding box center [283, 24] width 95 height 48
click at [280, 15] on input at bounding box center [283, 24] width 95 height 48
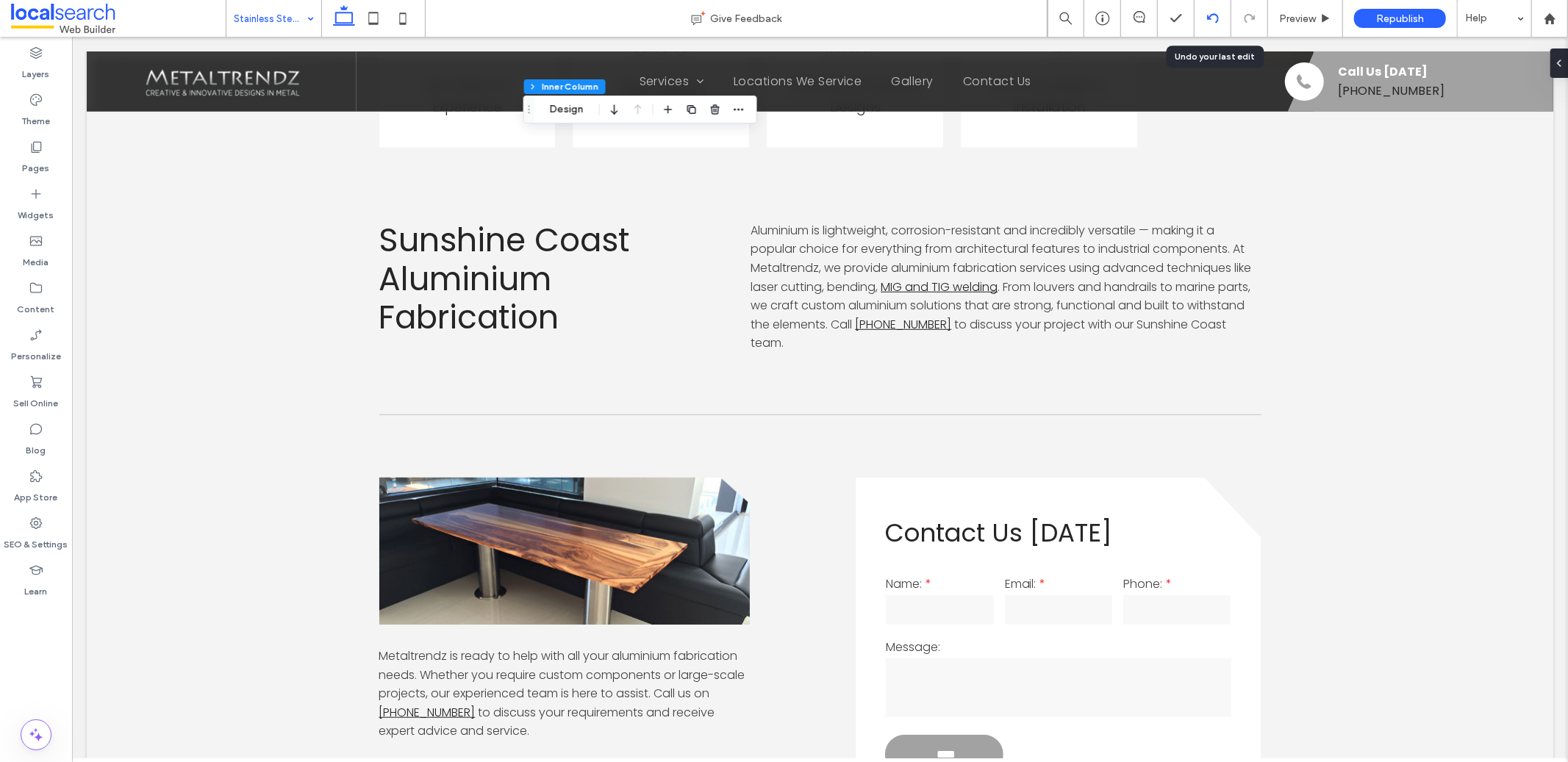
click at [1220, 18] on div at bounding box center [1212, 18] width 36 height 11
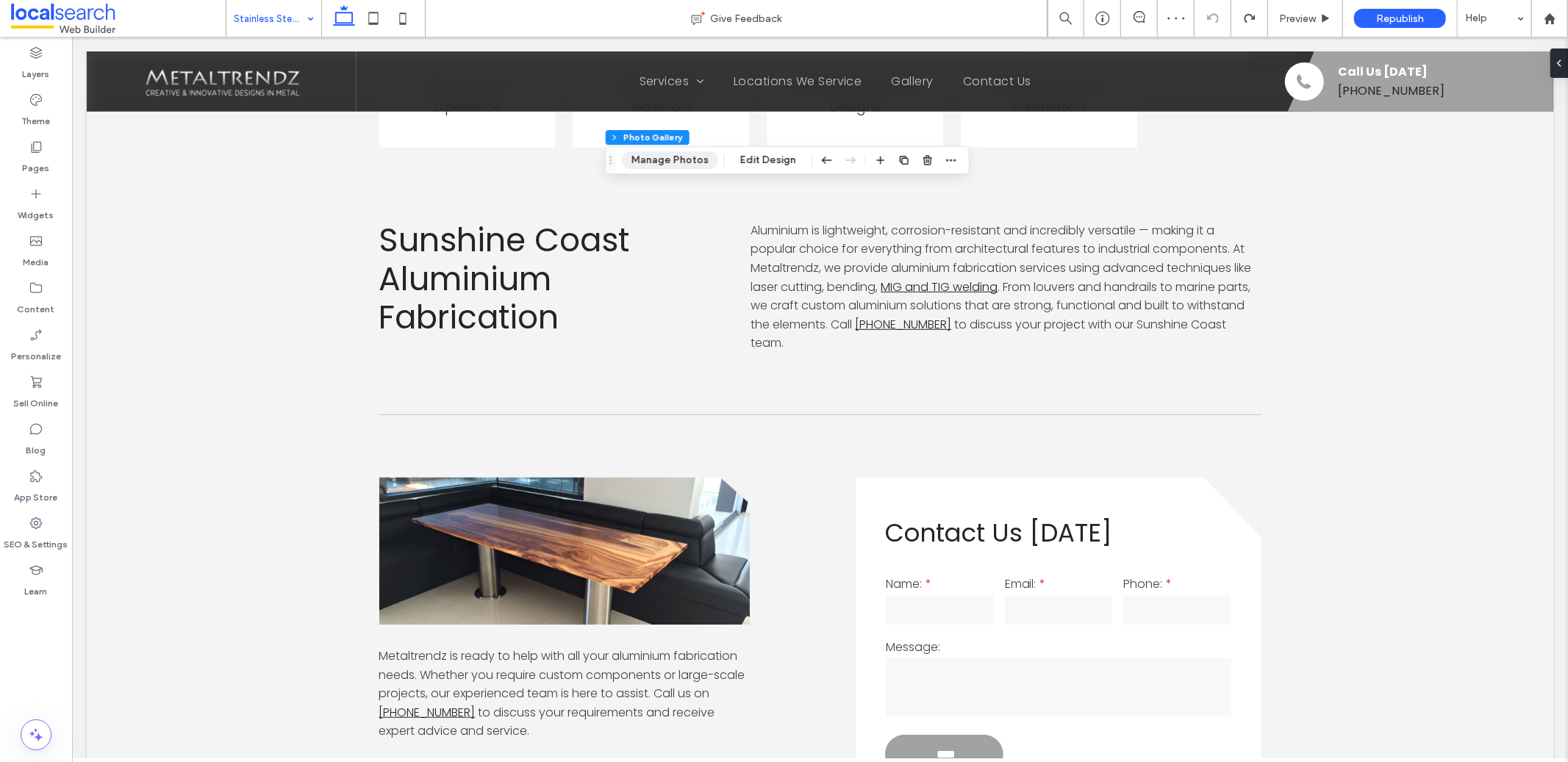
click at [692, 158] on button "Manage Photos" at bounding box center [670, 160] width 96 height 18
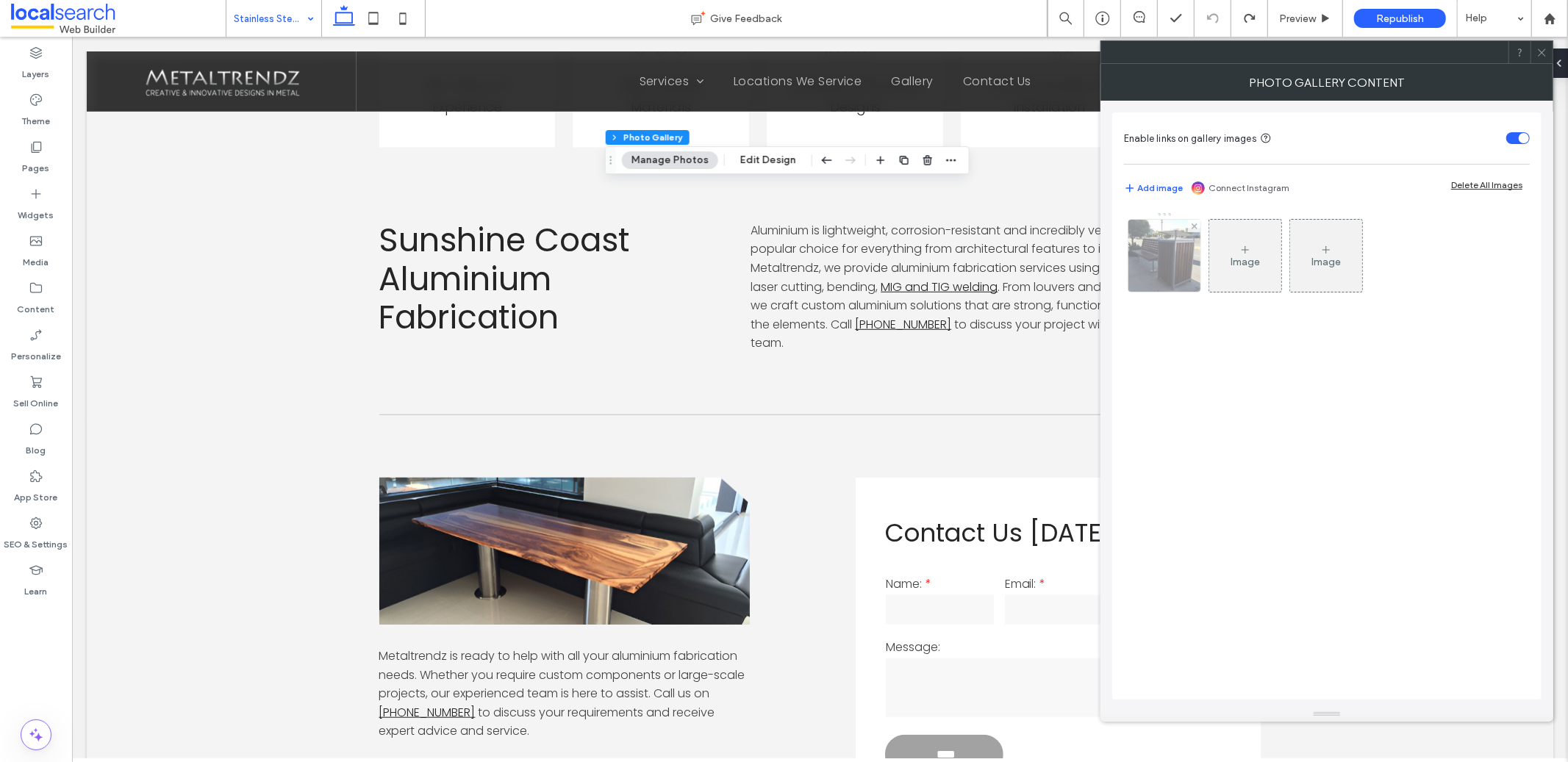
click at [1143, 250] on img at bounding box center [1165, 256] width 96 height 72
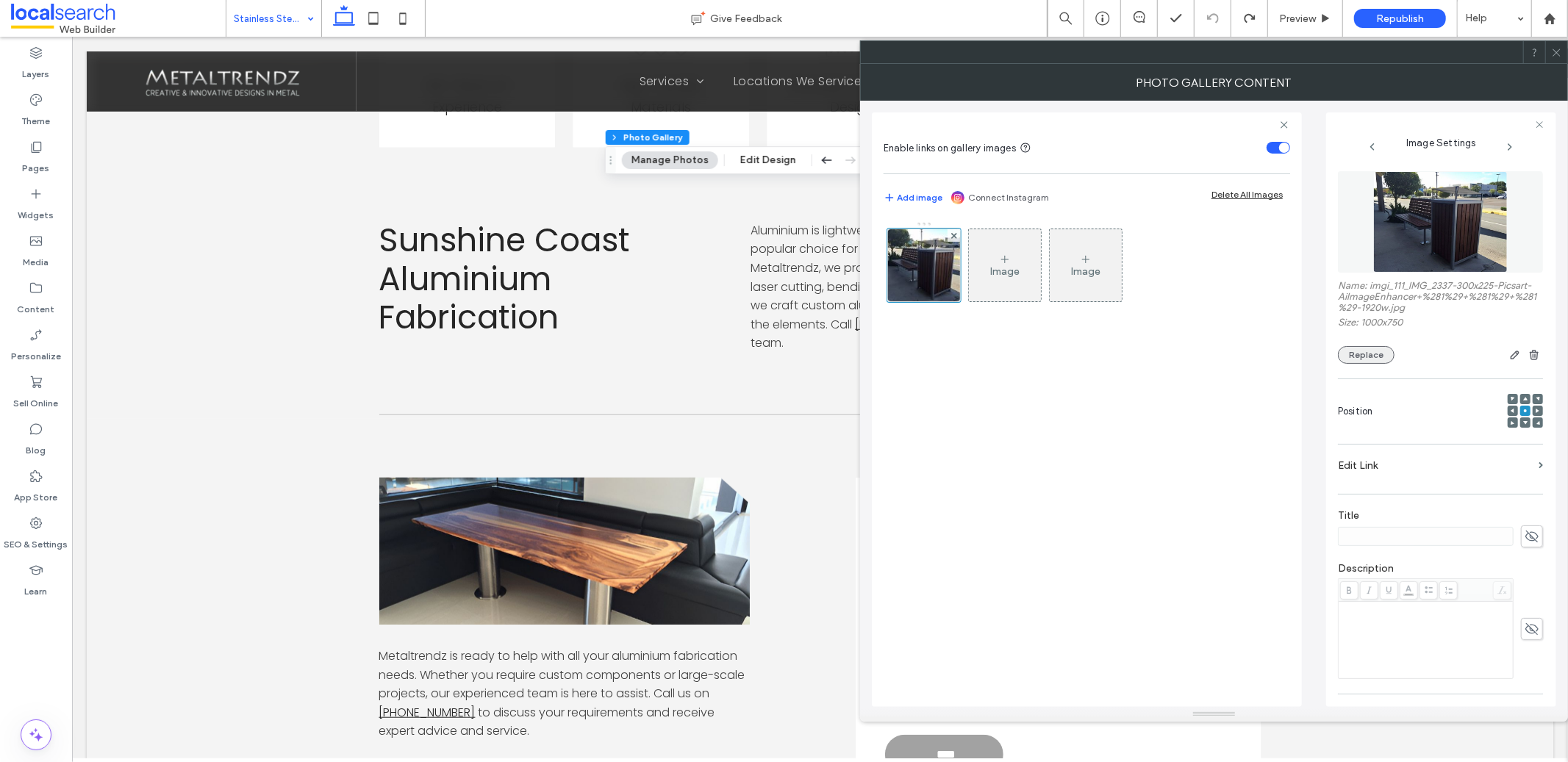
click at [1384, 352] on button "Replace" at bounding box center [1366, 355] width 56 height 18
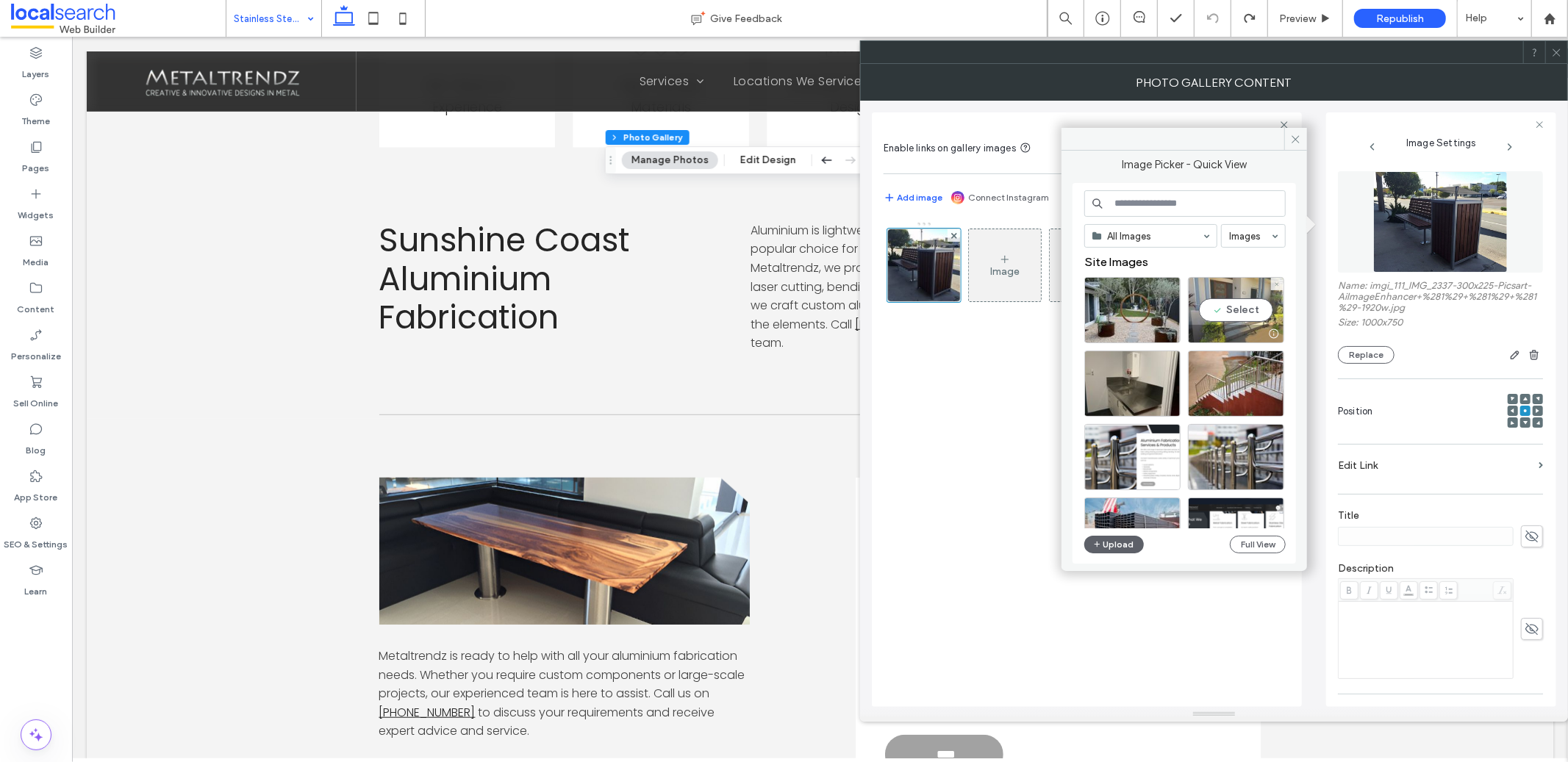
click at [1255, 310] on div "Select" at bounding box center [1236, 310] width 96 height 66
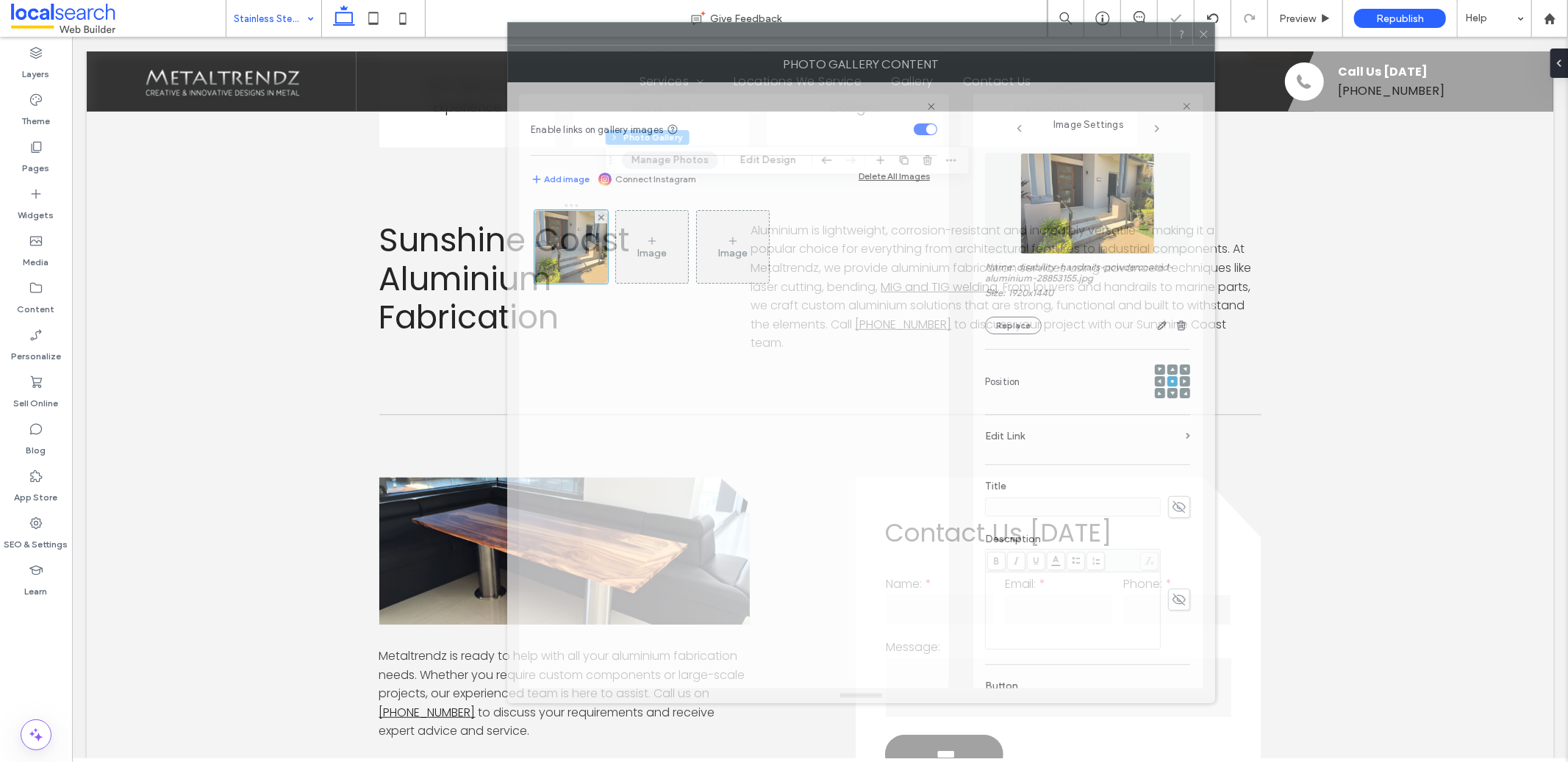
drag, startPoint x: 1273, startPoint y: 59, endPoint x: 635, endPoint y: 5, distance: 640.3
click at [635, 23] on div at bounding box center [839, 34] width 662 height 22
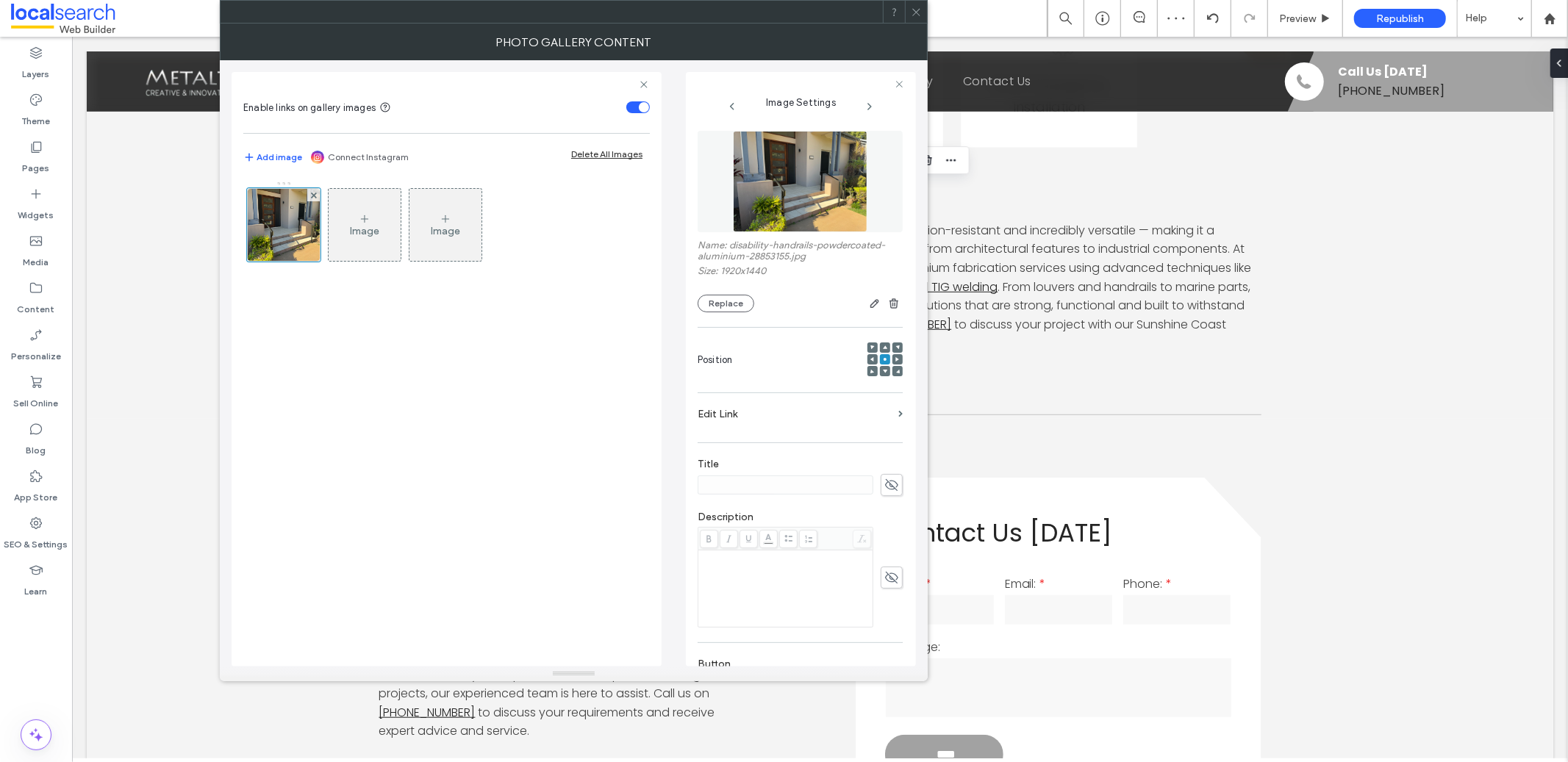
click at [912, 9] on icon at bounding box center [916, 12] width 11 height 11
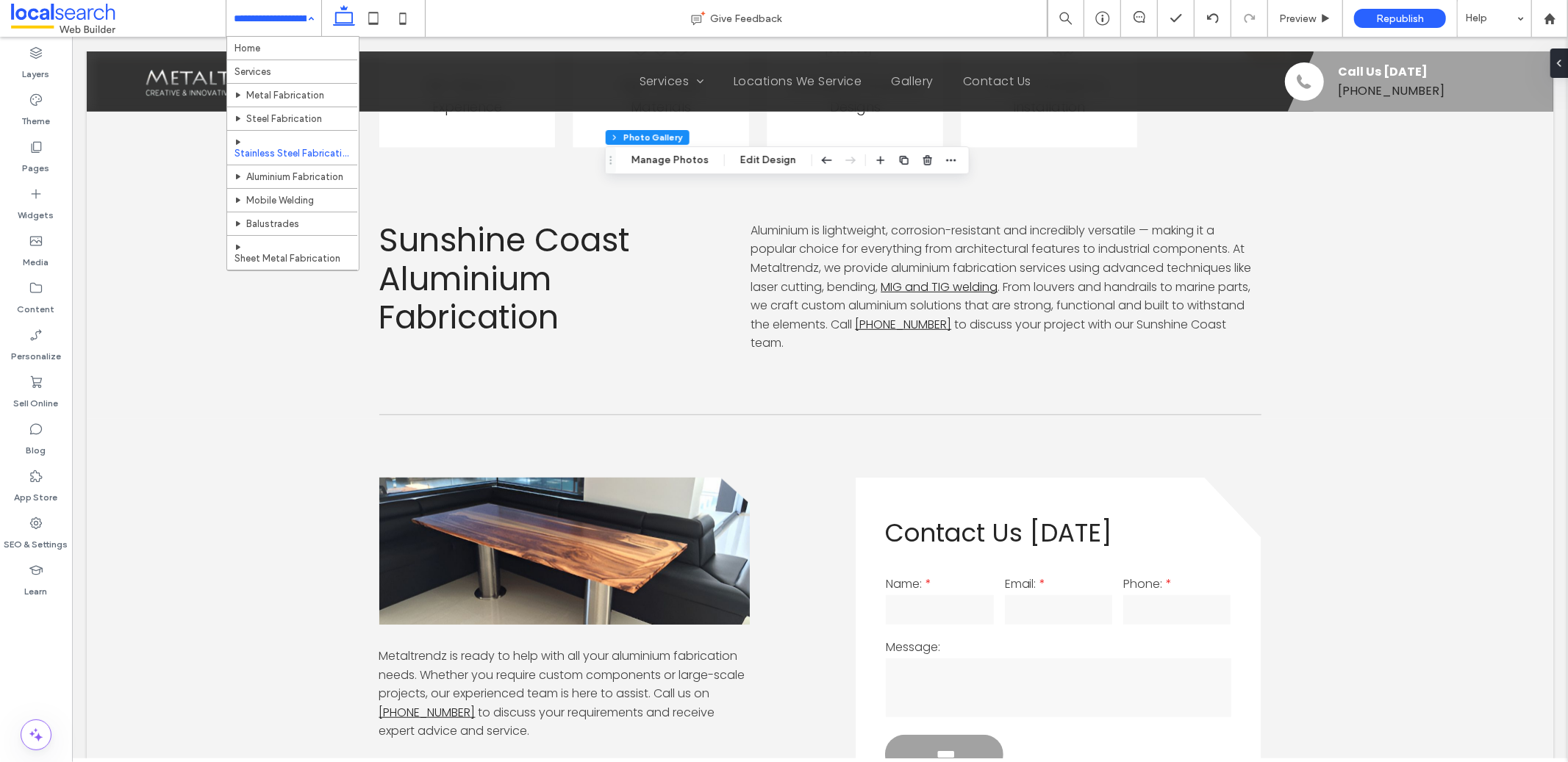
click at [311, 16] on div "Home Services Metal Fabrication Steel Fabrication Stainless Steel Fabrication A…" at bounding box center [274, 18] width 95 height 37
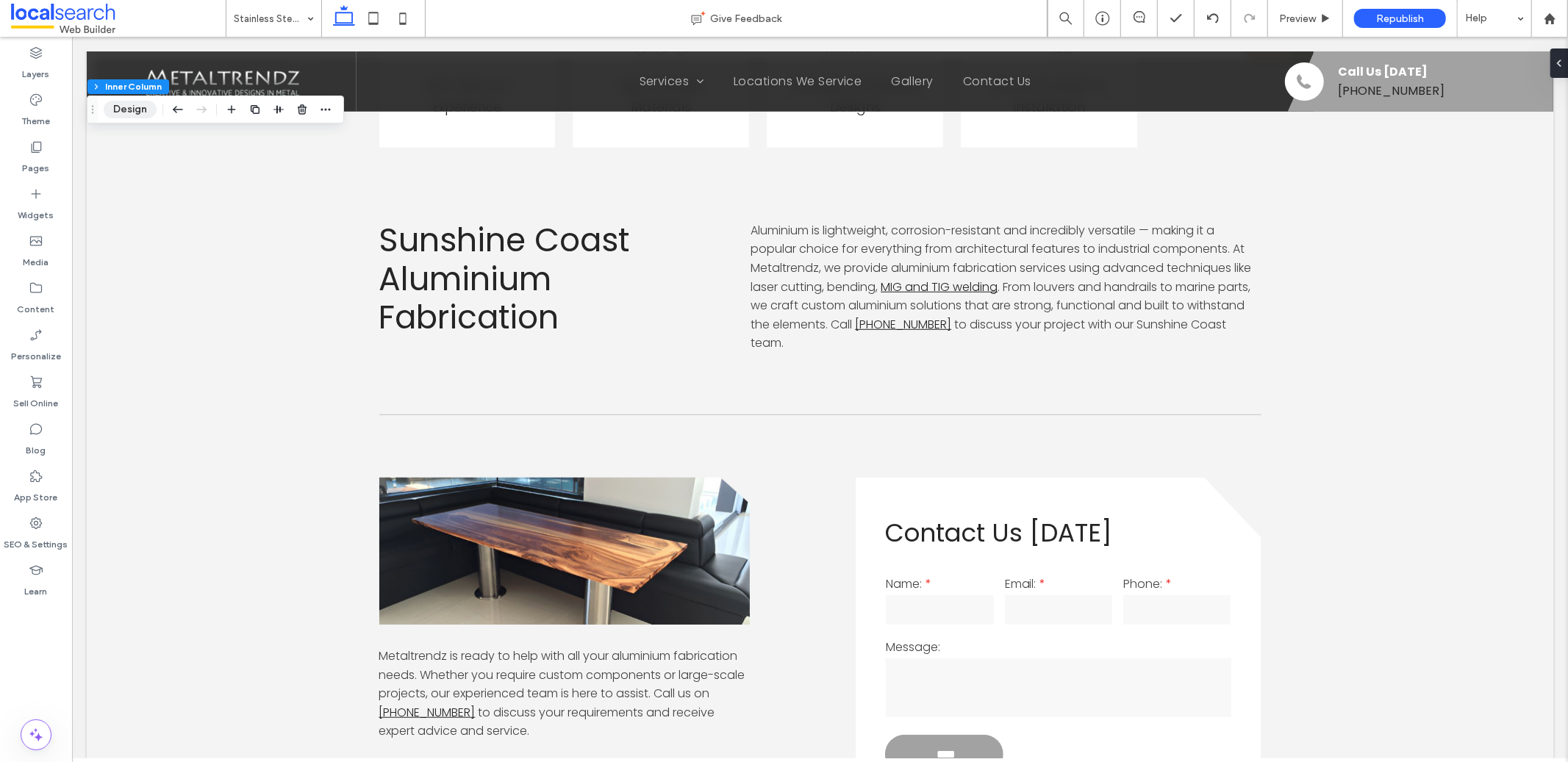
click at [131, 108] on button "Design" at bounding box center [130, 109] width 53 height 18
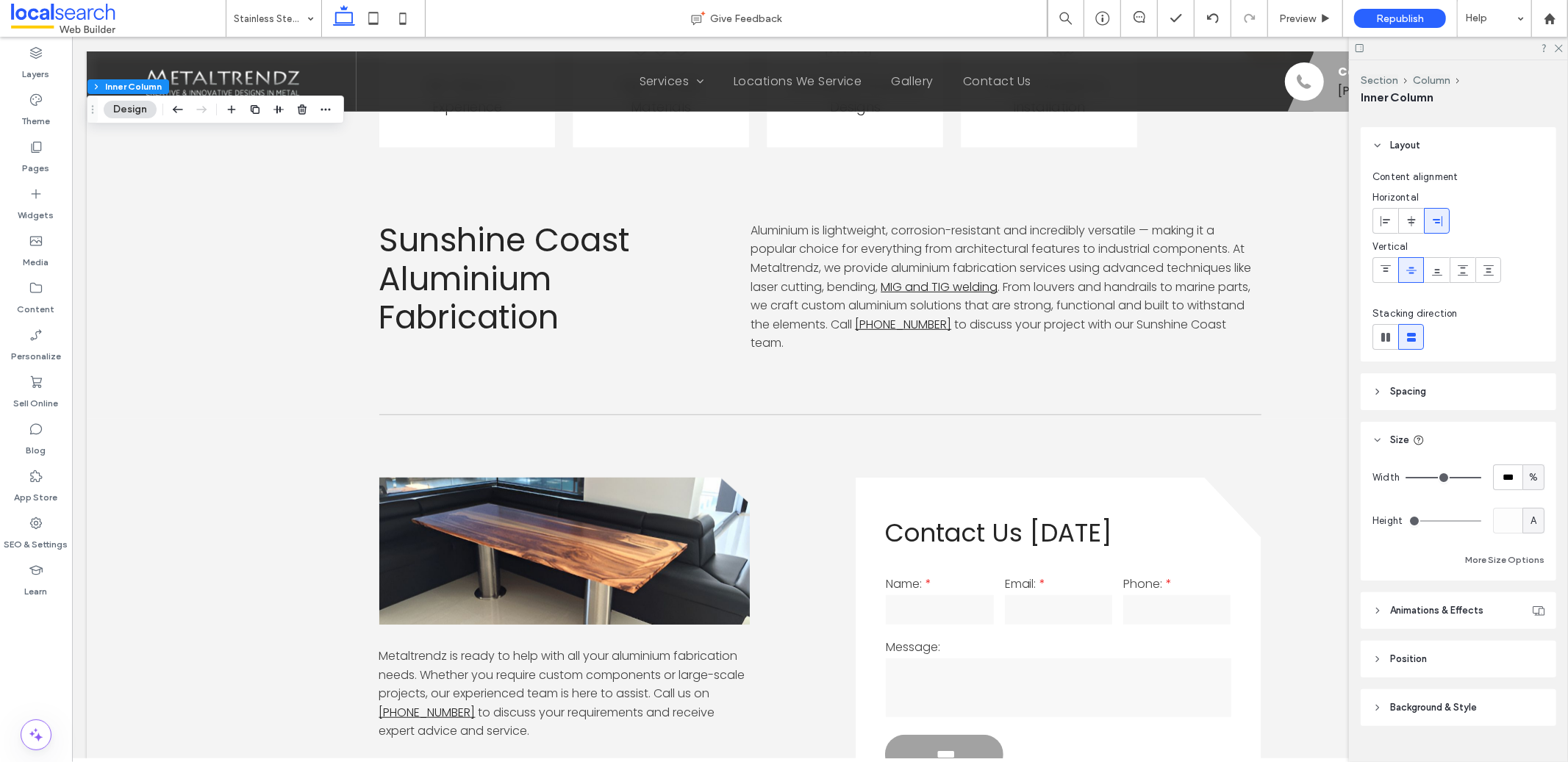
scroll to position [67, 0]
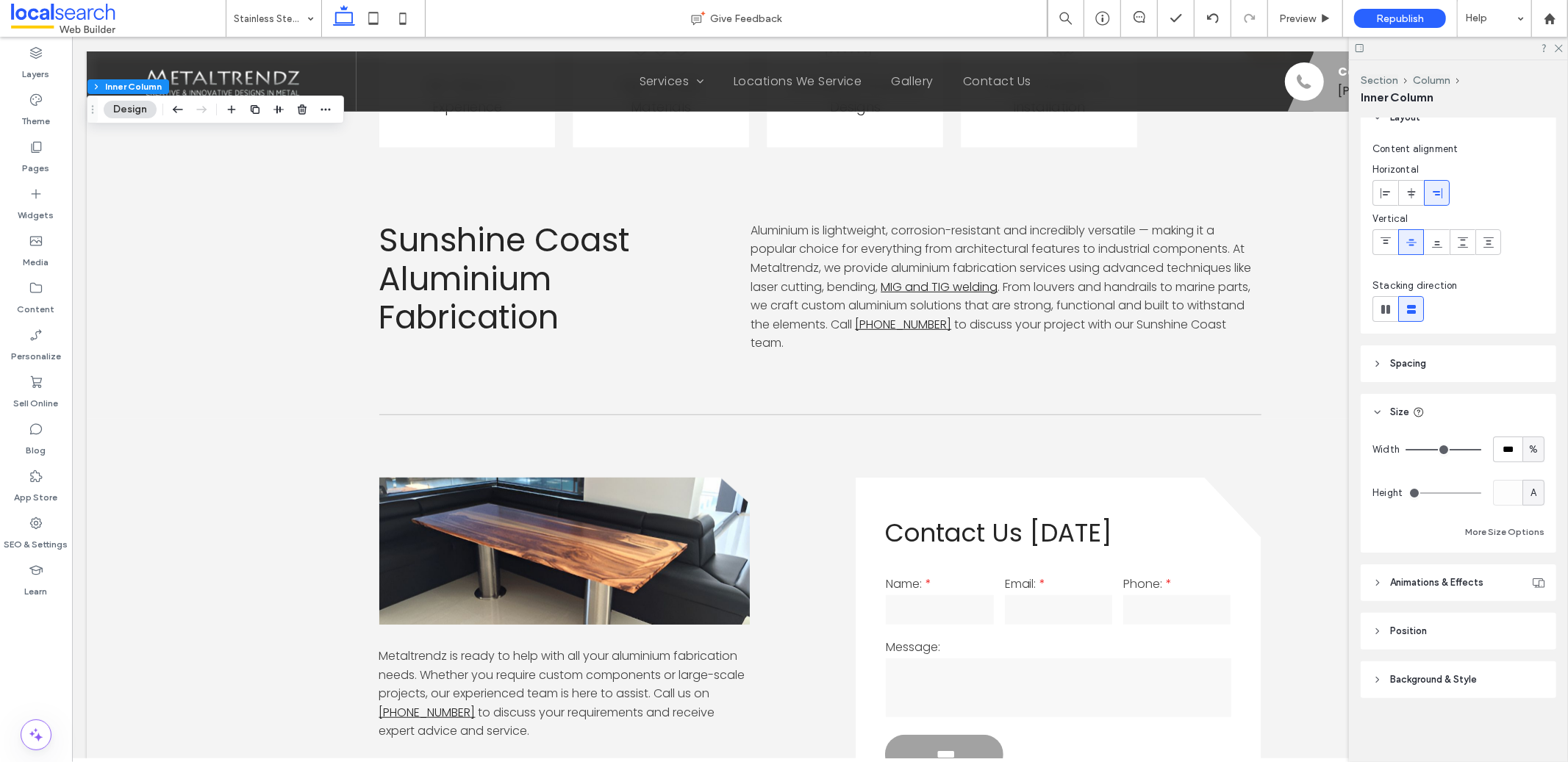
click at [1509, 686] on header "Background & Style" at bounding box center [1458, 680] width 195 height 37
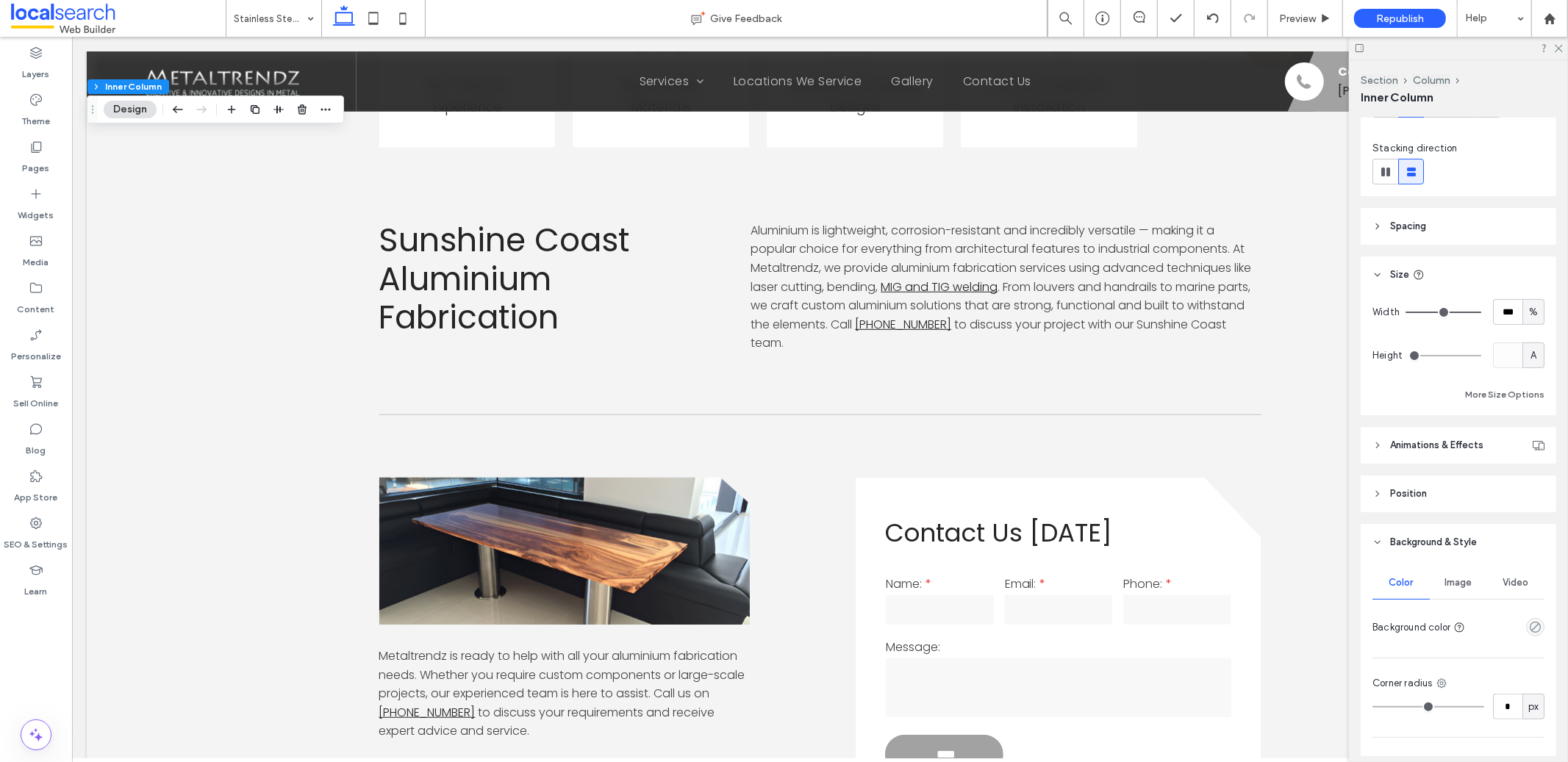
scroll to position [378, 0]
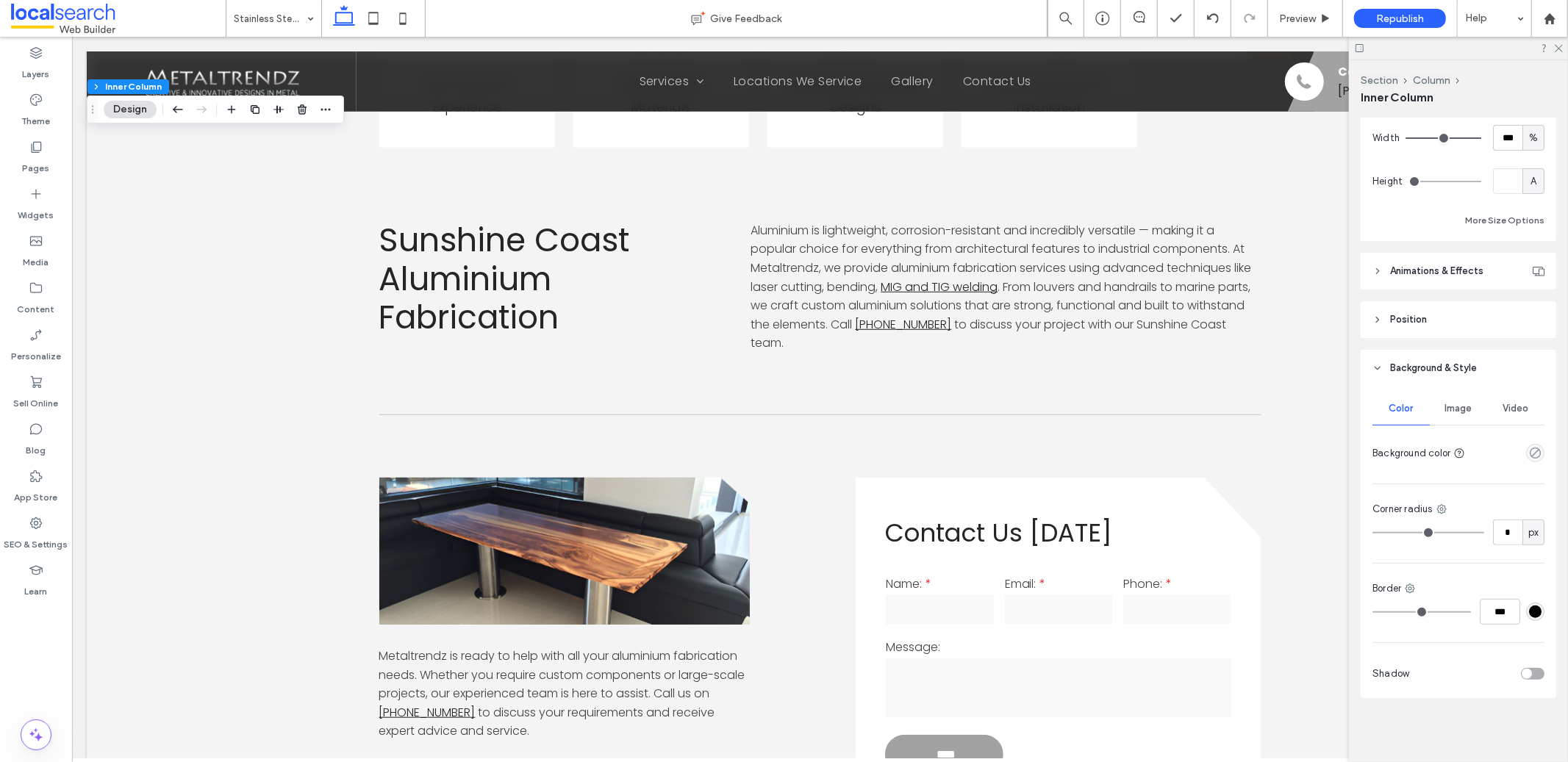
click at [126, 115] on button "Design" at bounding box center [130, 109] width 53 height 18
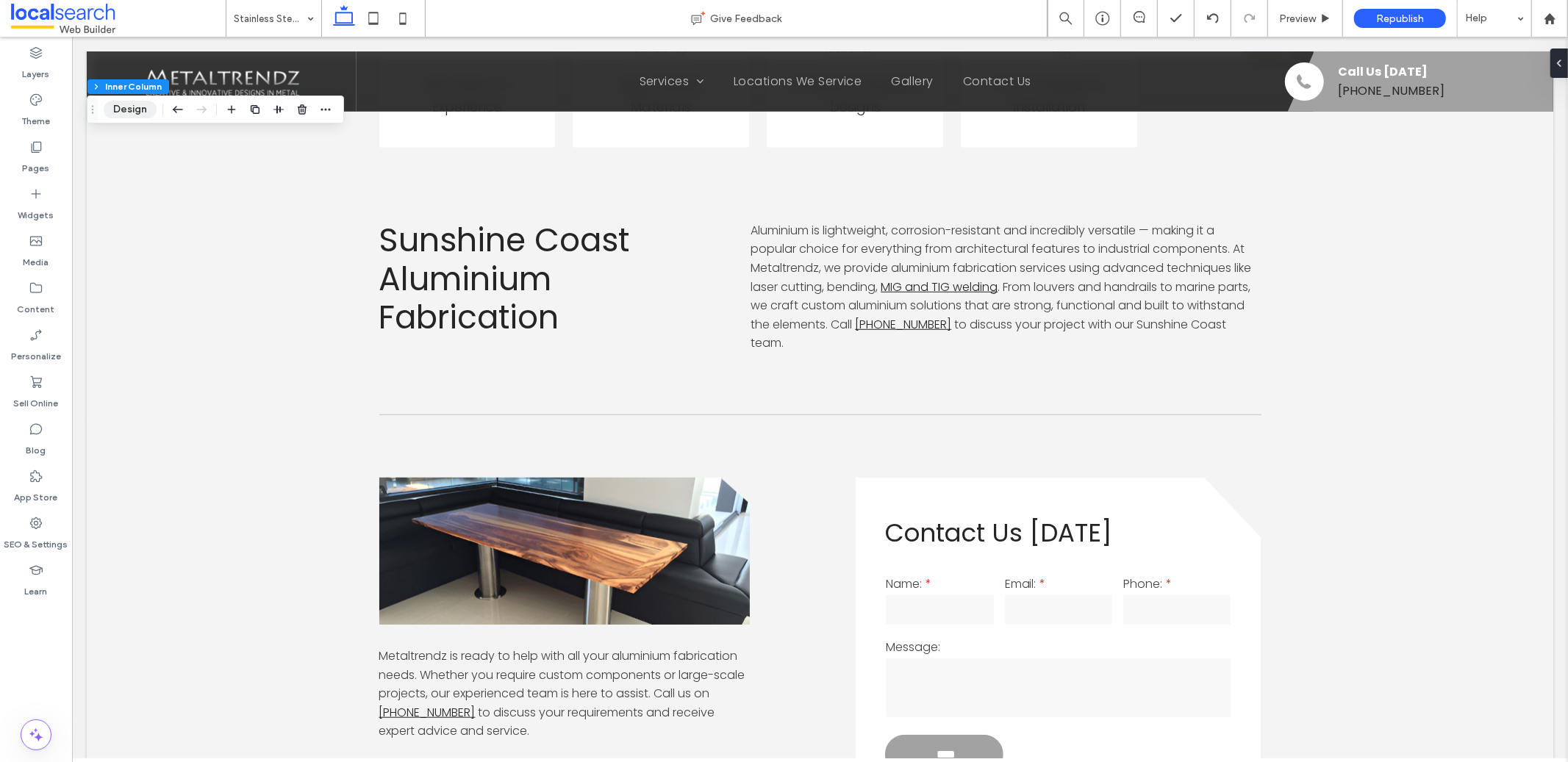
click at [126, 115] on button "Design" at bounding box center [130, 109] width 53 height 18
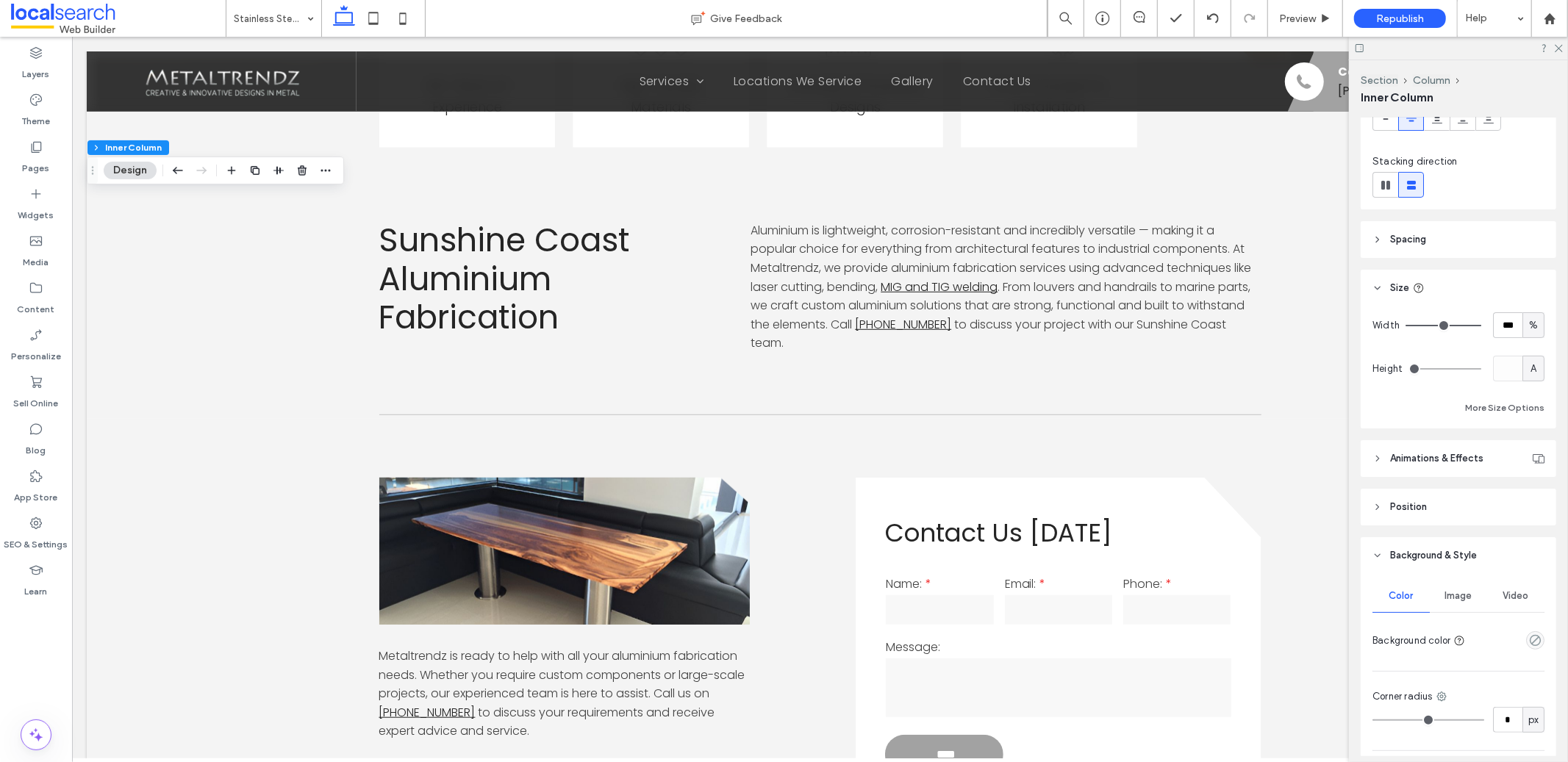
scroll to position [344, 0]
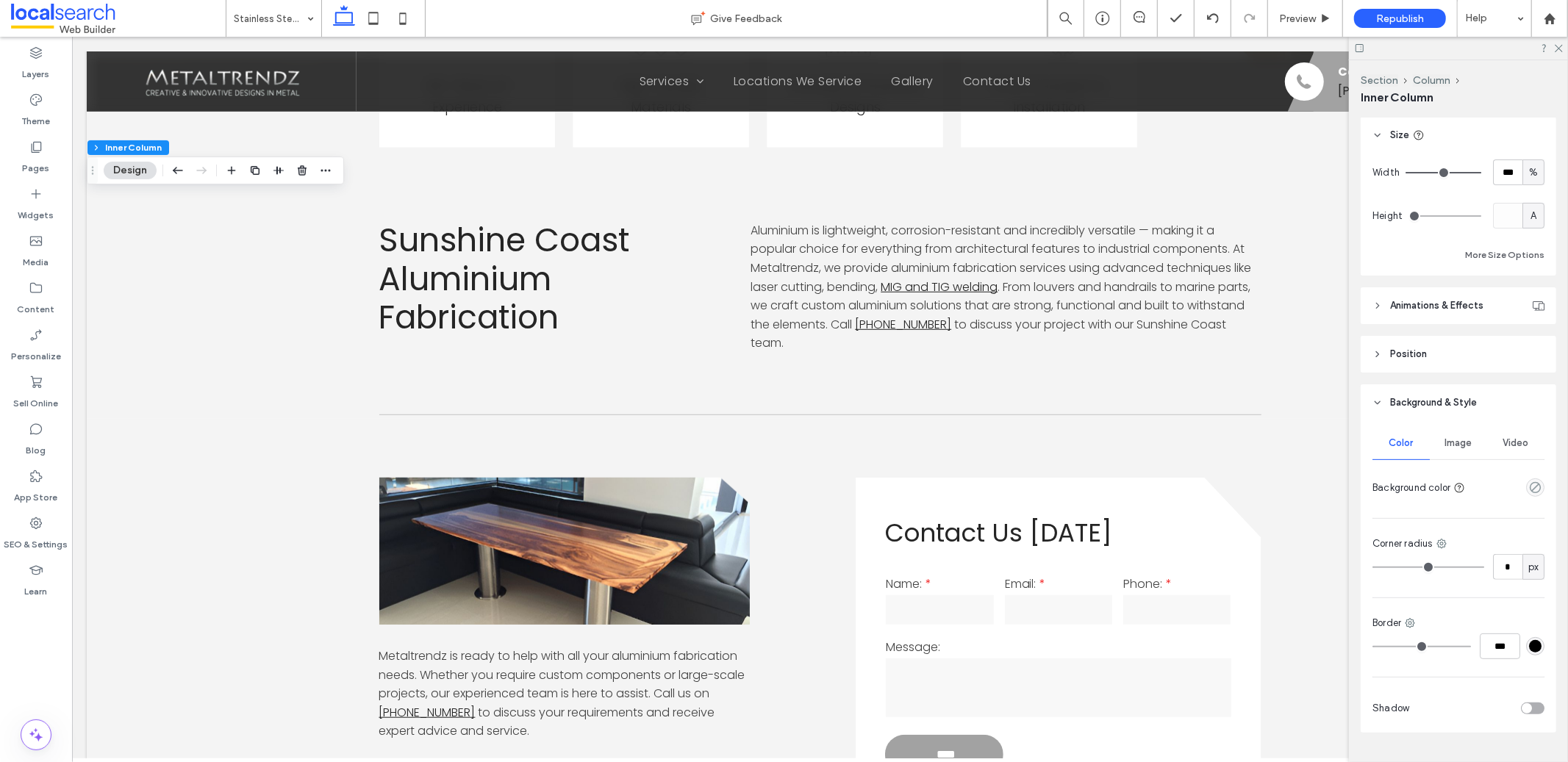
click at [1474, 439] on div "Image" at bounding box center [1458, 443] width 57 height 32
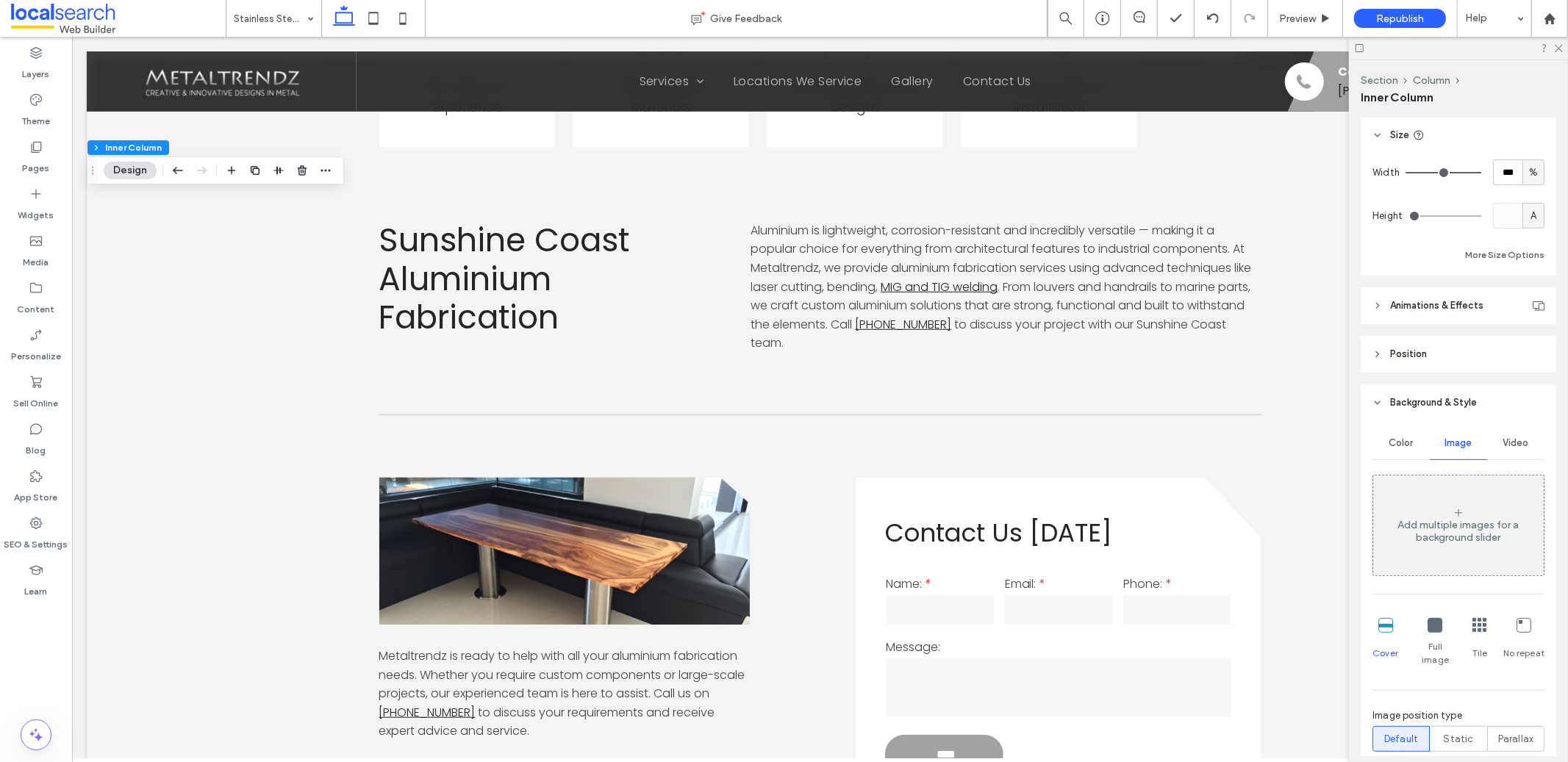
click at [1406, 437] on span "Color" at bounding box center [1402, 442] width 24 height 11
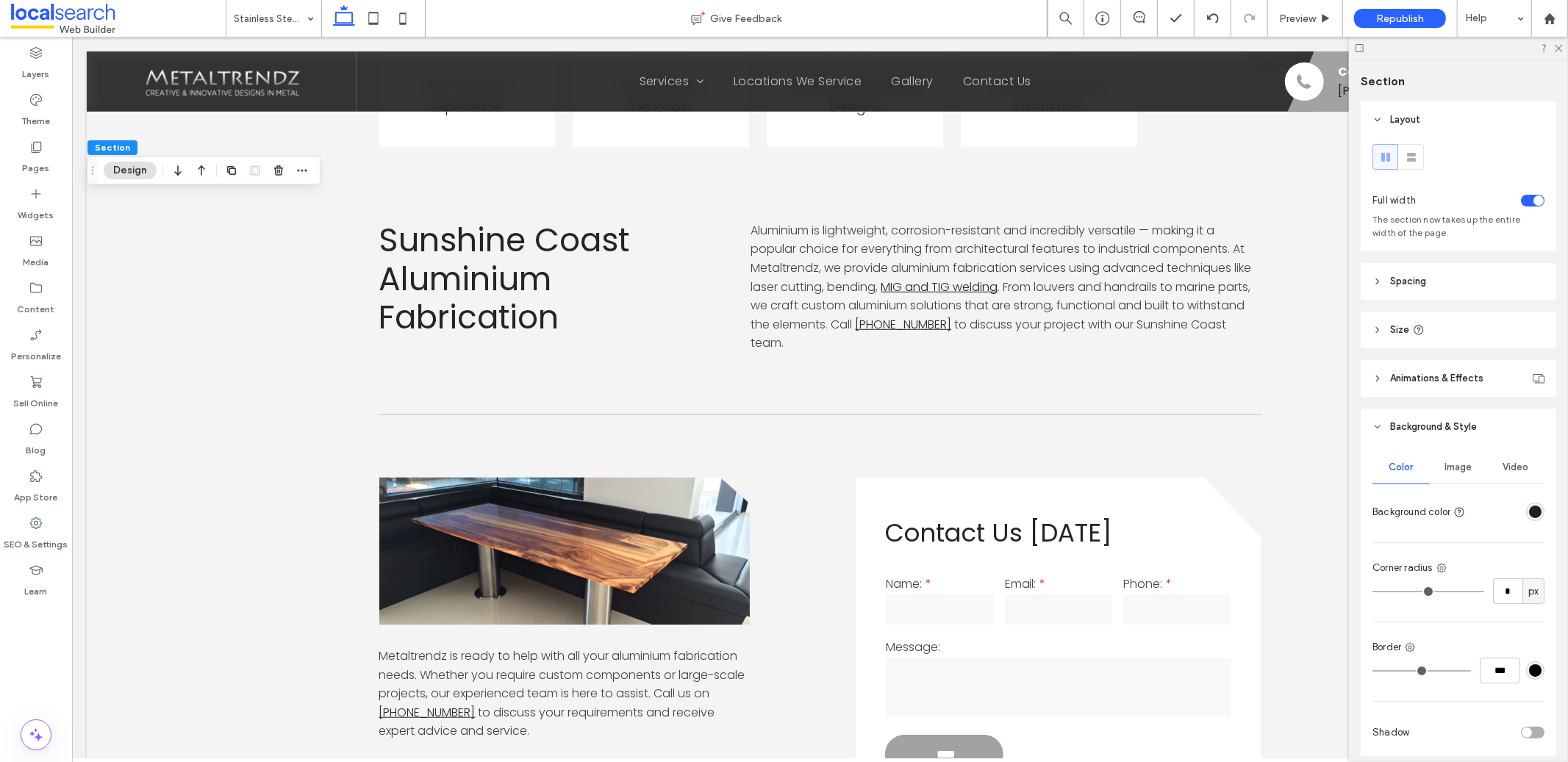
click at [1529, 515] on div "rgba(28,33,39,1)" at bounding box center [1535, 512] width 12 height 12
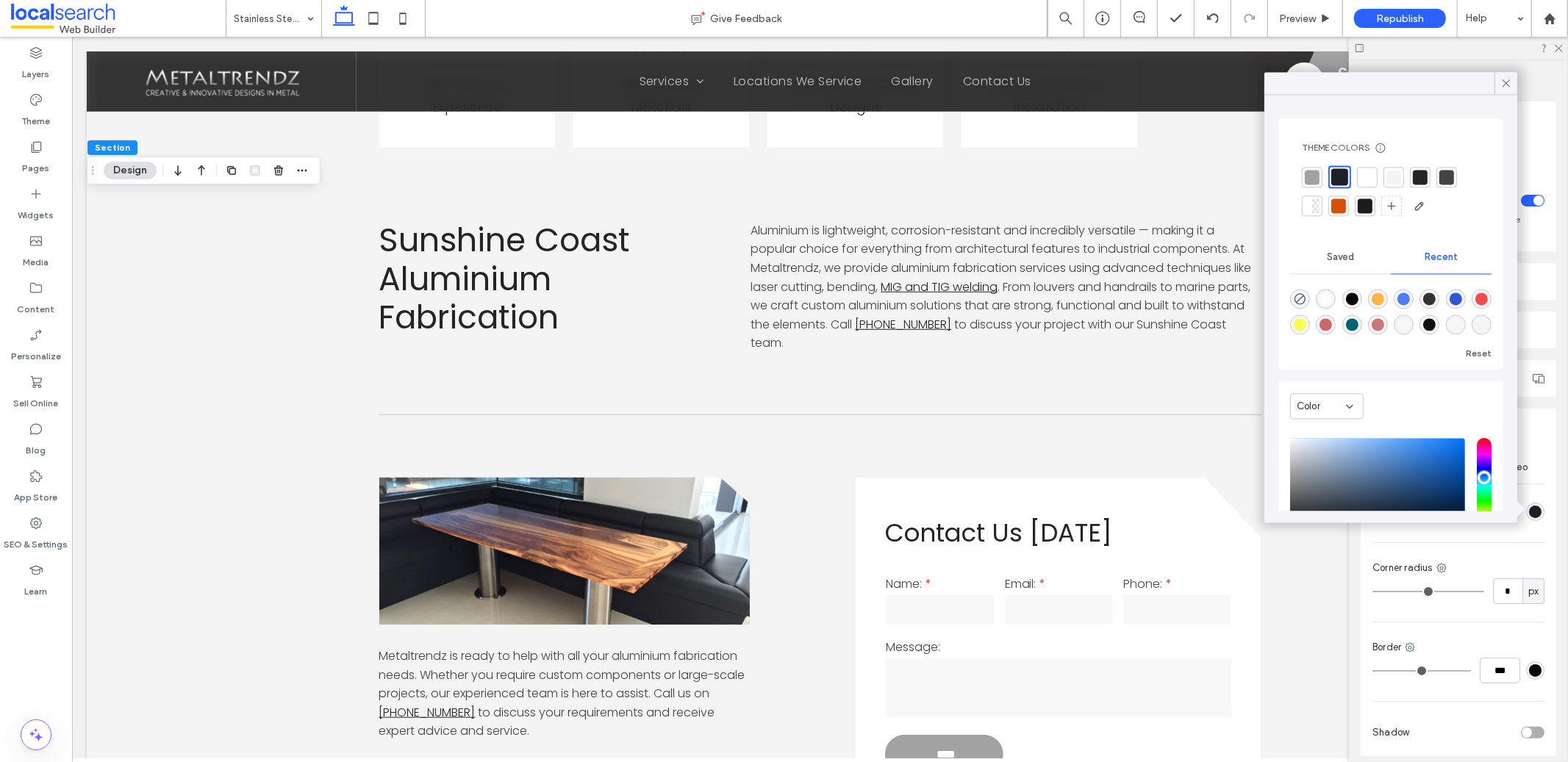
click at [1453, 175] on div at bounding box center [1446, 177] width 14 height 14
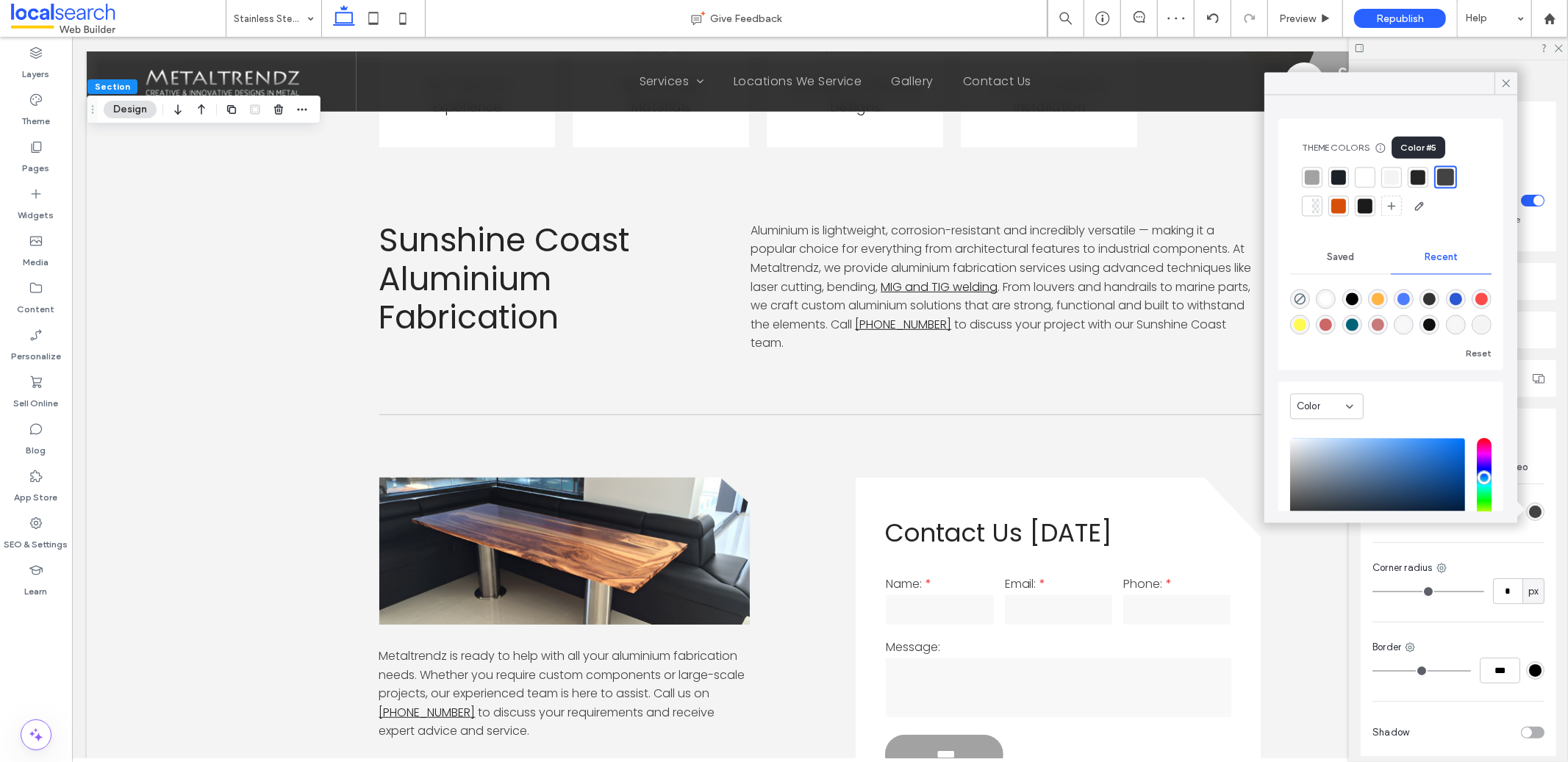
click at [1426, 182] on div at bounding box center [1418, 177] width 21 height 21
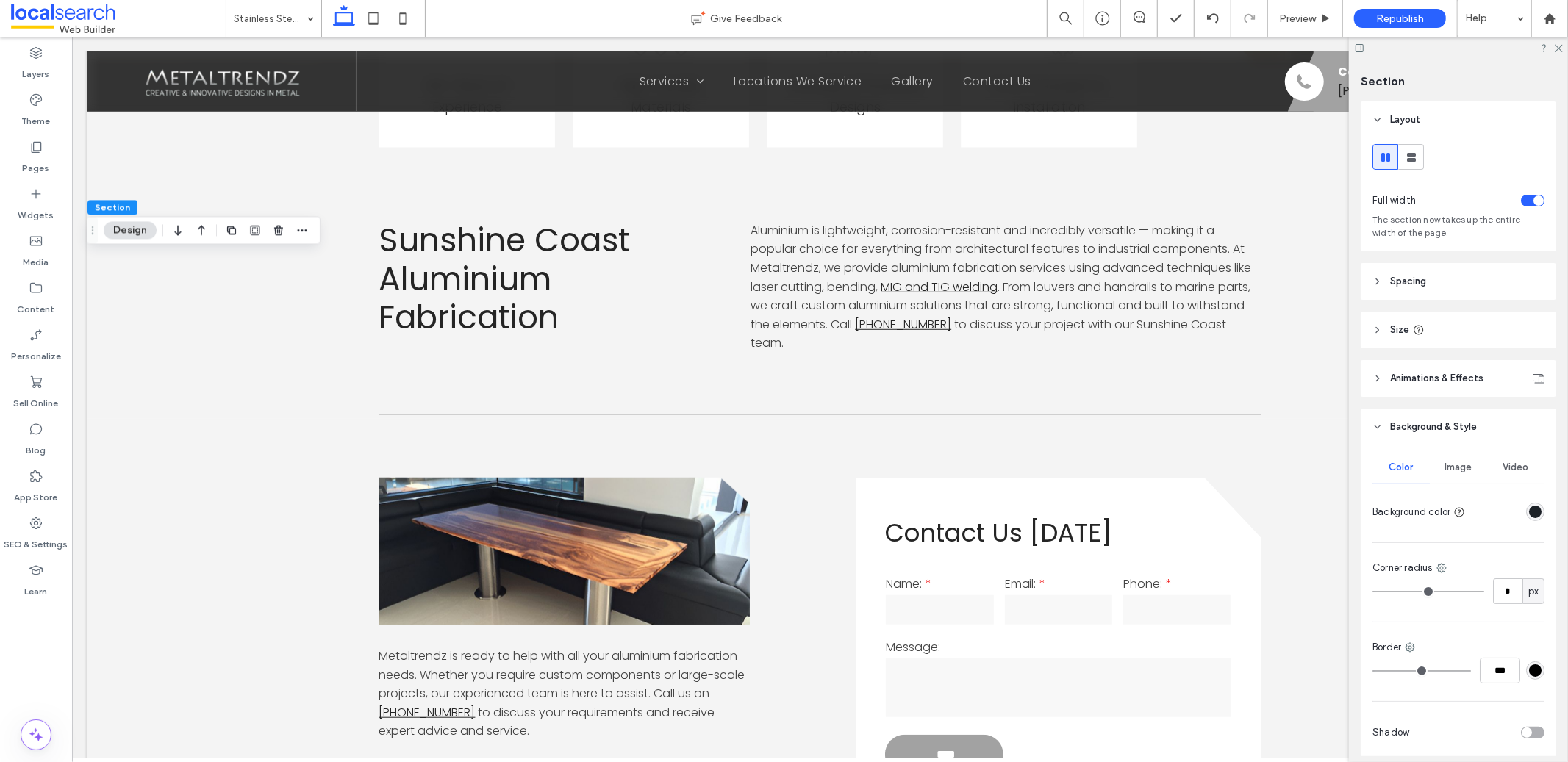
click at [1529, 517] on div "rgba(28,33,39,1)" at bounding box center [1535, 512] width 12 height 12
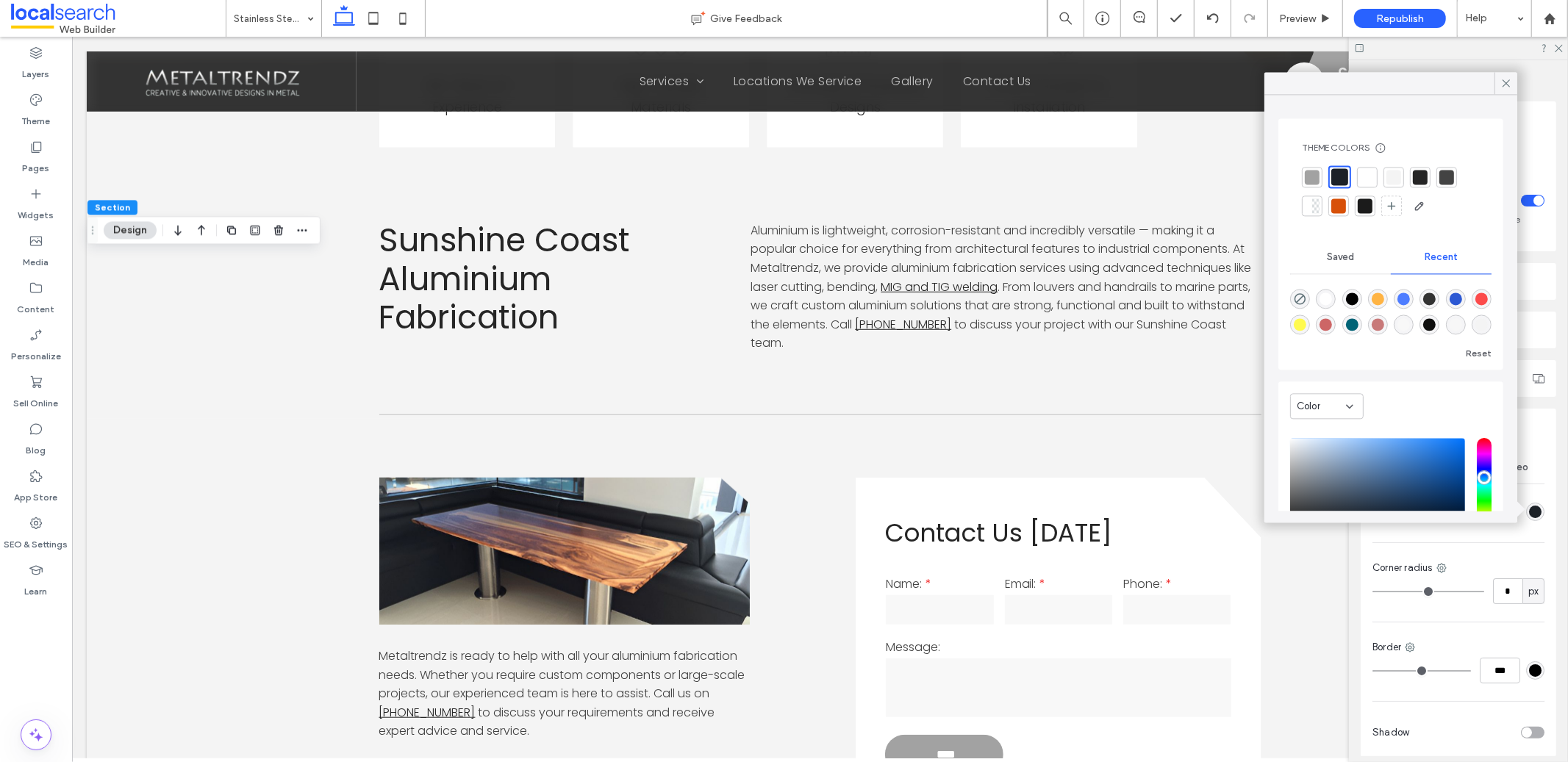
click at [1426, 182] on div at bounding box center [1419, 177] width 14 height 14
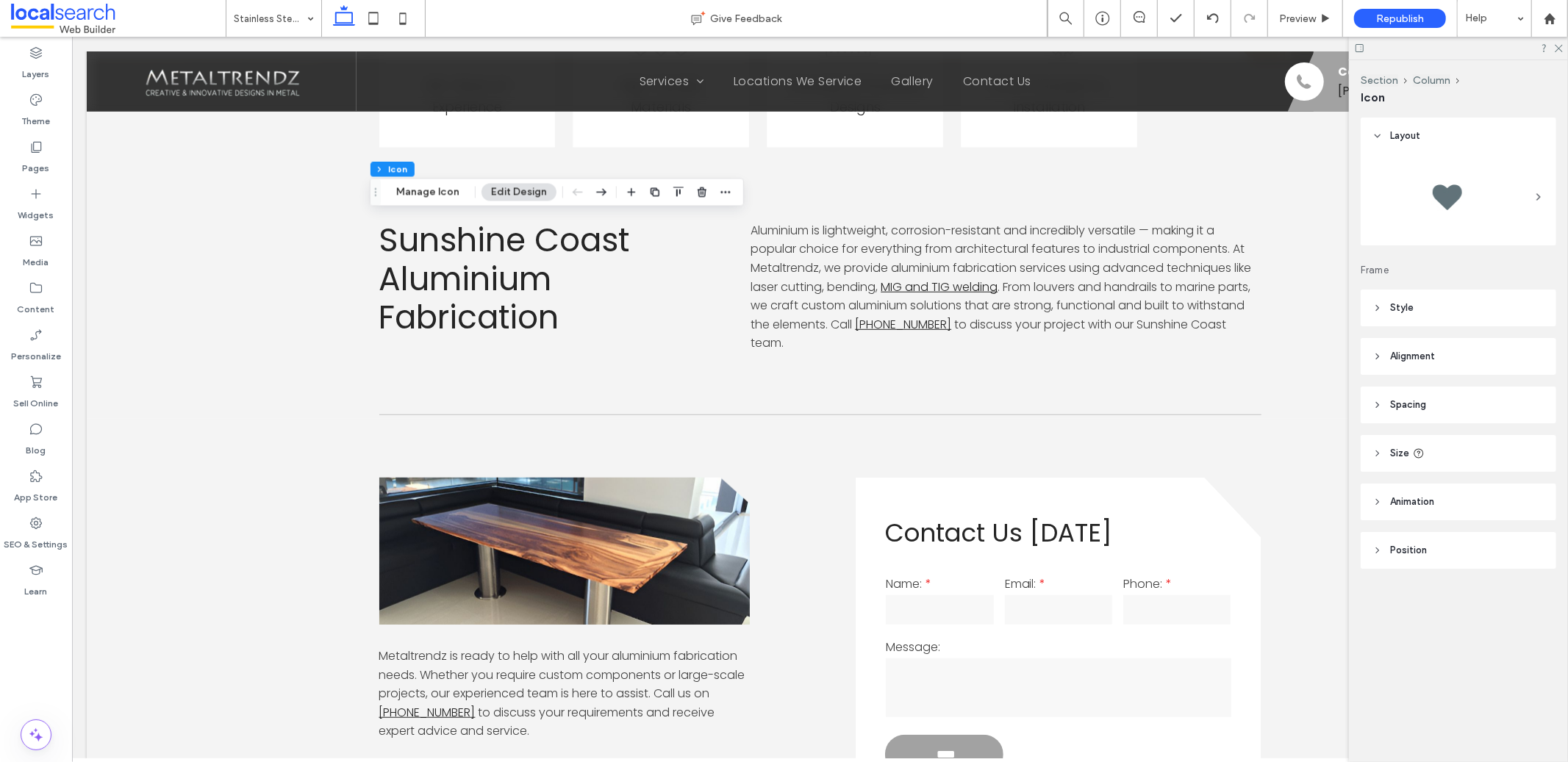
click at [1432, 449] on header "Size" at bounding box center [1458, 454] width 195 height 37
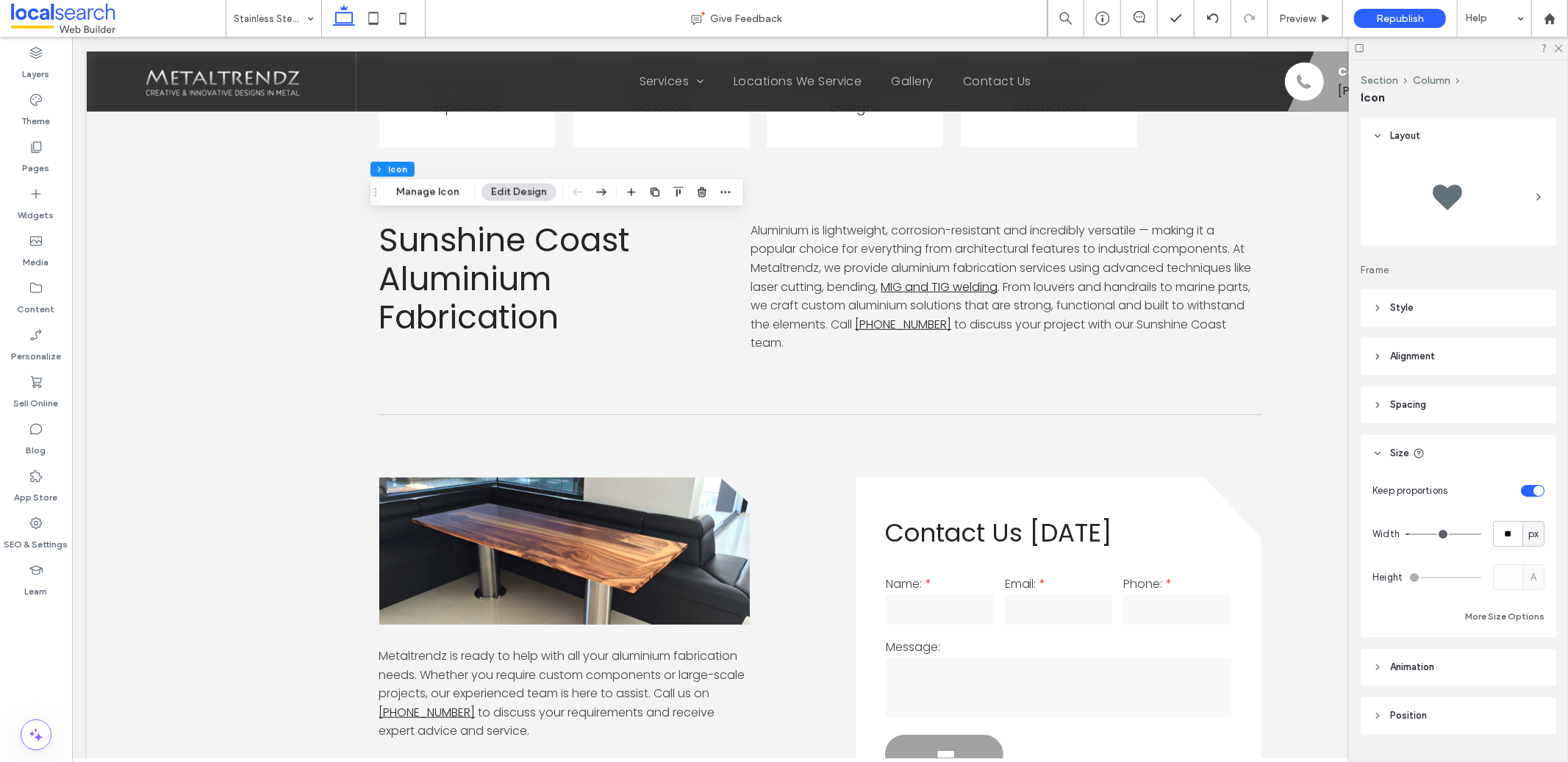
scroll to position [33, 0]
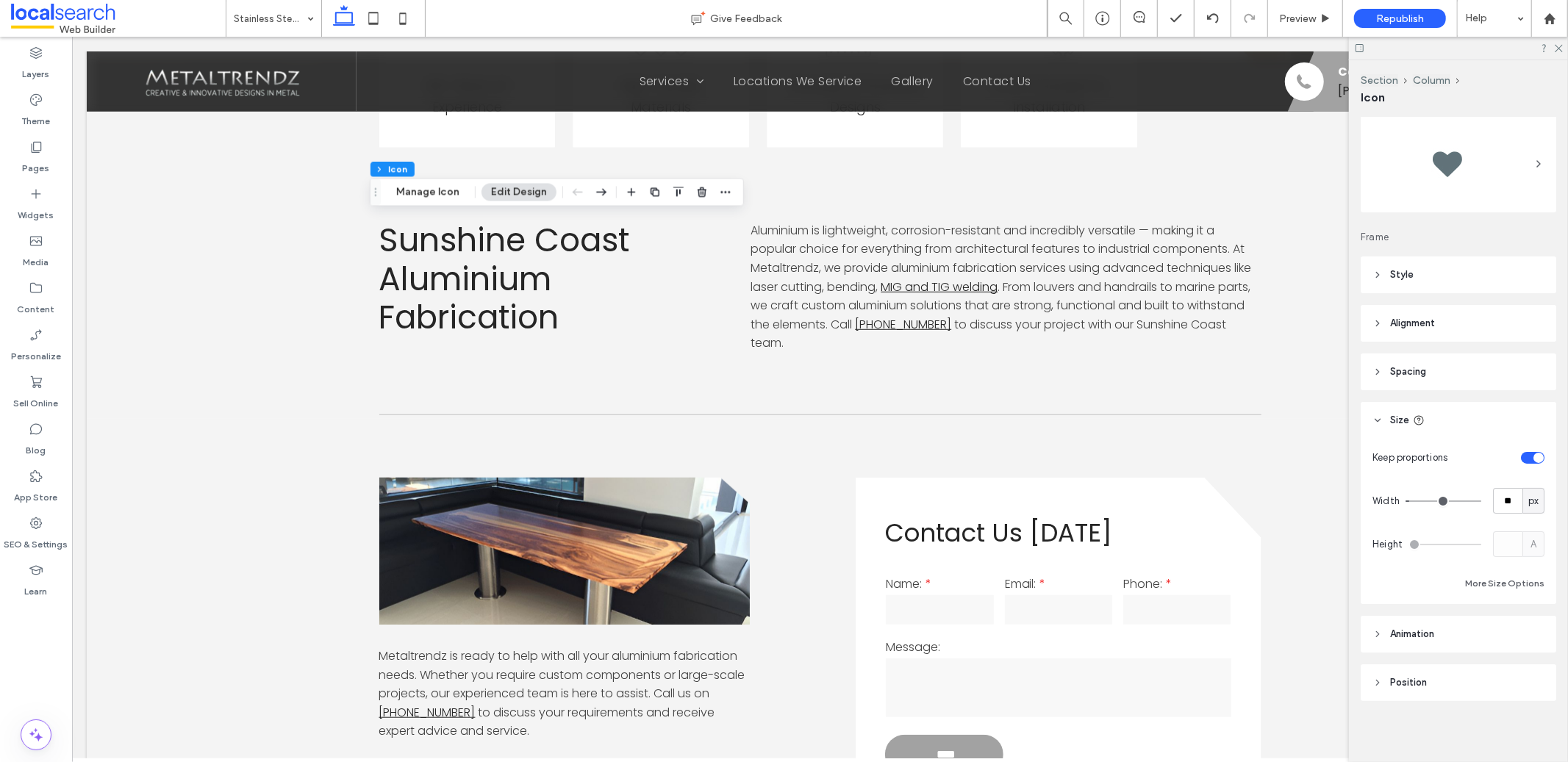
click at [1462, 631] on header "Animation" at bounding box center [1458, 635] width 195 height 37
click at [1456, 735] on header "Position" at bounding box center [1458, 744] width 195 height 37
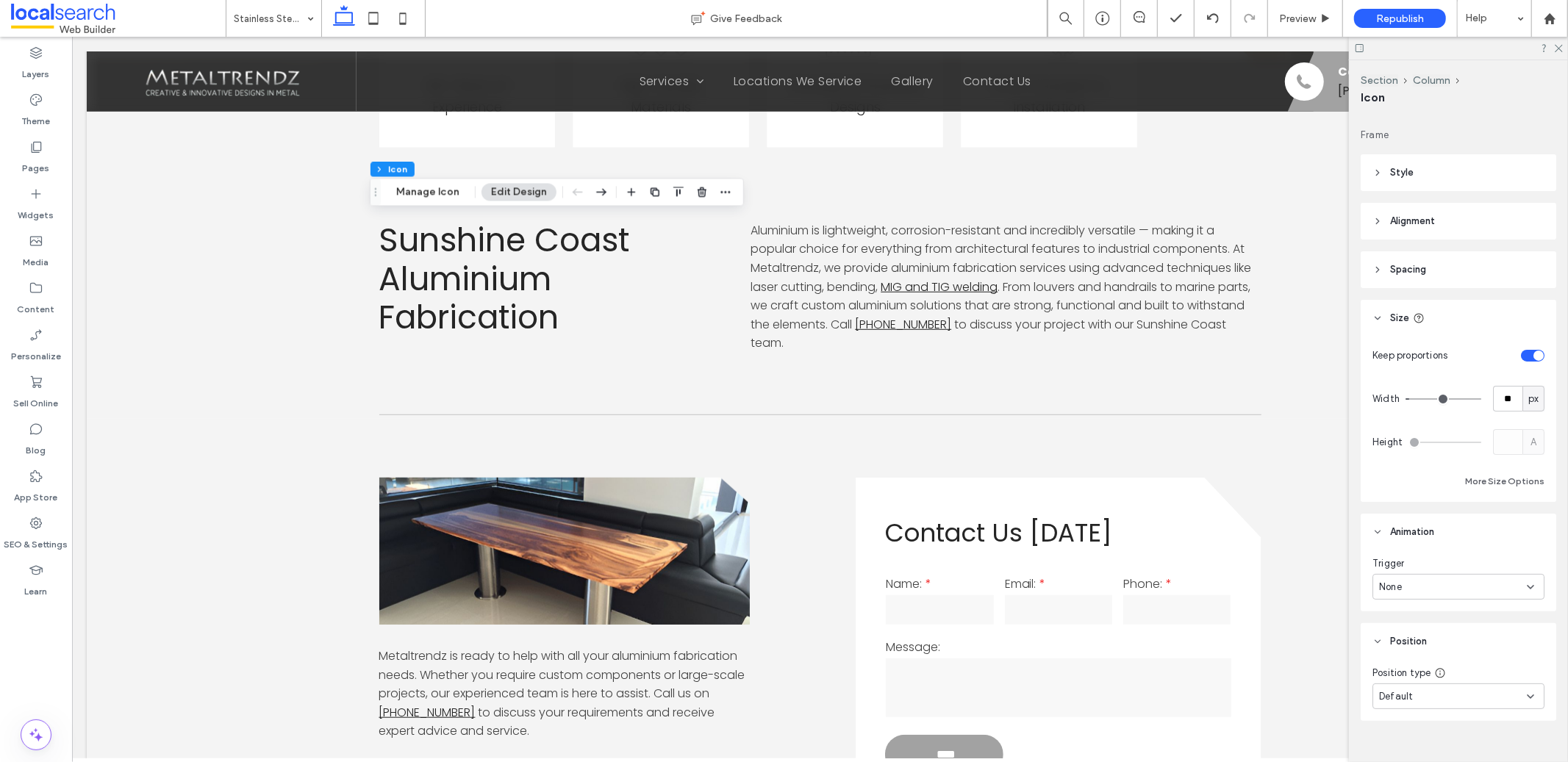
scroll to position [124, 0]
click at [1457, 223] on header "Alignment" at bounding box center [1458, 233] width 195 height 37
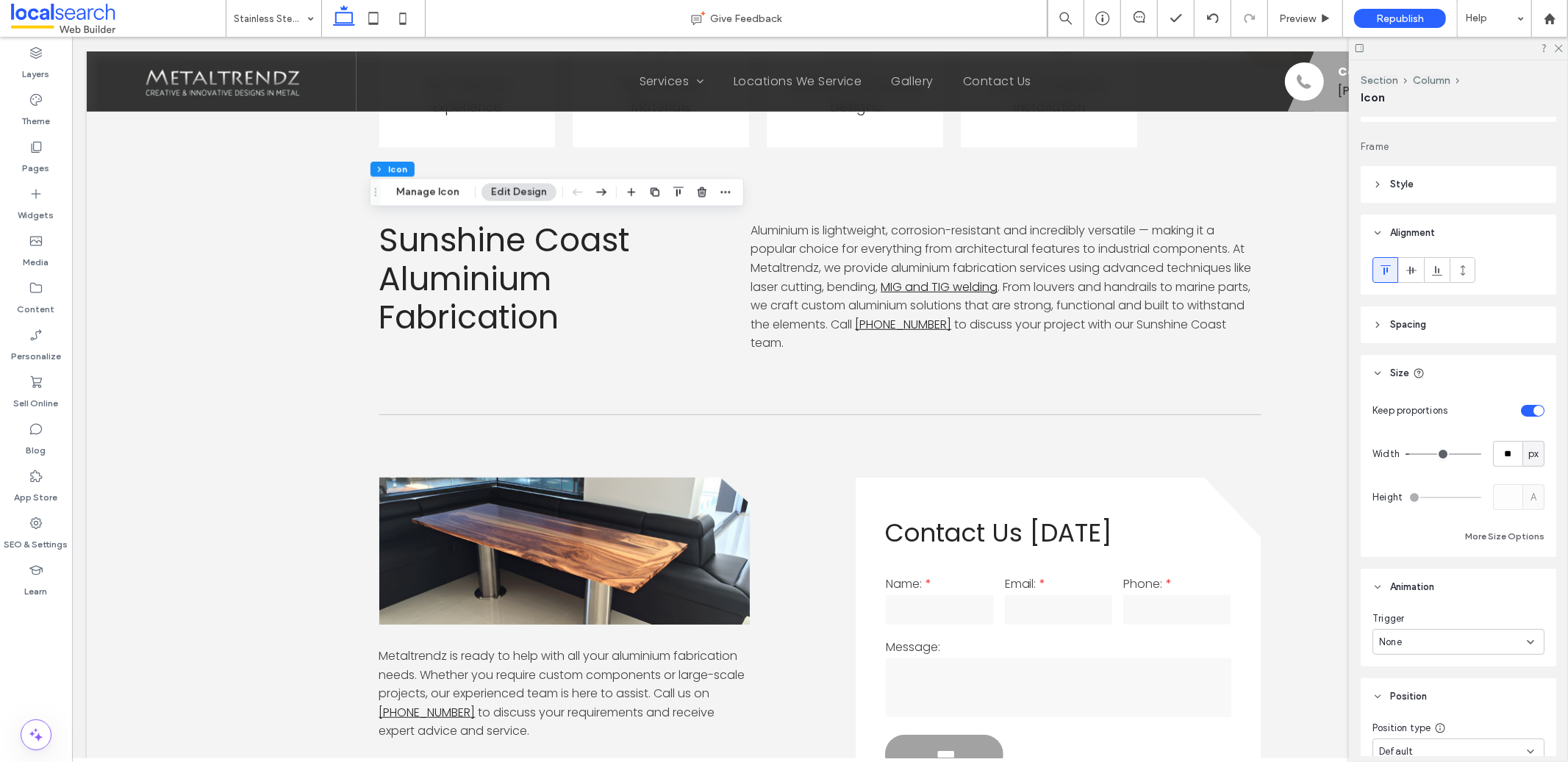
click at [1449, 182] on header "Style" at bounding box center [1458, 185] width 195 height 37
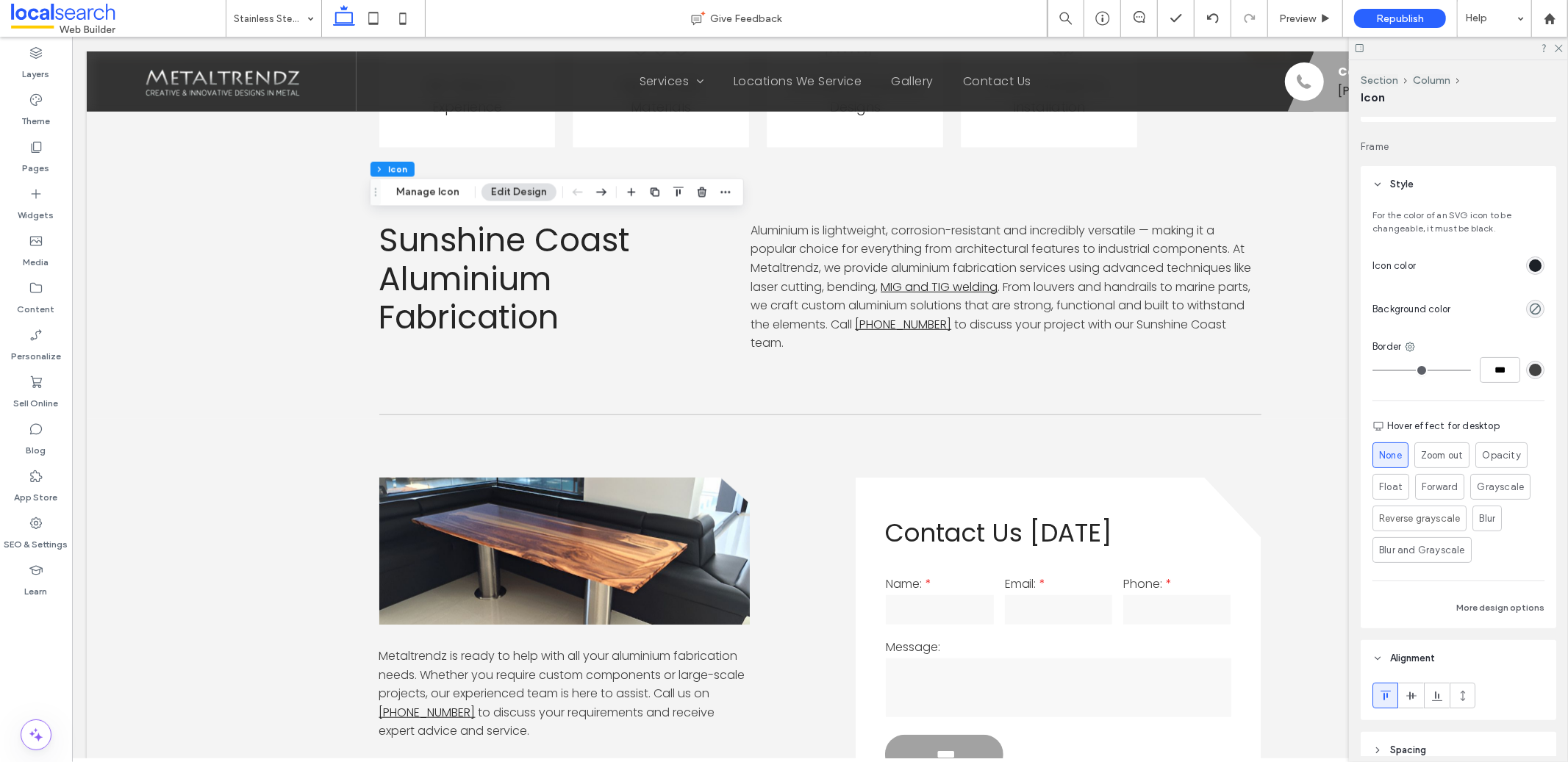
click at [1529, 265] on div "rgb(28, 33, 39)" at bounding box center [1535, 265] width 12 height 12
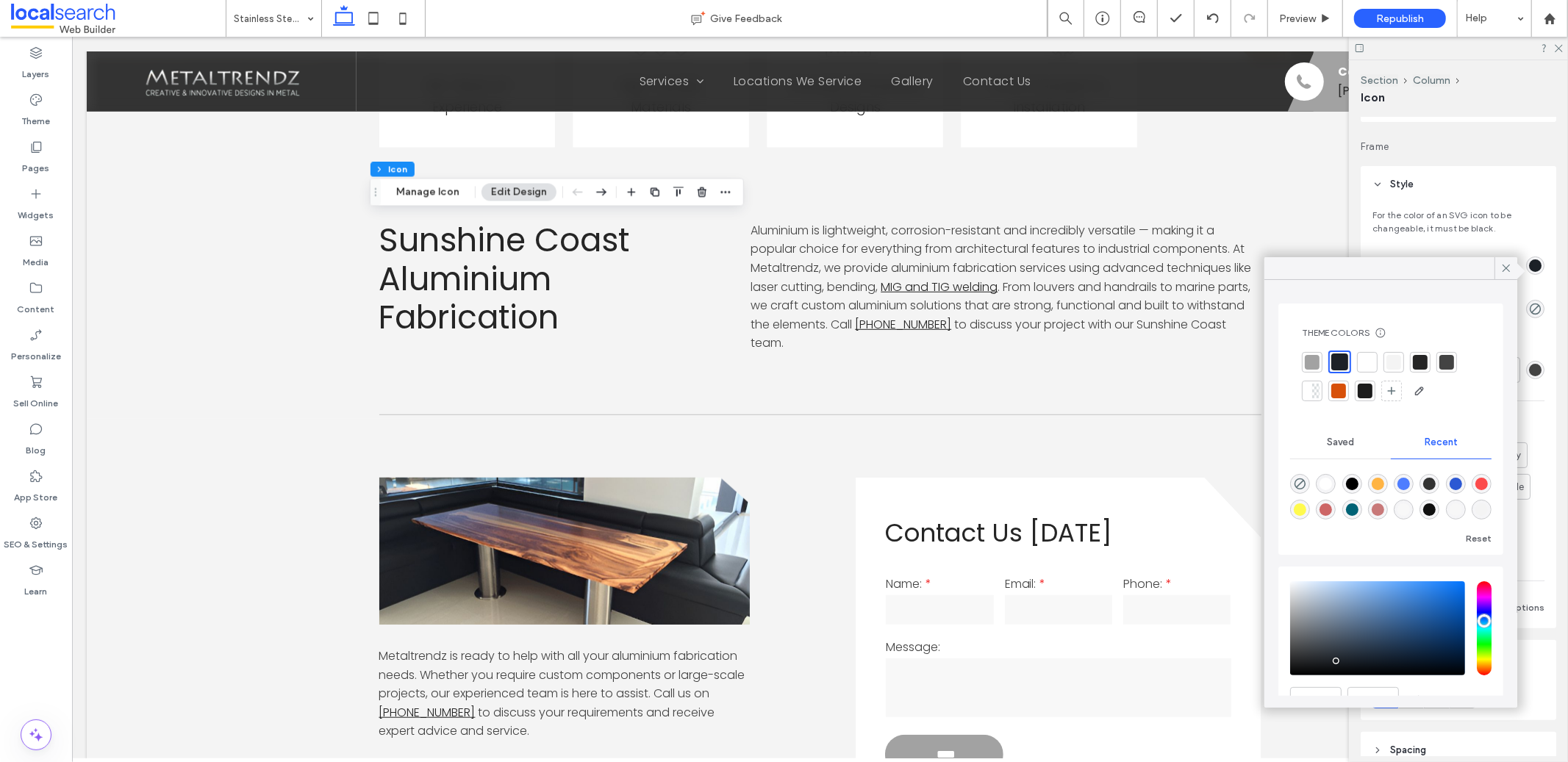
click at [1423, 365] on div at bounding box center [1419, 362] width 14 height 14
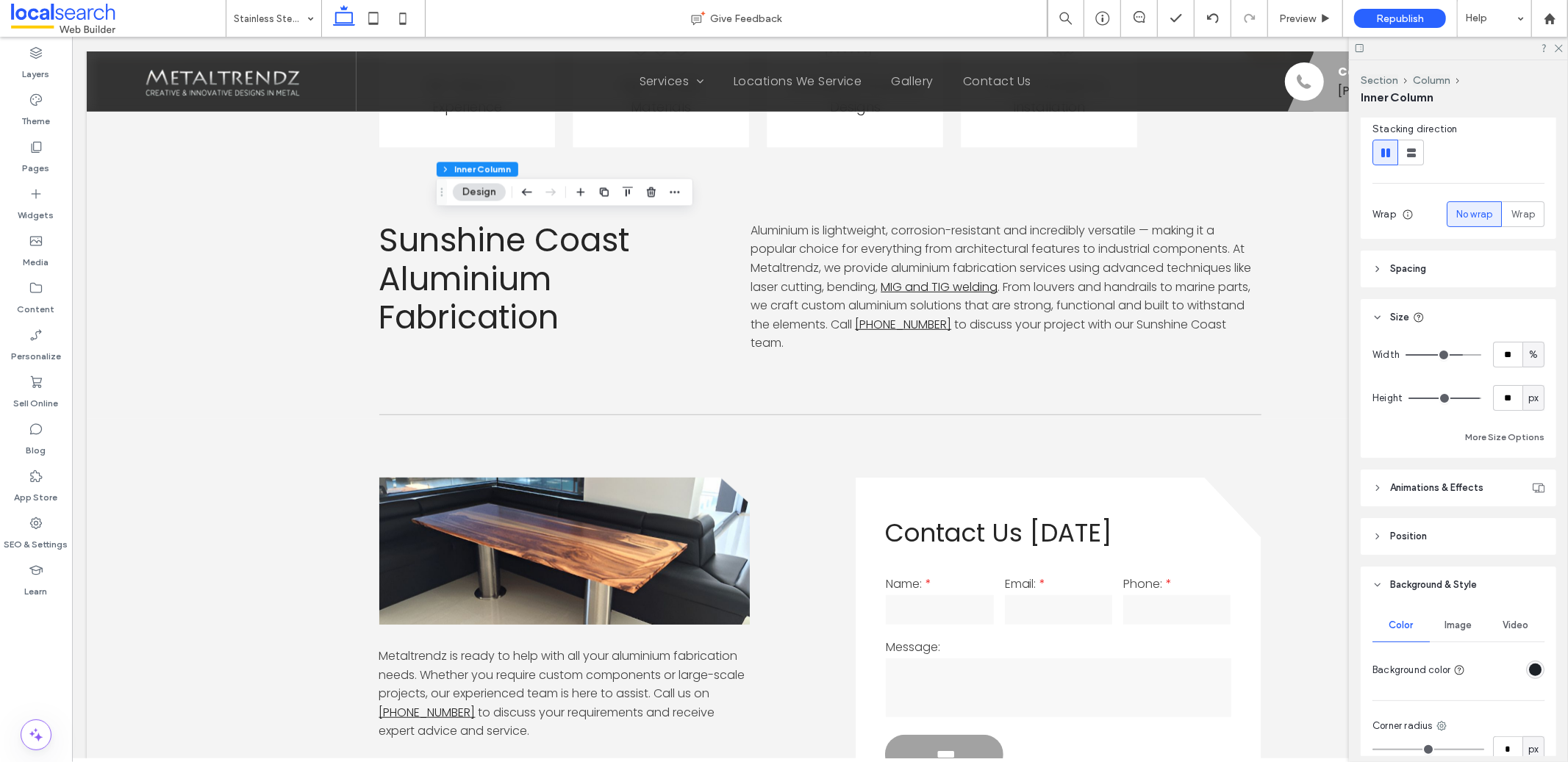
scroll to position [238, 0]
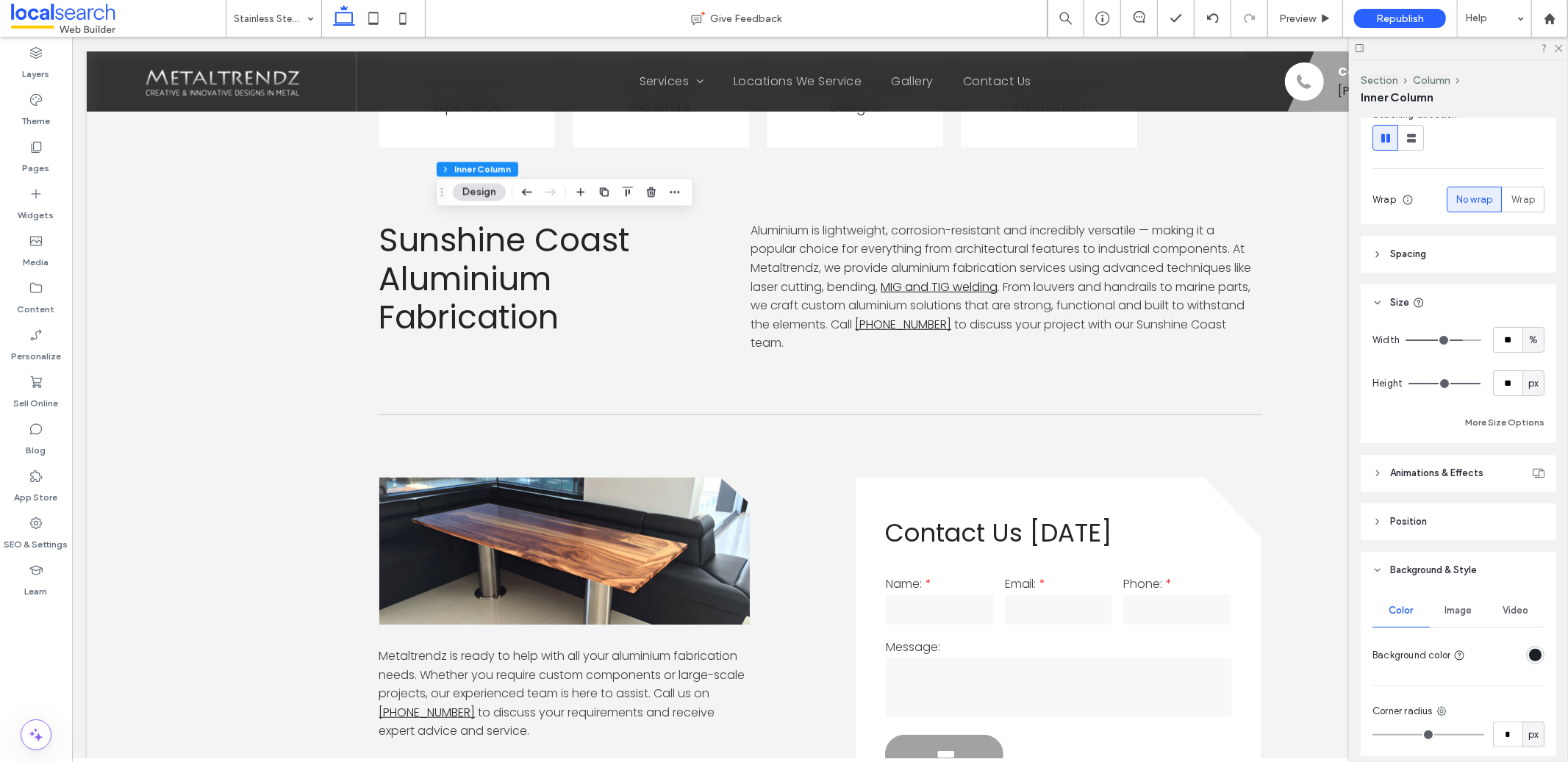
click at [1533, 651] on div "rgba(28,33,39,1)" at bounding box center [1535, 655] width 18 height 18
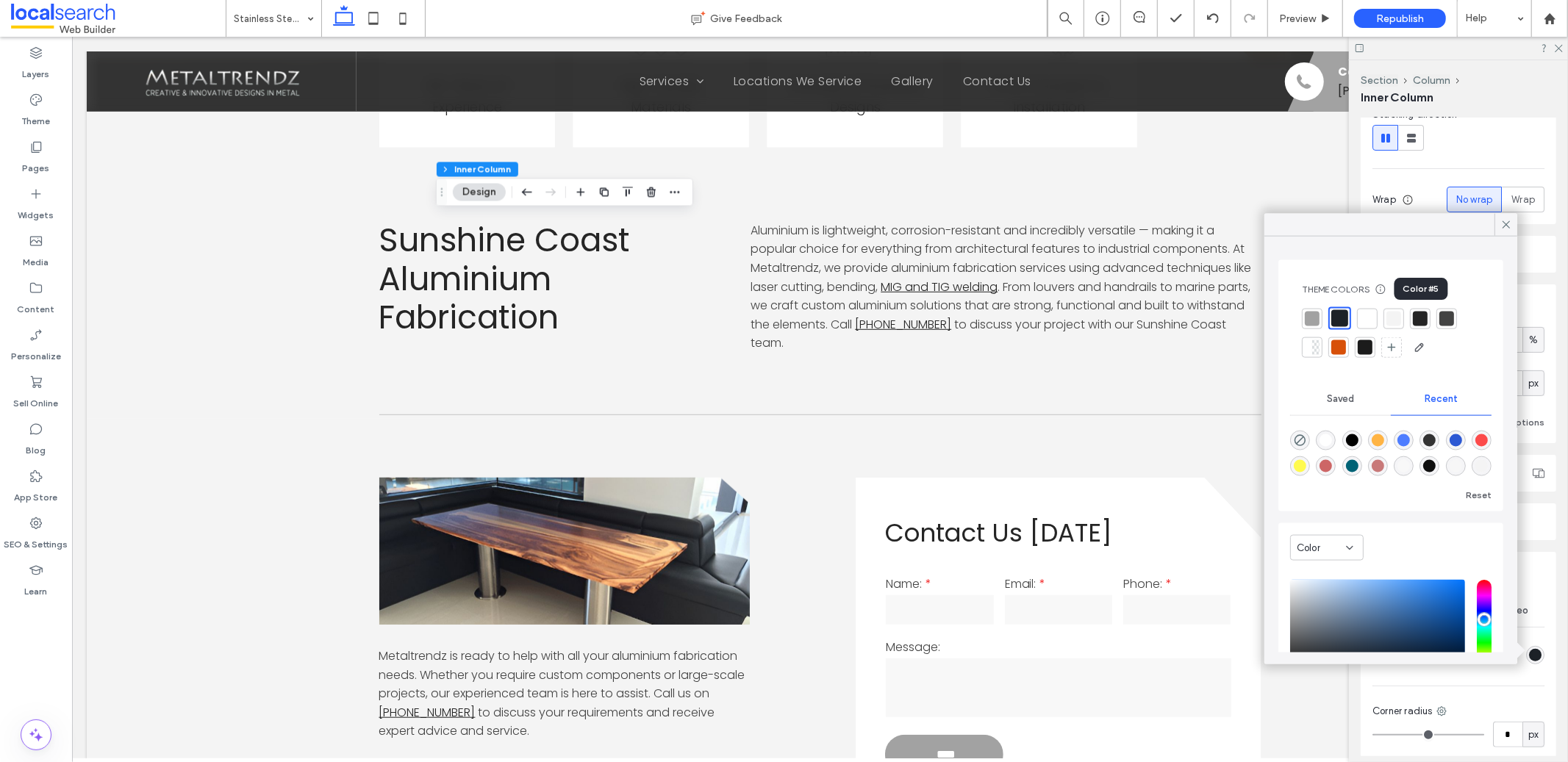
click at [1423, 317] on div at bounding box center [1419, 318] width 14 height 14
click at [1563, 49] on div at bounding box center [1458, 48] width 219 height 23
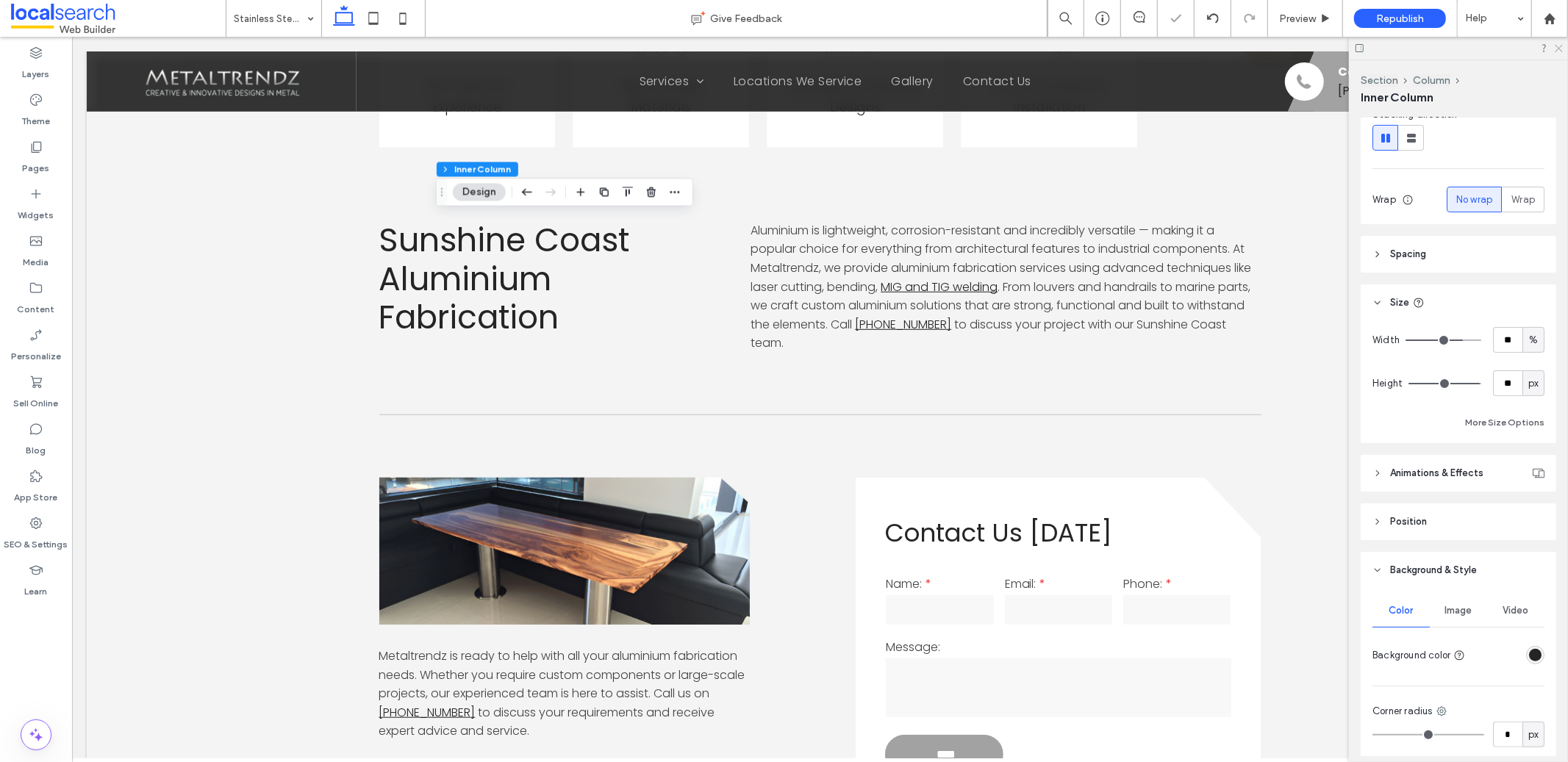
click at [1560, 49] on icon at bounding box center [1558, 47] width 10 height 10
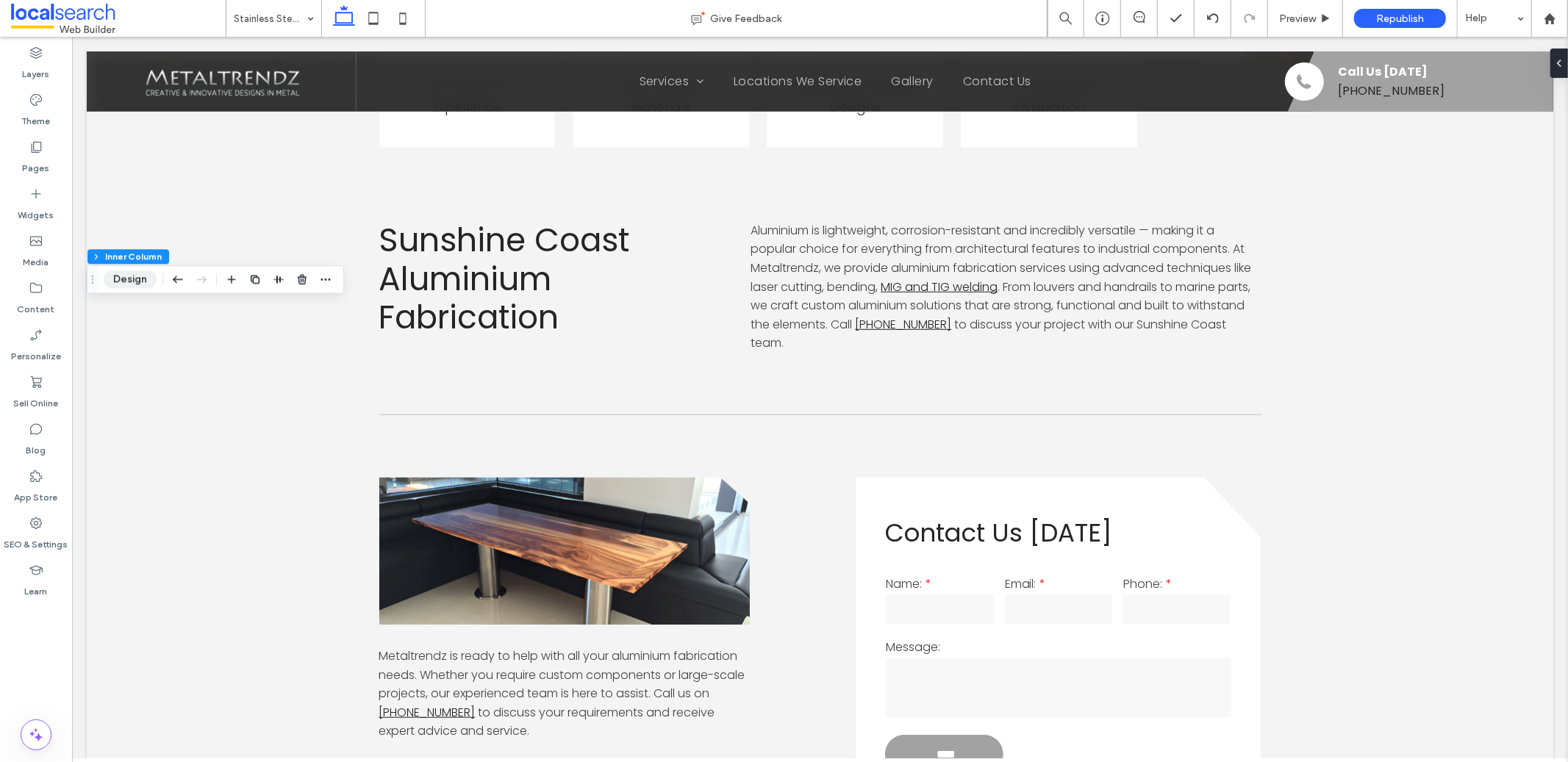
click at [127, 280] on button "Design" at bounding box center [130, 279] width 53 height 18
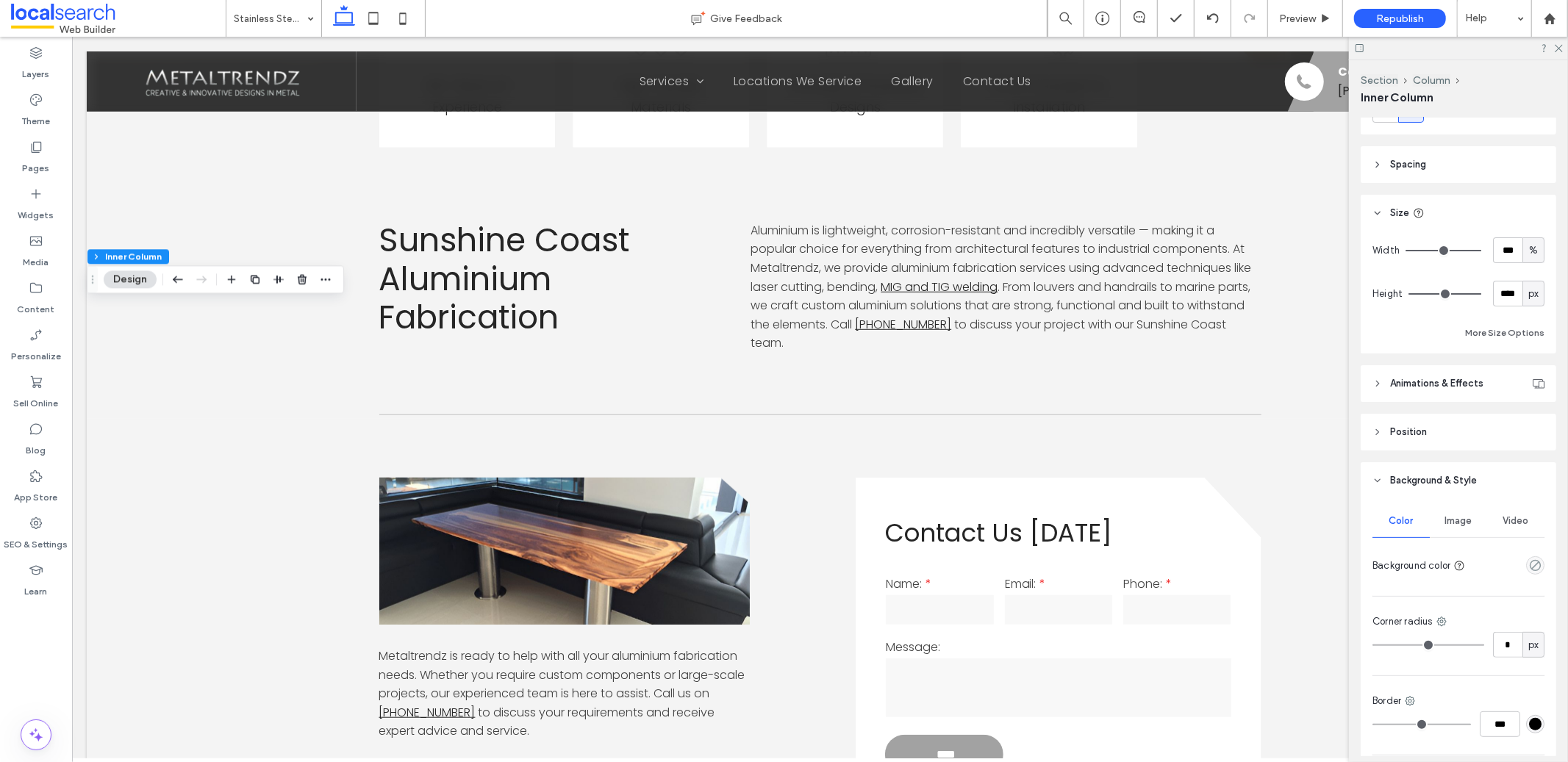
scroll to position [326, 0]
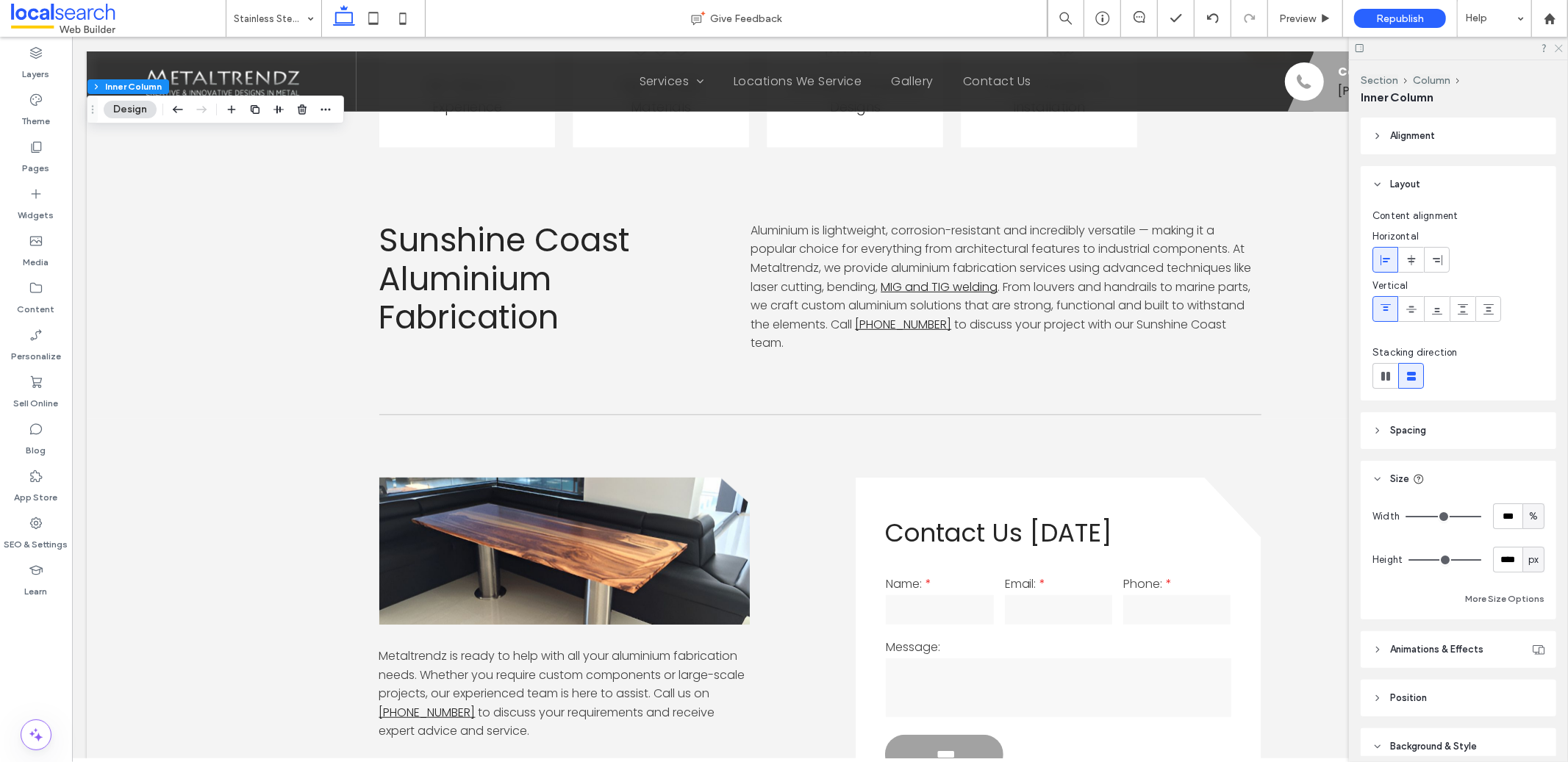
click at [1555, 46] on icon at bounding box center [1558, 47] width 10 height 10
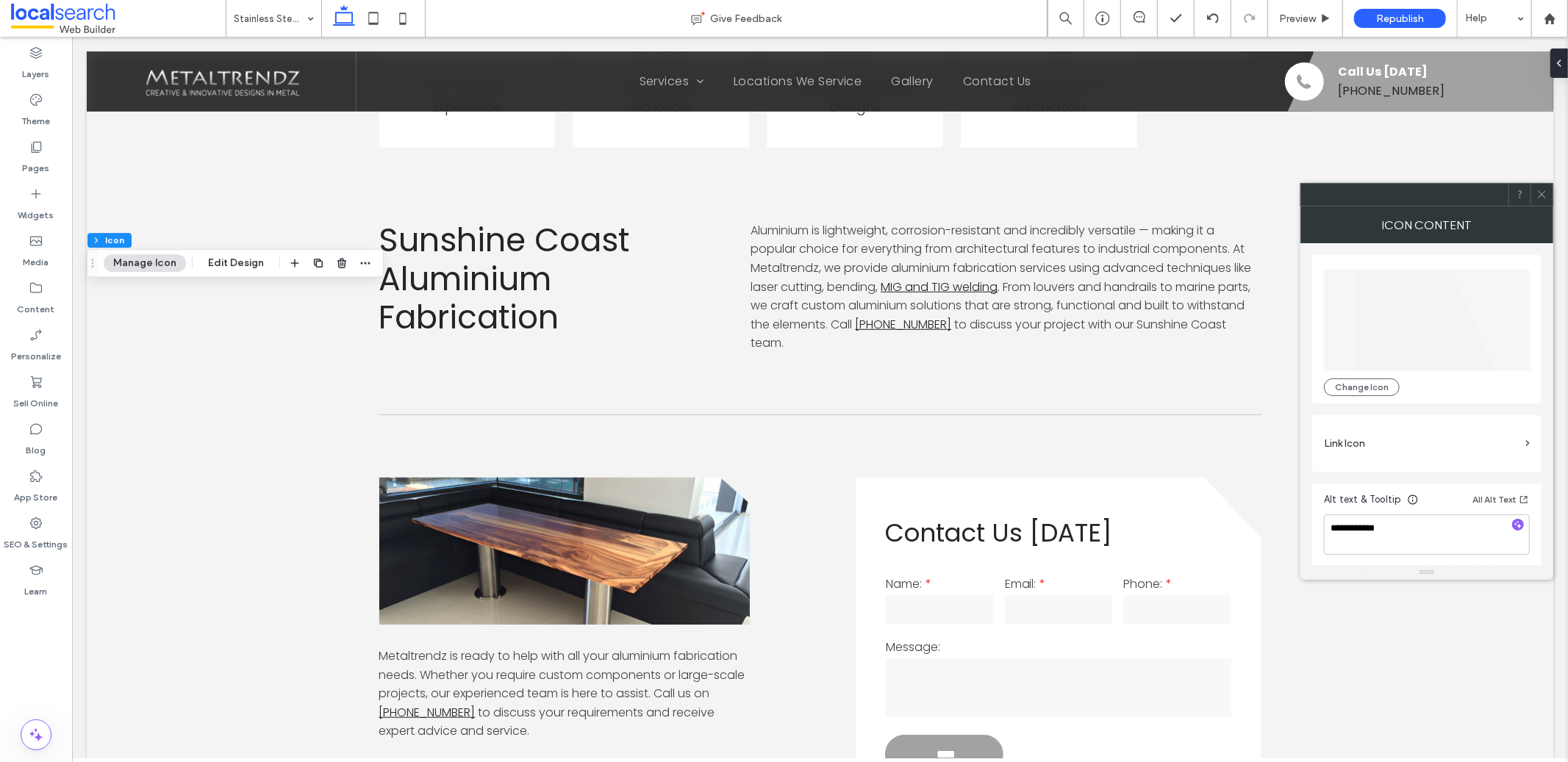
scroll to position [3, 0]
click at [1543, 192] on icon at bounding box center [1541, 195] width 11 height 11
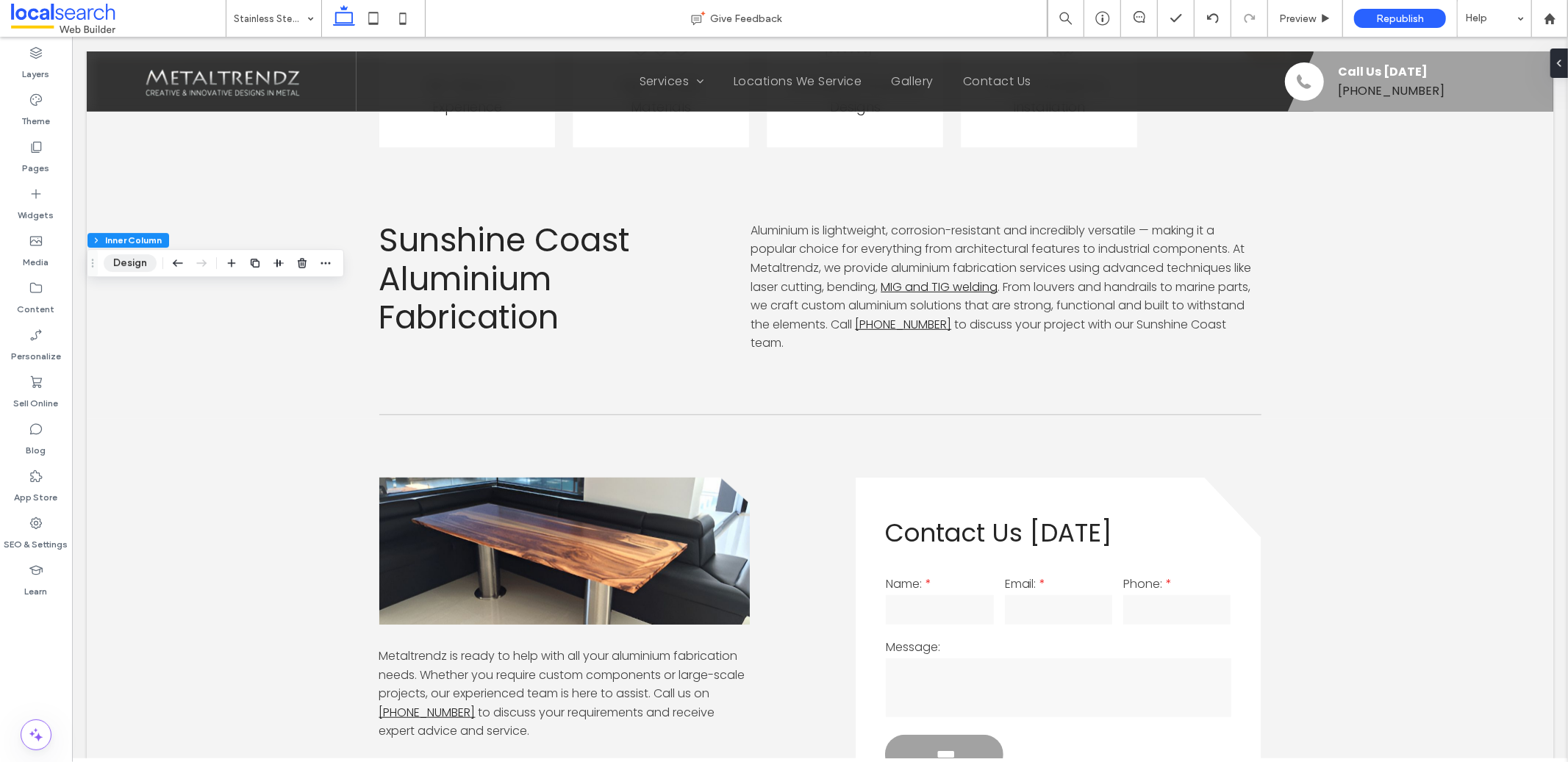
click at [129, 267] on button "Design" at bounding box center [130, 262] width 53 height 18
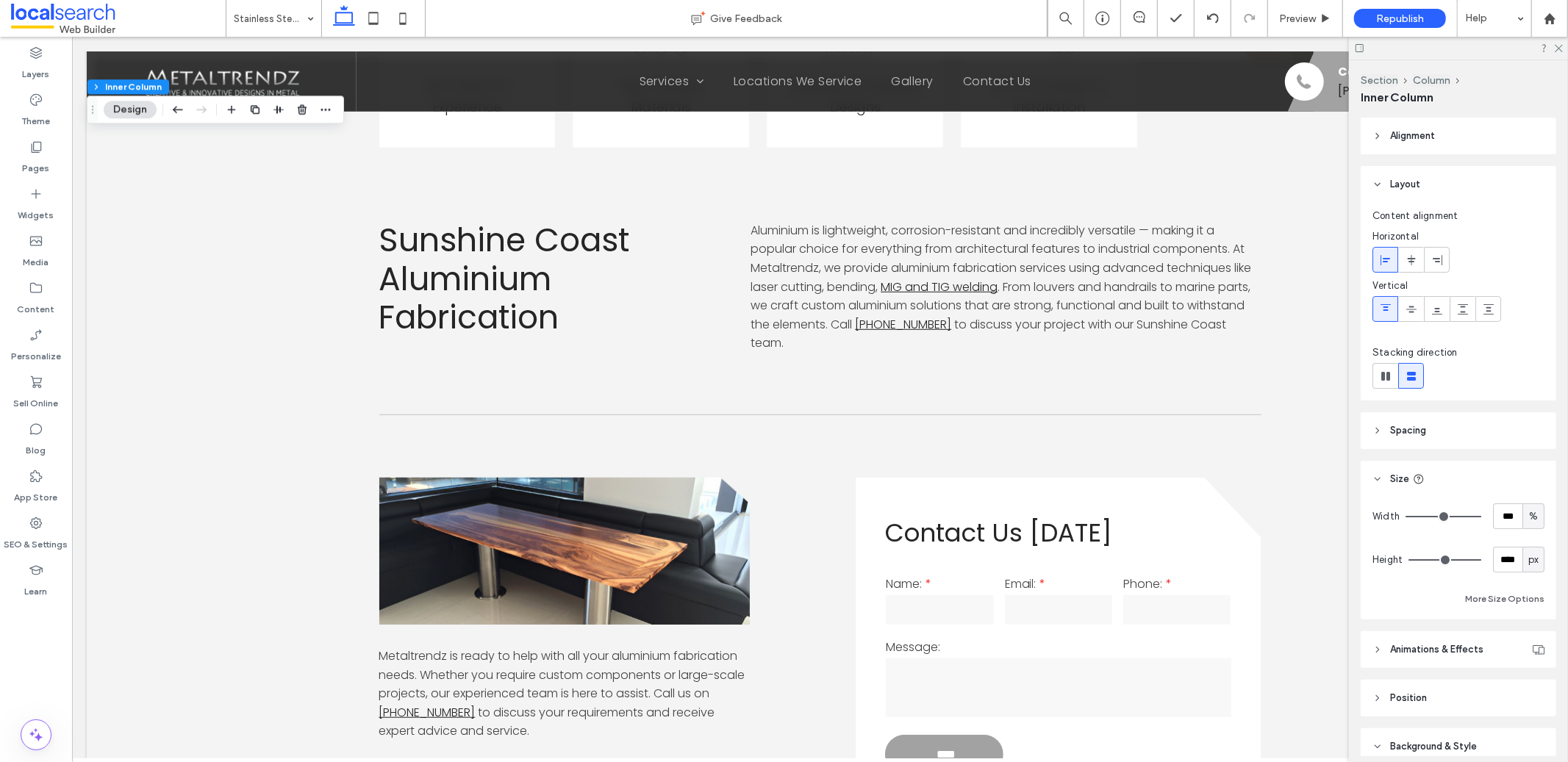
scroll to position [320, 0]
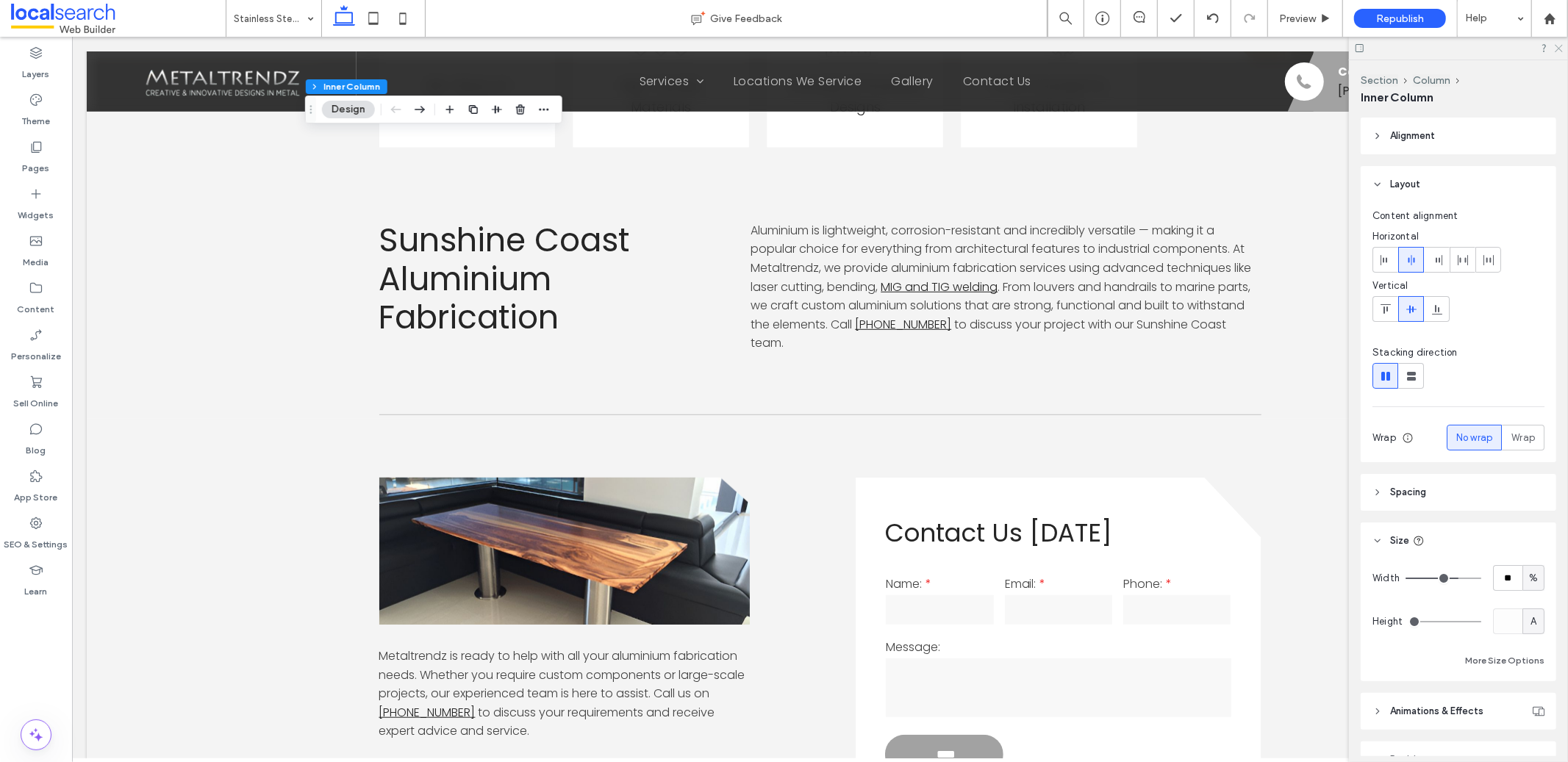
click at [1560, 47] on icon at bounding box center [1558, 47] width 10 height 10
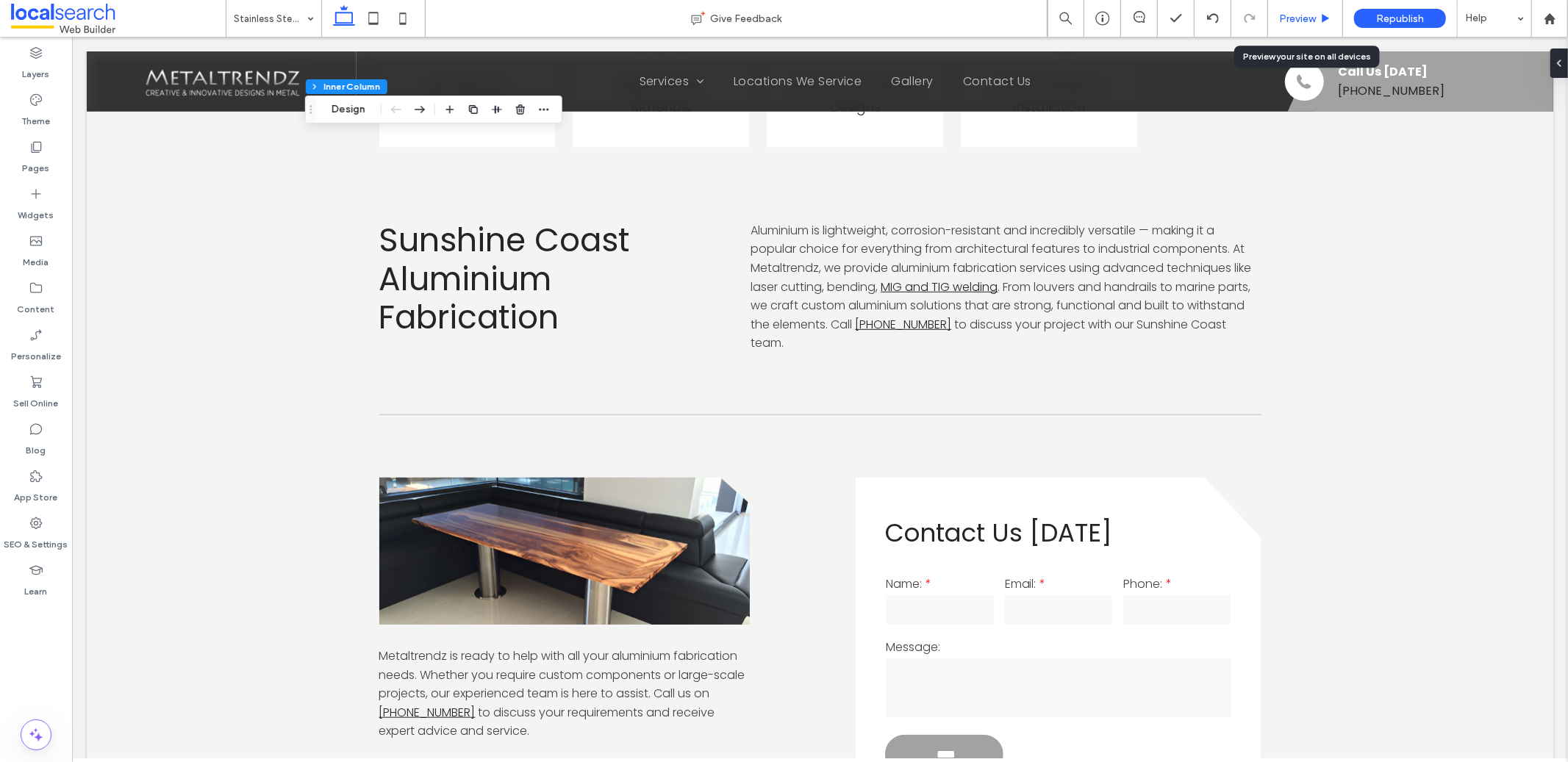
click at [1297, 17] on span "Preview" at bounding box center [1297, 18] width 37 height 12
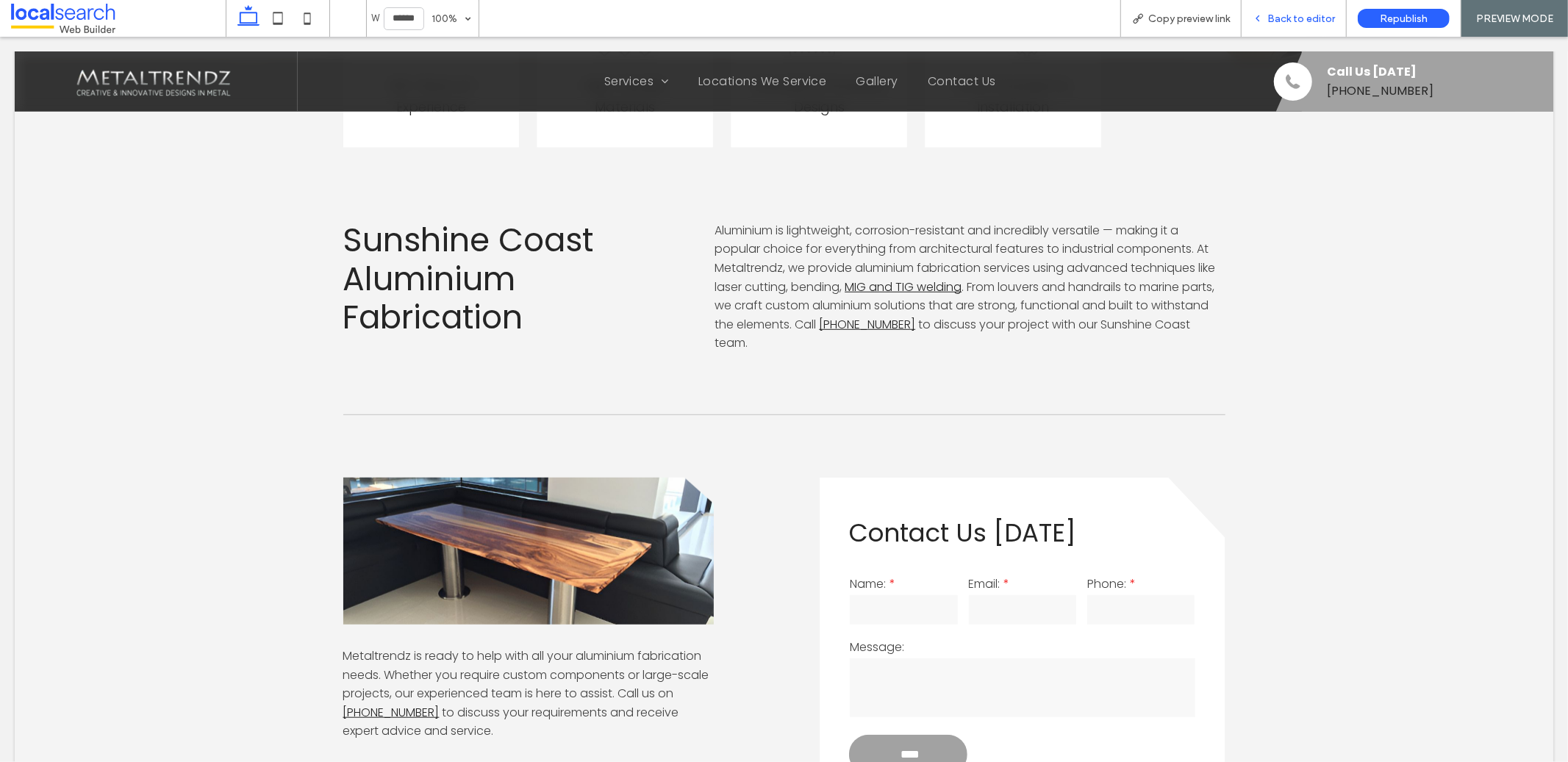
click at [1263, 14] on icon at bounding box center [1257, 18] width 10 height 10
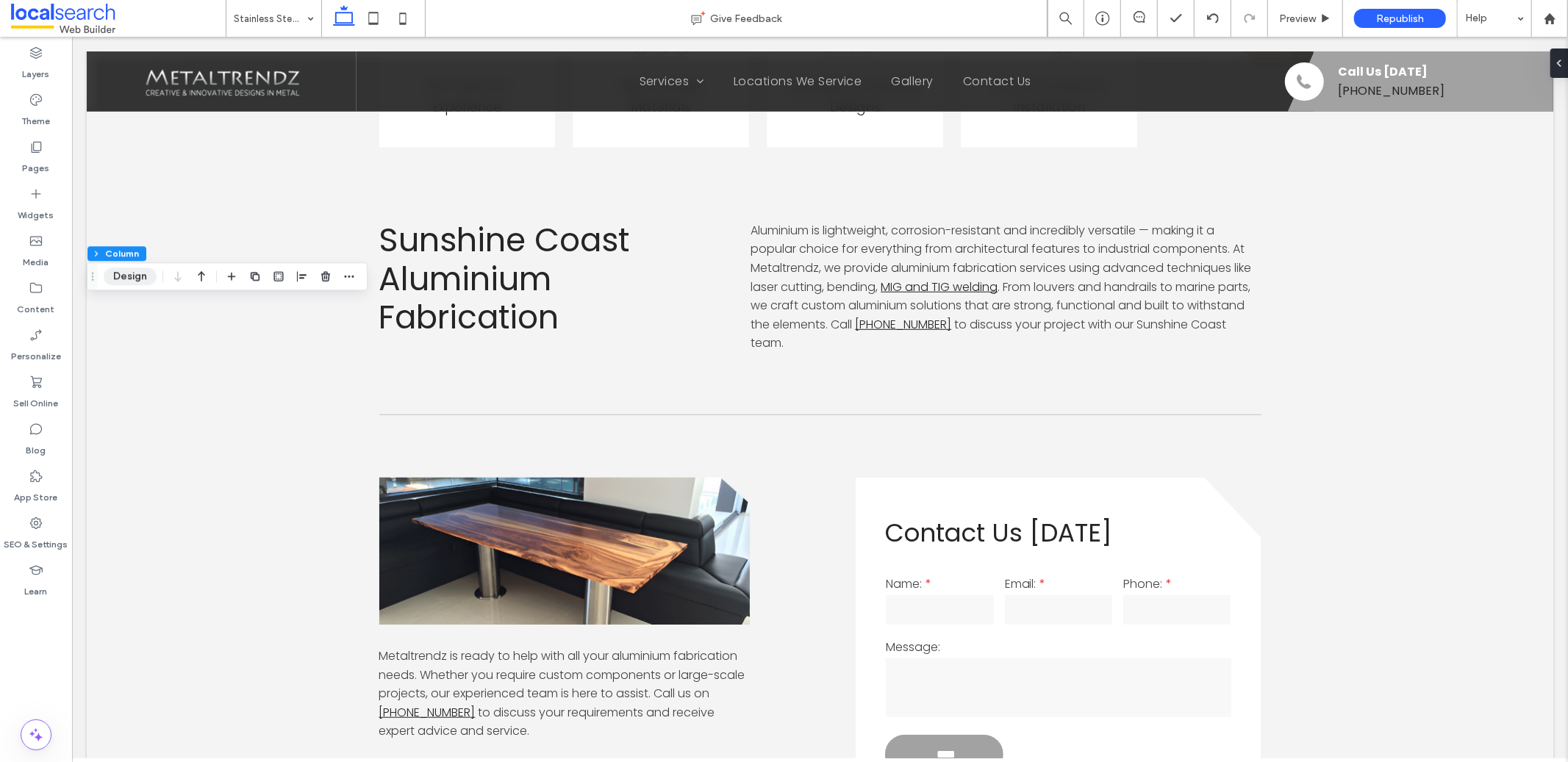
click at [139, 275] on button "Design" at bounding box center [130, 276] width 53 height 18
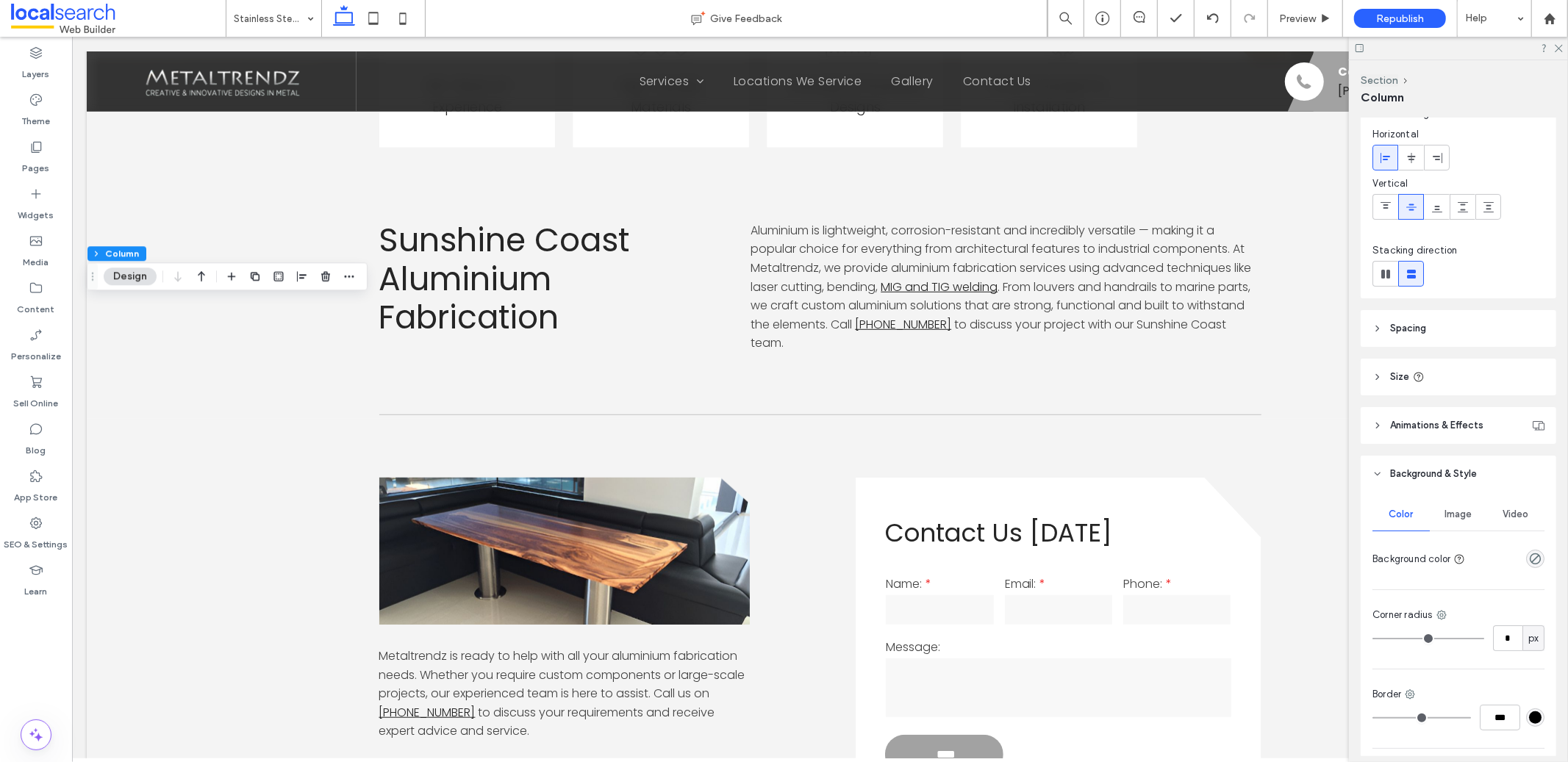
scroll to position [88, 0]
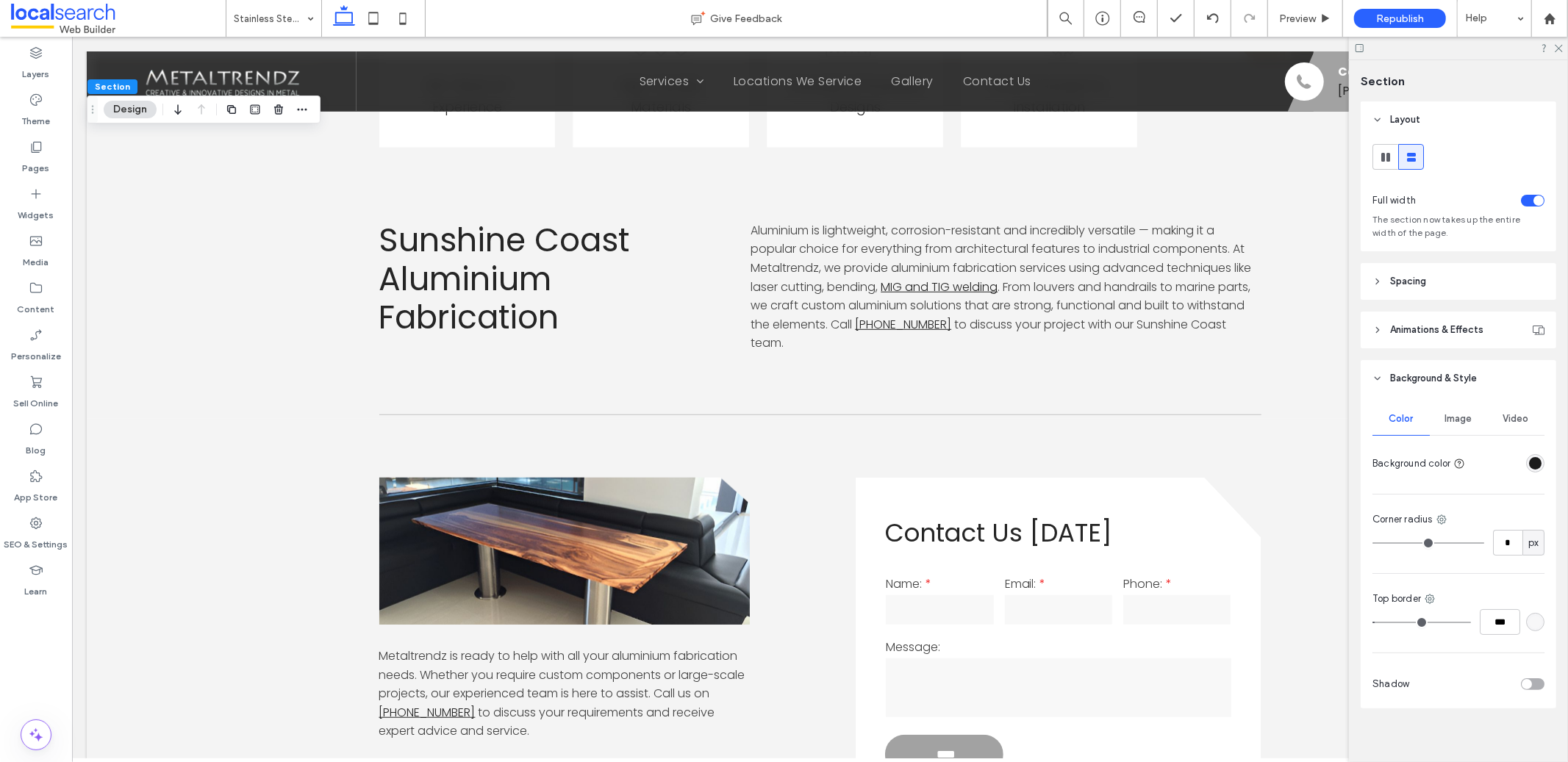
click at [1529, 460] on div "rgba(27, 27, 27, 1)" at bounding box center [1535, 464] width 12 height 12
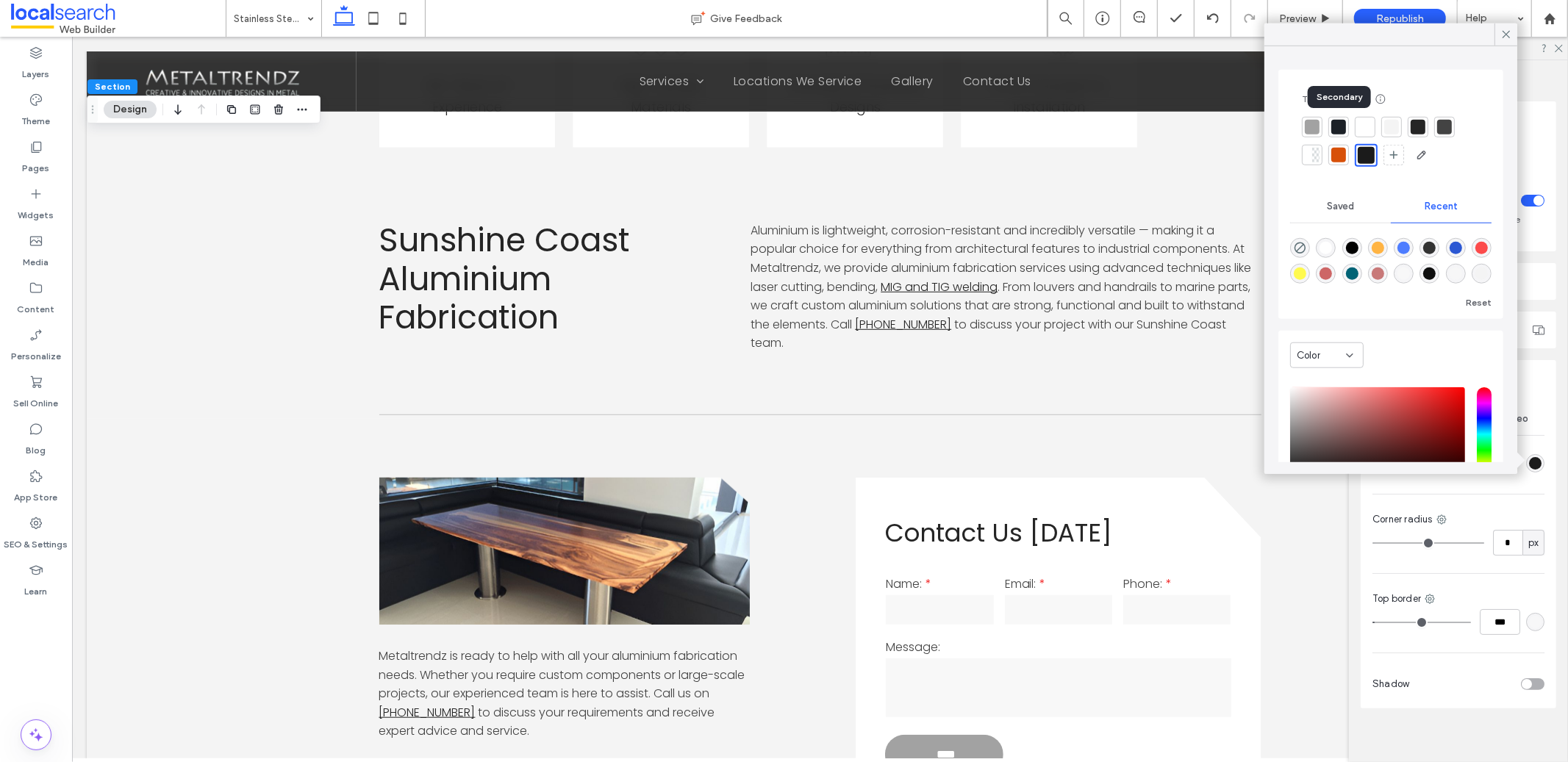
click at [1344, 124] on div at bounding box center [1338, 127] width 14 height 14
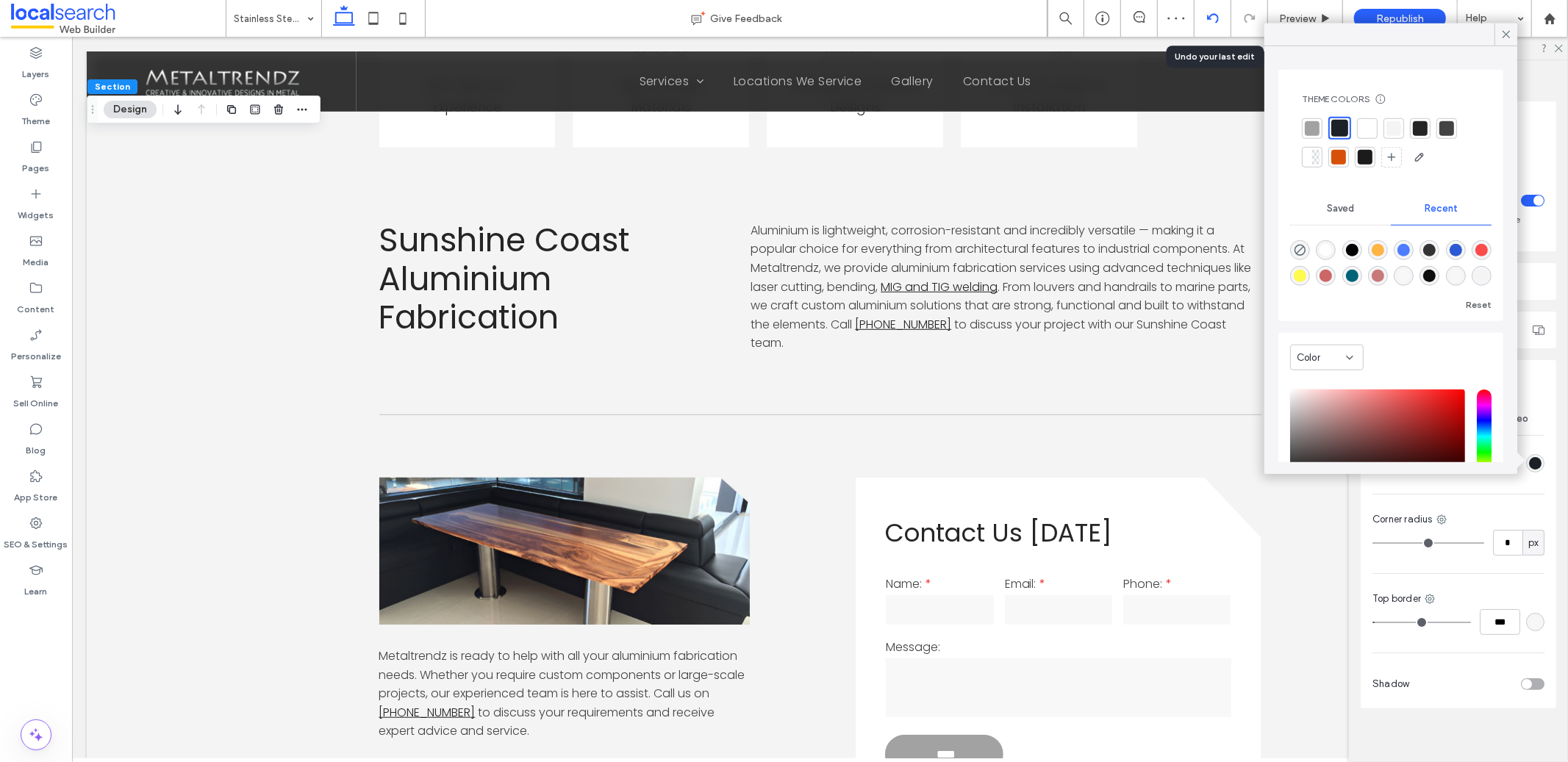
click at [1204, 20] on div at bounding box center [1212, 18] width 36 height 11
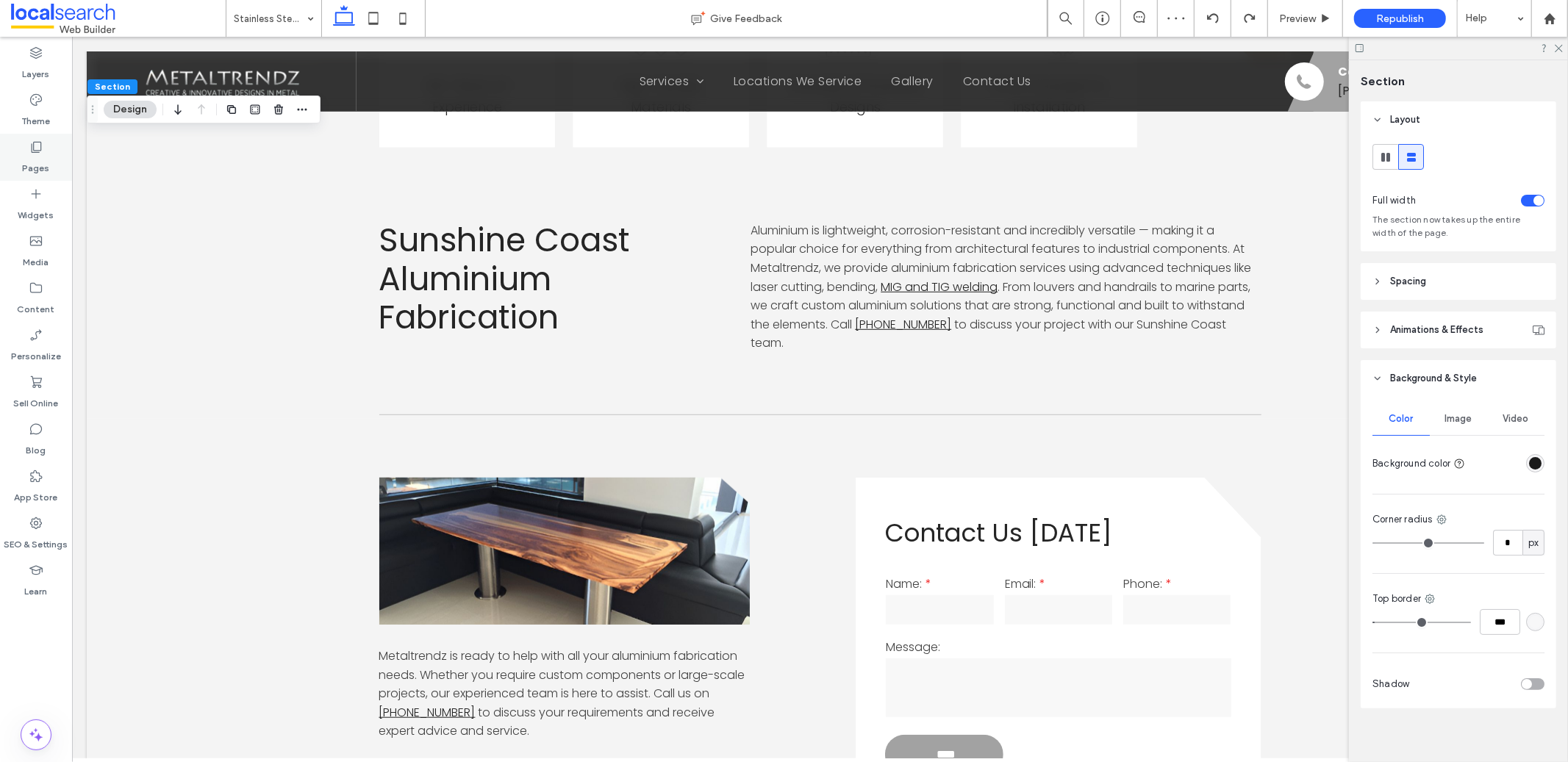
click at [40, 151] on use at bounding box center [36, 147] width 10 height 11
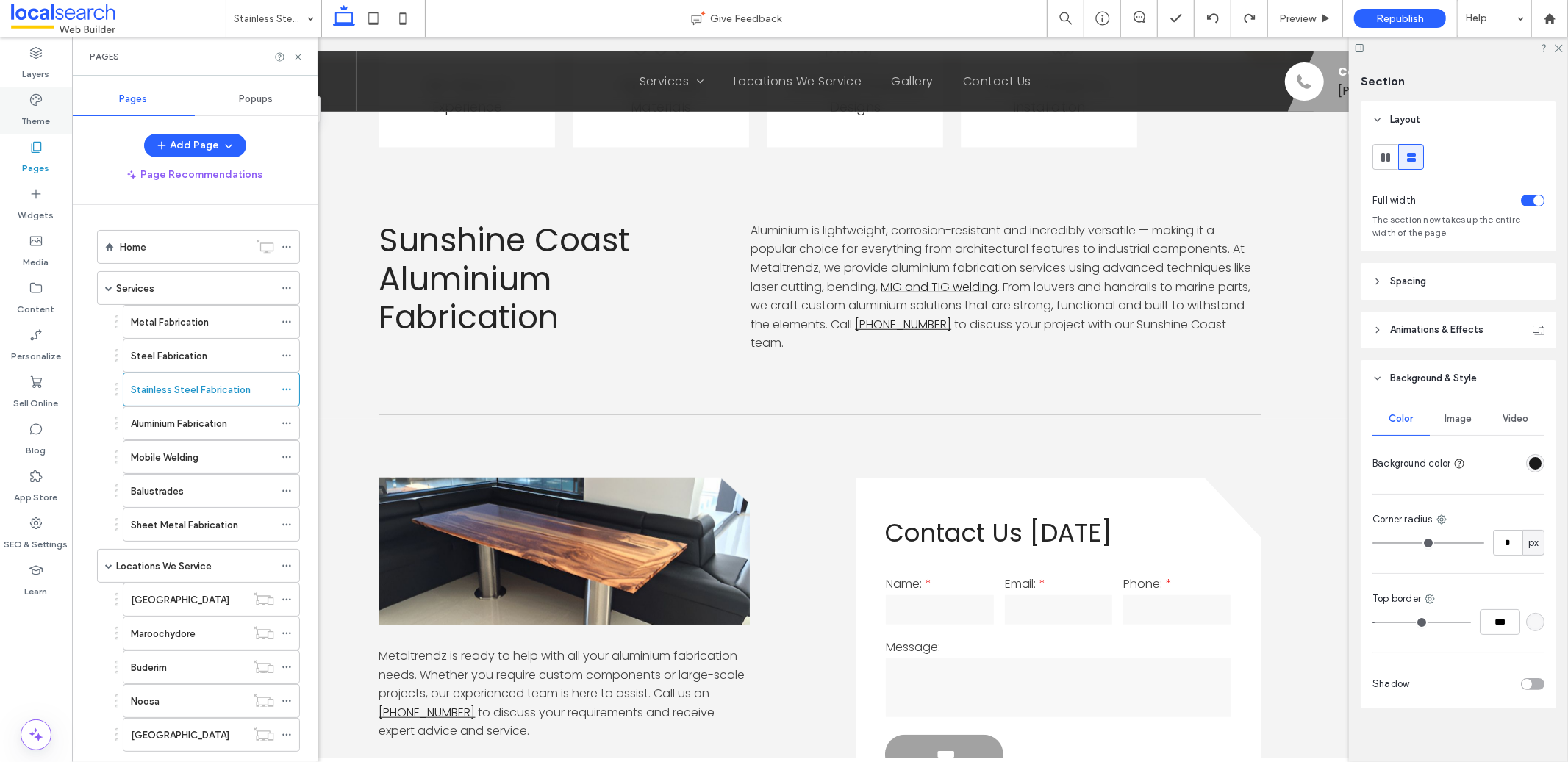
click at [47, 95] on div "Theme" at bounding box center [36, 111] width 72 height 47
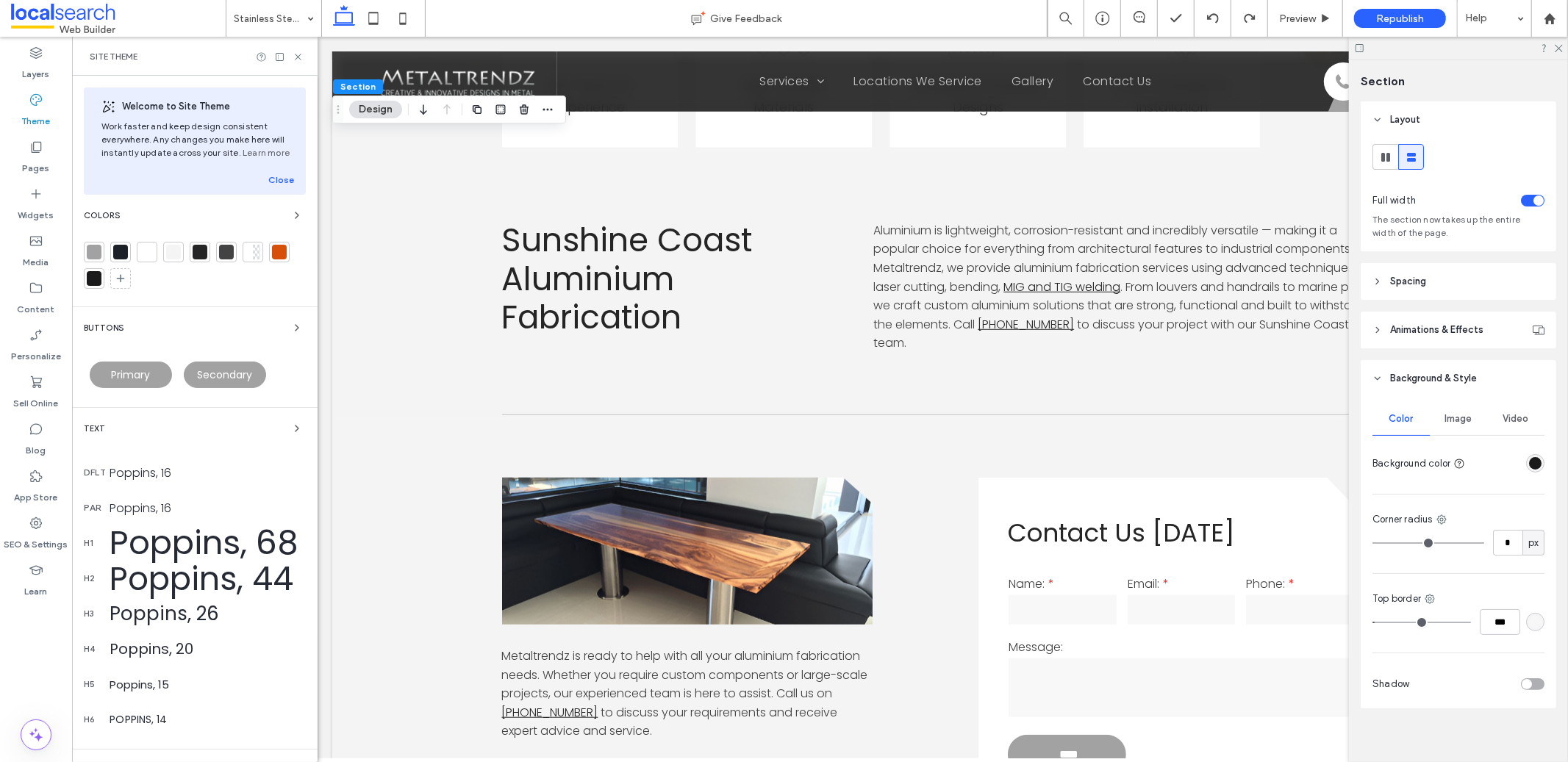
click at [123, 249] on div at bounding box center [120, 252] width 14 height 14
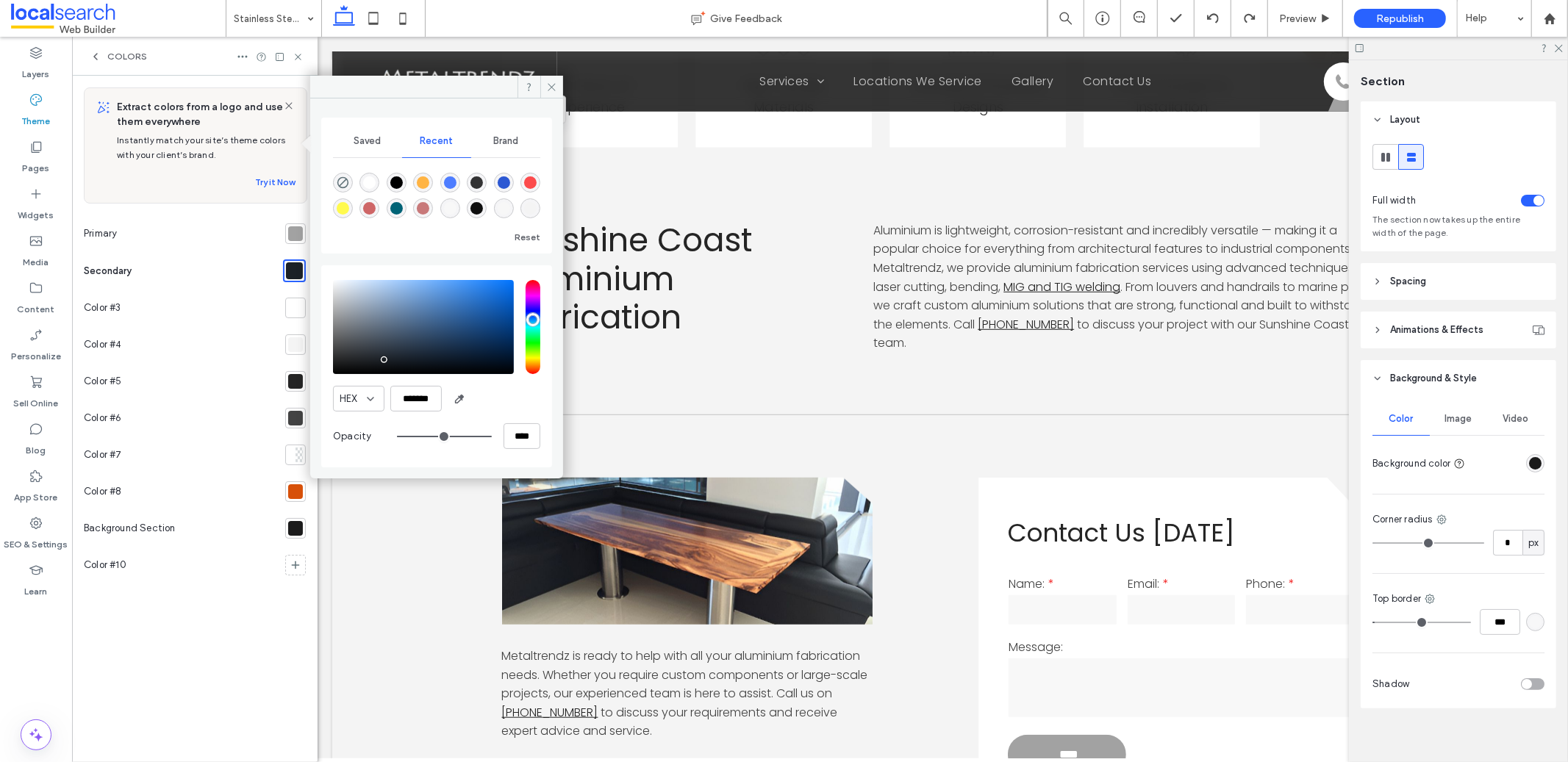
click at [296, 384] on div at bounding box center [295, 381] width 14 height 14
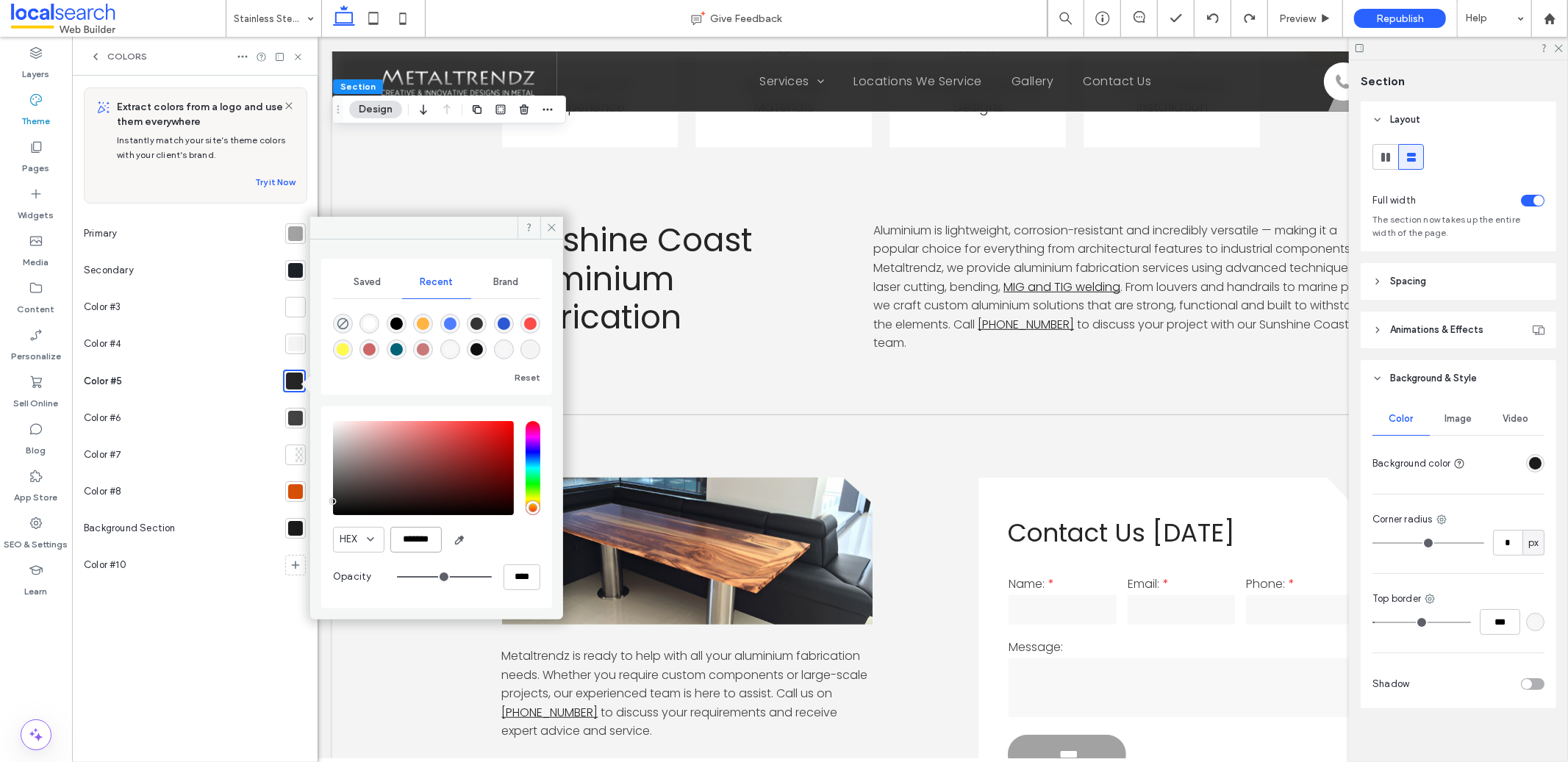
click at [424, 539] on input "*******" at bounding box center [416, 540] width 51 height 26
click at [294, 267] on div at bounding box center [295, 270] width 14 height 14
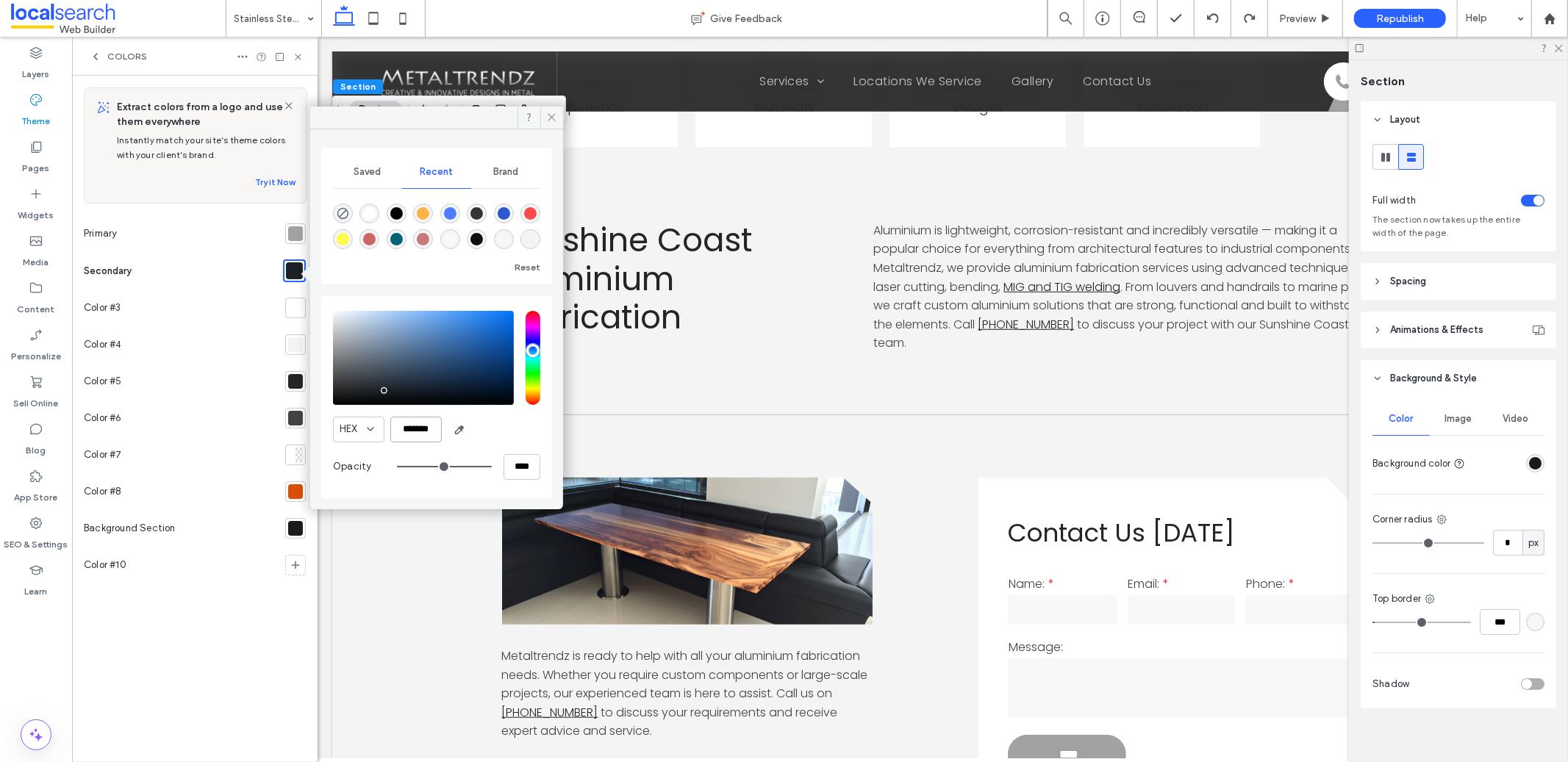
click at [429, 437] on input "*******" at bounding box center [416, 429] width 51 height 26
paste input "color picker textbox"
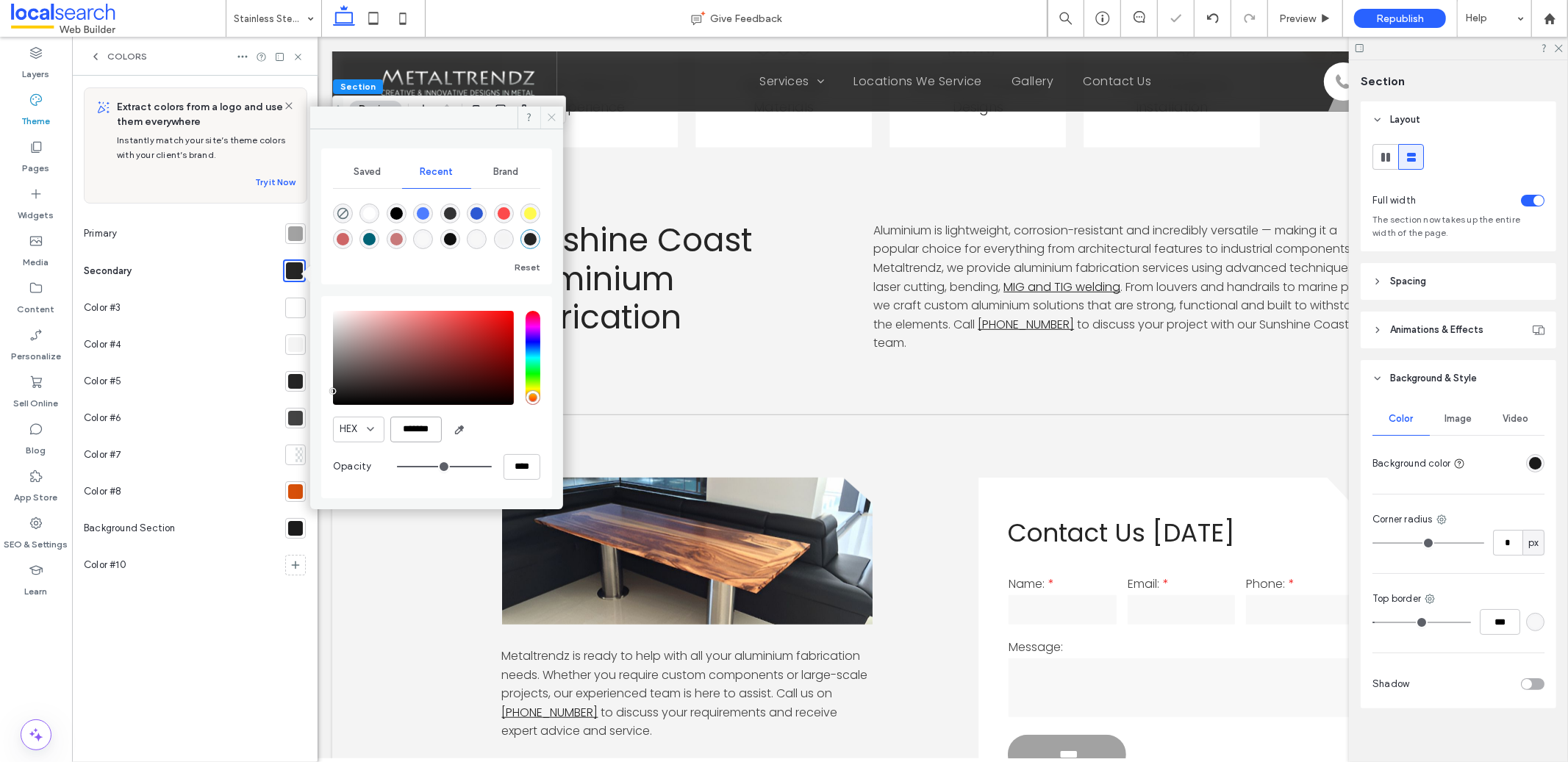
type input "*******"
click at [552, 115] on icon at bounding box center [551, 117] width 11 height 11
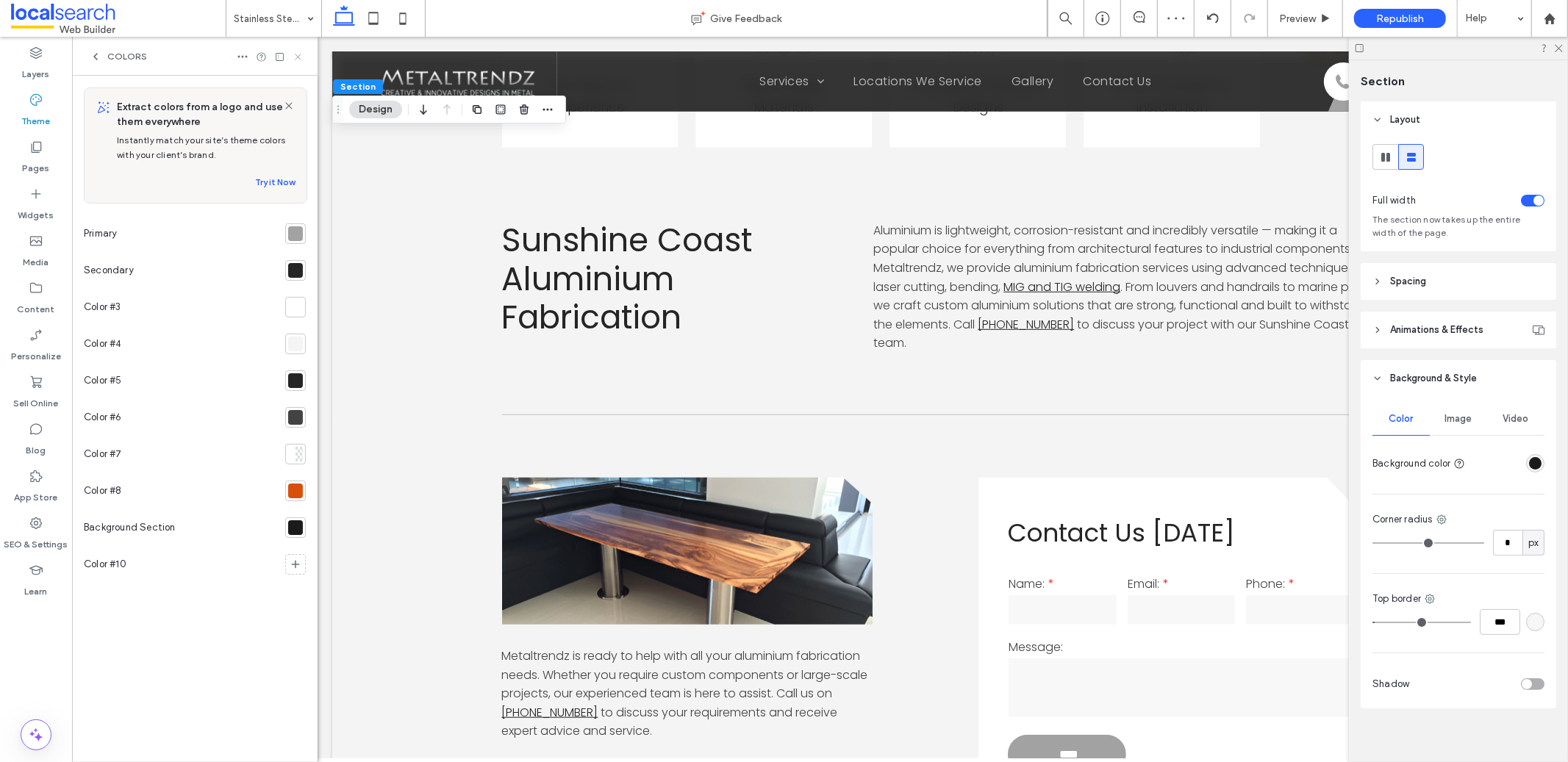
click at [297, 56] on use at bounding box center [297, 56] width 6 height 6
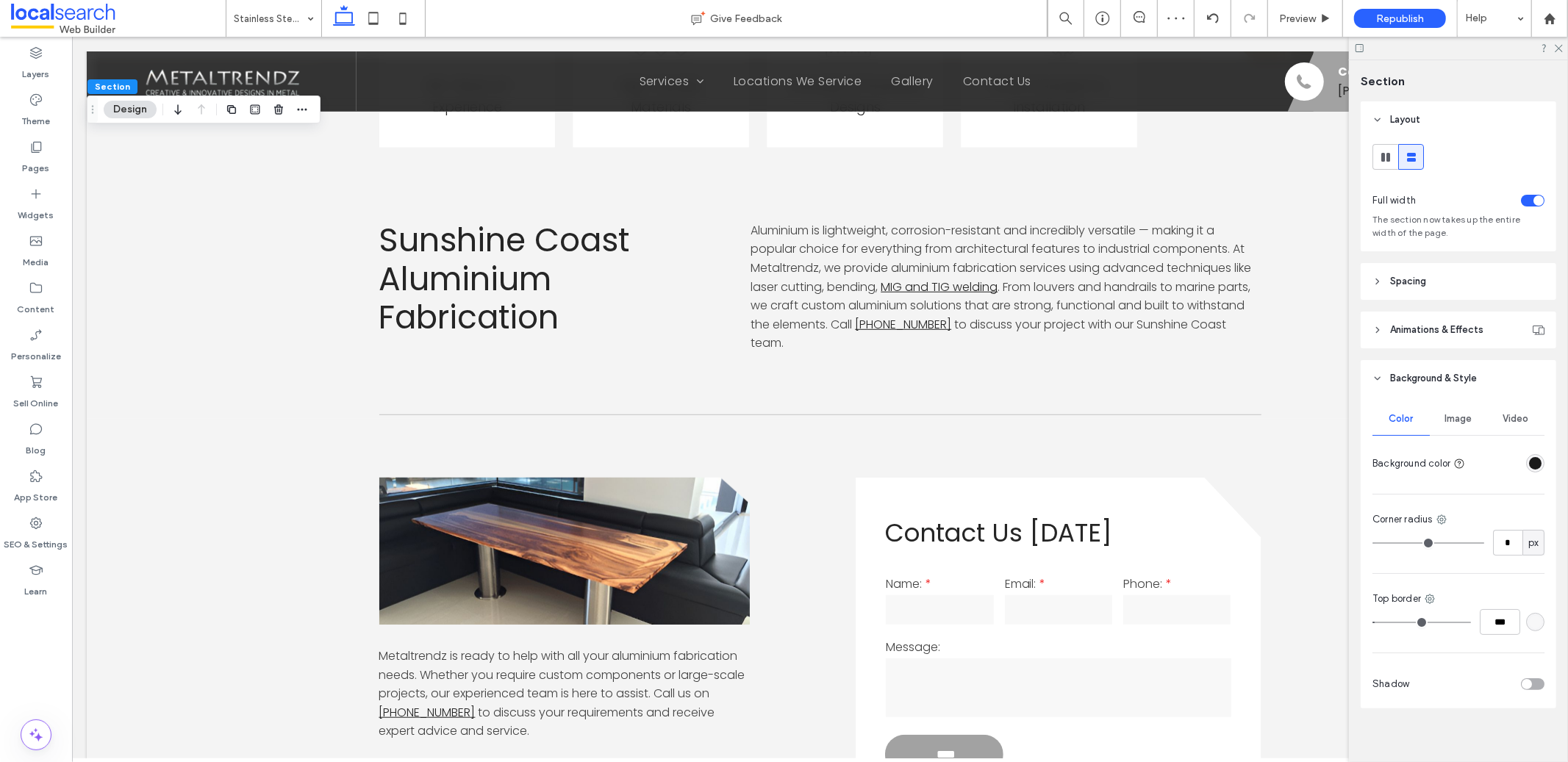
click at [1557, 55] on div at bounding box center [1458, 48] width 219 height 23
click at [1559, 53] on div at bounding box center [1458, 48] width 219 height 23
click at [1555, 47] on icon at bounding box center [1558, 47] width 10 height 10
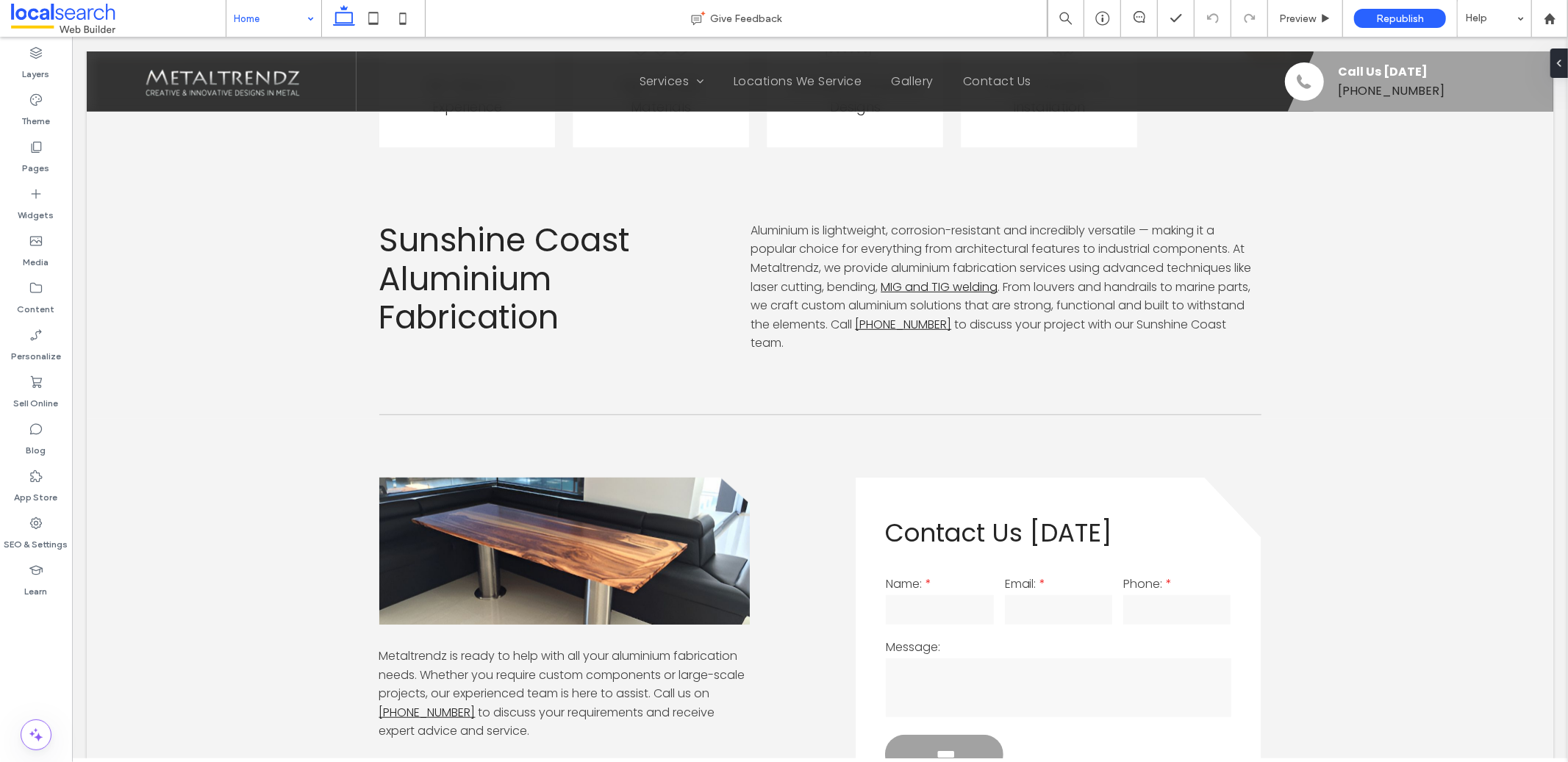
click at [280, 22] on input at bounding box center [269, 18] width 72 height 37
click at [1296, 28] on div "Preview" at bounding box center [1306, 18] width 75 height 37
click at [1297, 13] on span "Preview" at bounding box center [1297, 18] width 37 height 12
